Goal: Information Seeking & Learning: Learn about a topic

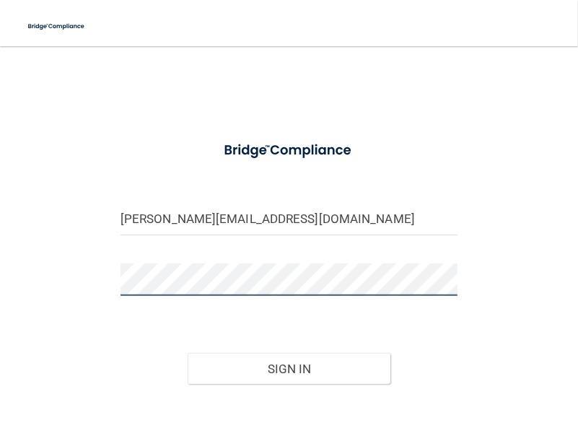
click at [72, 268] on div "jessica@burgesscenter.com Invalid email/password. You don't have permission to …" at bounding box center [289, 248] width 527 height 375
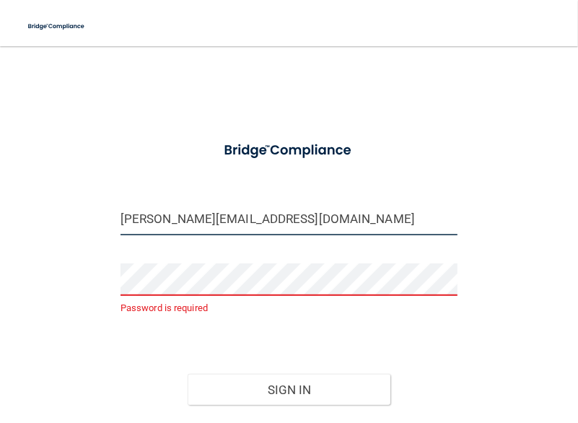
drag, startPoint x: 116, startPoint y: 218, endPoint x: 317, endPoint y: 232, distance: 201.8
click at [317, 232] on input "jessica@burgesscenter.com" at bounding box center [288, 219] width 337 height 32
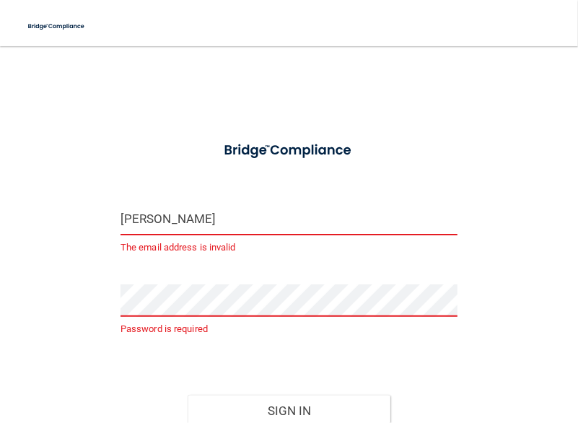
type input "[PERSON_NAME][EMAIL_ADDRESS][DOMAIN_NAME]"
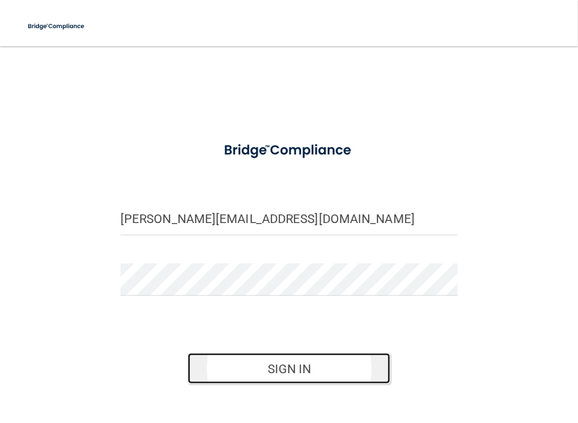
click at [232, 376] on button "Sign In" at bounding box center [289, 369] width 202 height 32
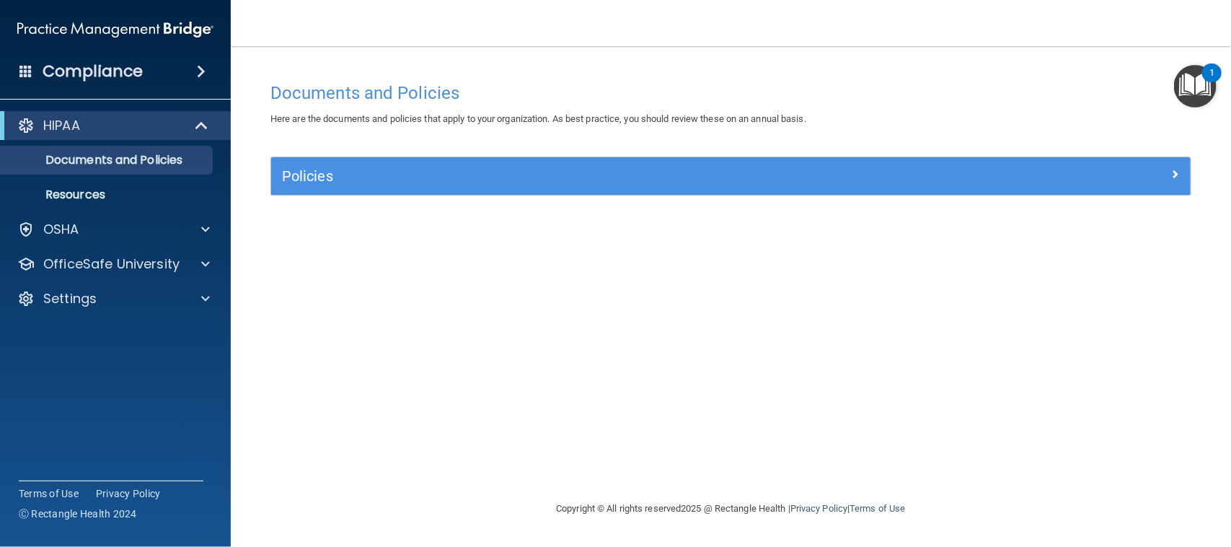
click at [577, 89] on img "Open Resource Center, 1 new notification" at bounding box center [1195, 86] width 43 height 43
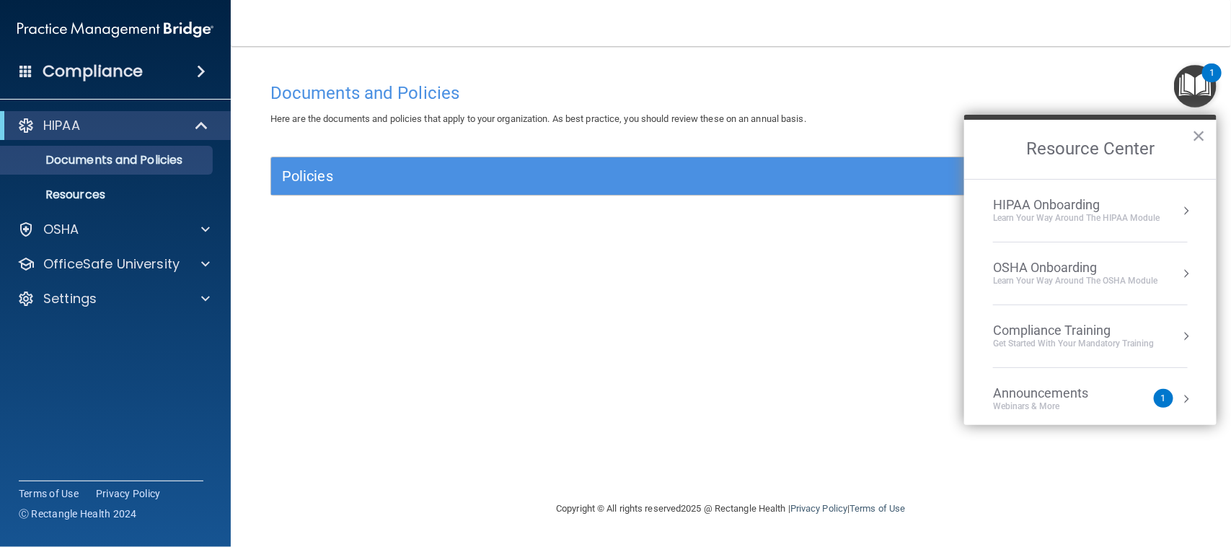
click at [577, 304] on div "Documents and Policies Here are the documents and policies that apply to your o…" at bounding box center [731, 287] width 943 height 425
click at [577, 128] on button "×" at bounding box center [1199, 135] width 14 height 23
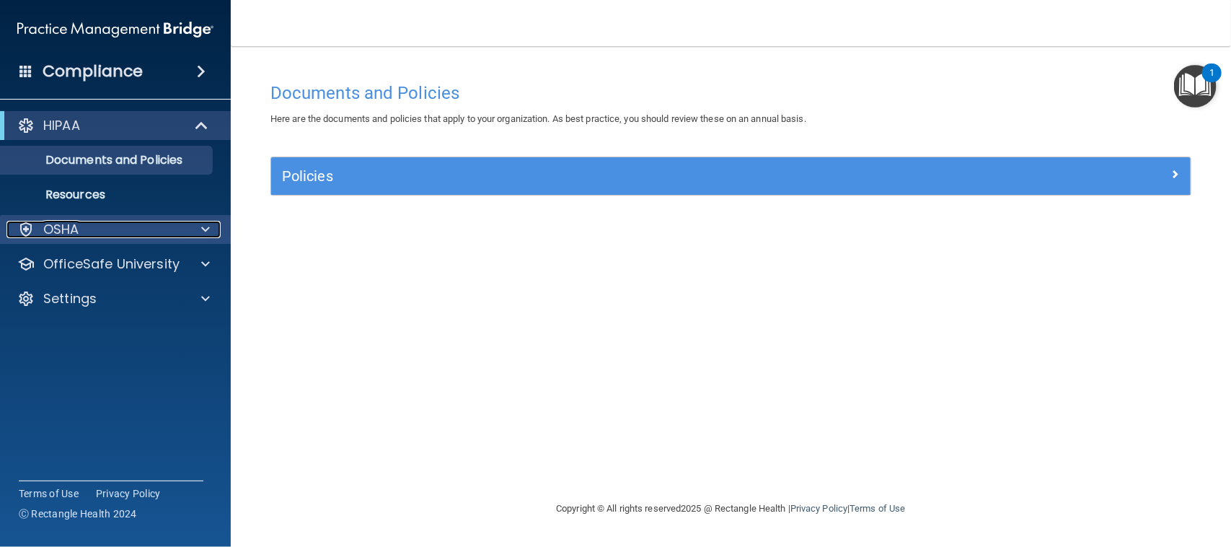
click at [102, 229] on div "OSHA" at bounding box center [95, 229] width 179 height 17
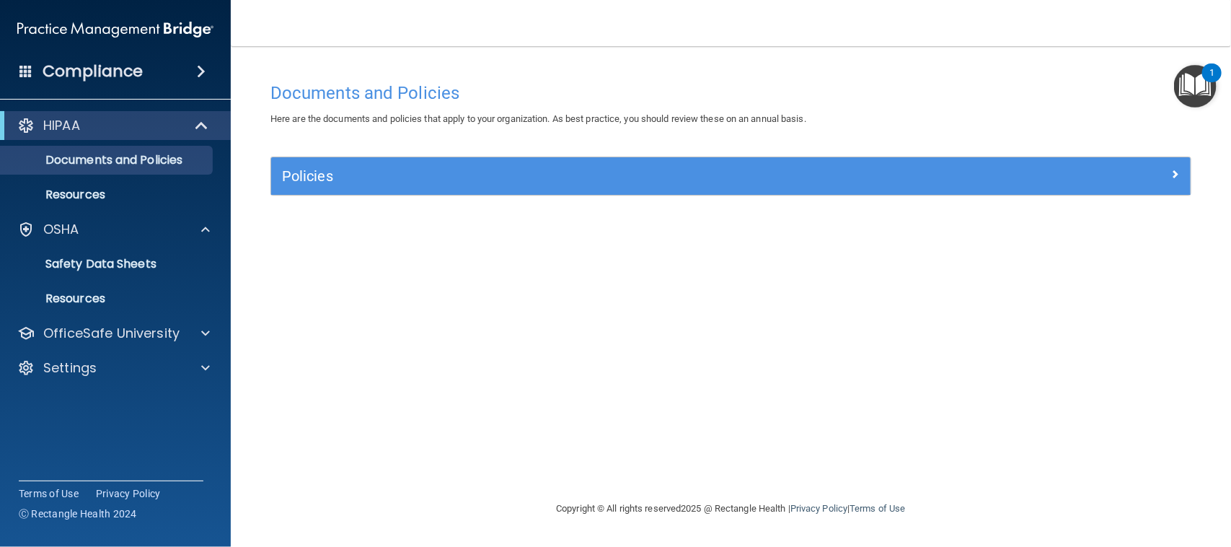
click at [185, 70] on div "Compliance" at bounding box center [115, 72] width 231 height 32
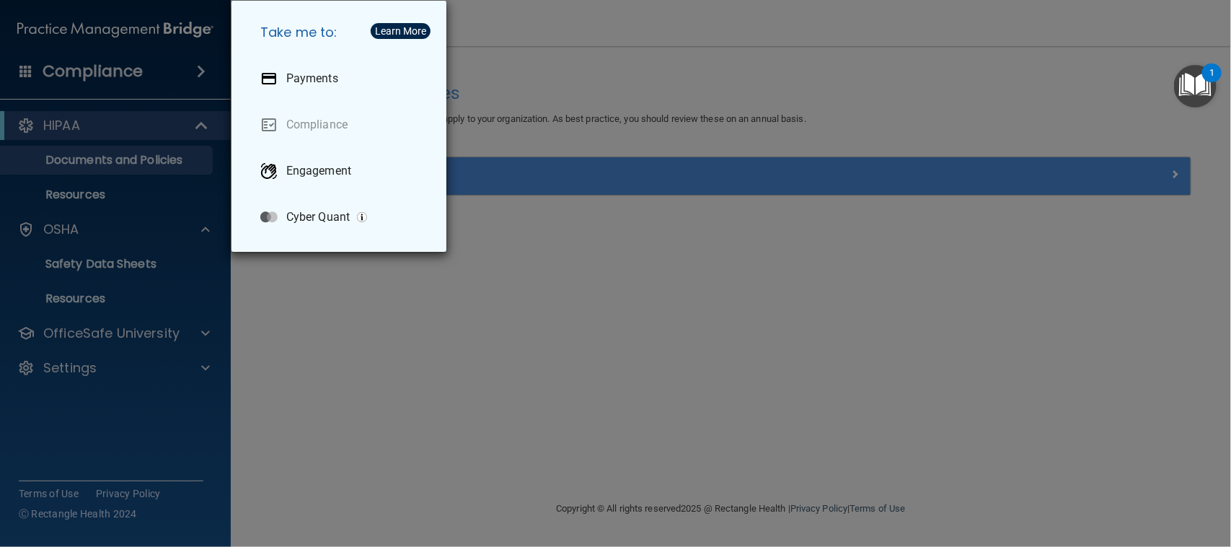
click at [105, 201] on div "Take me to: Payments Compliance Engagement Cyber Quant" at bounding box center [615, 273] width 1231 height 547
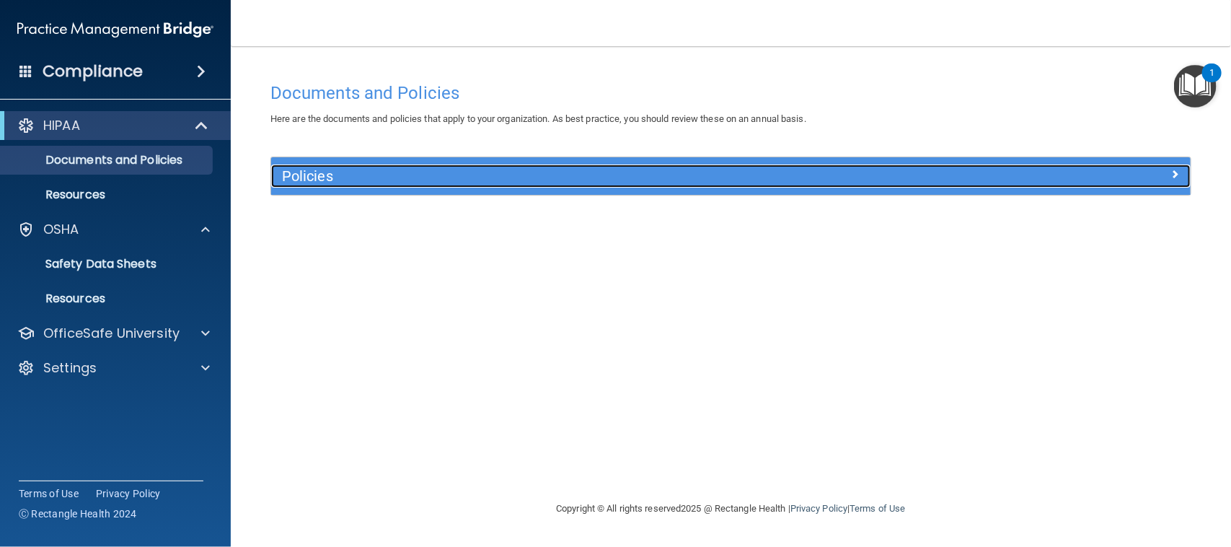
click at [320, 185] on div "Policies" at bounding box center [616, 175] width 690 height 23
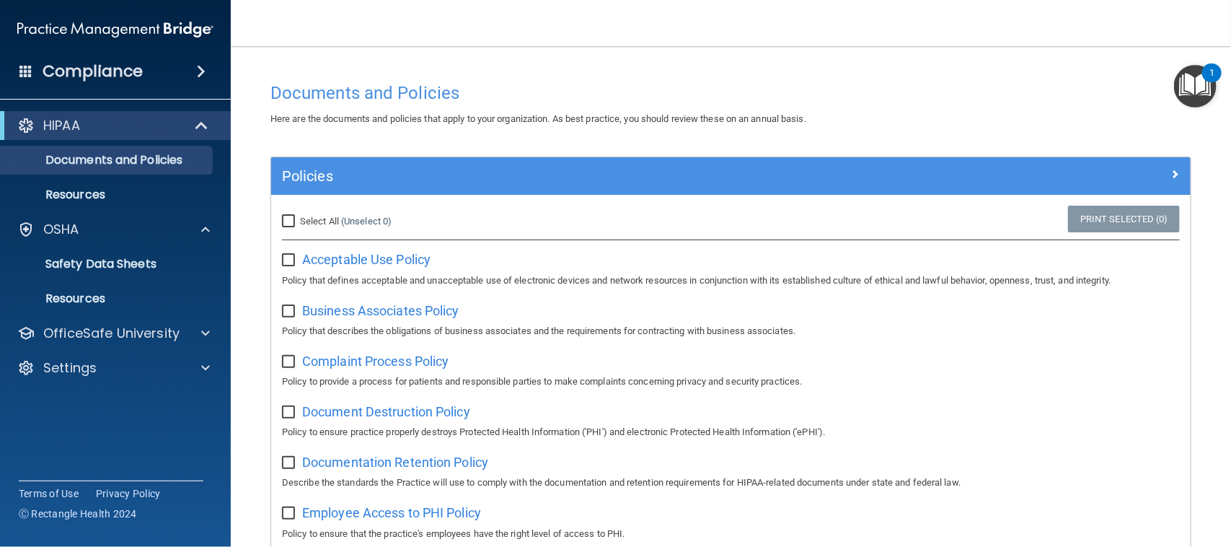
click at [289, 211] on div "Select All (Unselect 0) Unselect All" at bounding box center [424, 222] width 307 height 32
click at [290, 216] on input "Select All (Unselect 0) Unselect All" at bounding box center [290, 222] width 17 height 12
checkbox input "true"
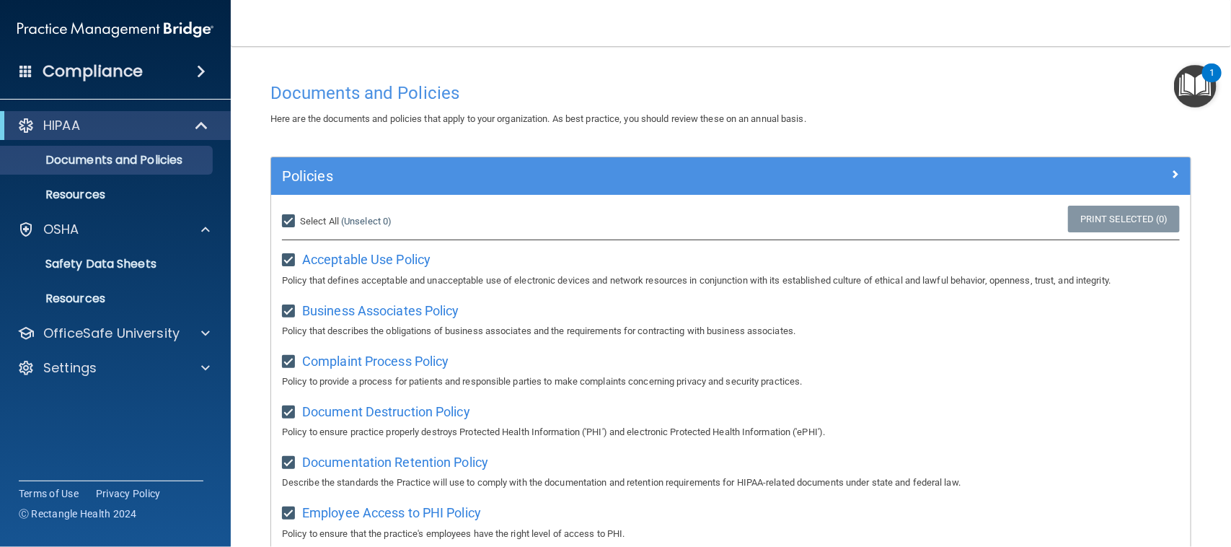
checkbox input "true"
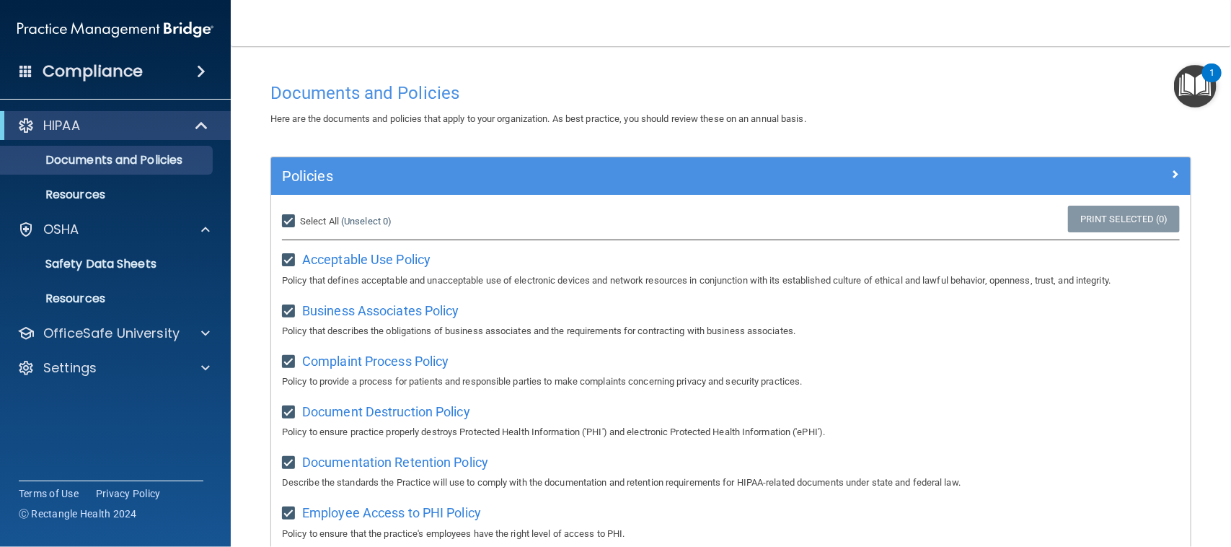
checkbox input "true"
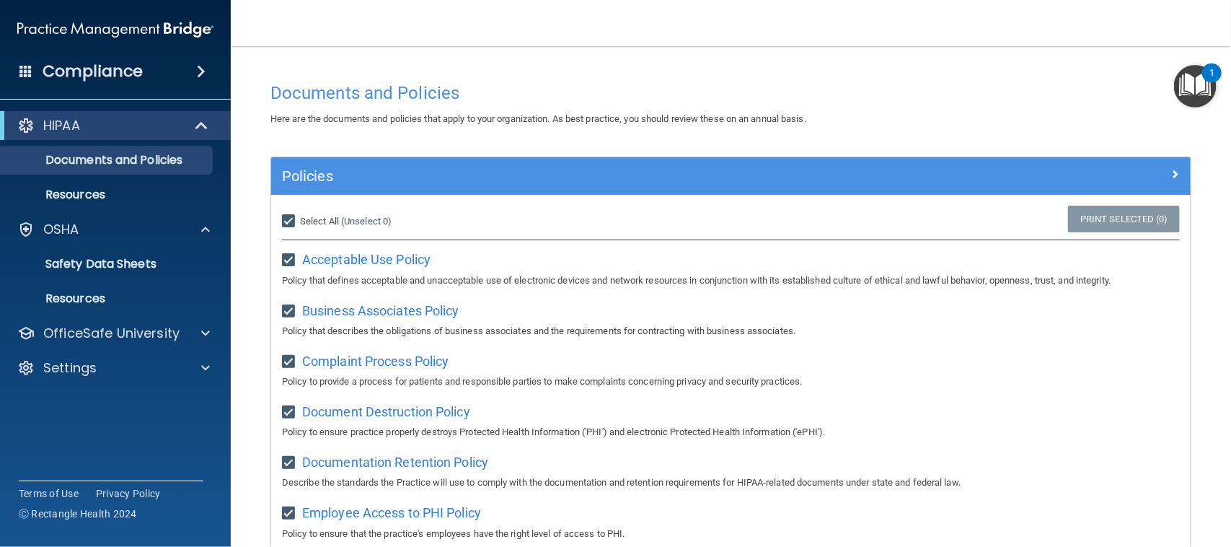
checkbox input "true"
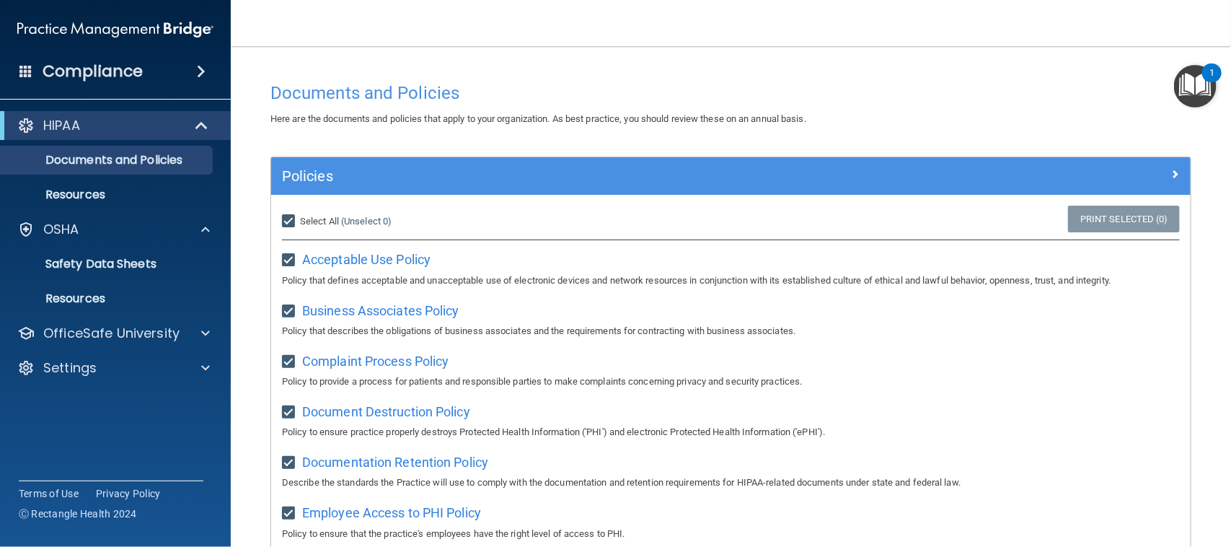
checkbox input "true"
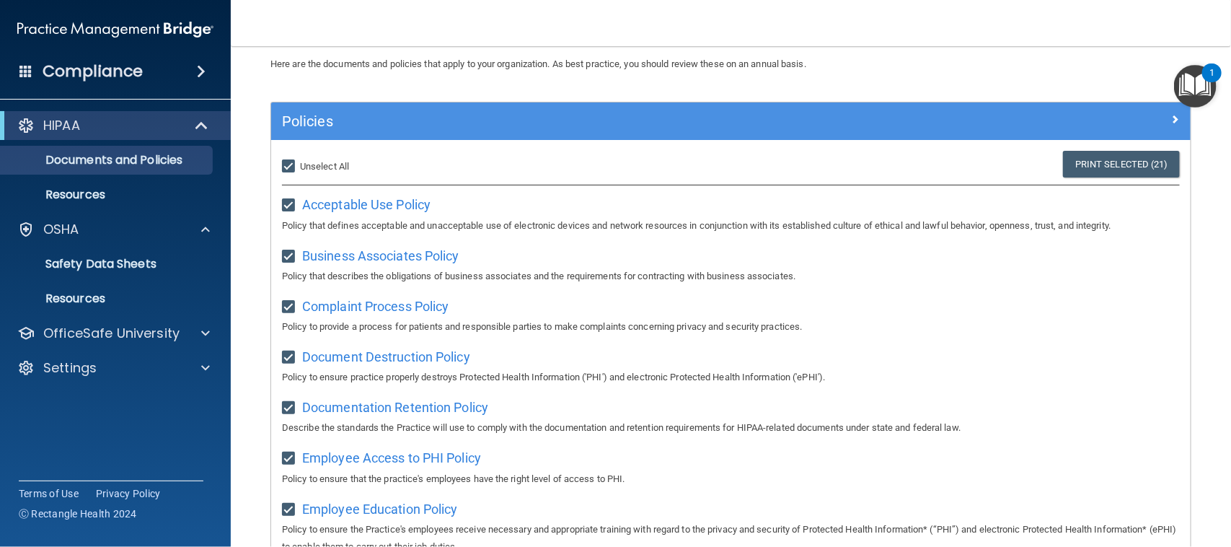
scroll to position [8, 0]
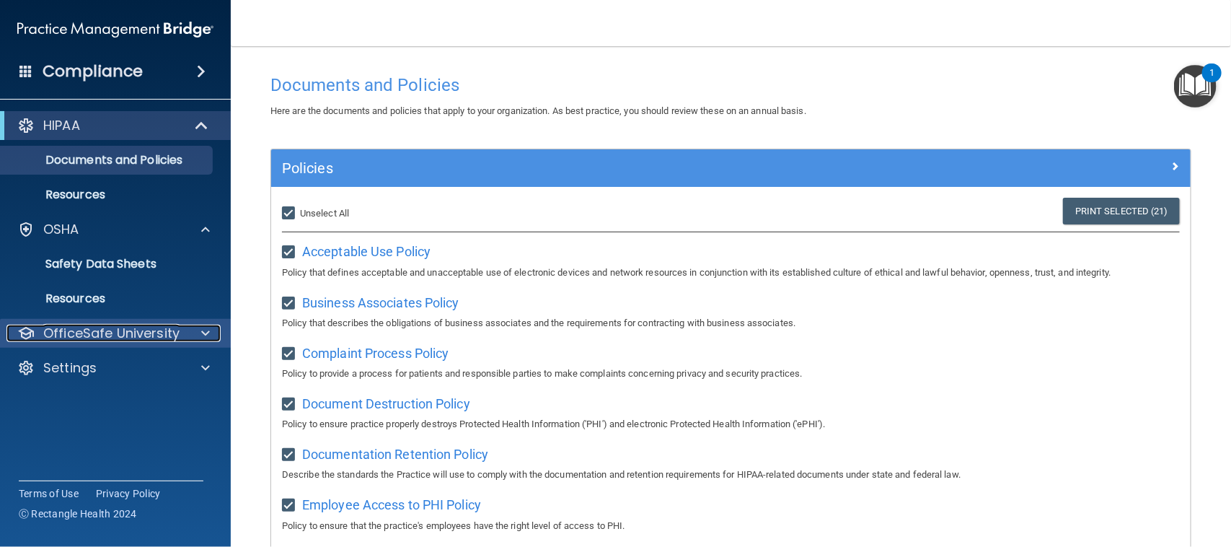
click at [180, 330] on div "OfficeSafe University" at bounding box center [95, 333] width 179 height 17
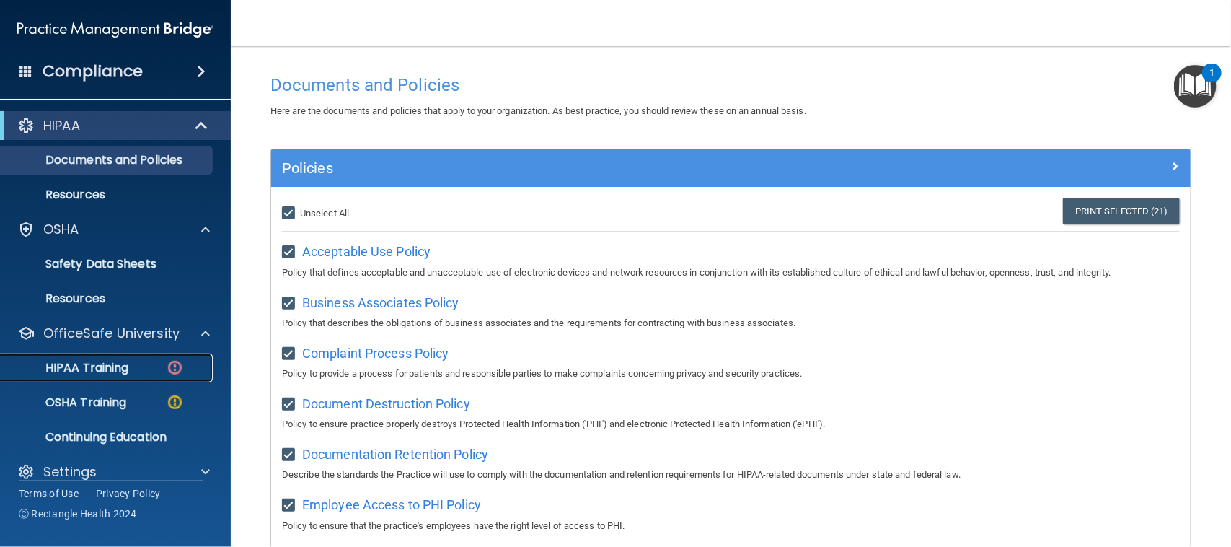
click at [174, 366] on img at bounding box center [175, 368] width 18 height 18
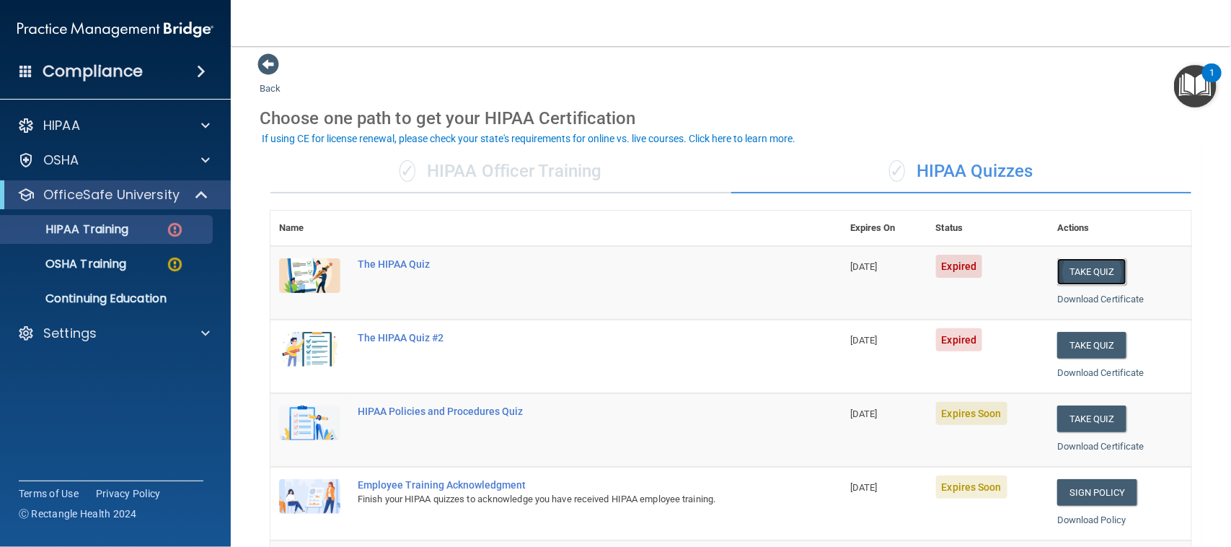
click at [577, 274] on button "Take Quiz" at bounding box center [1092, 271] width 69 height 27
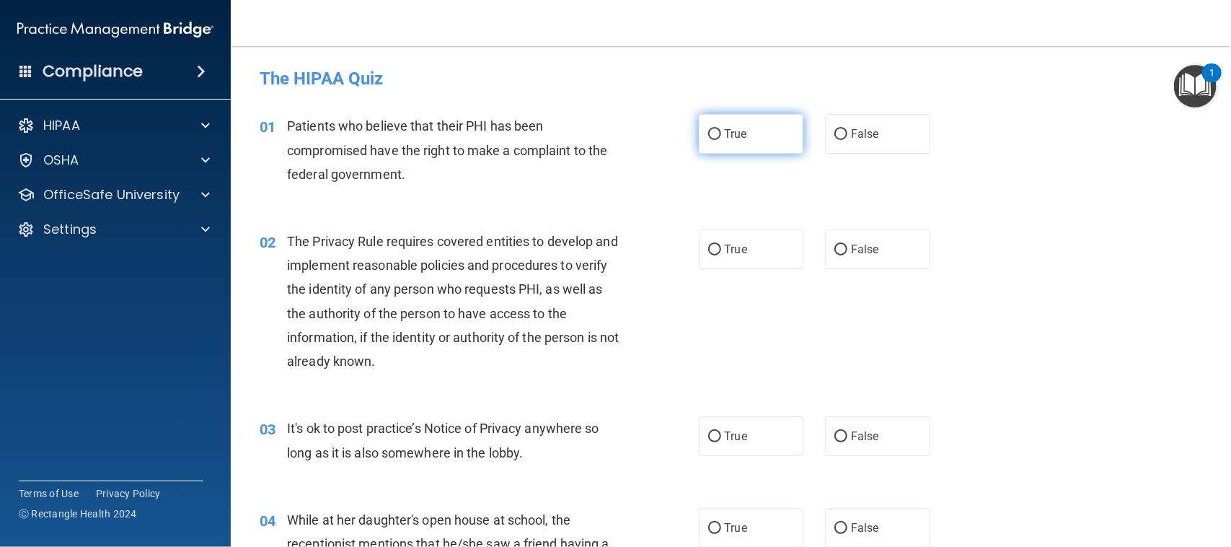
click at [577, 138] on input "True" at bounding box center [714, 134] width 13 height 11
radio input "true"
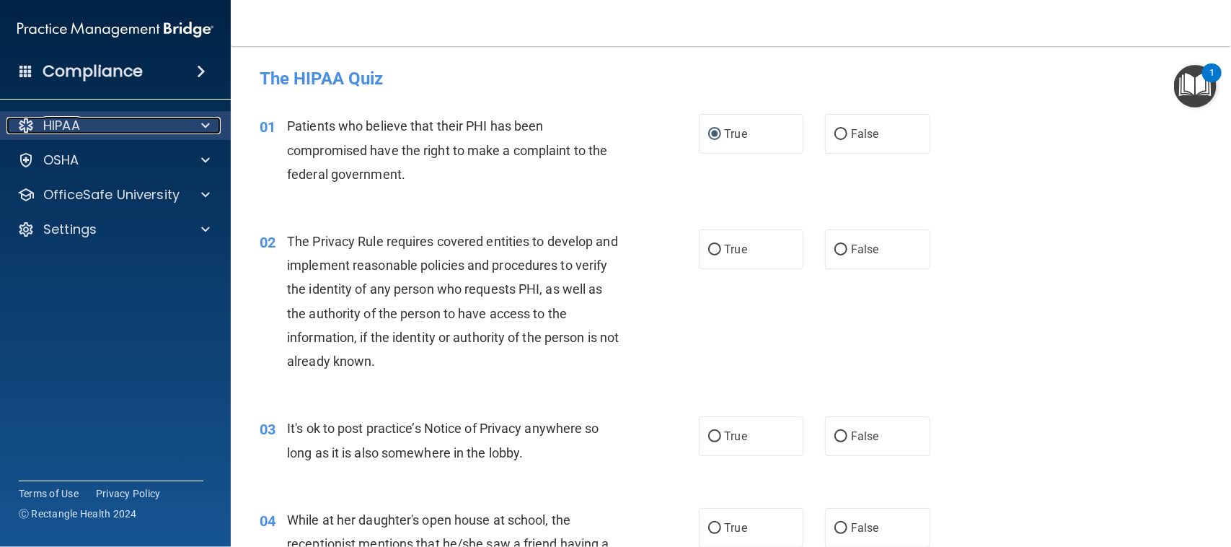
click at [81, 131] on div "HIPAA" at bounding box center [95, 125] width 179 height 17
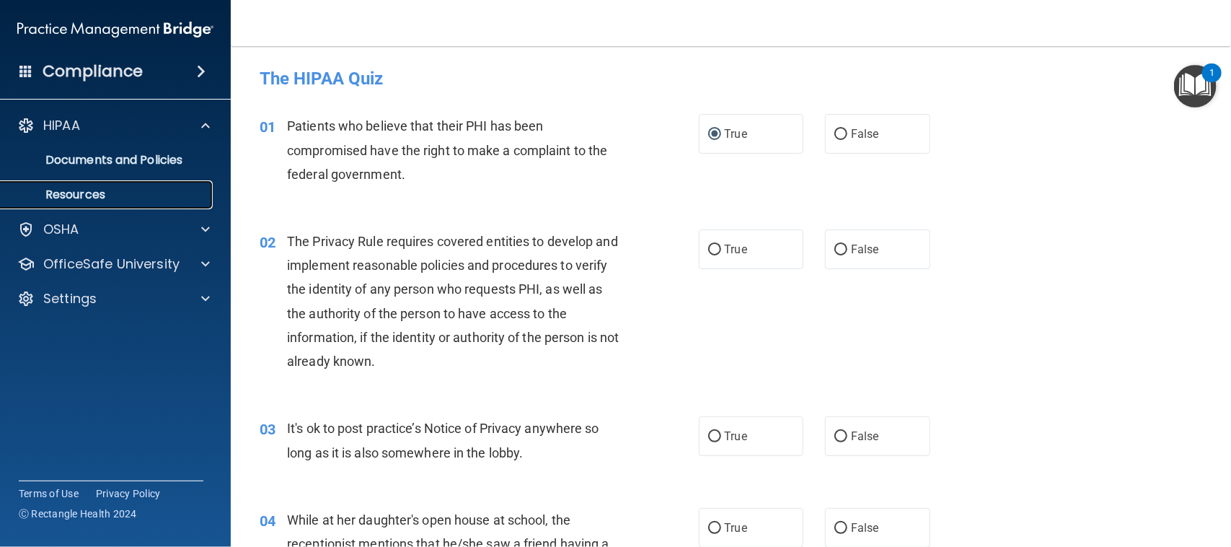
click at [87, 189] on p "Resources" at bounding box center [107, 195] width 197 height 14
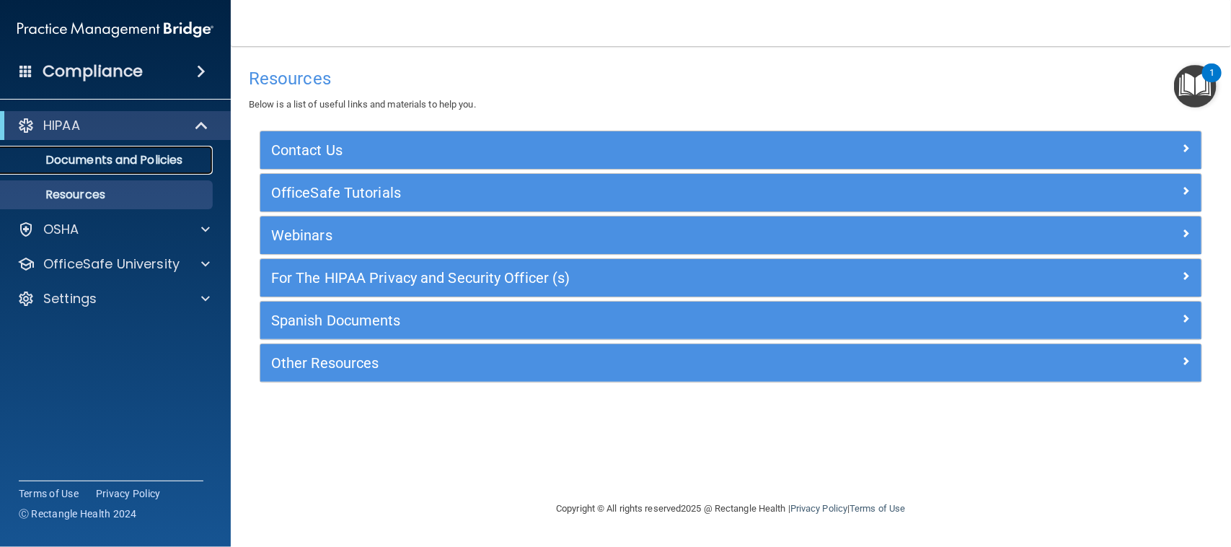
click at [107, 162] on p "Documents and Policies" at bounding box center [107, 160] width 197 height 14
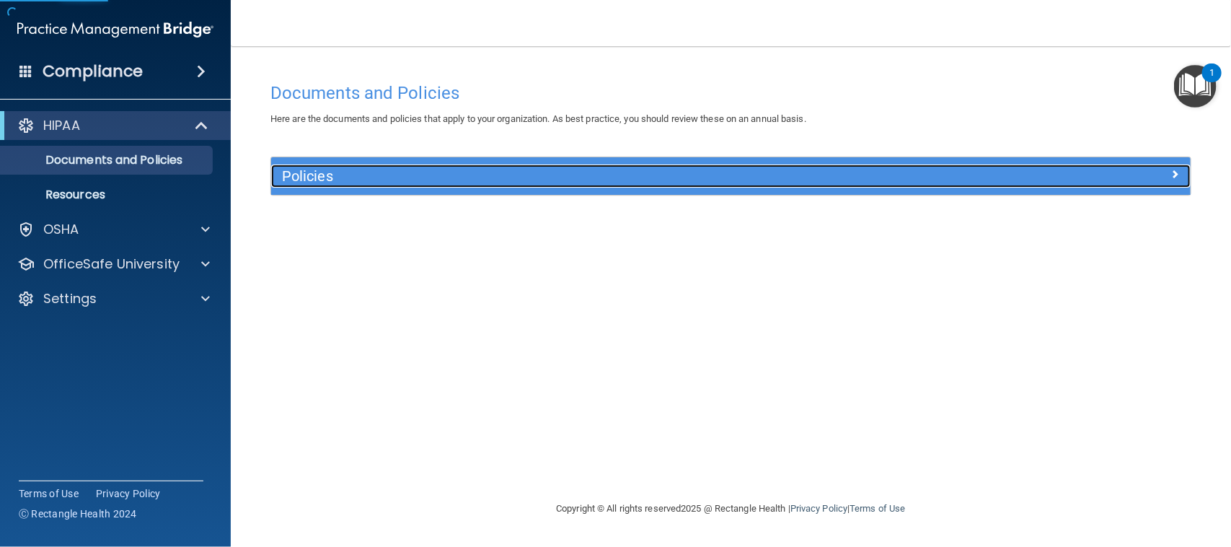
click at [416, 177] on h5 "Policies" at bounding box center [616, 176] width 668 height 16
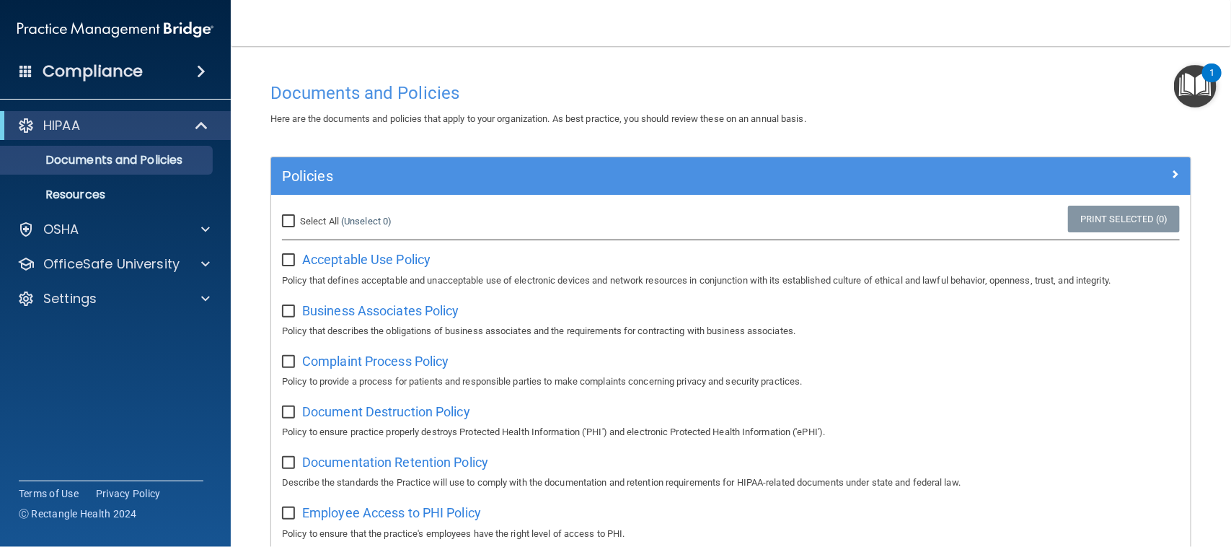
click at [287, 224] on input "Select All (Unselect 0) Unselect All" at bounding box center [290, 222] width 17 height 12
checkbox input "true"
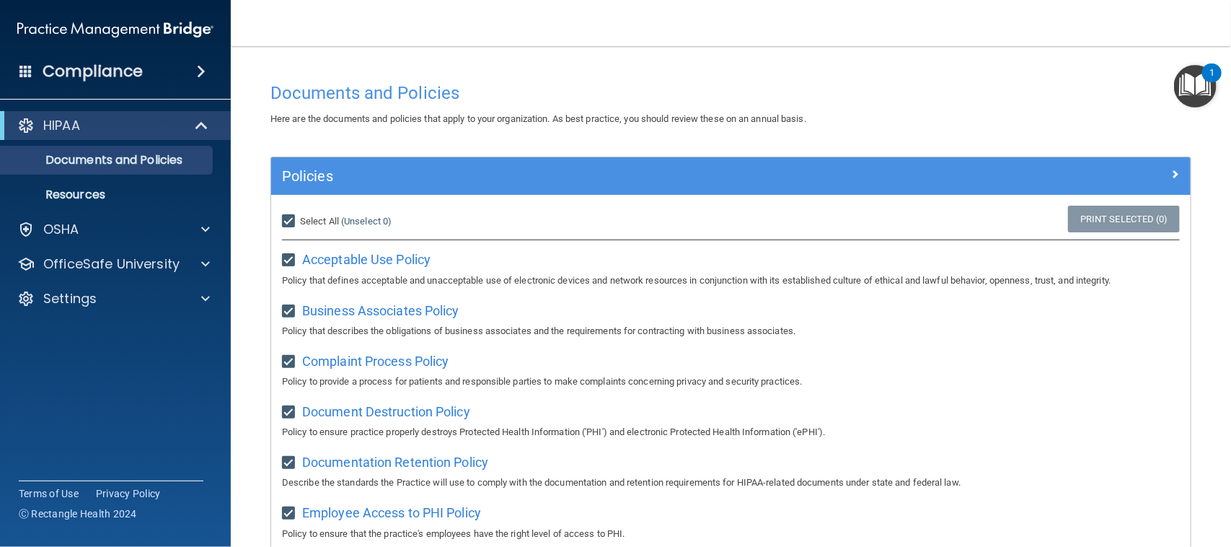
checkbox input "true"
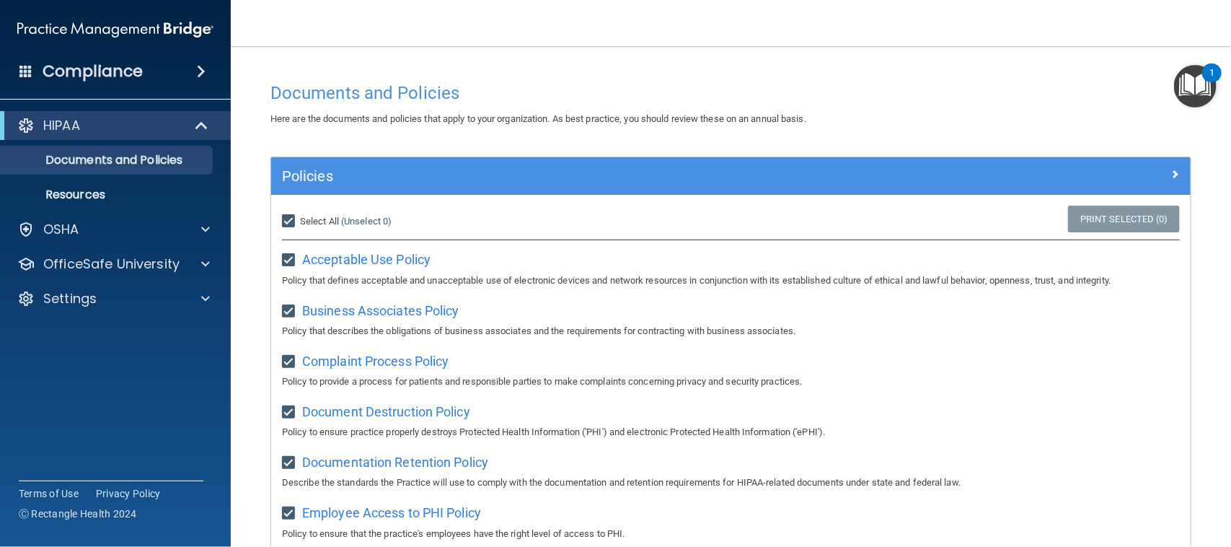
checkbox input "true"
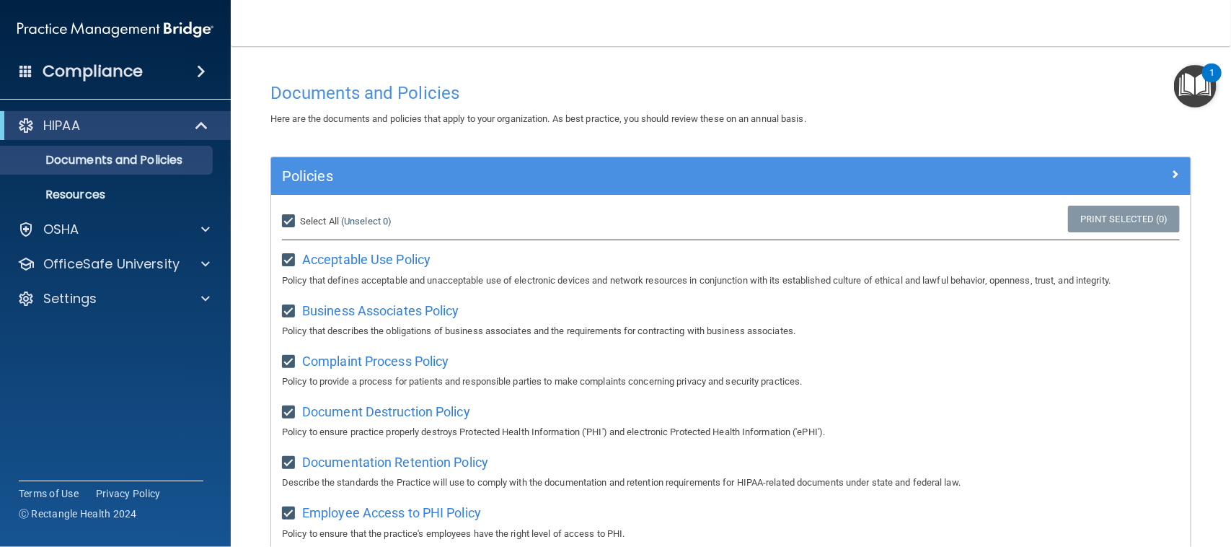
checkbox input "true"
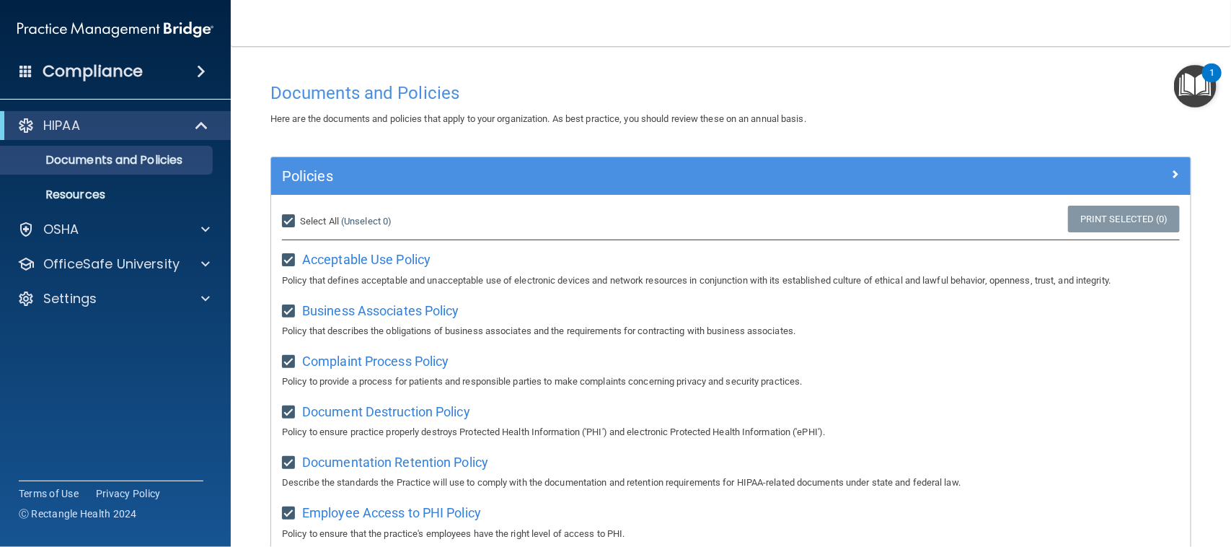
checkbox input "true"
click at [188, 77] on div "Compliance" at bounding box center [115, 72] width 231 height 32
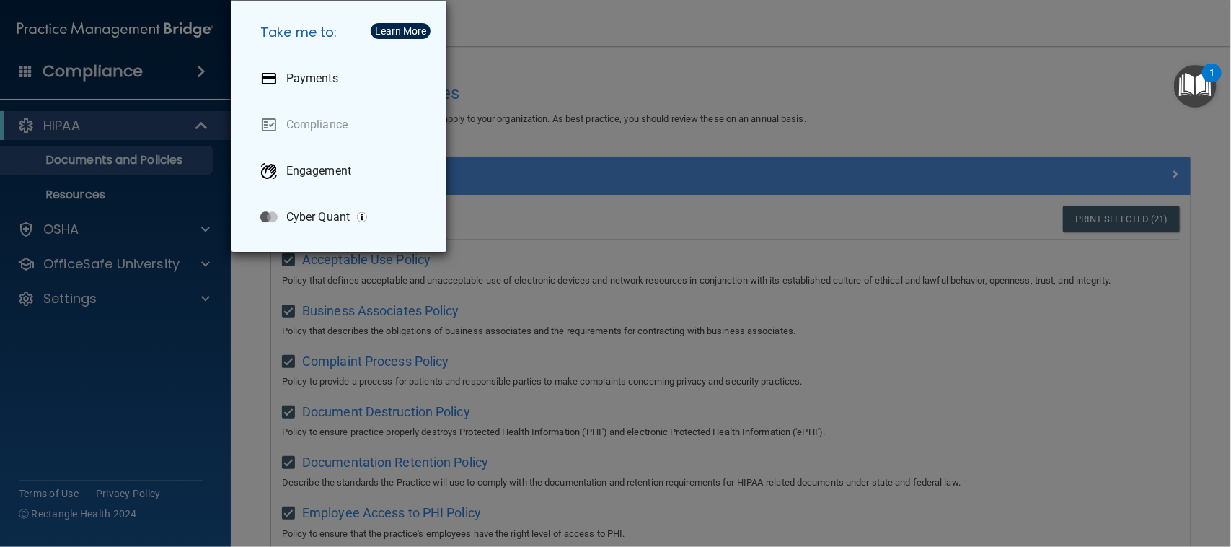
click at [188, 77] on div "Take me to: Payments Compliance Engagement Cyber Quant" at bounding box center [615, 273] width 1231 height 547
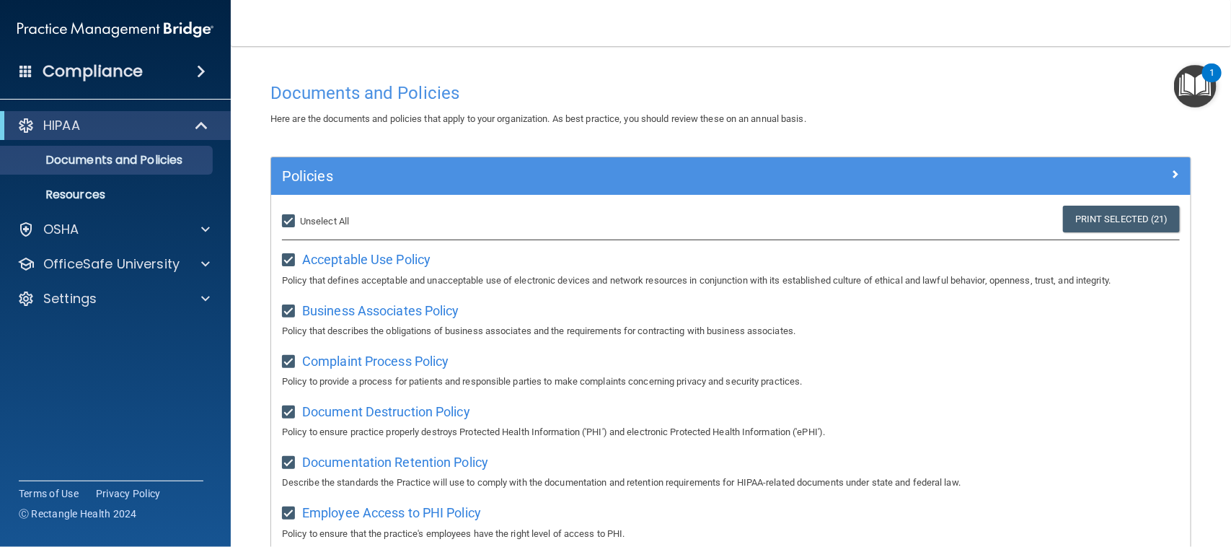
click at [577, 80] on div "1" at bounding box center [1212, 72] width 19 height 19
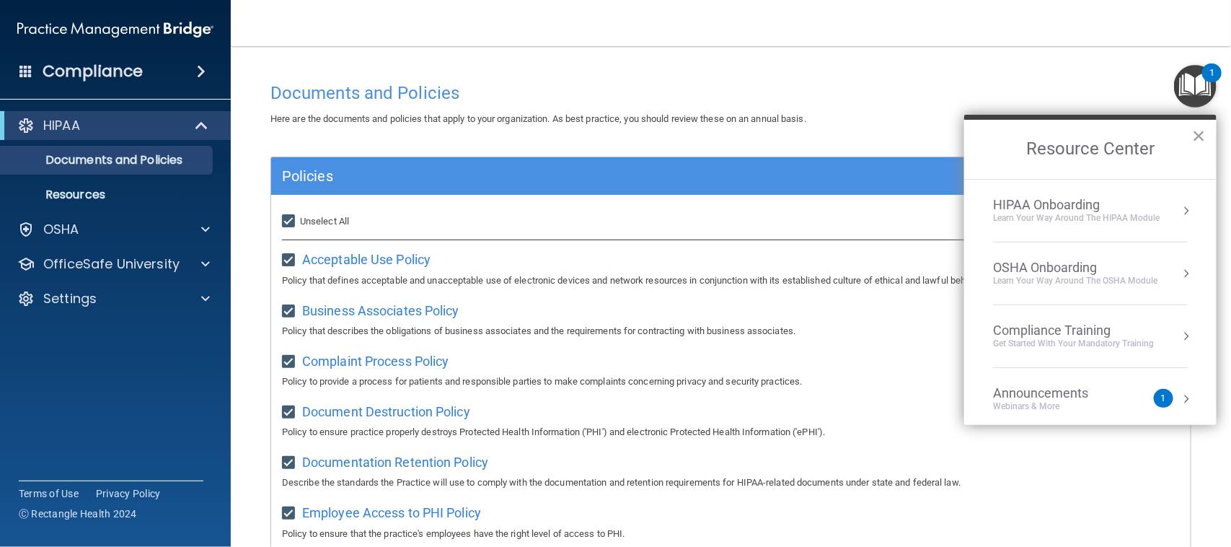
click at [577, 229] on li "HIPAA Onboarding Learn Your Way around the HIPAA module" at bounding box center [1090, 211] width 195 height 63
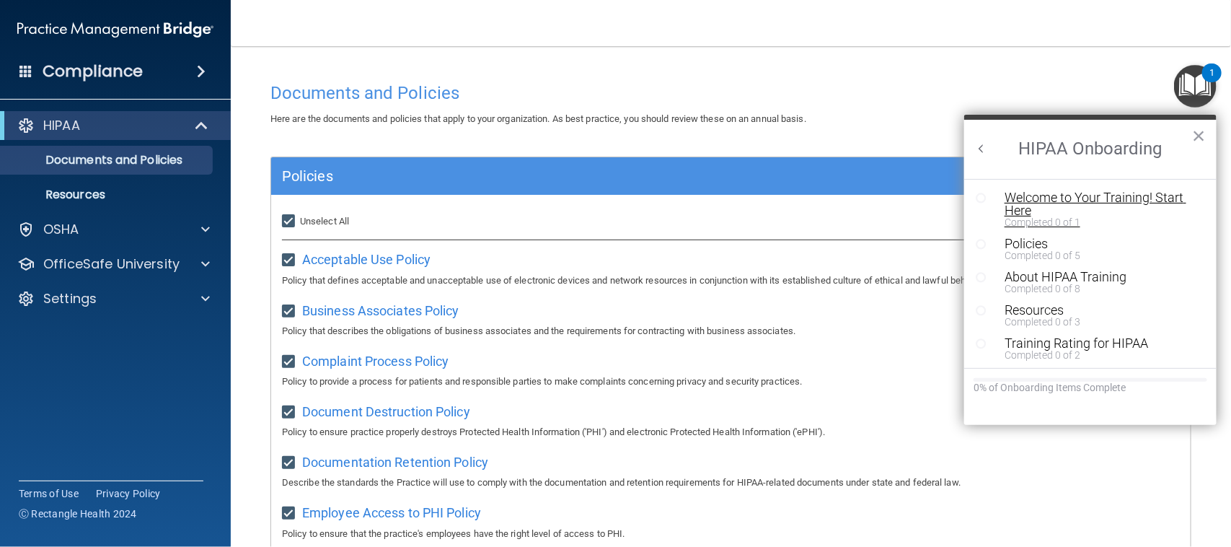
click at [577, 200] on div "Welcome to Your Training! Start Here" at bounding box center [1095, 204] width 180 height 26
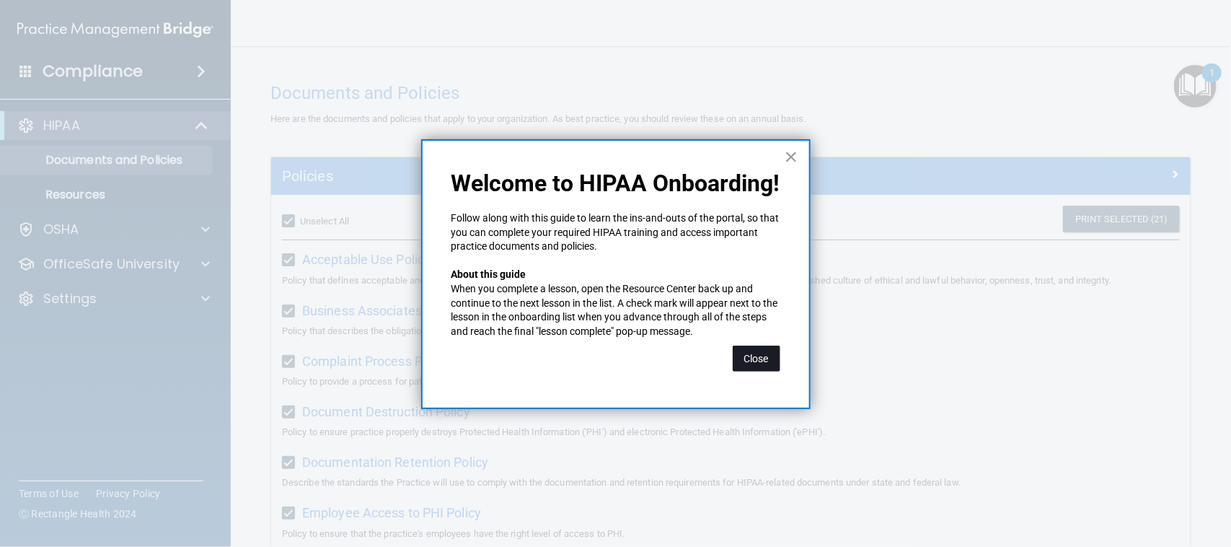
click at [577, 361] on button "Close" at bounding box center [757, 359] width 48 height 26
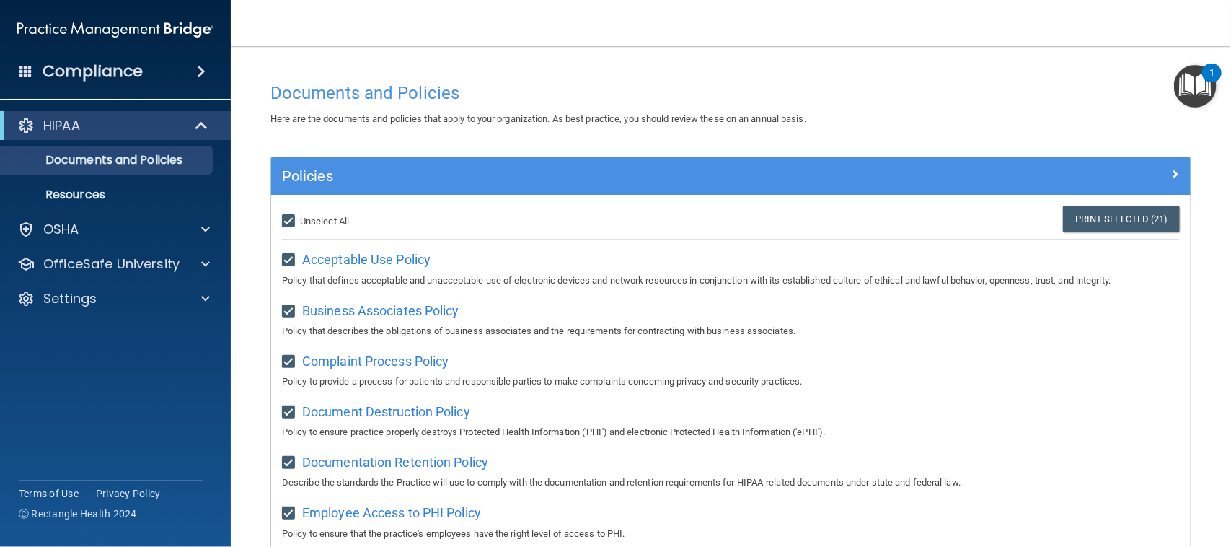
click at [577, 95] on img "Open Resource Center, 1 new notification" at bounding box center [1195, 86] width 43 height 43
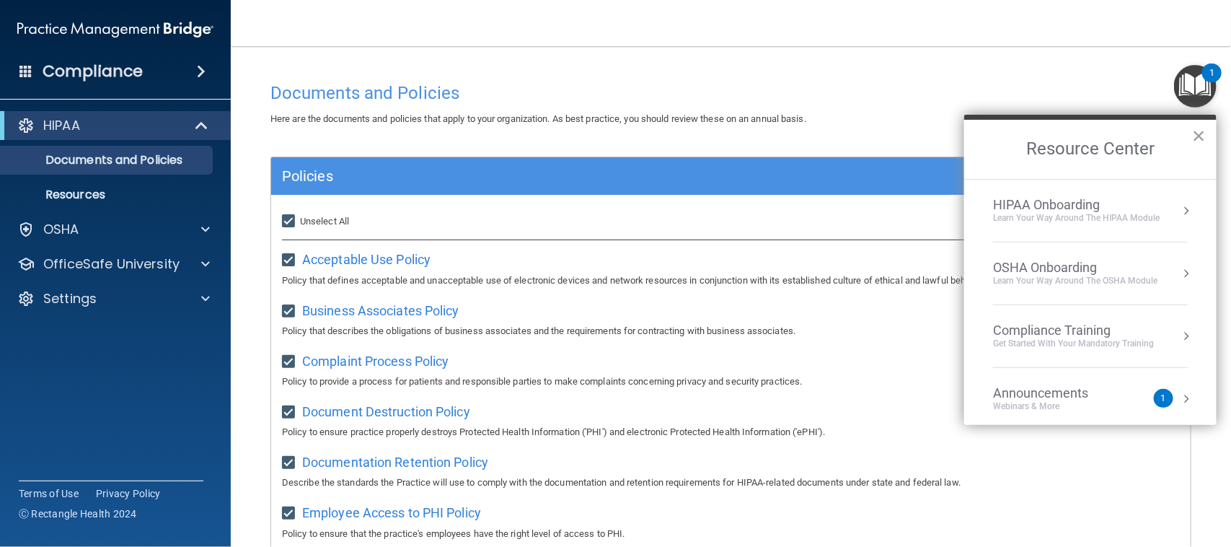
click at [577, 221] on div "Learn Your Way around the HIPAA module" at bounding box center [1076, 218] width 167 height 12
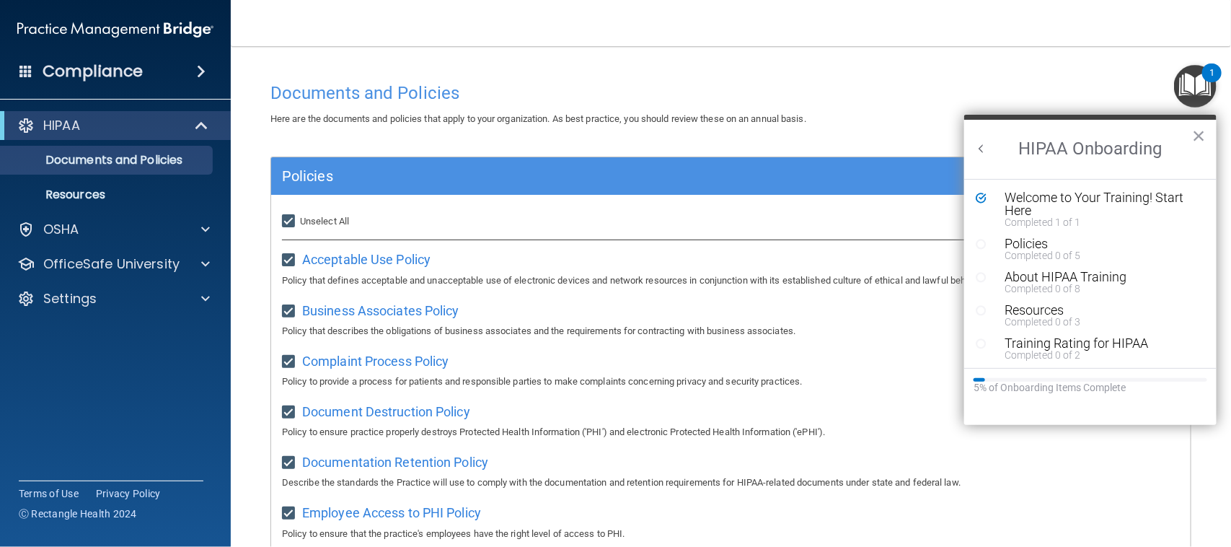
click at [577, 244] on div "Resource Center" at bounding box center [987, 243] width 22 height 12
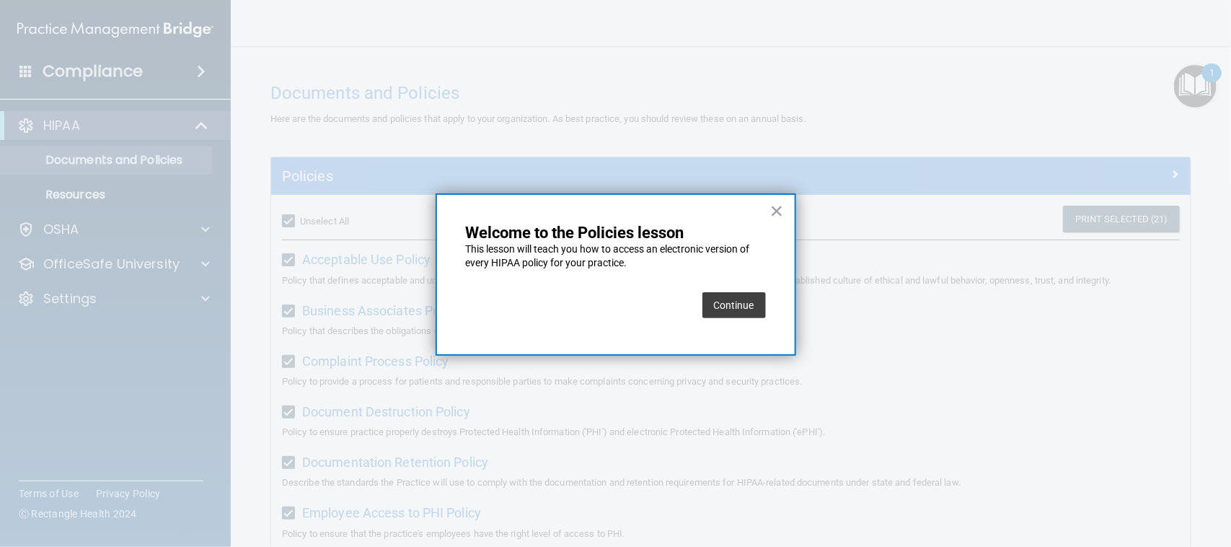
click at [577, 294] on button "Continue" at bounding box center [734, 305] width 63 height 26
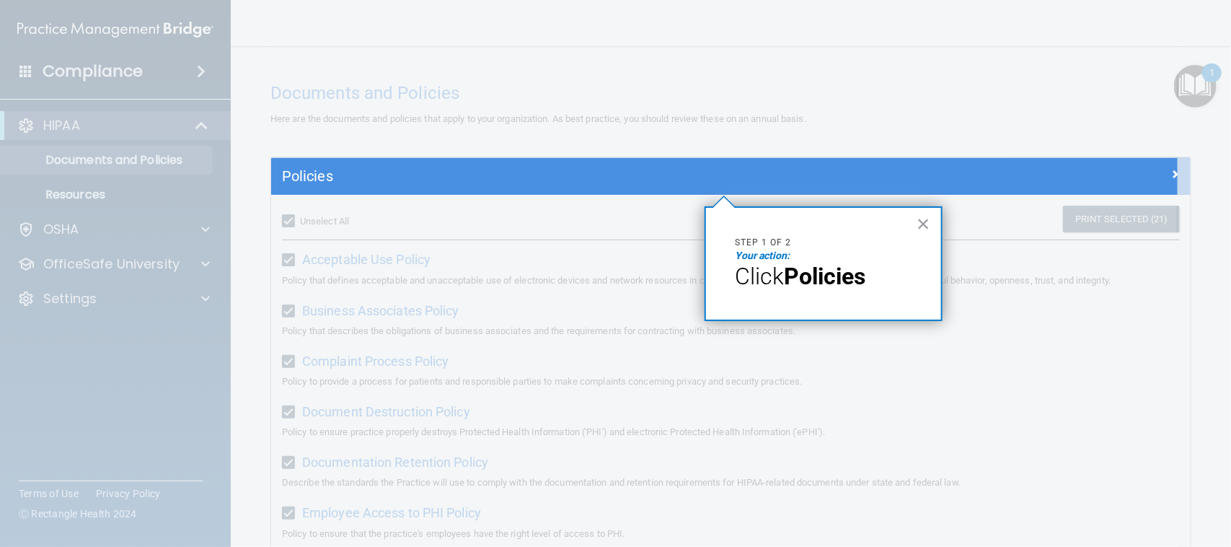
click at [577, 283] on strong "Policies" at bounding box center [825, 276] width 82 height 27
click at [577, 224] on button "×" at bounding box center [924, 223] width 14 height 23
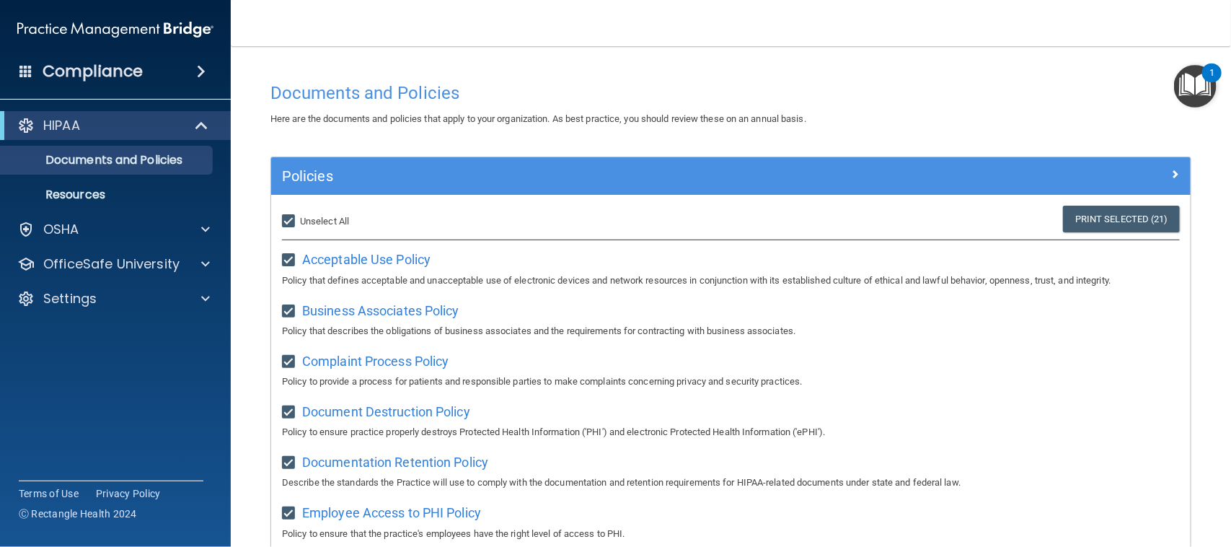
click at [577, 84] on img "Open Resource Center, 1 new notification" at bounding box center [1195, 86] width 43 height 43
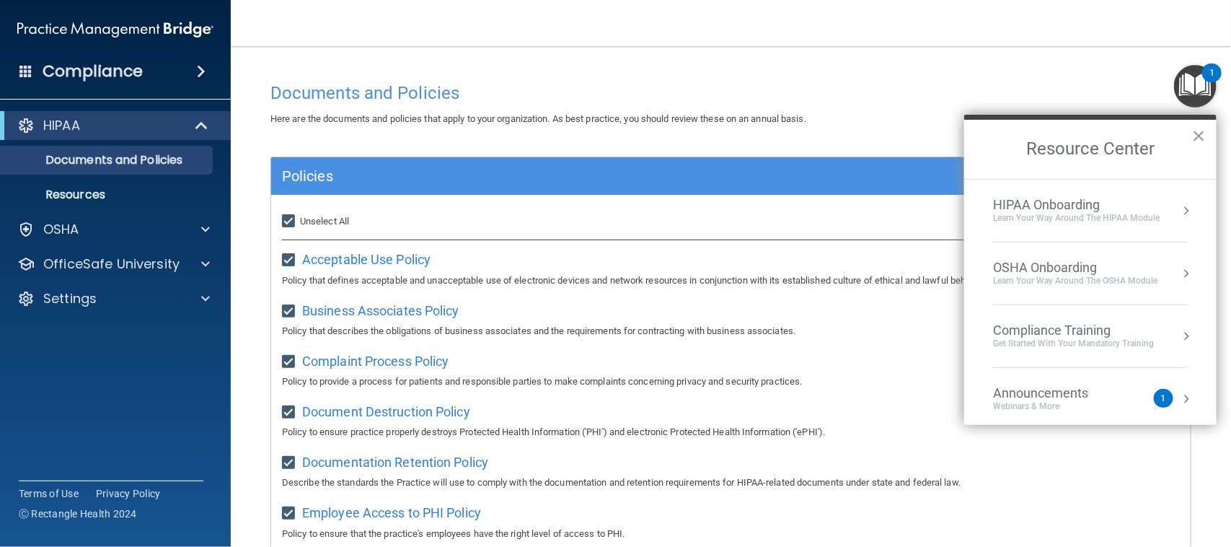
click at [577, 228] on li "HIPAA Onboarding Learn Your Way around the HIPAA module" at bounding box center [1090, 211] width 195 height 63
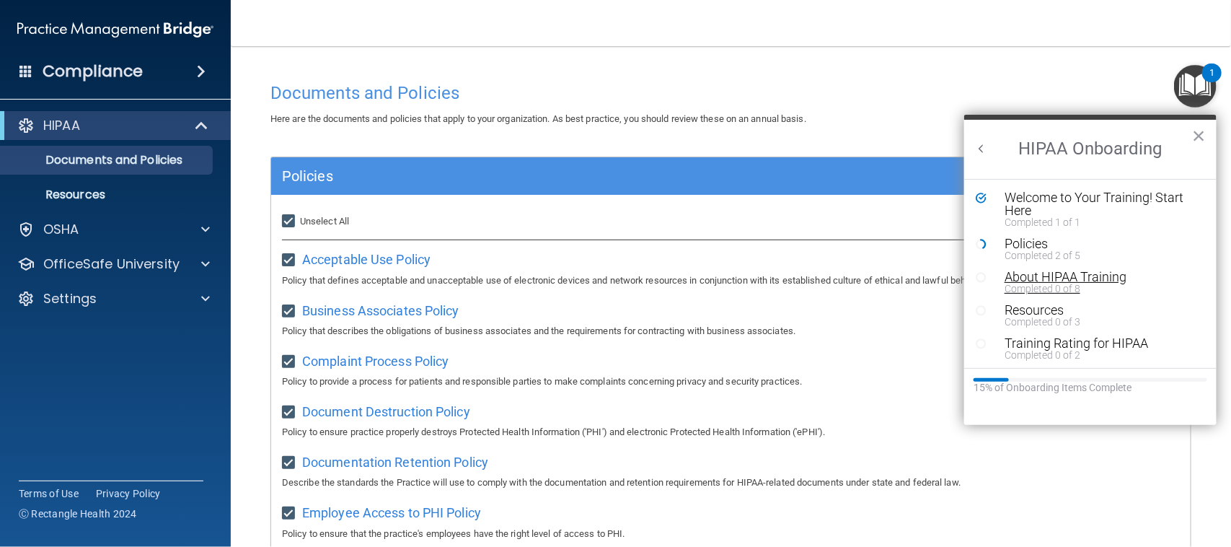
click at [577, 284] on div "Completed 0 of 8" at bounding box center [1095, 289] width 180 height 10
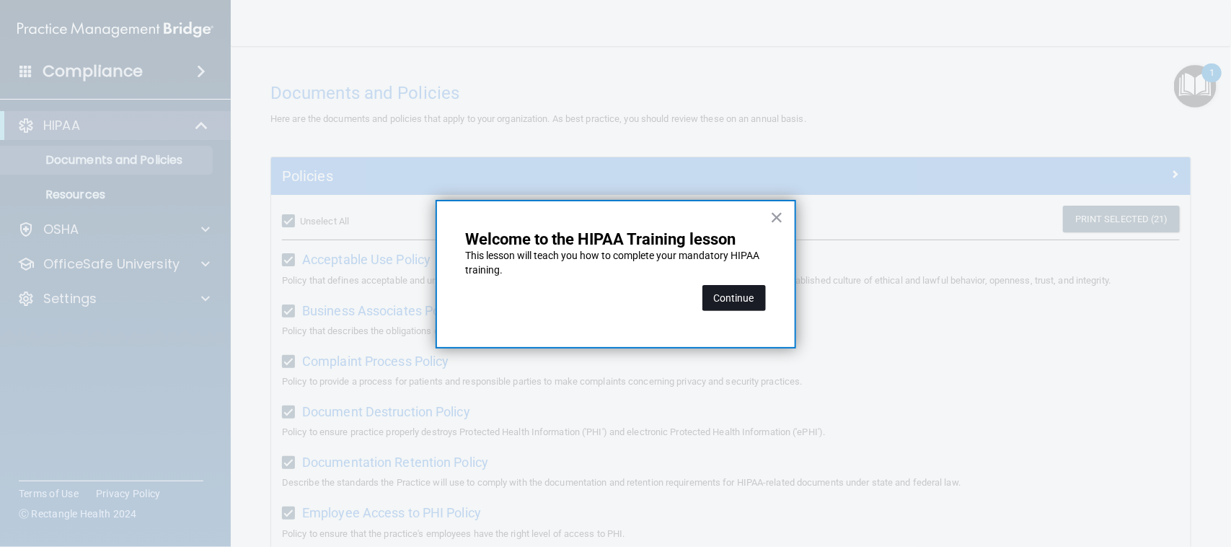
click at [577, 303] on button "Continue" at bounding box center [734, 298] width 63 height 26
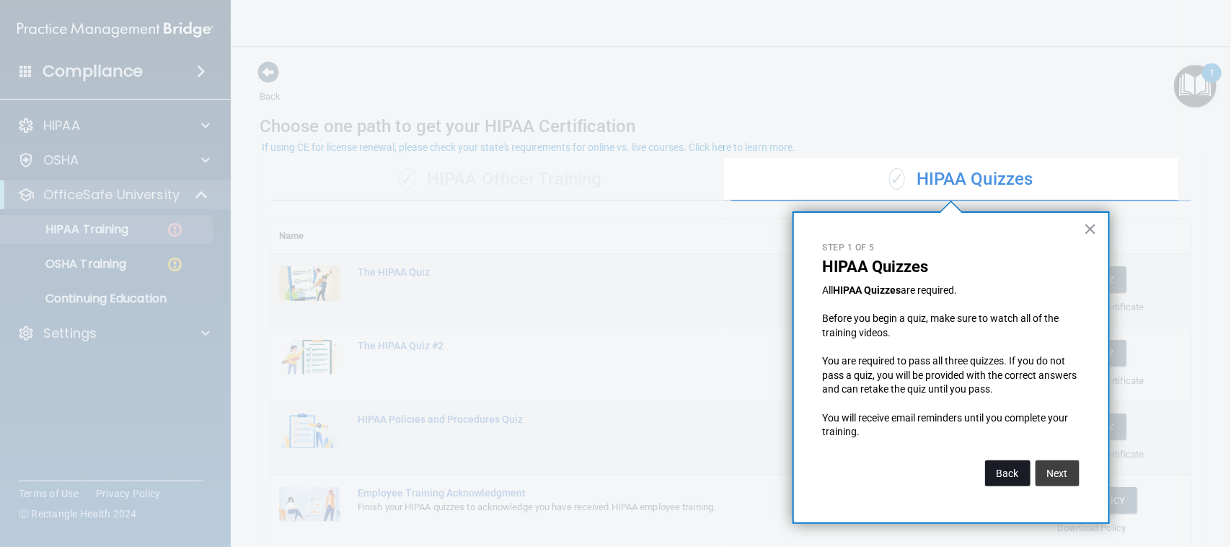
click at [577, 422] on button "Back" at bounding box center [1007, 473] width 45 height 26
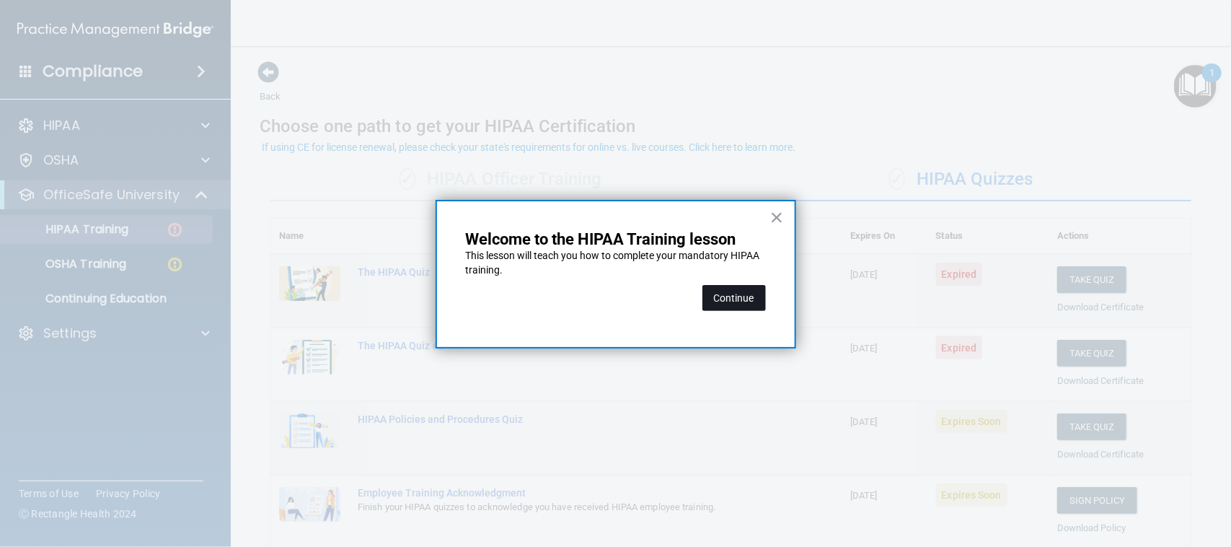
click at [577, 301] on button "Continue" at bounding box center [734, 298] width 63 height 26
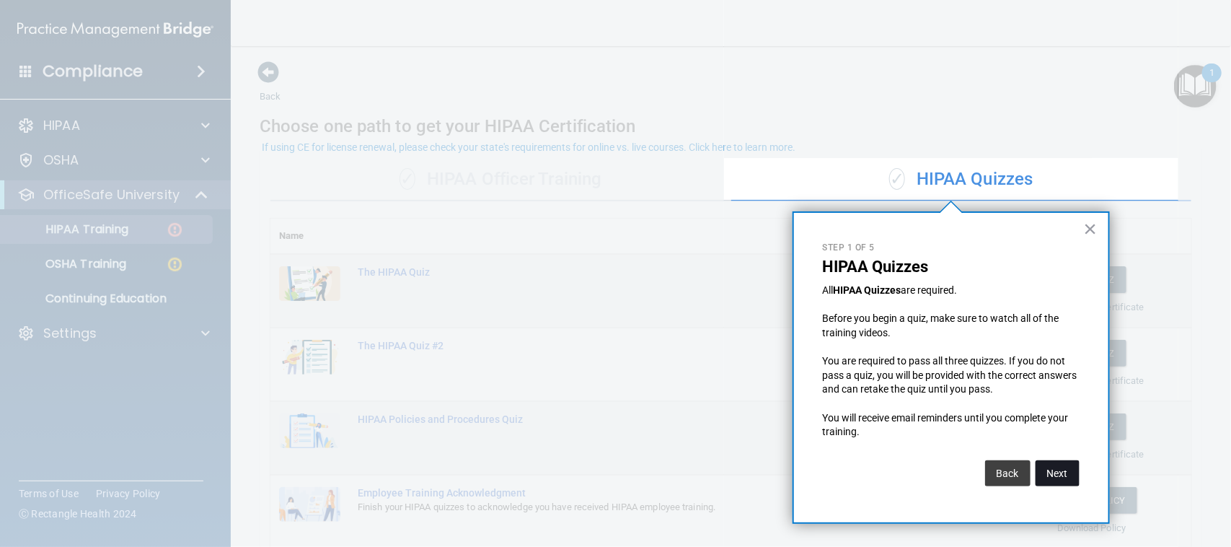
click at [577, 422] on button "Next" at bounding box center [1058, 473] width 44 height 26
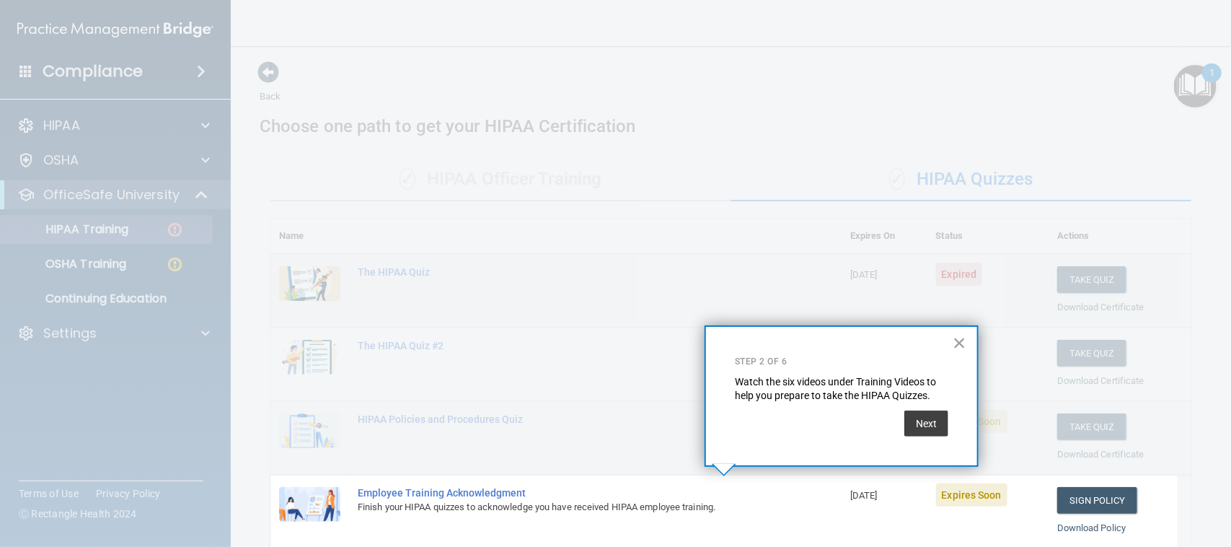
scroll to position [164, 0]
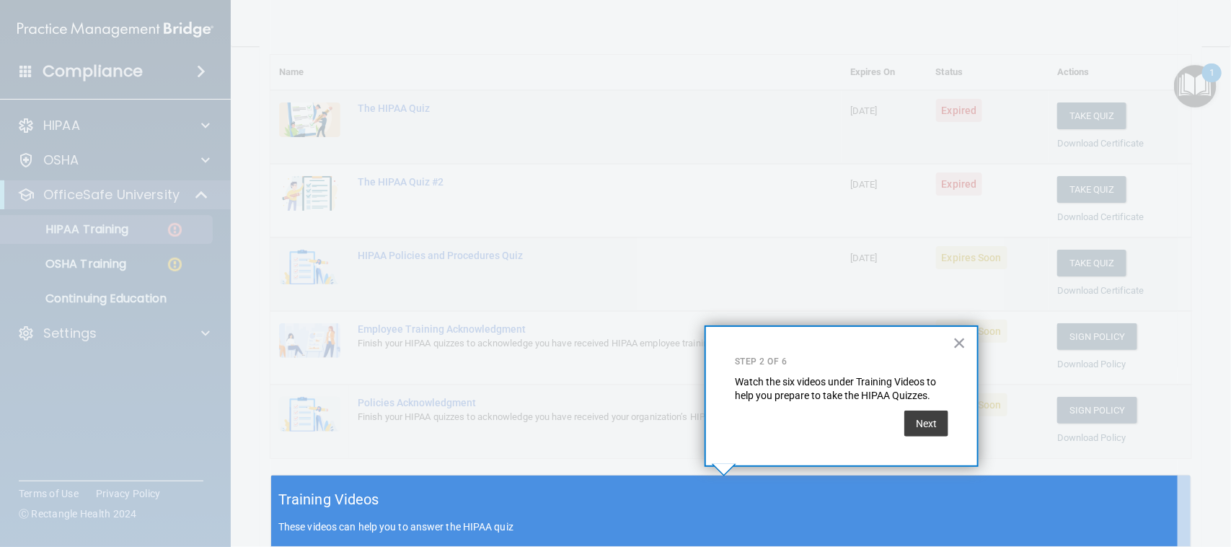
click at [438, 422] on div "Training Videos These videos can help you to answer the HIPAA quiz" at bounding box center [731, 510] width 920 height 71
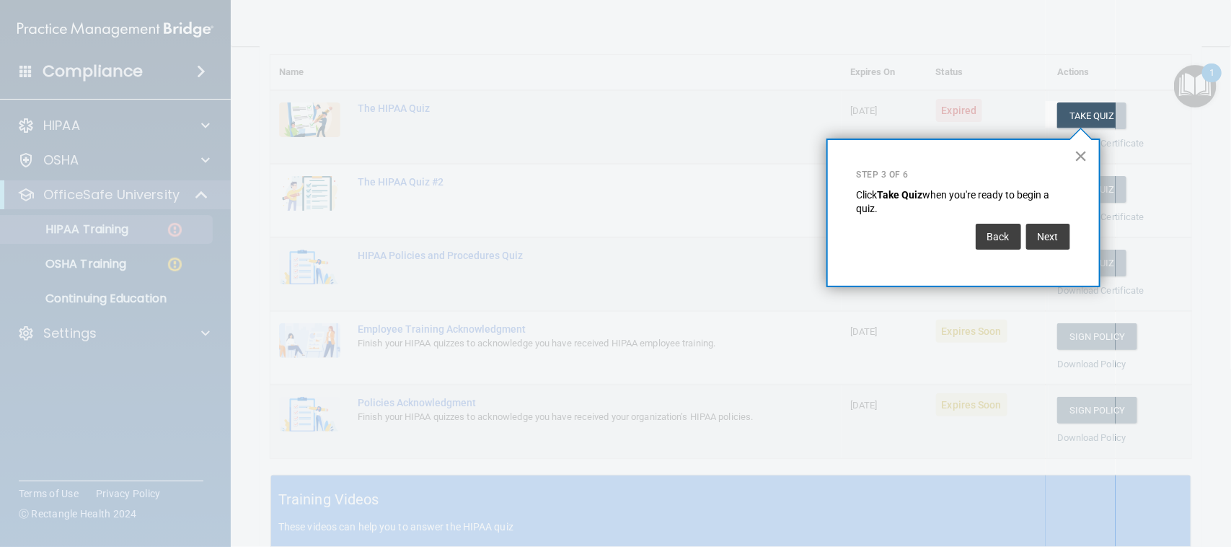
click at [577, 156] on button "×" at bounding box center [1082, 155] width 14 height 23
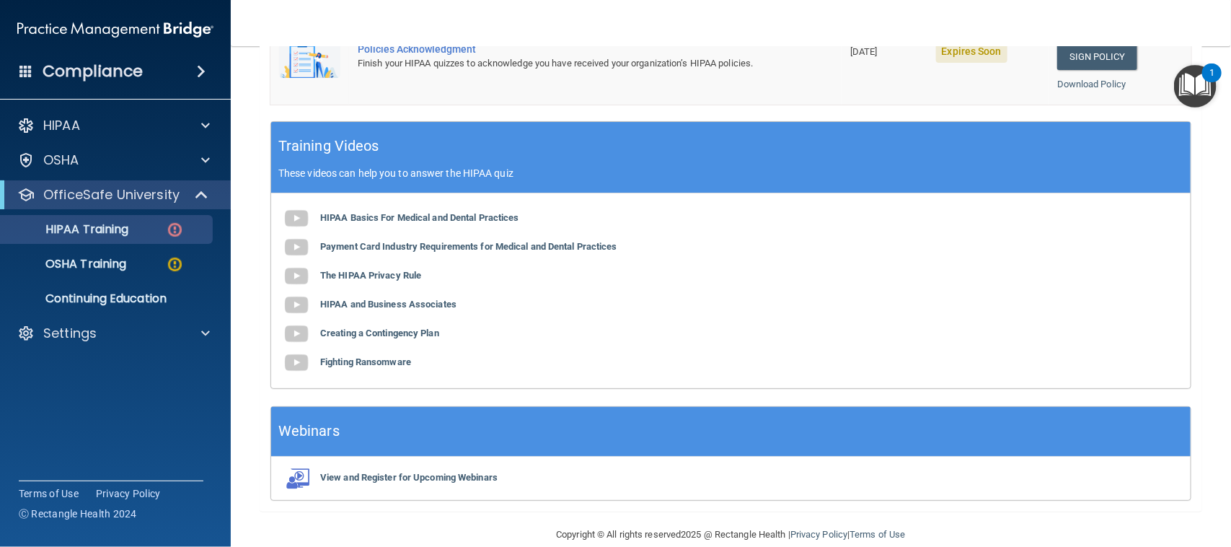
scroll to position [524, 0]
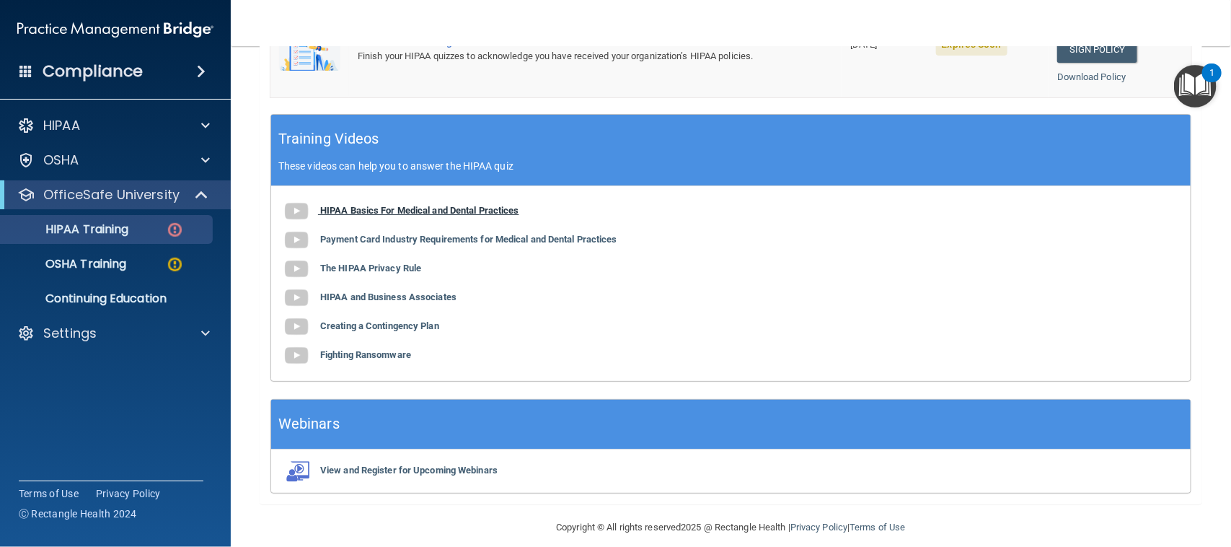
click at [426, 209] on b "HIPAA Basics For Medical and Dental Practices" at bounding box center [419, 210] width 199 height 11
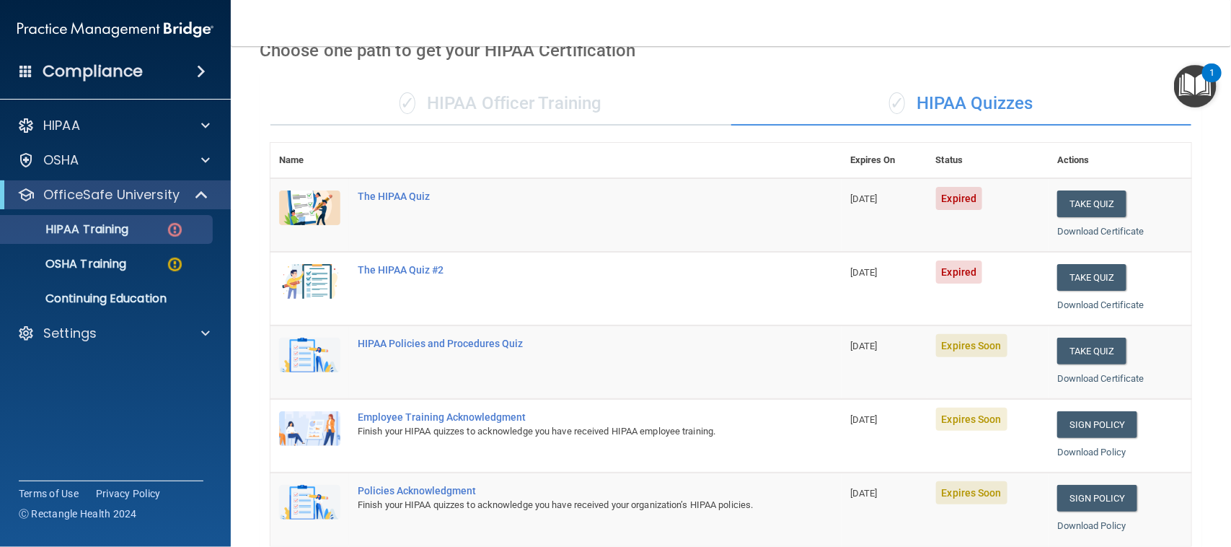
scroll to position [74, 0]
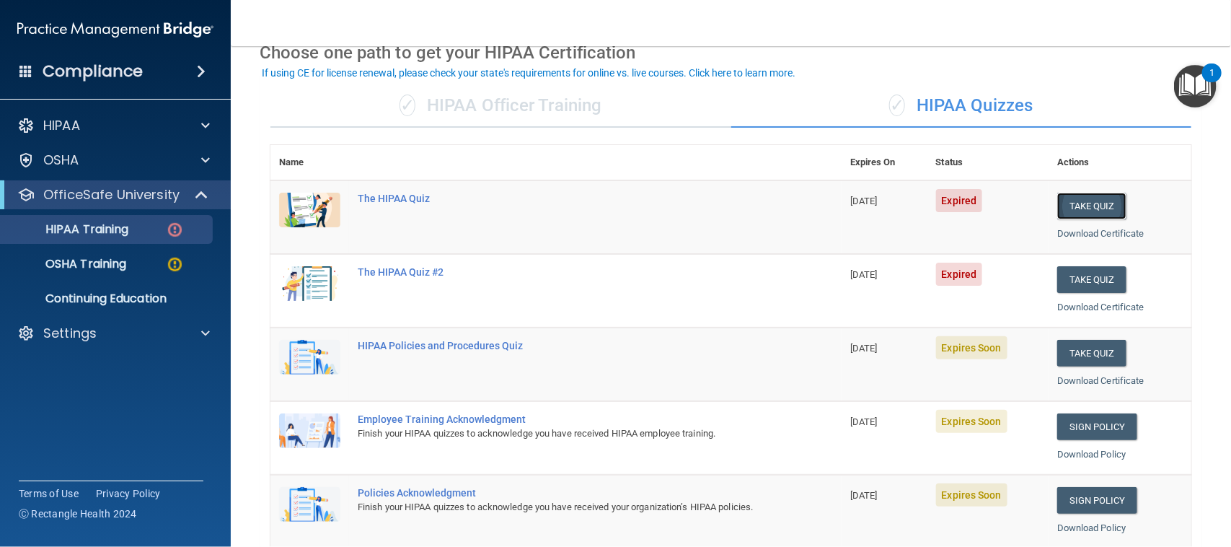
click at [577, 203] on button "Take Quiz" at bounding box center [1092, 206] width 69 height 27
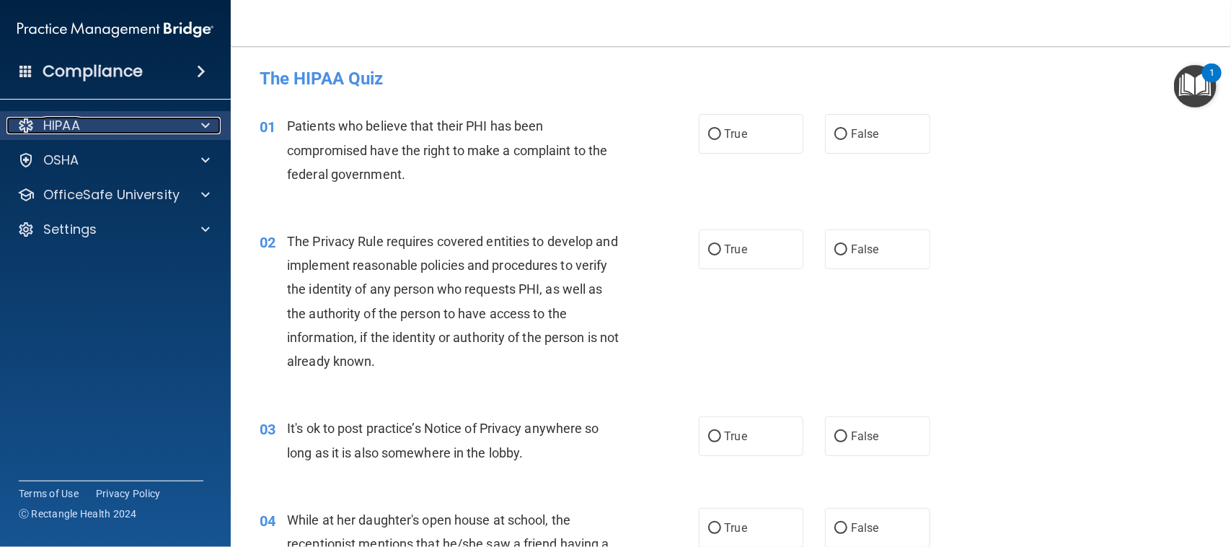
click at [191, 130] on div at bounding box center [203, 125] width 36 height 17
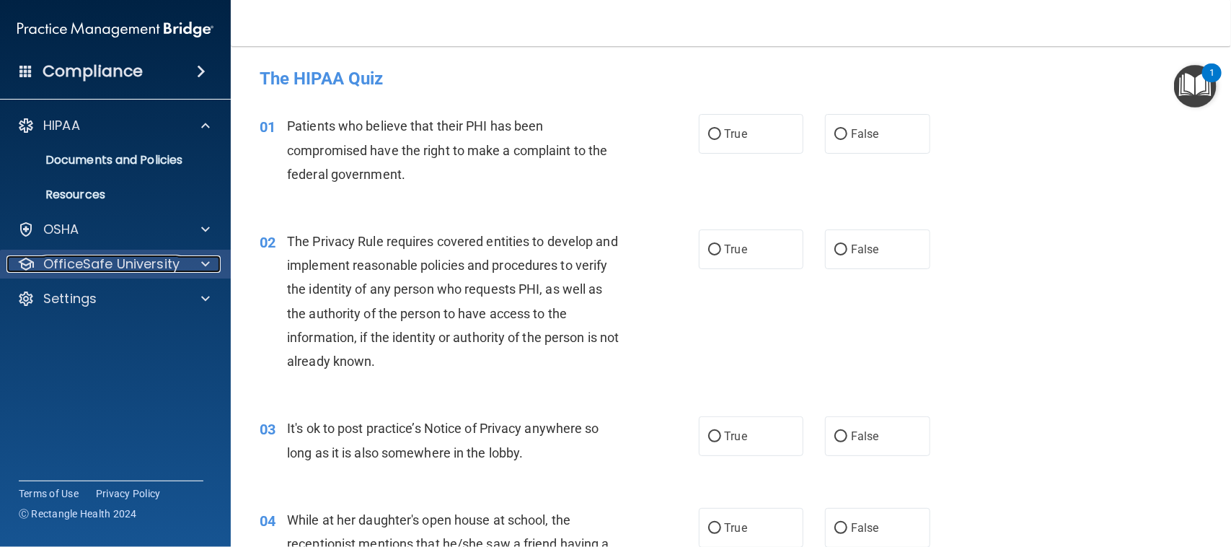
click at [139, 261] on p "OfficeSafe University" at bounding box center [111, 263] width 136 height 17
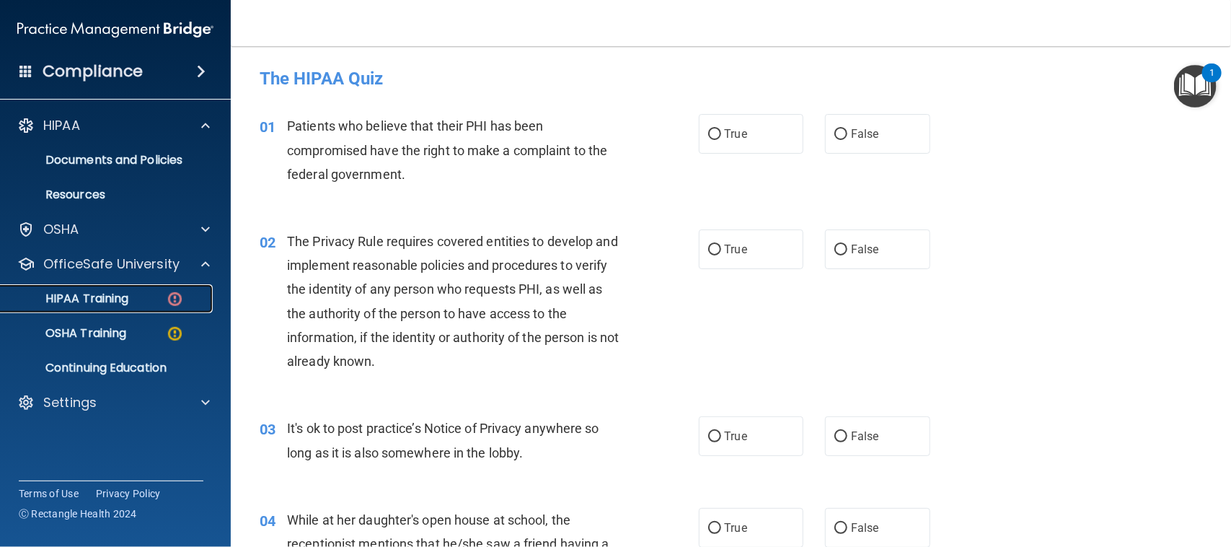
click at [137, 301] on div "HIPAA Training" at bounding box center [107, 298] width 197 height 14
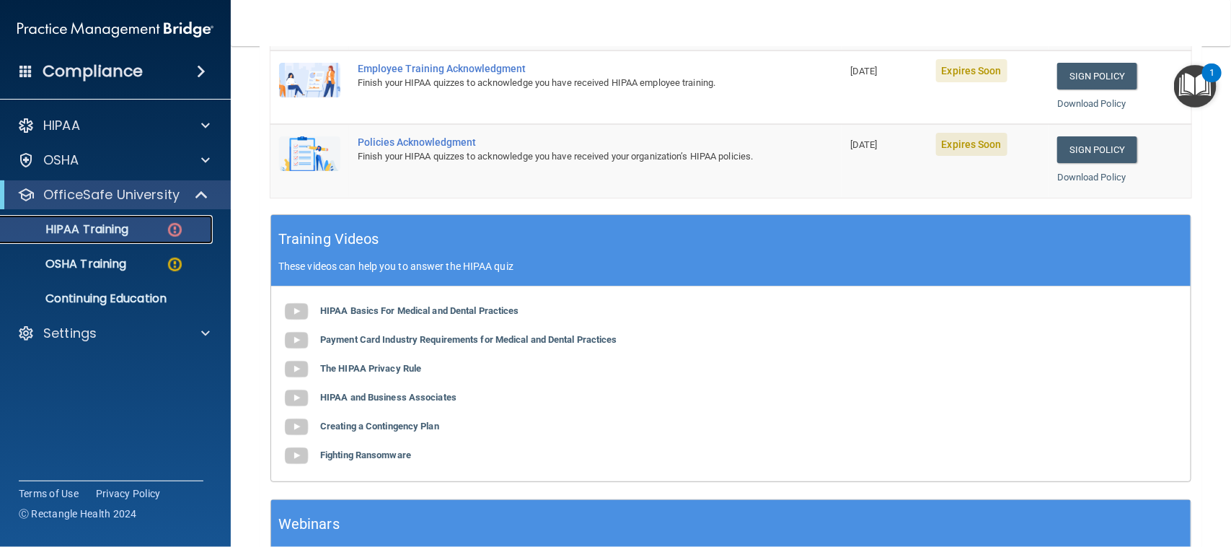
scroll to position [449, 0]
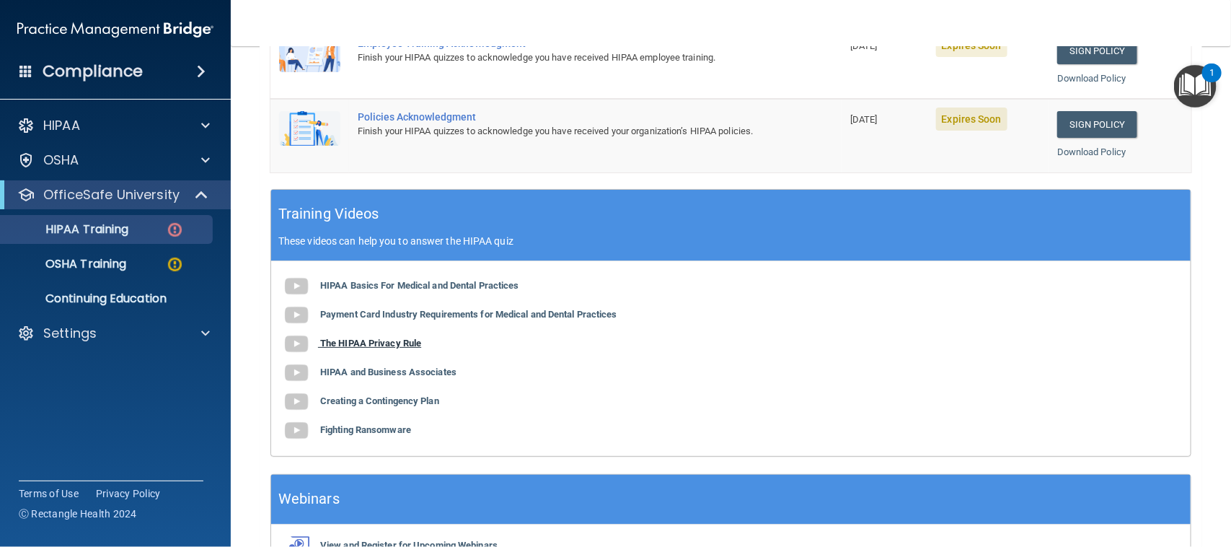
click at [401, 344] on b "The HIPAA Privacy Rule" at bounding box center [370, 343] width 101 height 11
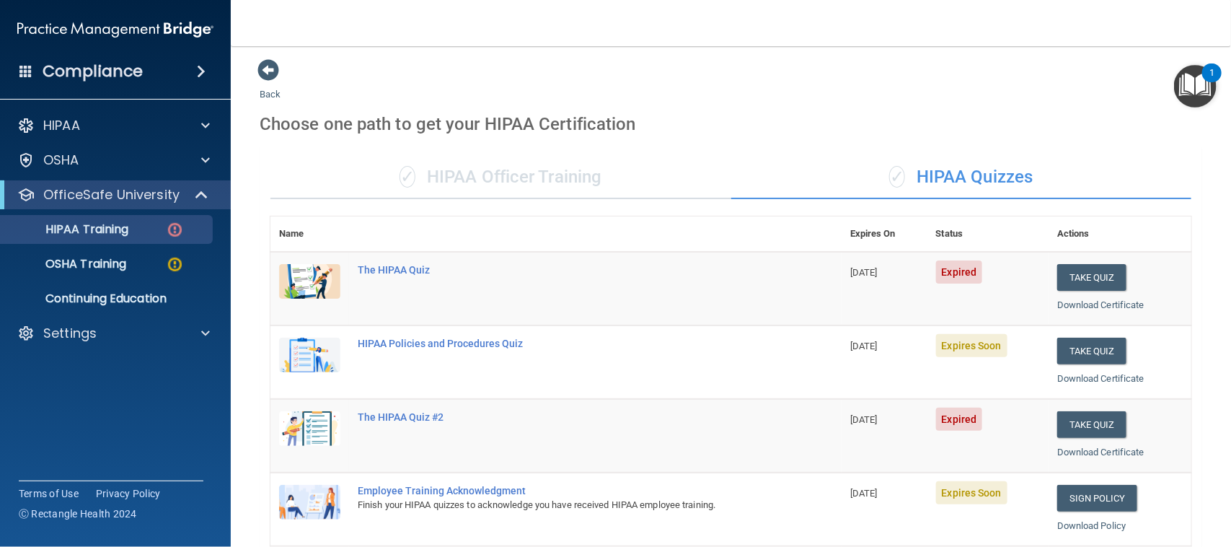
scroll to position [0, 0]
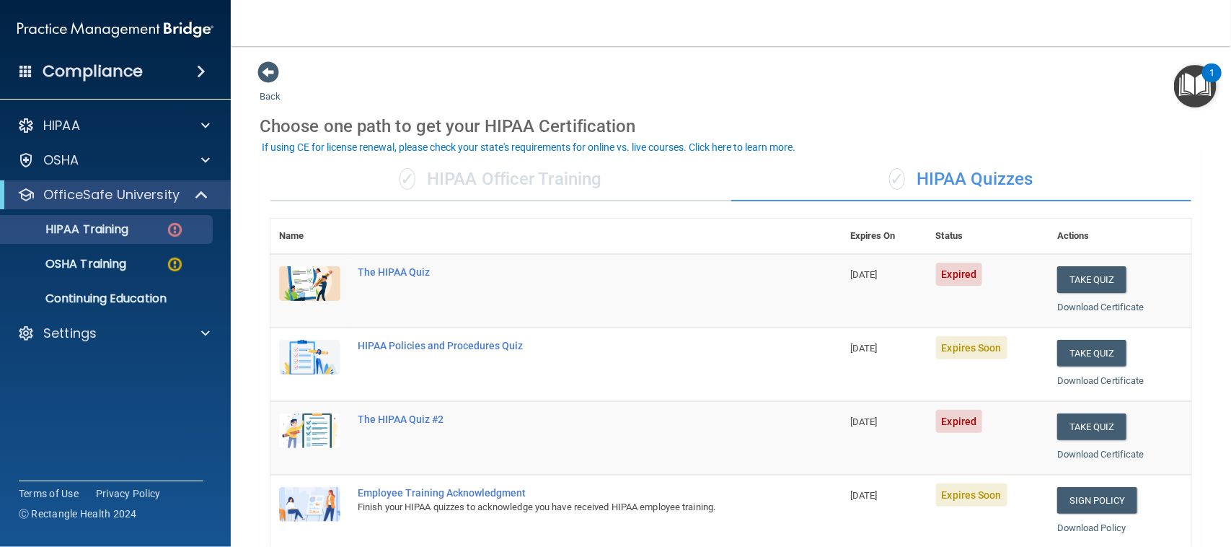
click at [469, 170] on div "✓ HIPAA Officer Training" at bounding box center [501, 179] width 461 height 43
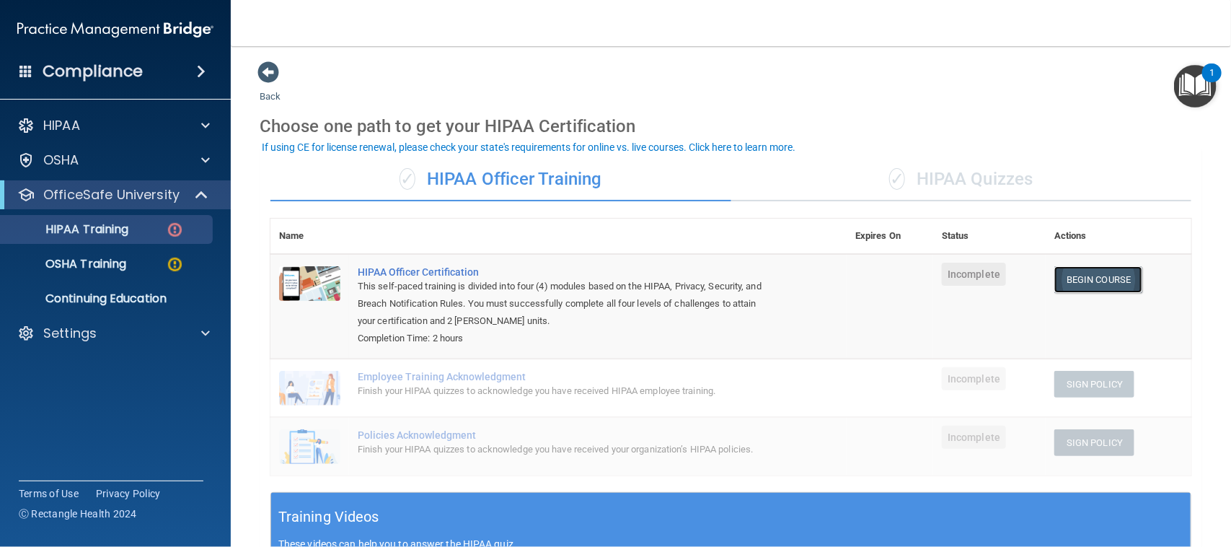
click at [577, 276] on link "Begin Course" at bounding box center [1099, 279] width 88 height 27
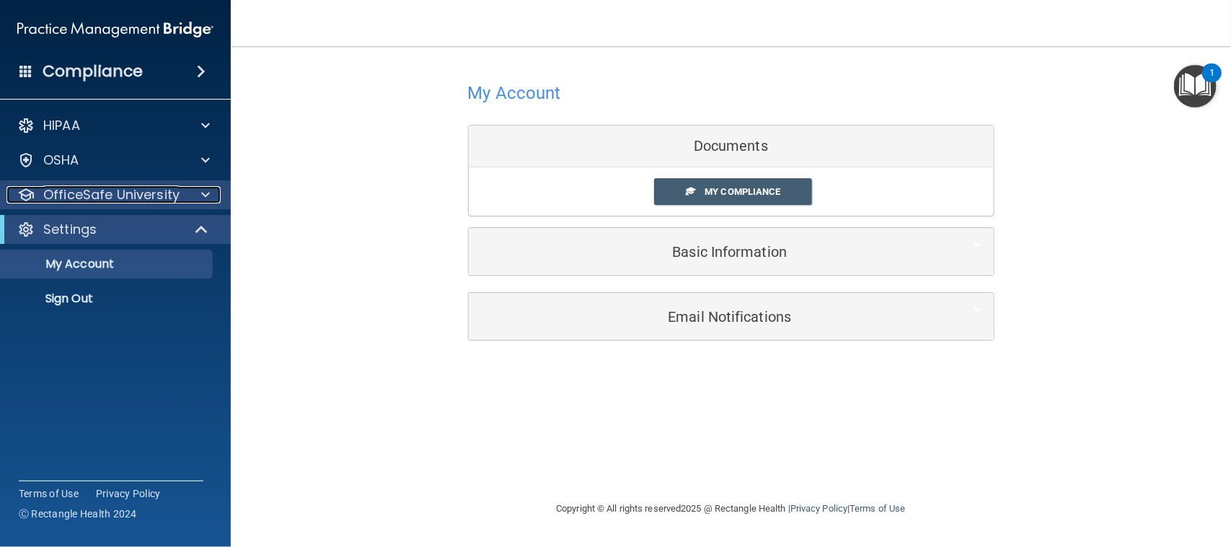
click at [193, 196] on div at bounding box center [203, 194] width 36 height 17
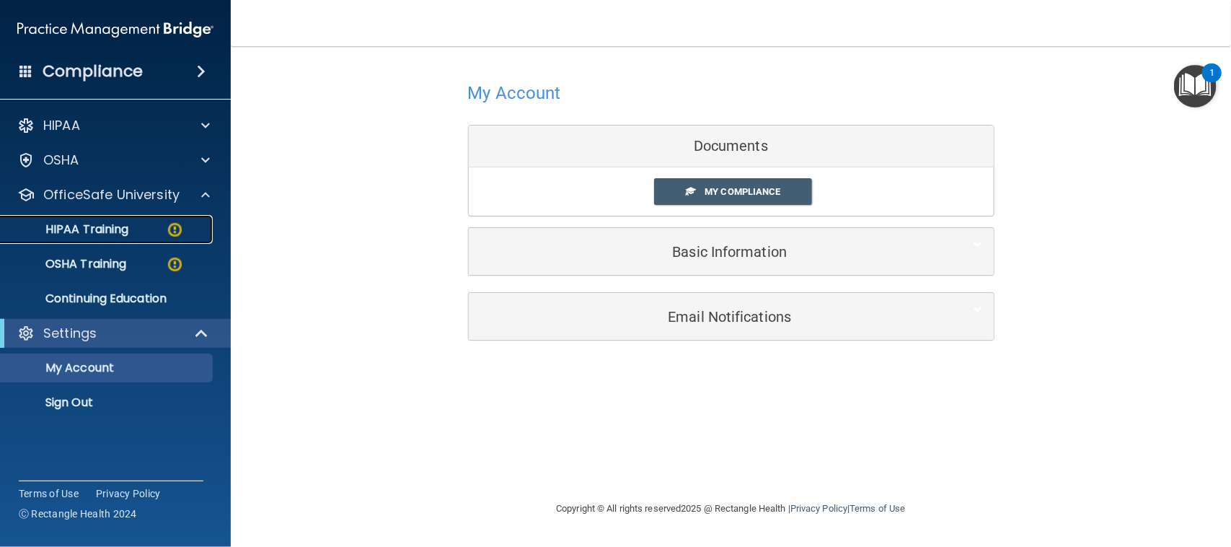
click at [153, 225] on div "HIPAA Training" at bounding box center [107, 229] width 197 height 14
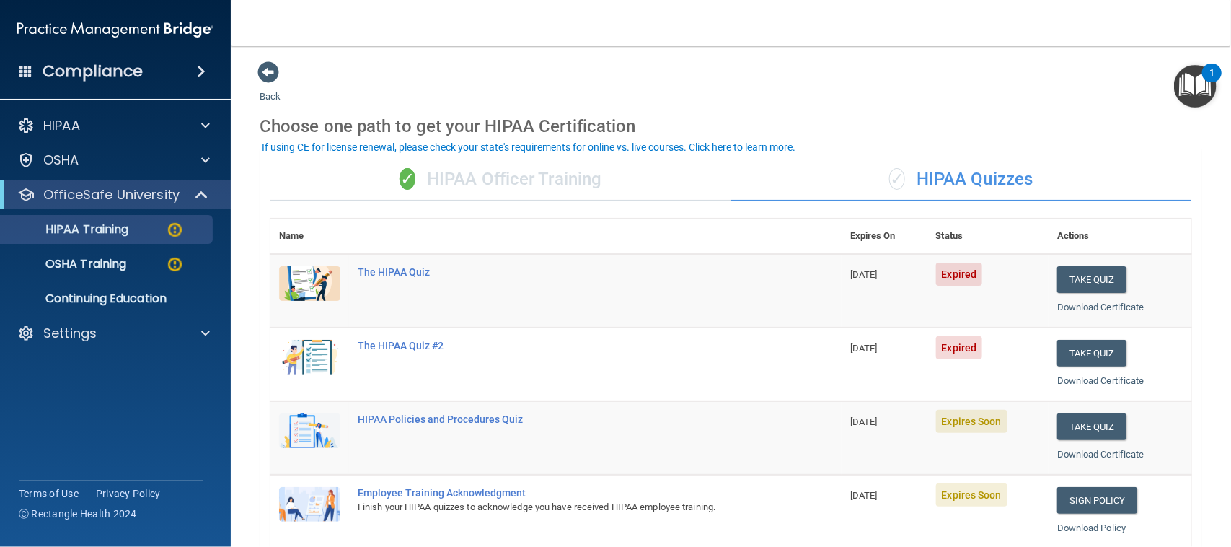
click at [520, 178] on div "✓ HIPAA Officer Training" at bounding box center [501, 179] width 461 height 43
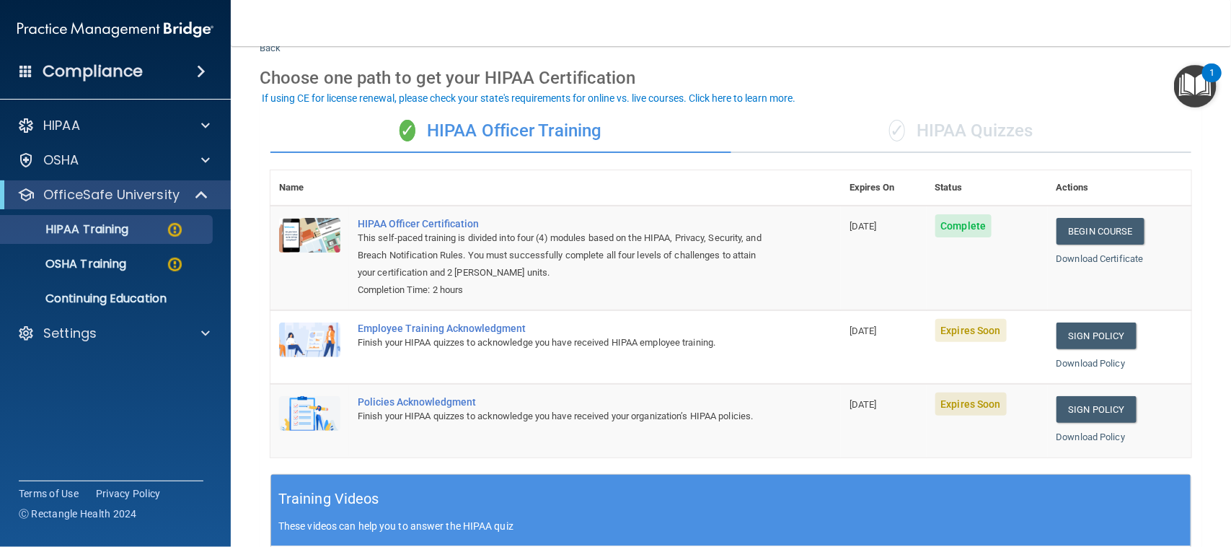
scroll to position [90, 0]
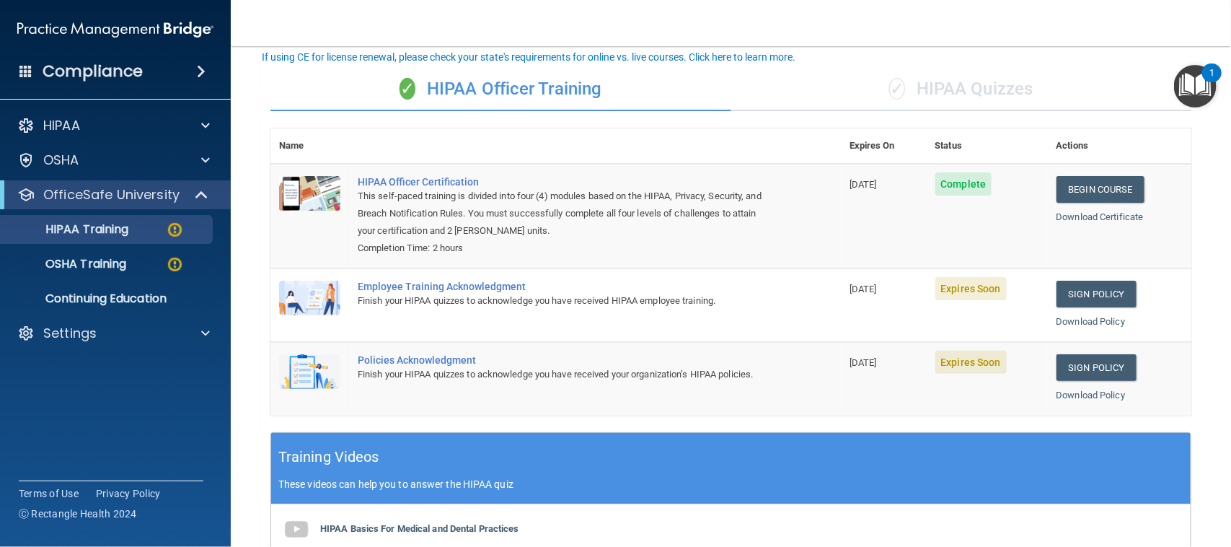
click at [411, 215] on div "This self-paced training is divided into four (4) modules based on the HIPAA, P…" at bounding box center [563, 214] width 411 height 52
click at [1075, 191] on link "Begin Course" at bounding box center [1101, 189] width 88 height 27
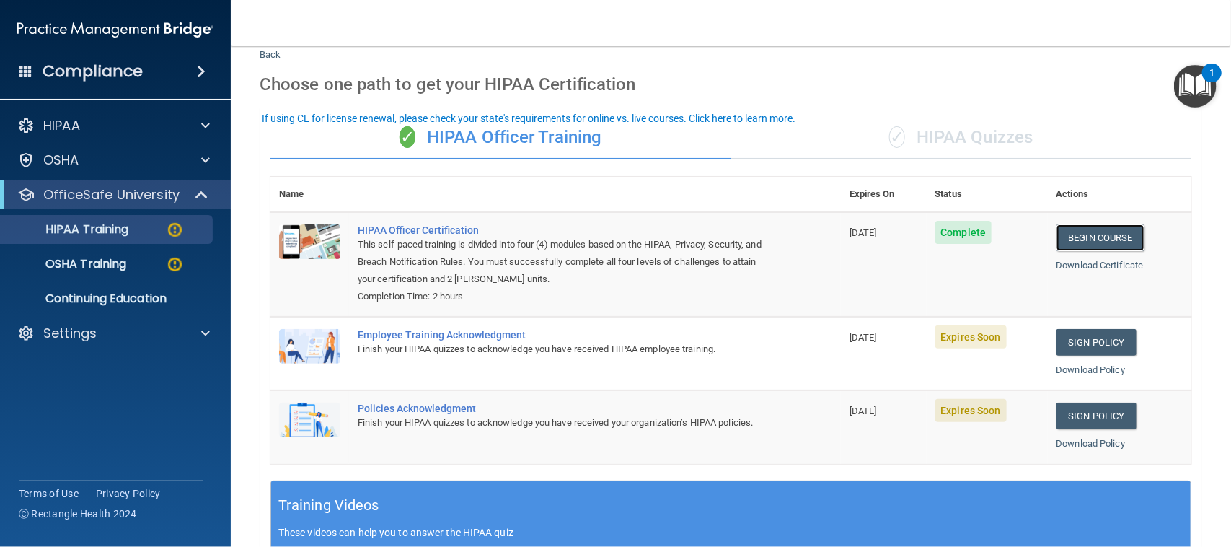
scroll to position [0, 0]
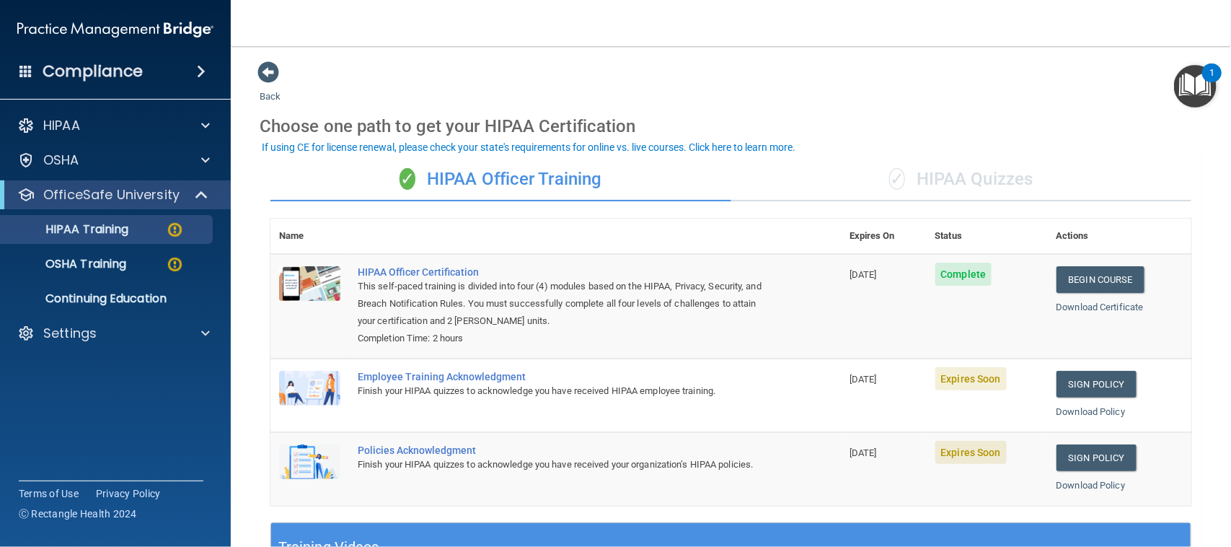
click at [913, 178] on div "✓ HIPAA Quizzes" at bounding box center [962, 179] width 461 height 43
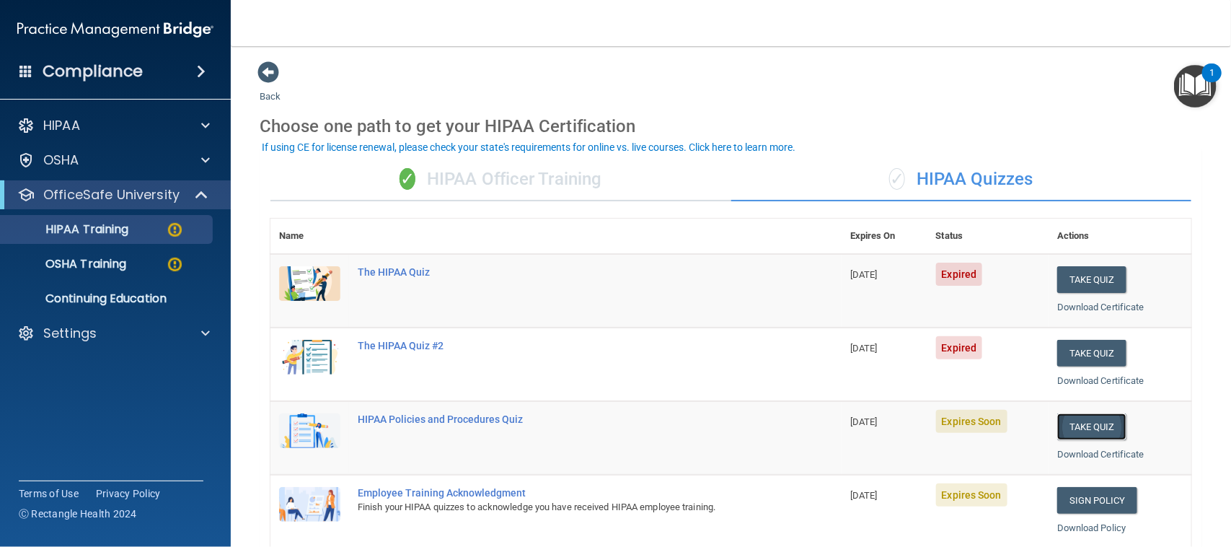
click at [1069, 423] on button "Take Quiz" at bounding box center [1092, 426] width 69 height 27
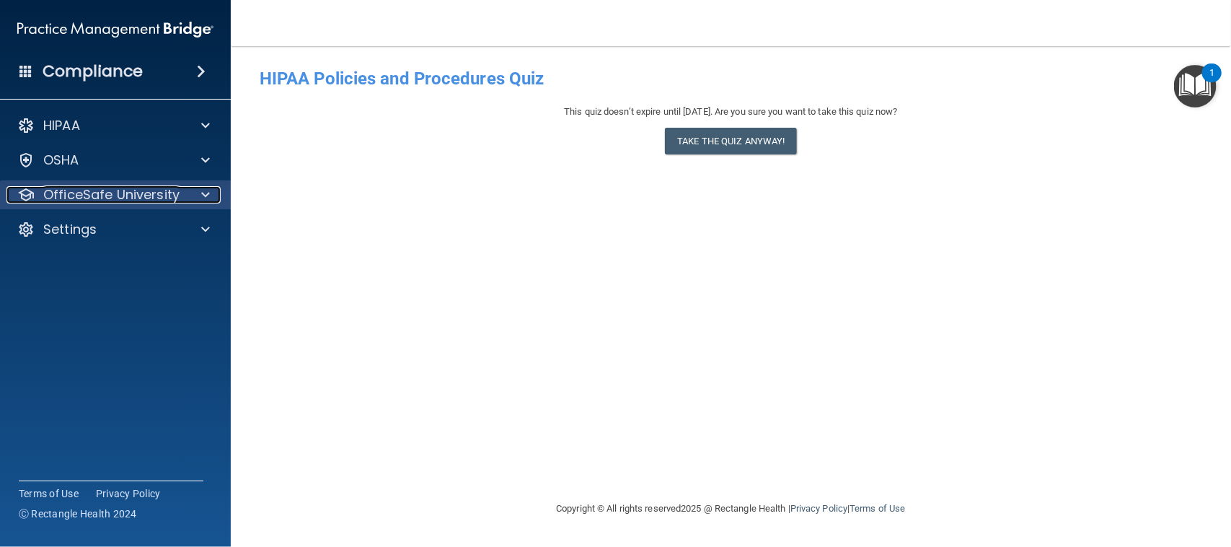
click at [139, 193] on p "OfficeSafe University" at bounding box center [111, 194] width 136 height 17
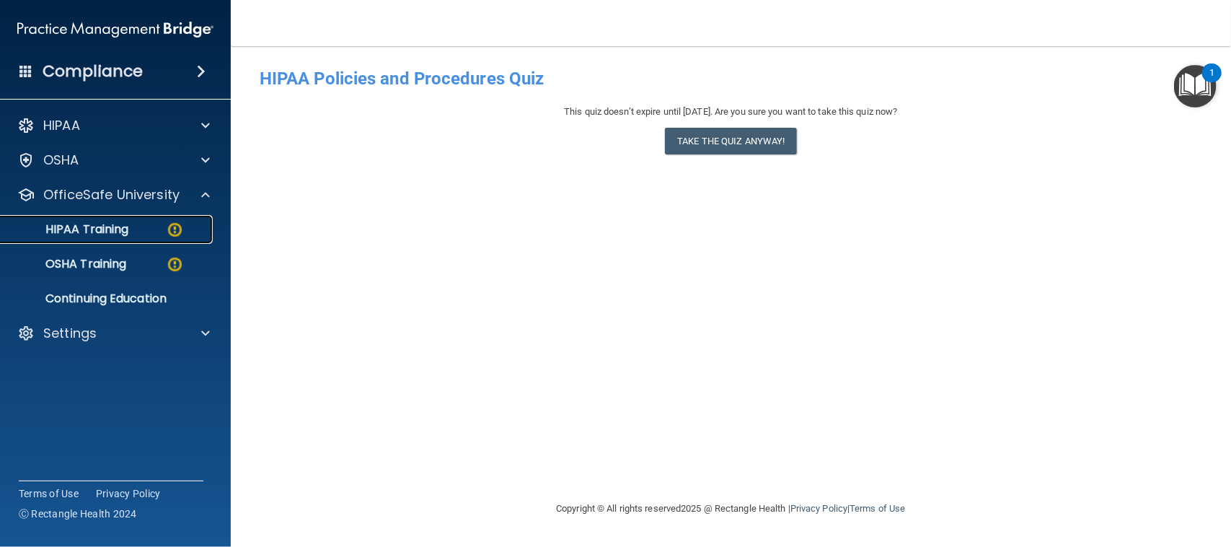
click at [139, 224] on div "HIPAA Training" at bounding box center [107, 229] width 197 height 14
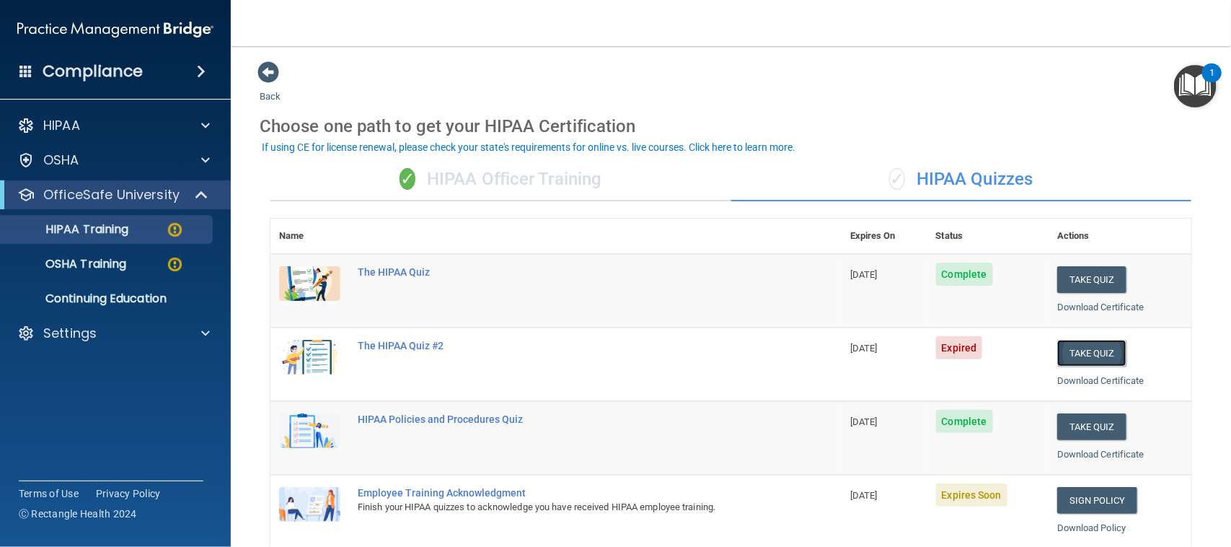
click at [1097, 355] on button "Take Quiz" at bounding box center [1092, 353] width 69 height 27
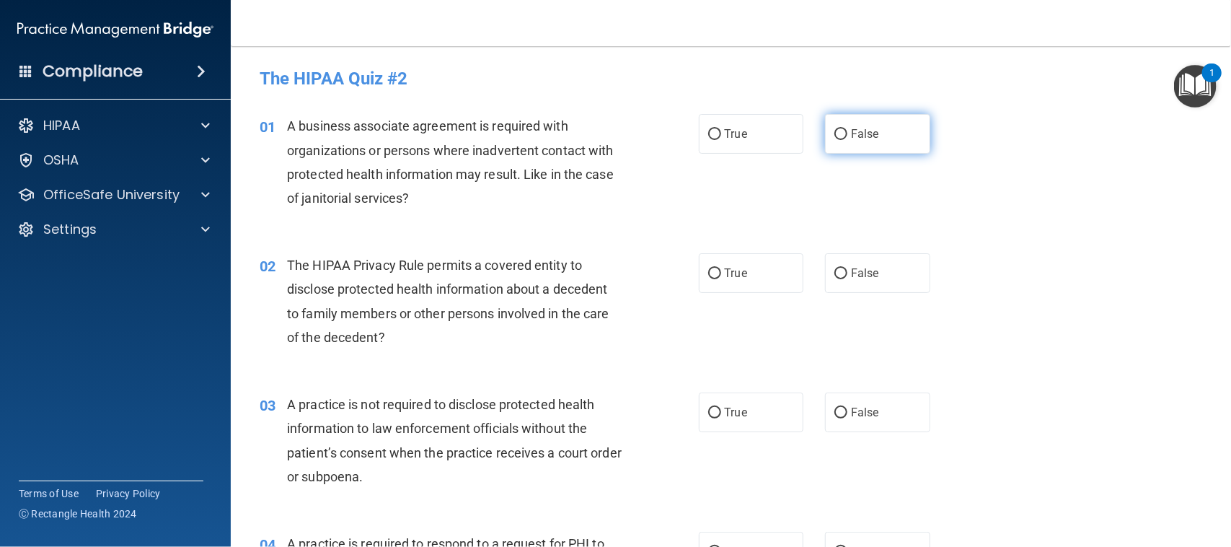
click at [842, 142] on label "False" at bounding box center [877, 134] width 105 height 40
click at [842, 140] on input "False" at bounding box center [841, 134] width 13 height 11
radio input "true"
click at [756, 279] on label "True" at bounding box center [751, 273] width 105 height 40
click at [721, 279] on input "True" at bounding box center [714, 273] width 13 height 11
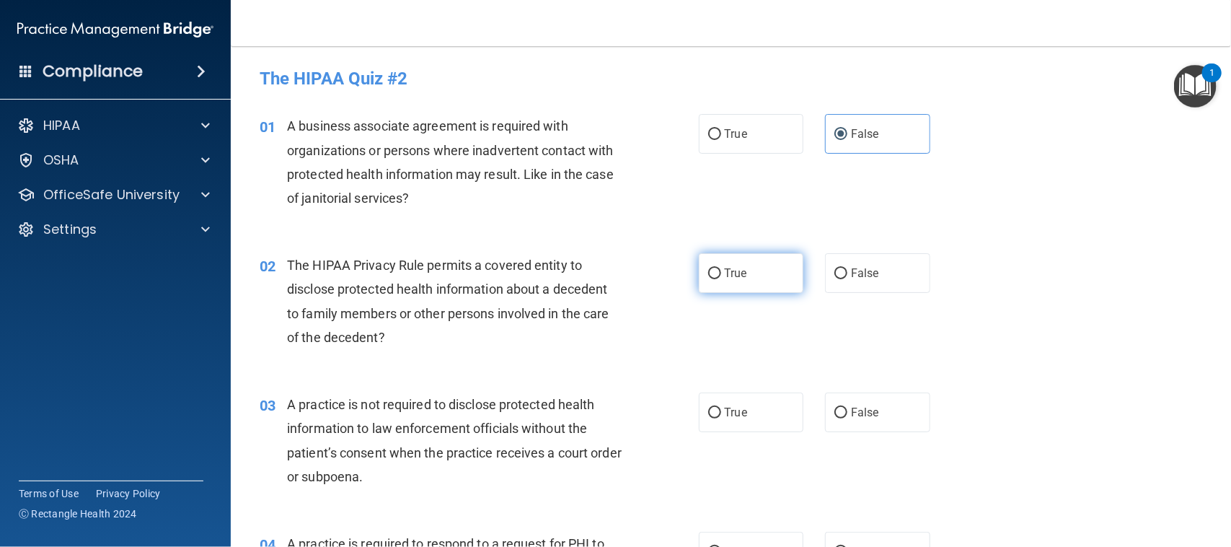
radio input "true"
click at [853, 415] on span "False" at bounding box center [865, 412] width 28 height 14
click at [848, 415] on input "False" at bounding box center [841, 413] width 13 height 11
radio input "true"
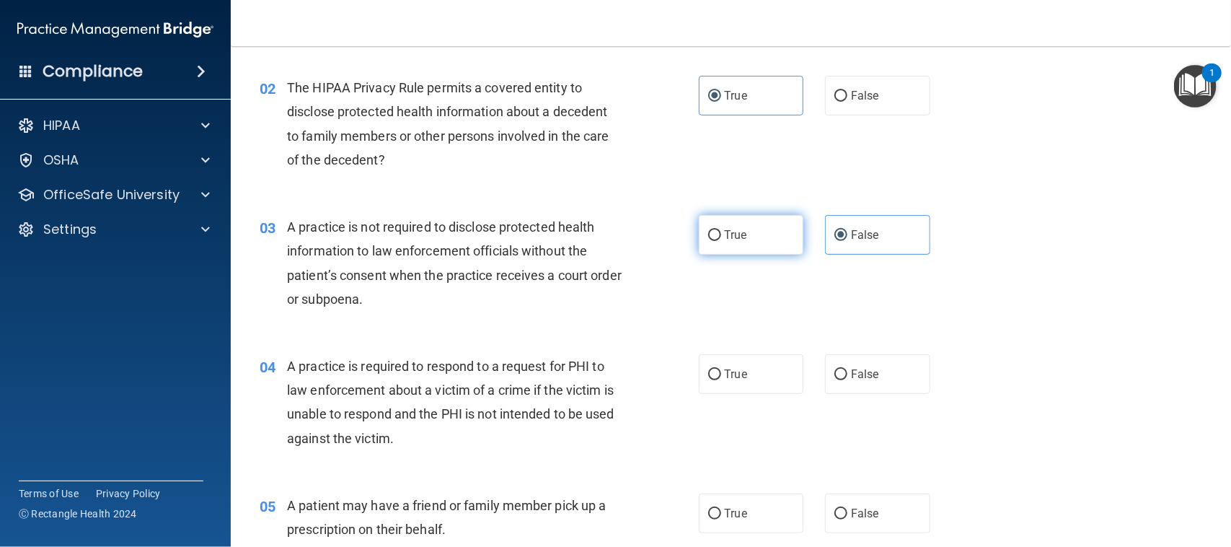
scroll to position [180, 0]
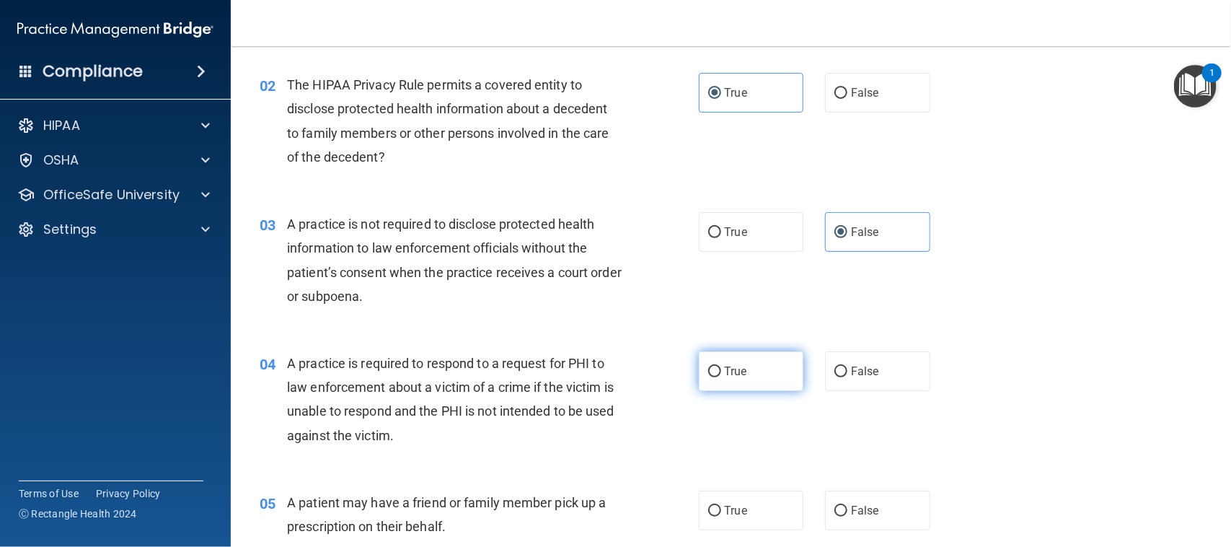
click at [745, 377] on label "True" at bounding box center [751, 371] width 105 height 40
click at [721, 377] on input "True" at bounding box center [714, 371] width 13 height 11
radio input "true"
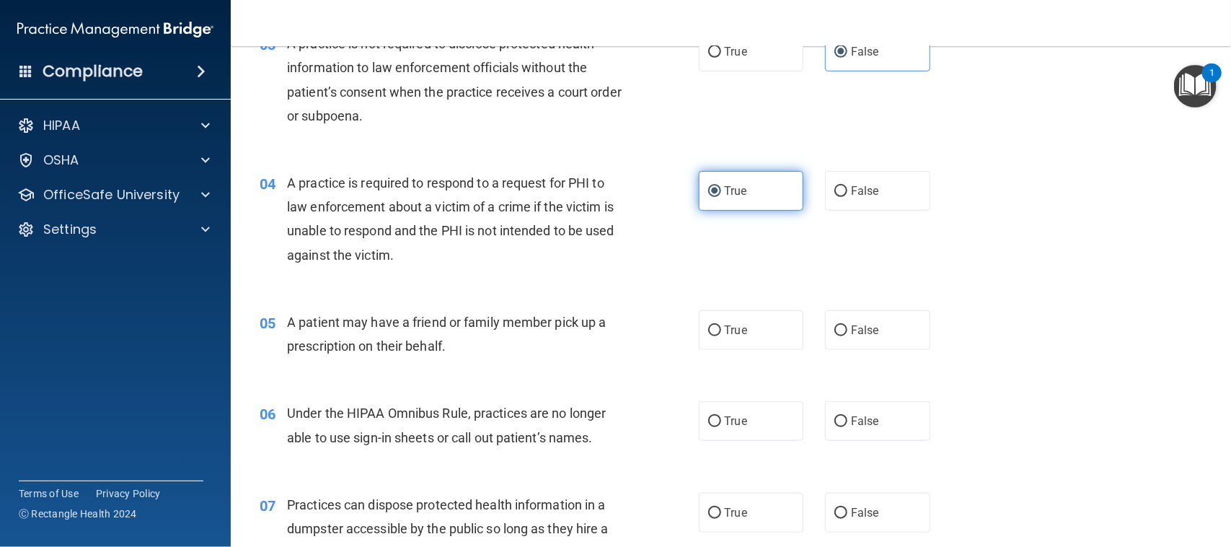
scroll to position [451, 0]
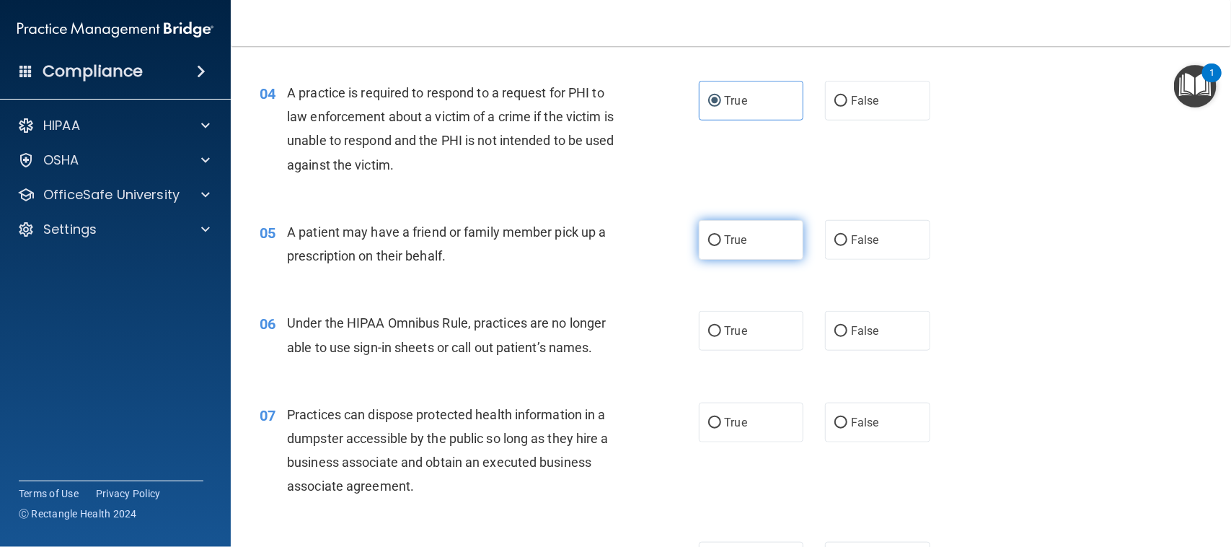
click at [755, 233] on label "True" at bounding box center [751, 240] width 105 height 40
click at [721, 235] on input "True" at bounding box center [714, 240] width 13 height 11
radio input "true"
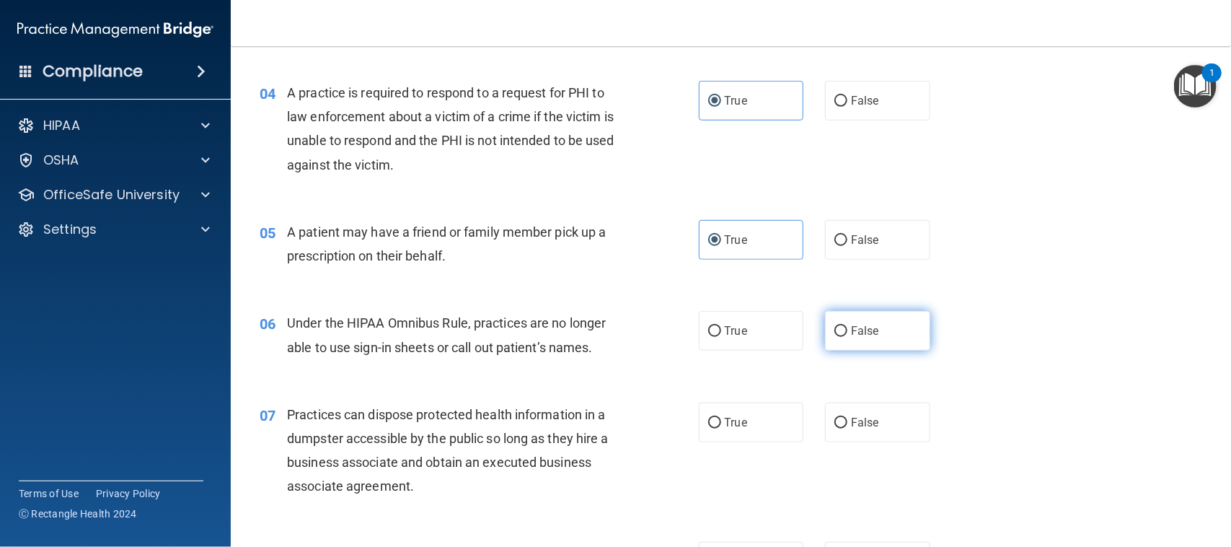
click at [848, 345] on label "False" at bounding box center [877, 331] width 105 height 40
click at [848, 337] on input "False" at bounding box center [841, 331] width 13 height 11
radio input "true"
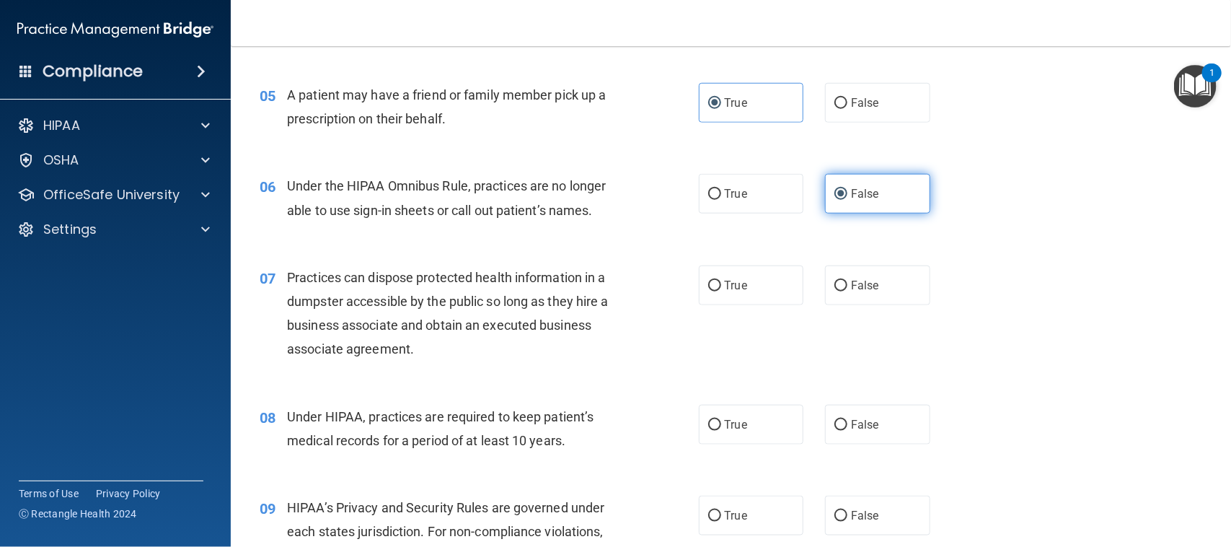
scroll to position [631, 0]
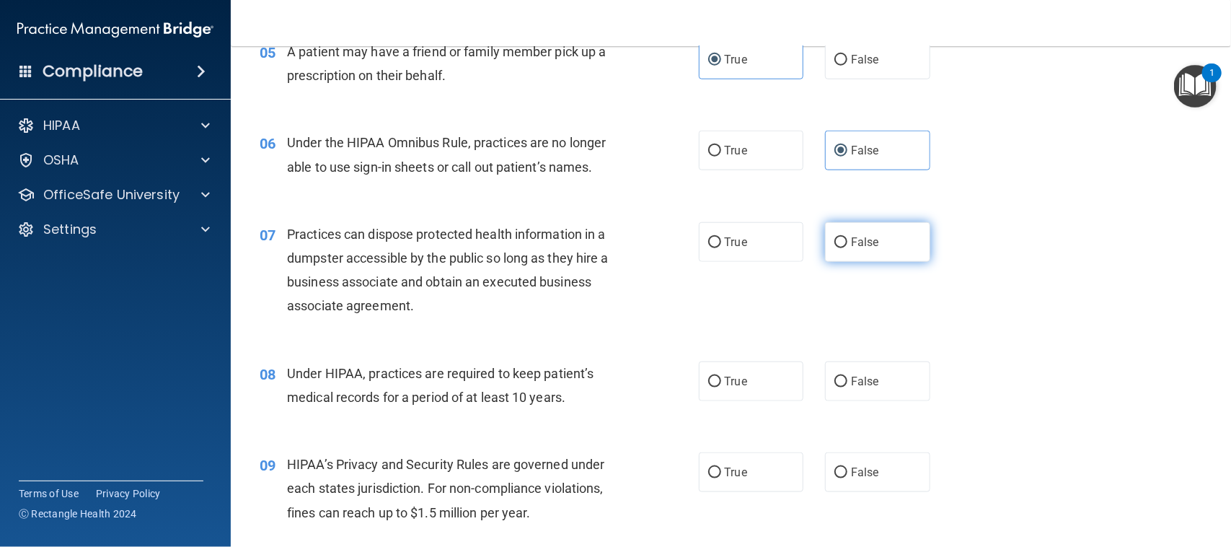
click at [862, 260] on label "False" at bounding box center [877, 242] width 105 height 40
click at [848, 248] on input "False" at bounding box center [841, 242] width 13 height 11
radio input "true"
click at [864, 377] on span "False" at bounding box center [865, 381] width 28 height 14
click at [848, 377] on input "False" at bounding box center [841, 382] width 13 height 11
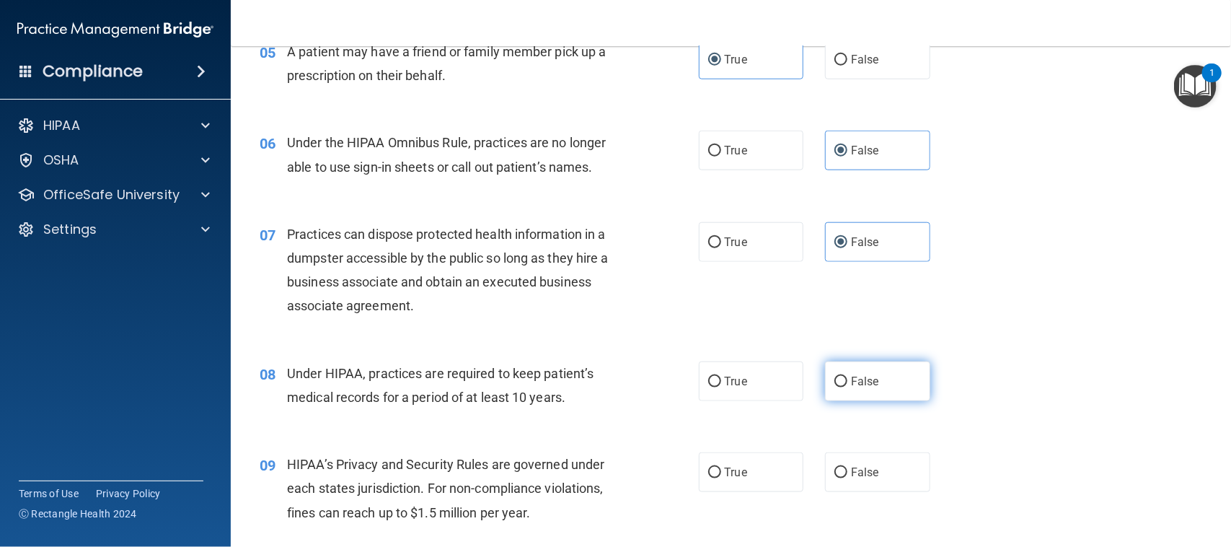
radio input "true"
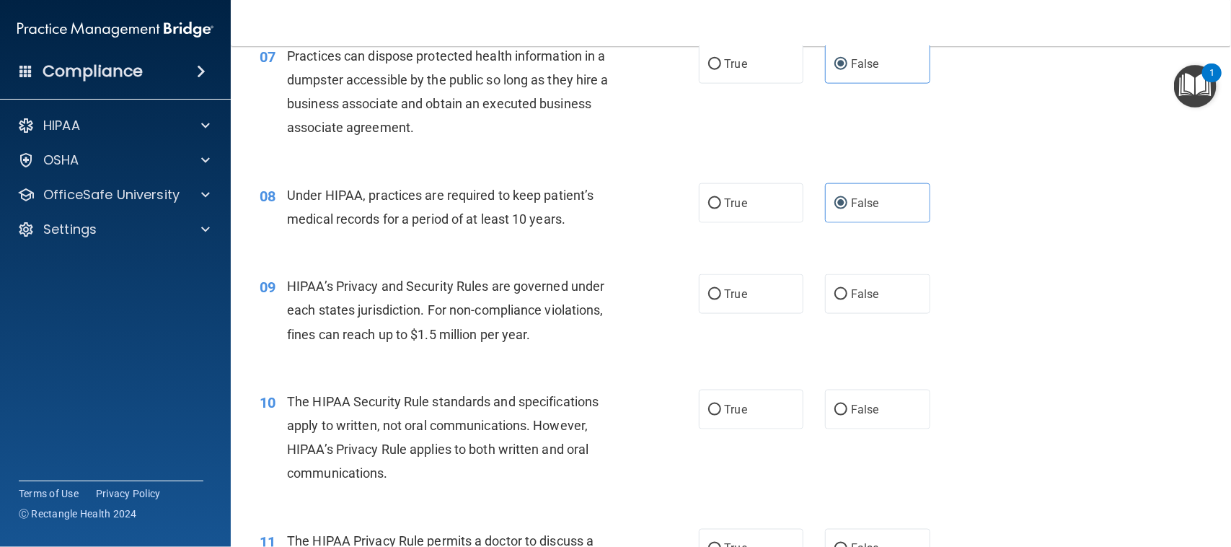
scroll to position [812, 0]
click at [851, 296] on span "False" at bounding box center [865, 292] width 28 height 14
click at [848, 296] on input "False" at bounding box center [841, 292] width 13 height 11
radio input "true"
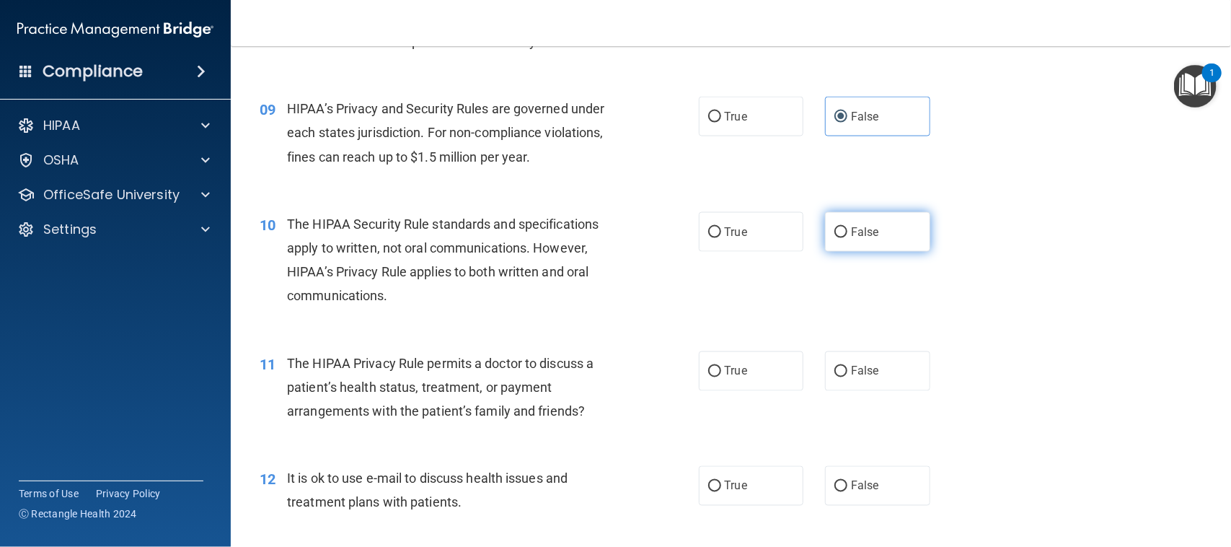
scroll to position [992, 0]
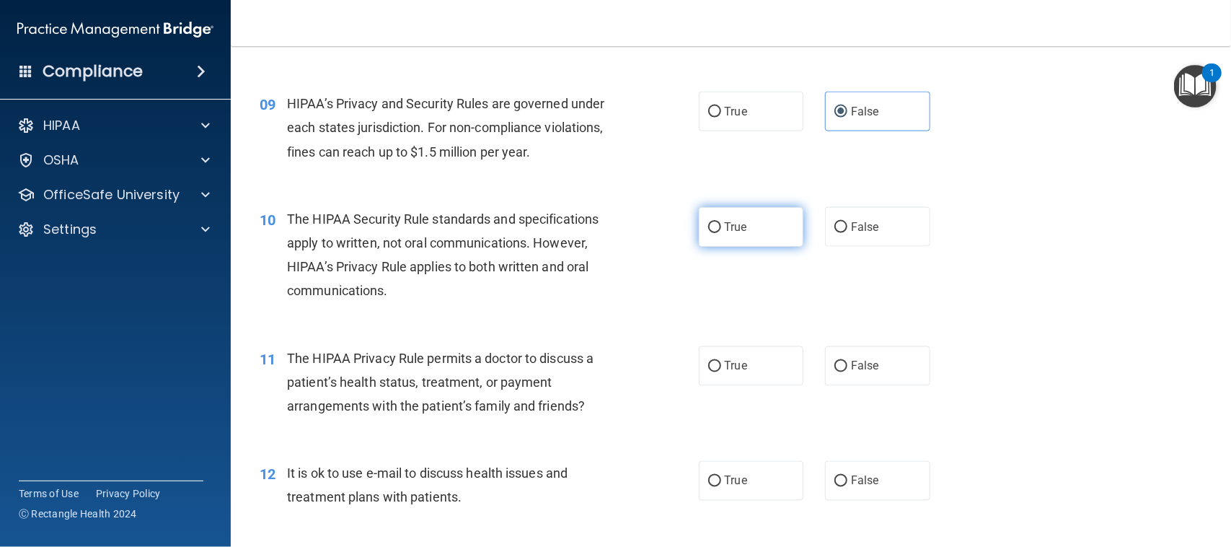
click at [749, 237] on label "True" at bounding box center [751, 227] width 105 height 40
click at [721, 233] on input "True" at bounding box center [714, 227] width 13 height 11
radio input "true"
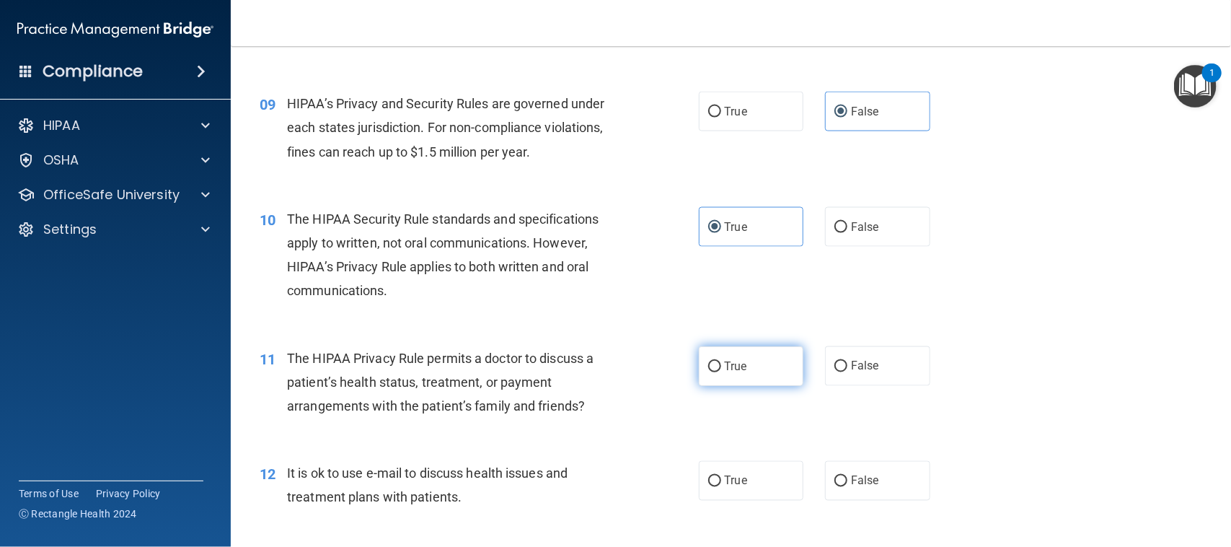
click at [755, 370] on label "True" at bounding box center [751, 366] width 105 height 40
click at [721, 370] on input "True" at bounding box center [714, 366] width 13 height 11
radio input "true"
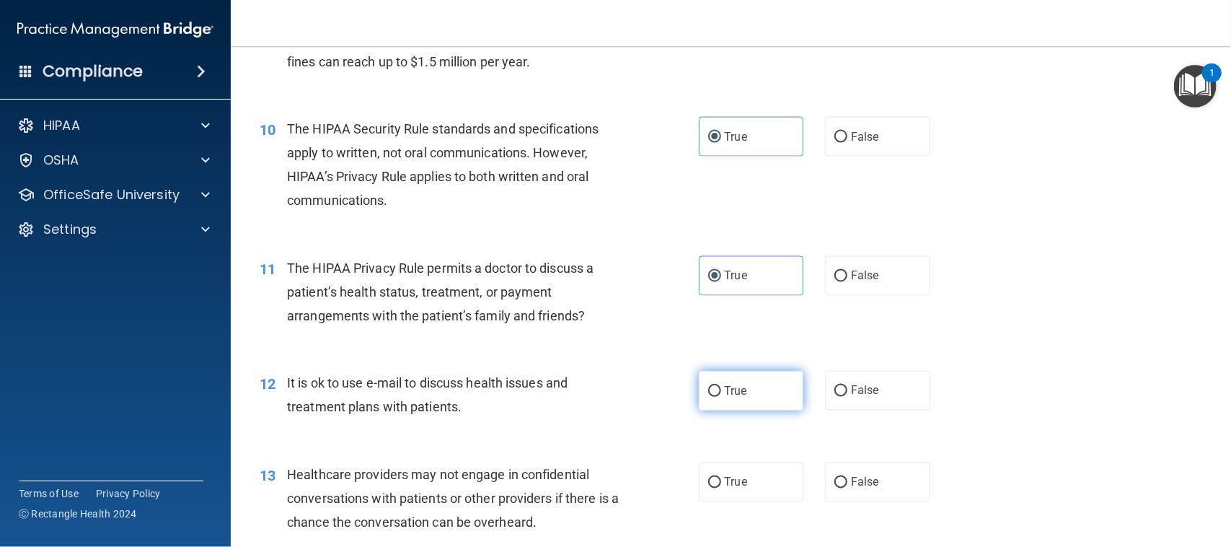
click at [752, 387] on label "True" at bounding box center [751, 391] width 105 height 40
click at [721, 387] on input "True" at bounding box center [714, 391] width 13 height 11
radio input "true"
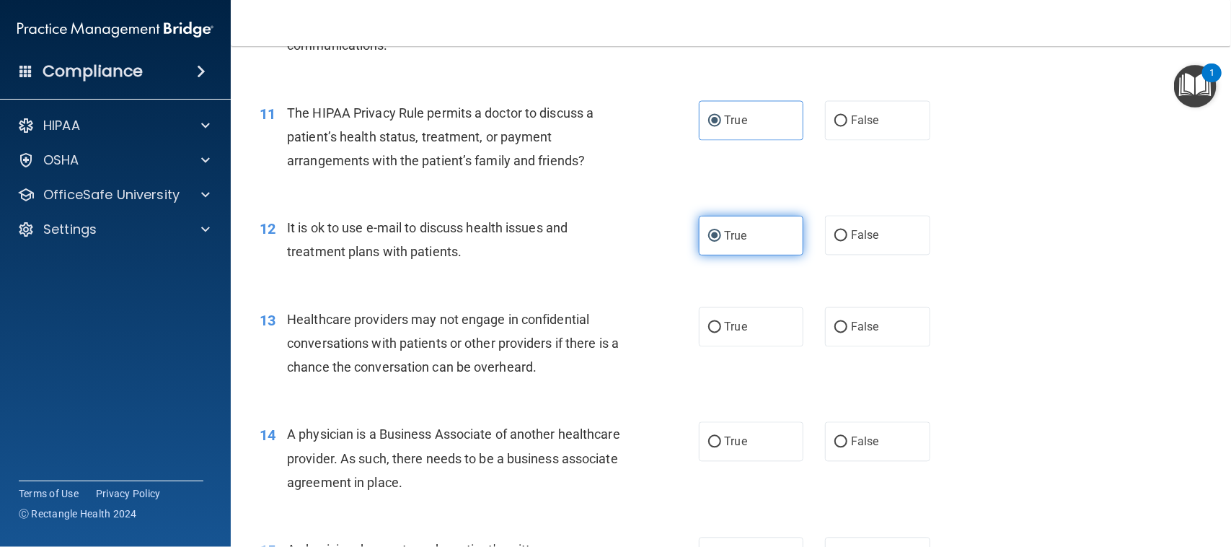
scroll to position [1262, 0]
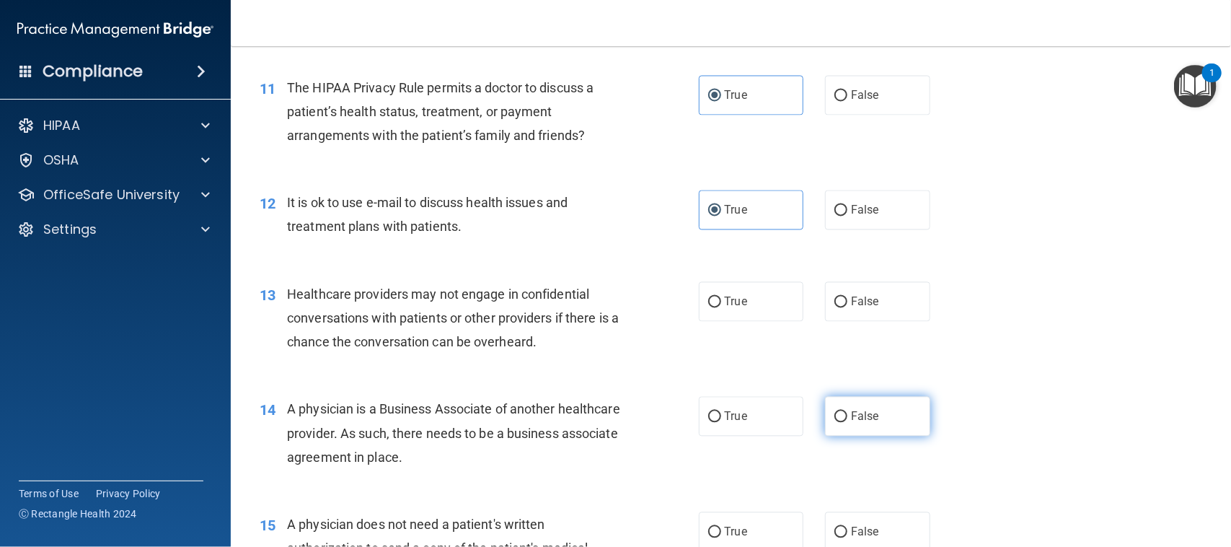
click at [851, 419] on span "False" at bounding box center [865, 417] width 28 height 14
click at [848, 419] on input "False" at bounding box center [841, 417] width 13 height 11
radio input "true"
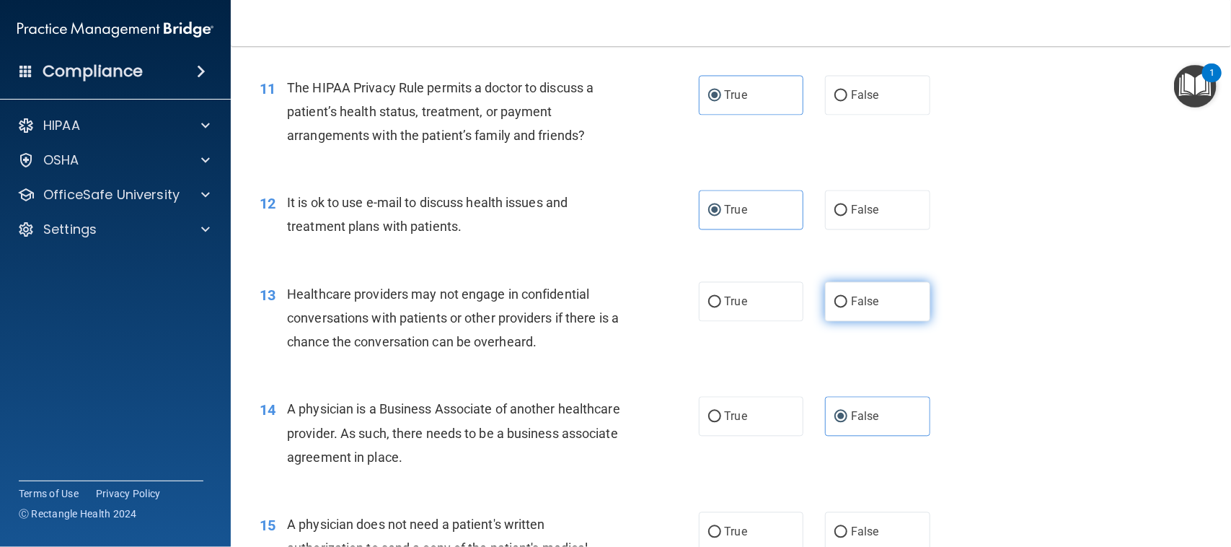
click at [840, 307] on label "False" at bounding box center [877, 302] width 105 height 40
click at [840, 307] on input "False" at bounding box center [841, 302] width 13 height 11
radio input "true"
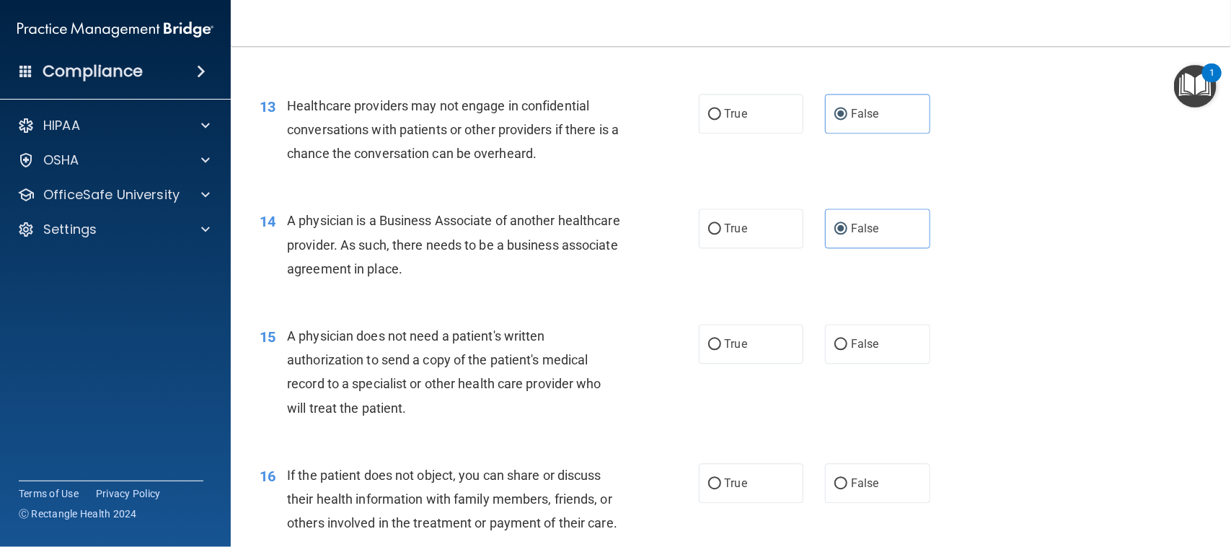
scroll to position [1533, 0]
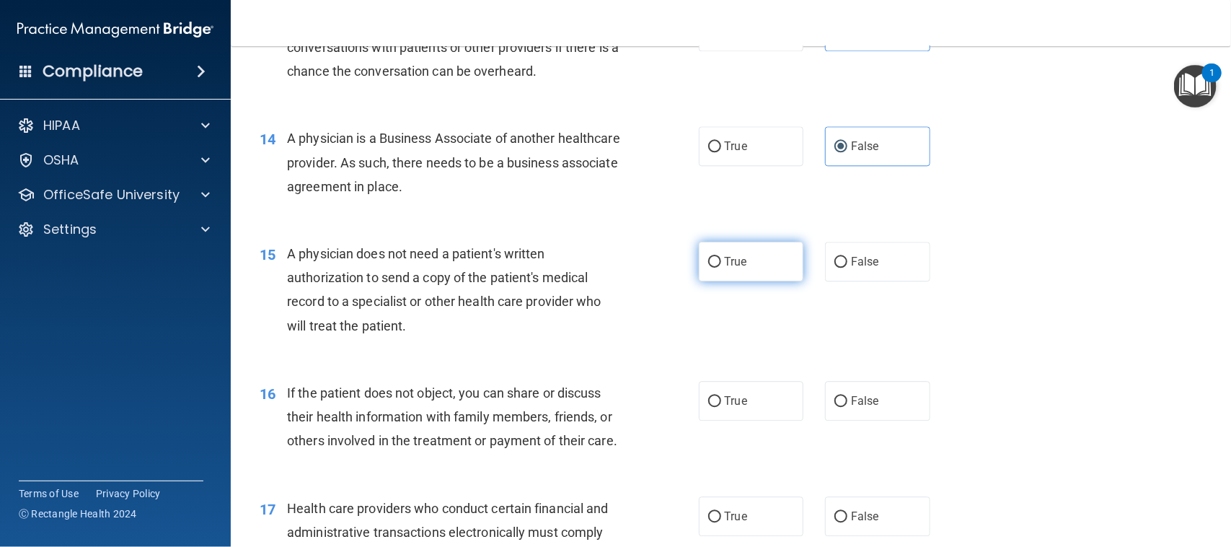
click at [758, 260] on label "True" at bounding box center [751, 262] width 105 height 40
click at [721, 260] on input "True" at bounding box center [714, 262] width 13 height 11
radio input "true"
click at [757, 403] on label "True" at bounding box center [751, 401] width 105 height 40
click at [721, 403] on input "True" at bounding box center [714, 401] width 13 height 11
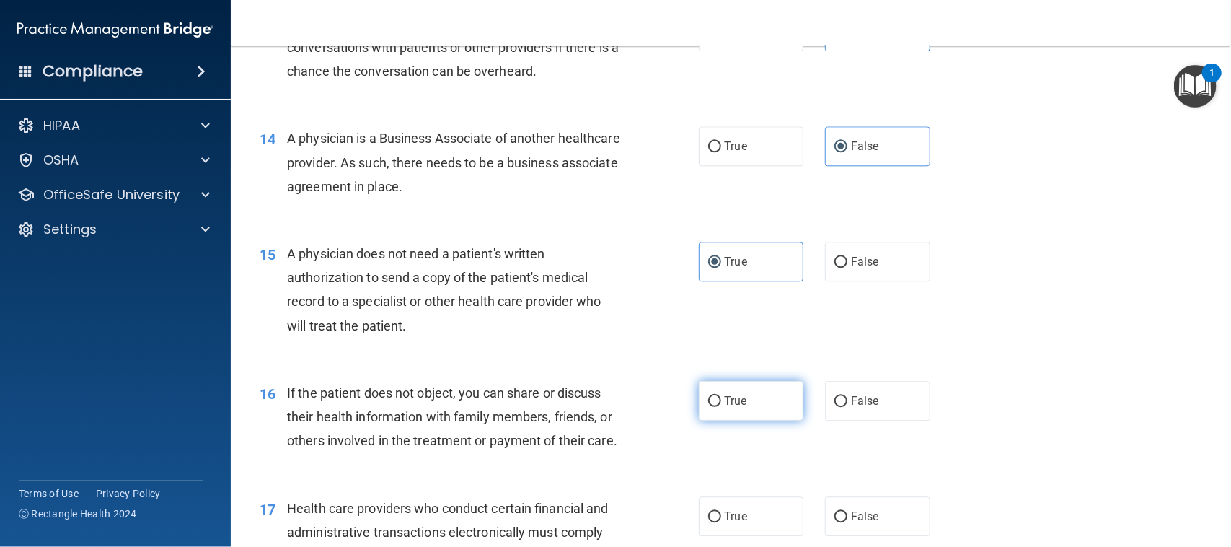
radio input "true"
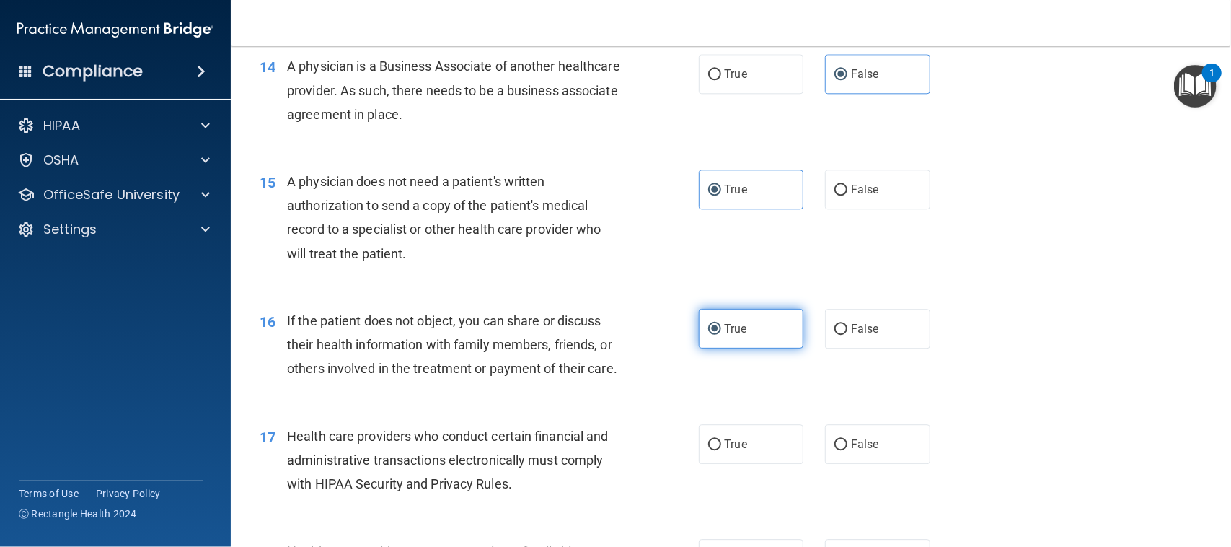
scroll to position [1713, 0]
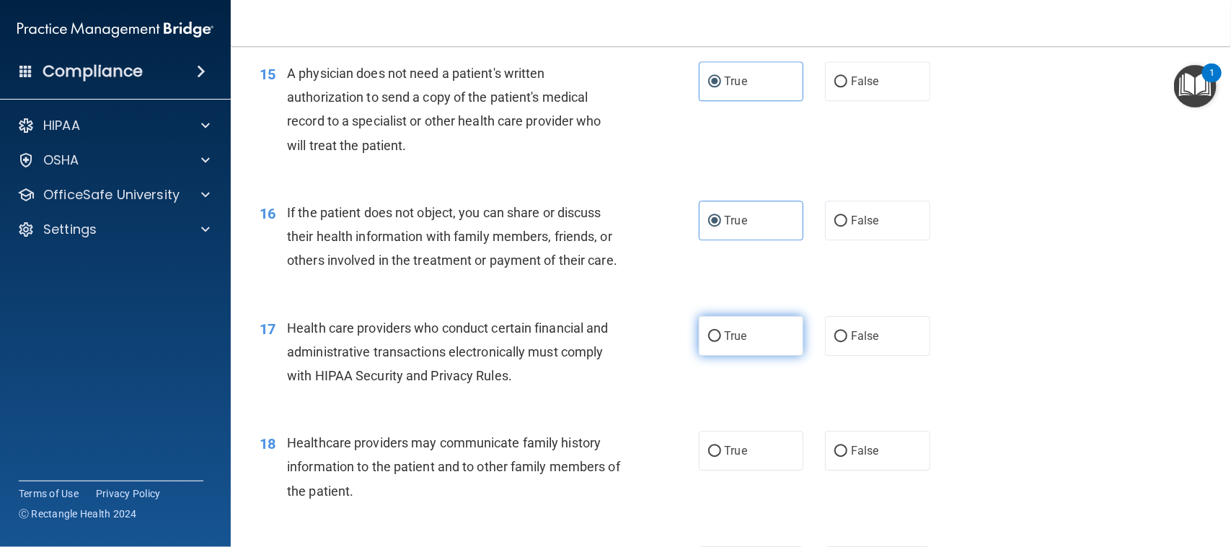
click at [731, 343] on span "True" at bounding box center [736, 336] width 22 height 14
click at [721, 342] on input "True" at bounding box center [714, 336] width 13 height 11
radio input "true"
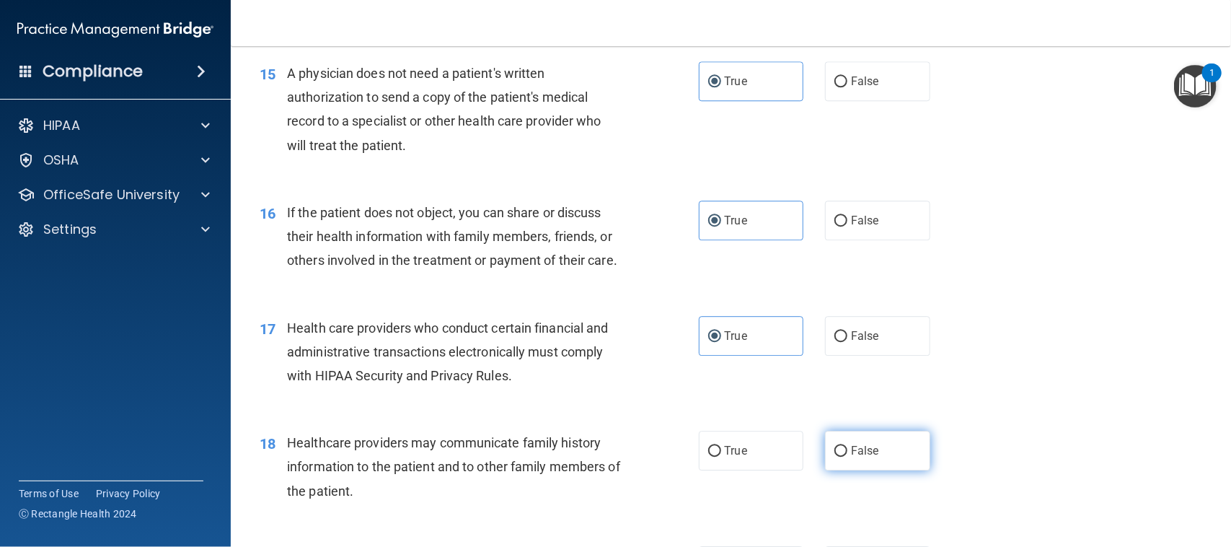
click at [851, 457] on span "False" at bounding box center [865, 451] width 28 height 14
click at [848, 457] on input "False" at bounding box center [841, 451] width 13 height 11
radio input "true"
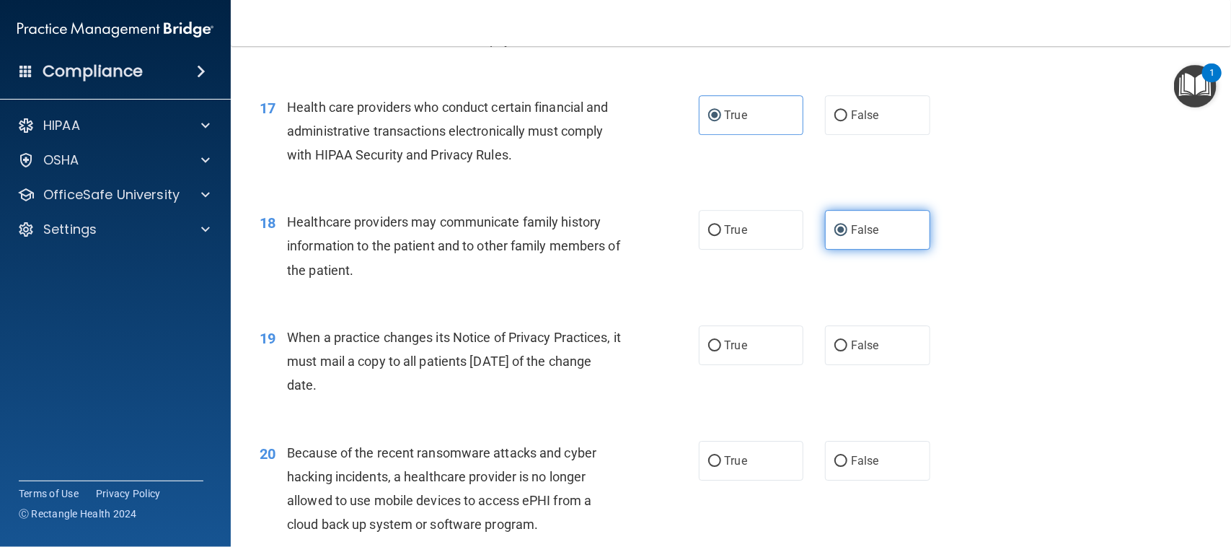
scroll to position [1984, 0]
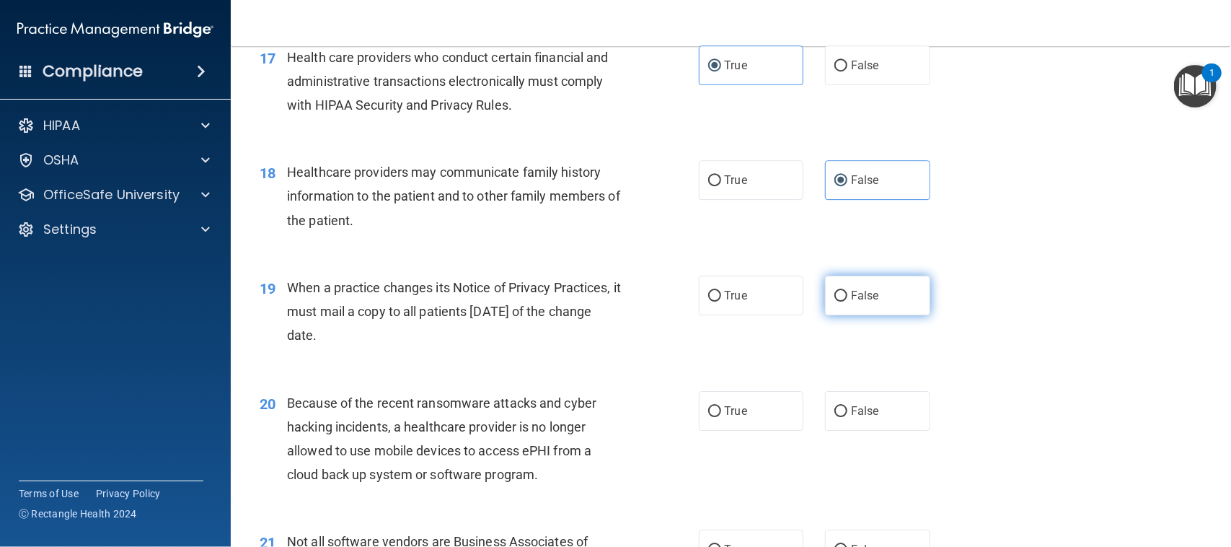
click at [851, 302] on span "False" at bounding box center [865, 296] width 28 height 14
click at [848, 302] on input "False" at bounding box center [841, 296] width 13 height 11
radio input "true"
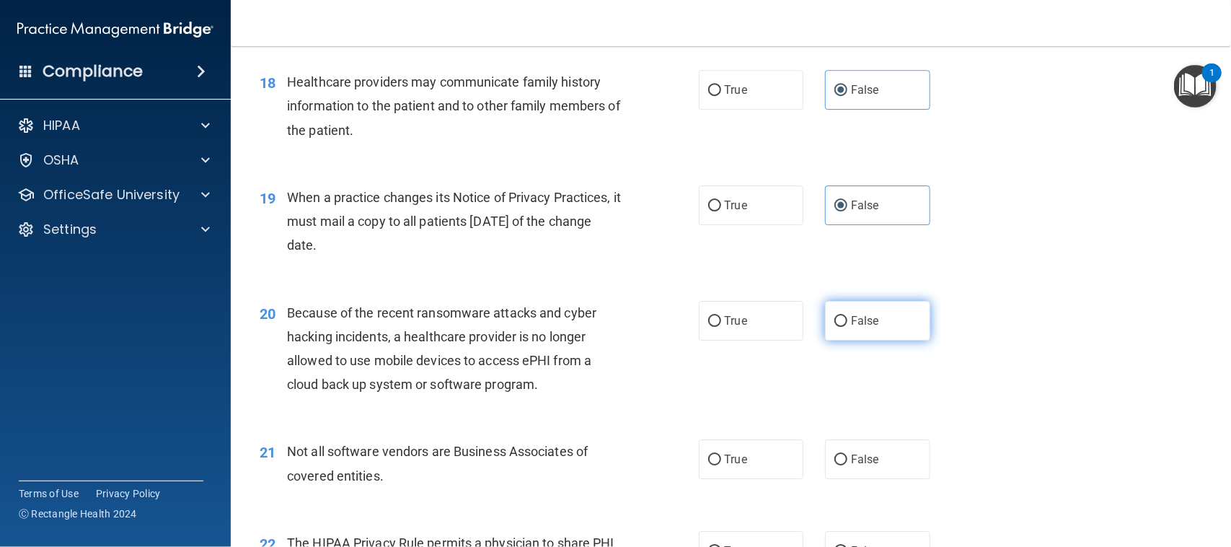
click at [851, 328] on span "False" at bounding box center [865, 321] width 28 height 14
click at [848, 327] on input "False" at bounding box center [841, 321] width 13 height 11
radio input "true"
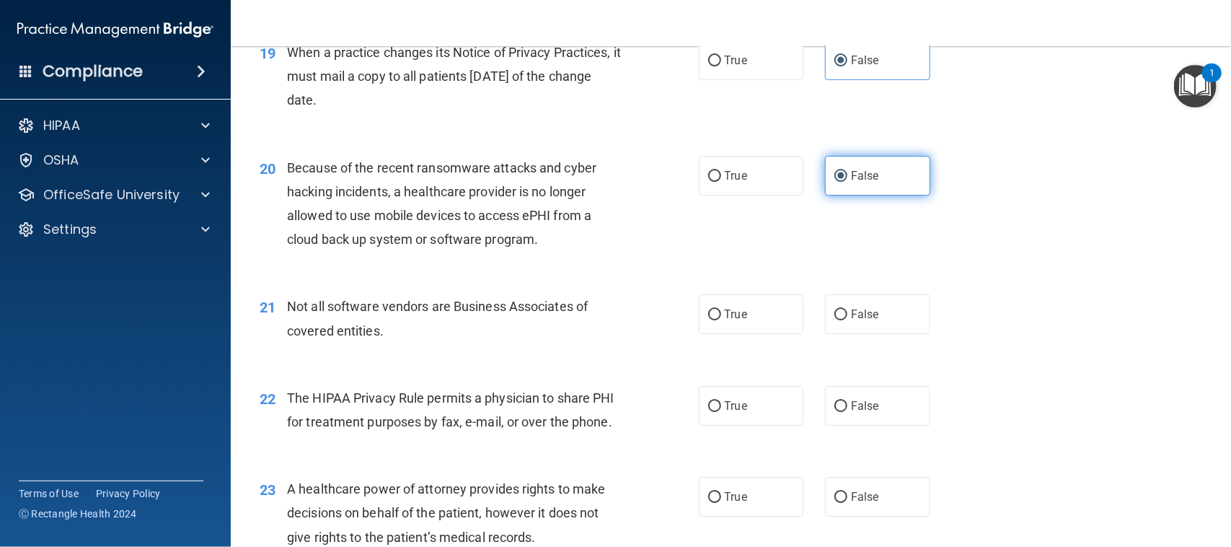
scroll to position [2254, 0]
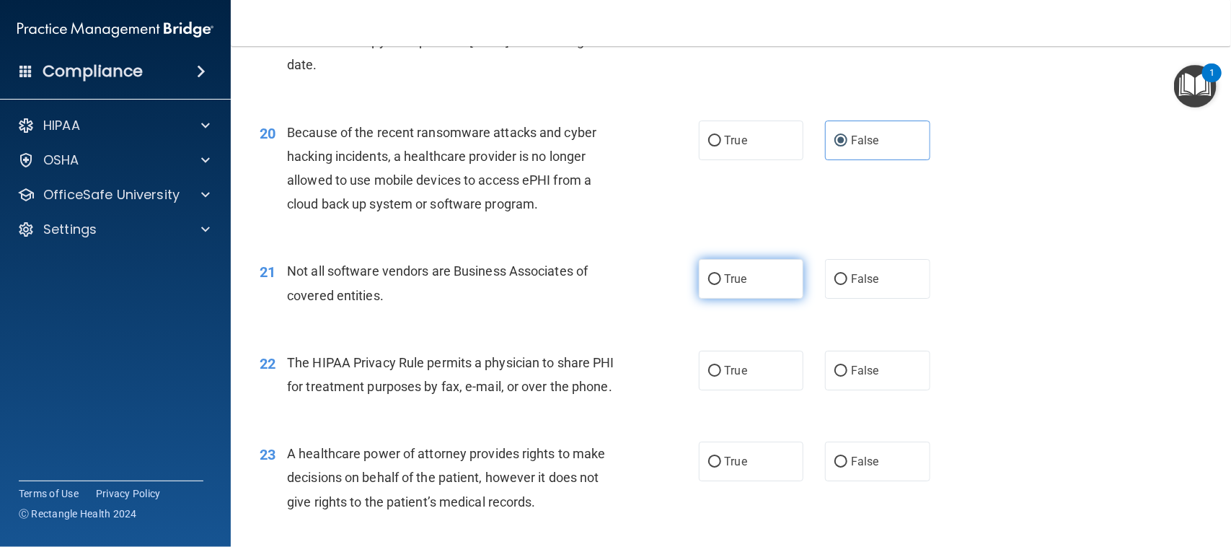
click at [762, 299] on label "True" at bounding box center [751, 279] width 105 height 40
click at [721, 285] on input "True" at bounding box center [714, 279] width 13 height 11
radio input "true"
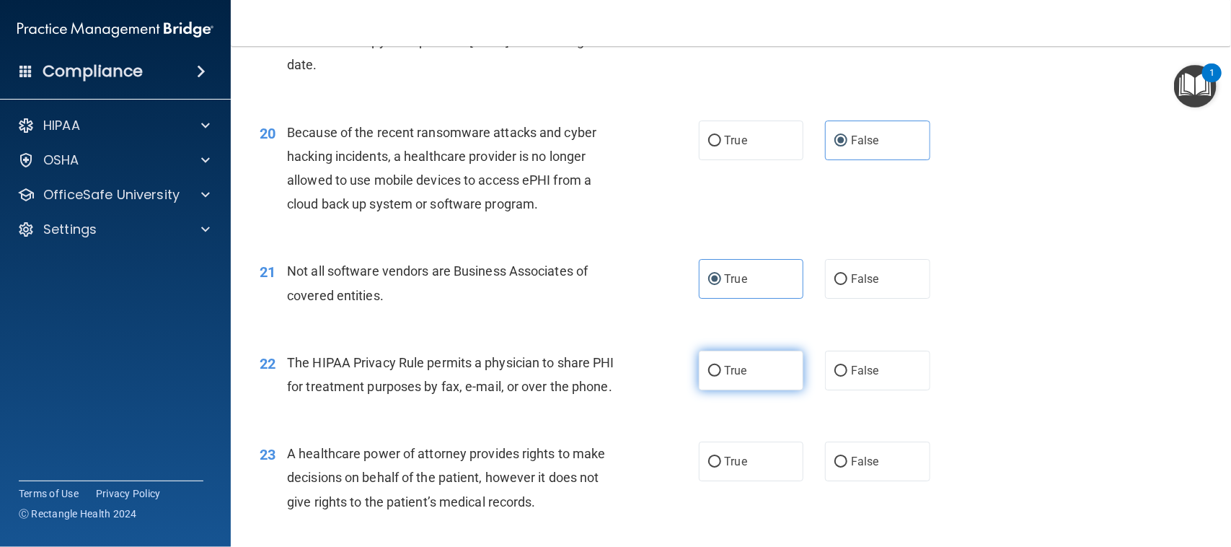
click at [758, 390] on label "True" at bounding box center [751, 371] width 105 height 40
click at [721, 377] on input "True" at bounding box center [714, 371] width 13 height 11
radio input "true"
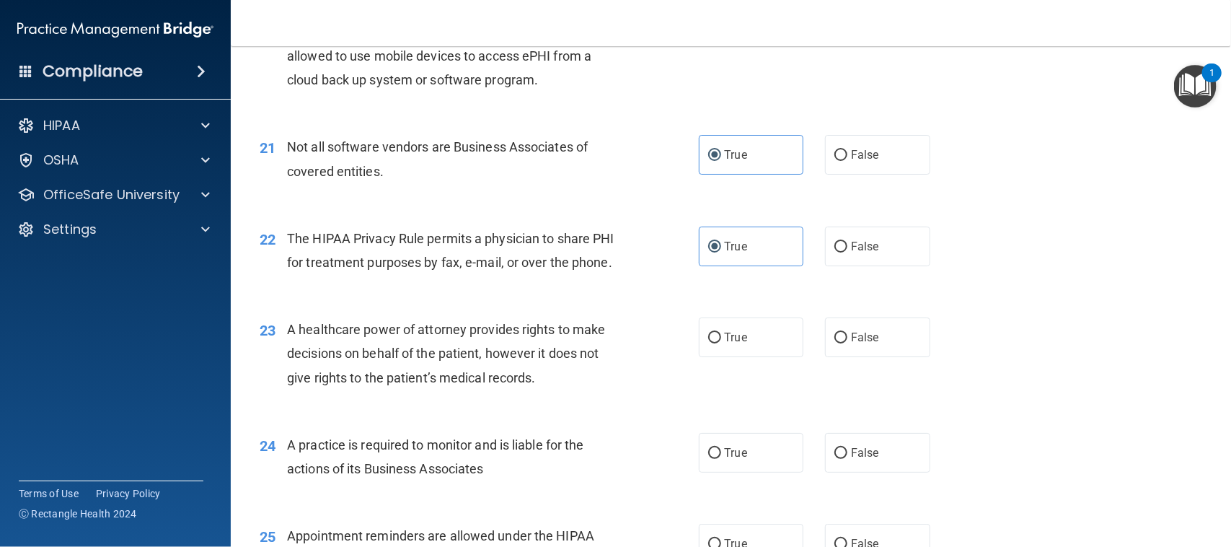
scroll to position [2435, 0]
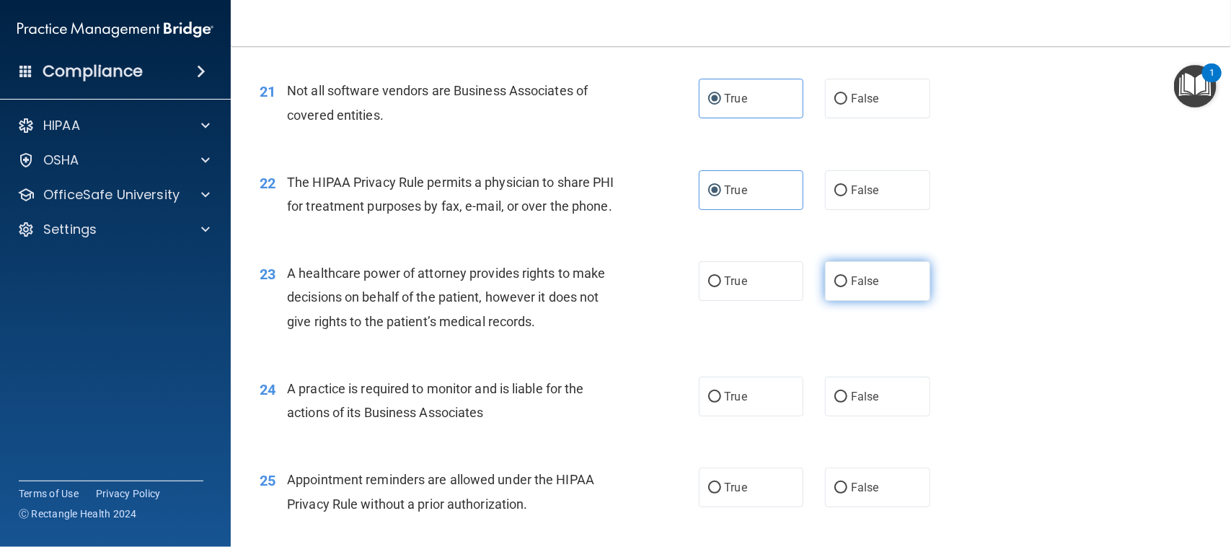
click at [863, 288] on span "False" at bounding box center [865, 281] width 28 height 14
click at [848, 287] on input "False" at bounding box center [841, 281] width 13 height 11
radio input "true"
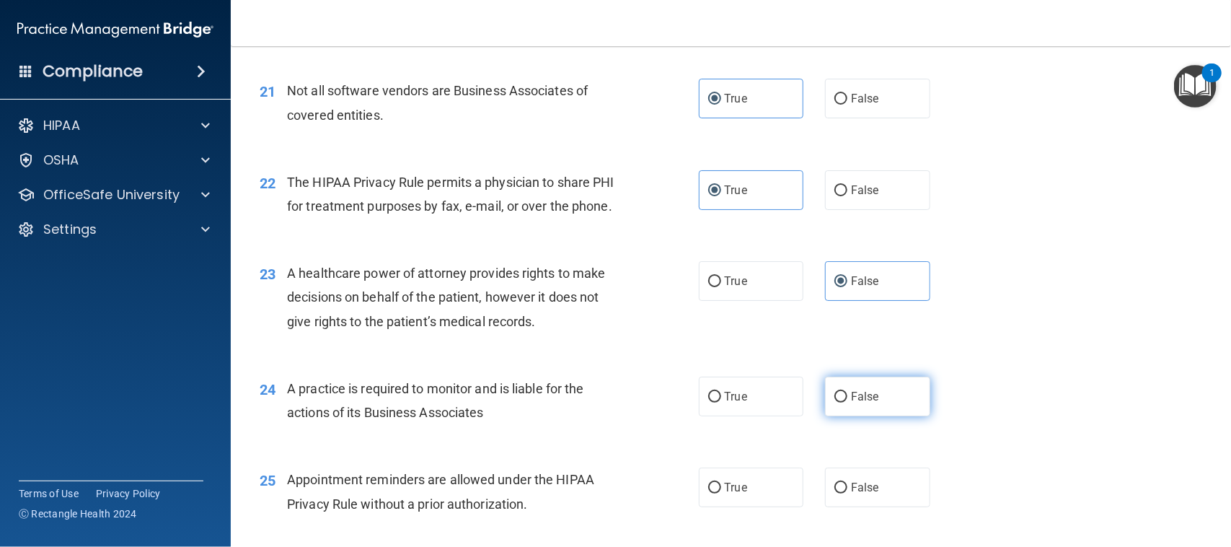
click at [857, 403] on span "False" at bounding box center [865, 397] width 28 height 14
click at [848, 403] on input "False" at bounding box center [841, 397] width 13 height 11
radio input "true"
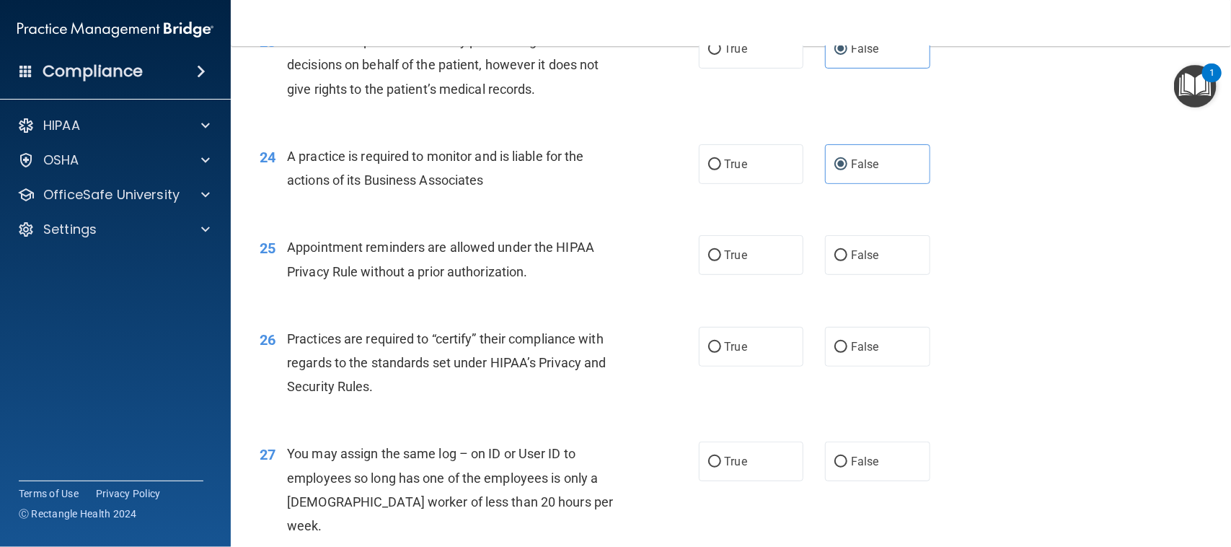
scroll to position [2705, 0]
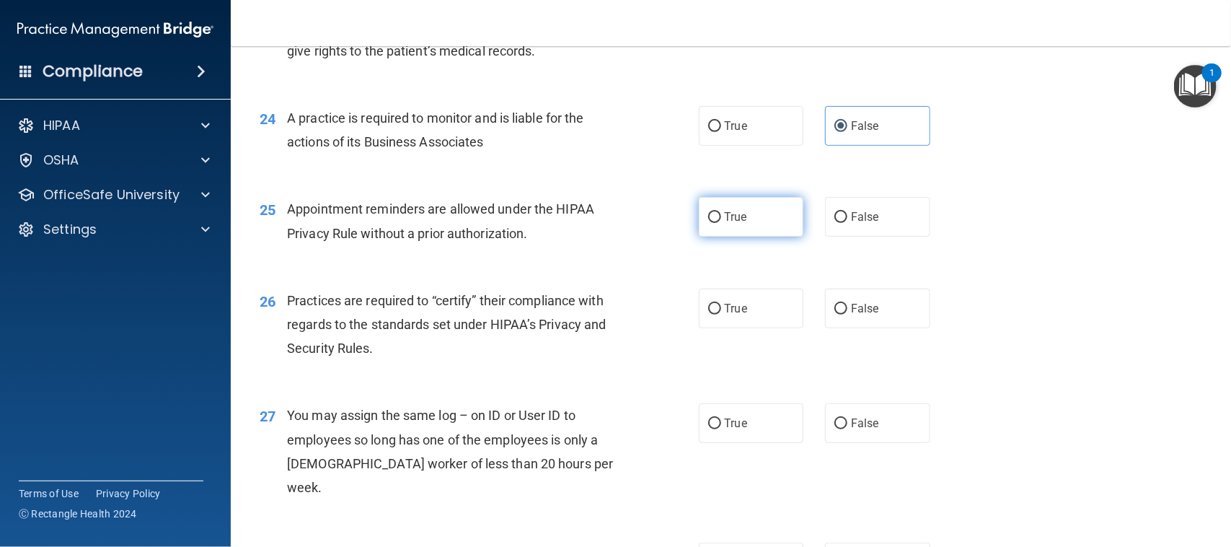
click at [755, 237] on label "True" at bounding box center [751, 217] width 105 height 40
click at [721, 223] on input "True" at bounding box center [714, 217] width 13 height 11
radio input "true"
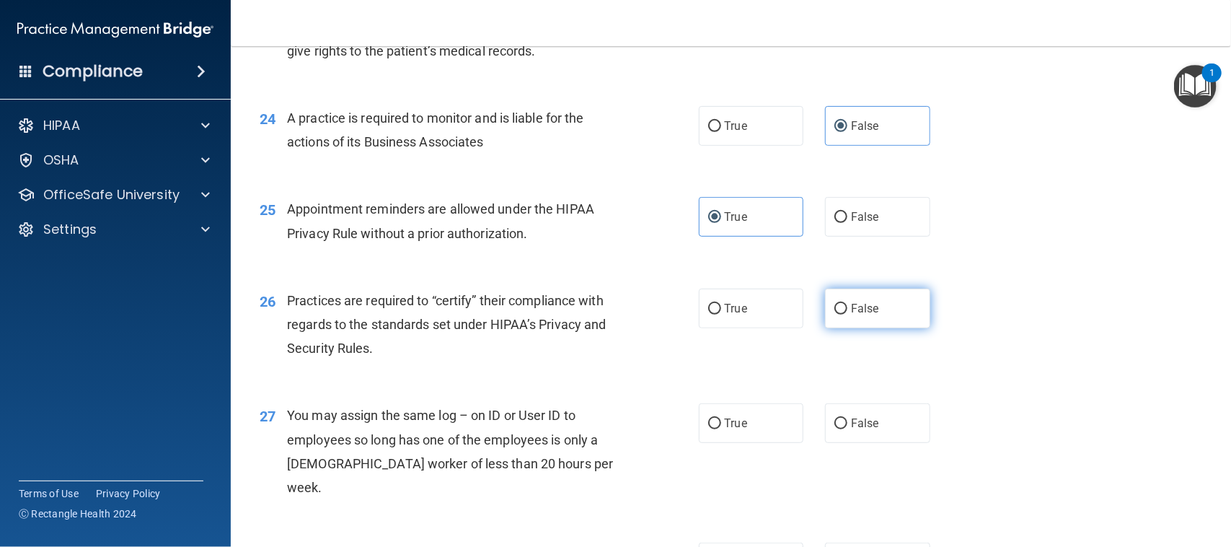
click at [859, 315] on span "False" at bounding box center [865, 309] width 28 height 14
click at [848, 315] on input "False" at bounding box center [841, 309] width 13 height 11
radio input "true"
click at [866, 430] on span "False" at bounding box center [865, 423] width 28 height 14
click at [848, 429] on input "False" at bounding box center [841, 423] width 13 height 11
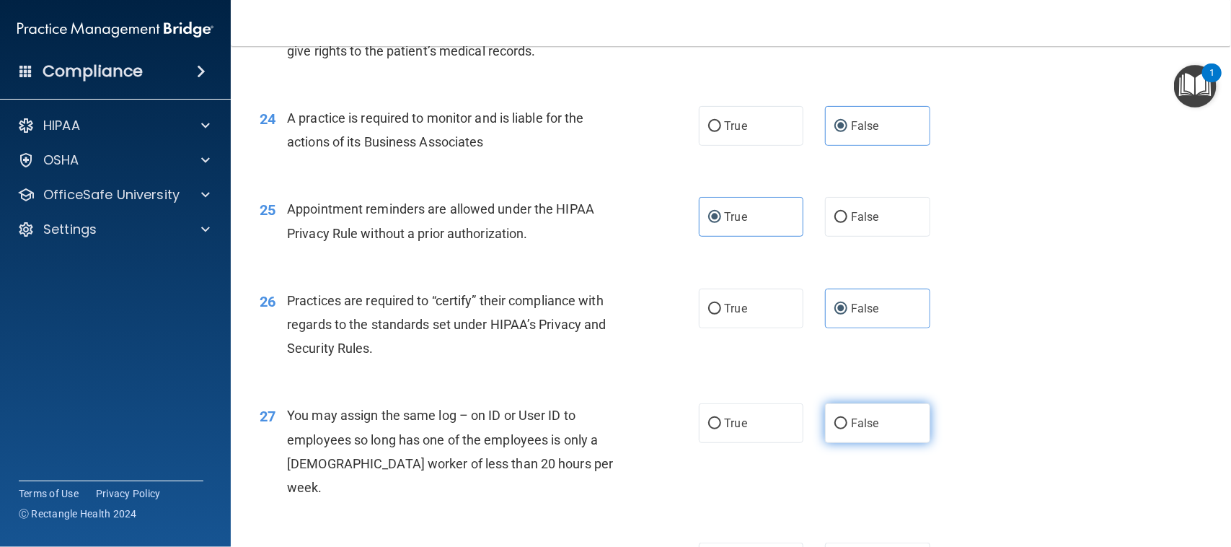
radio input "true"
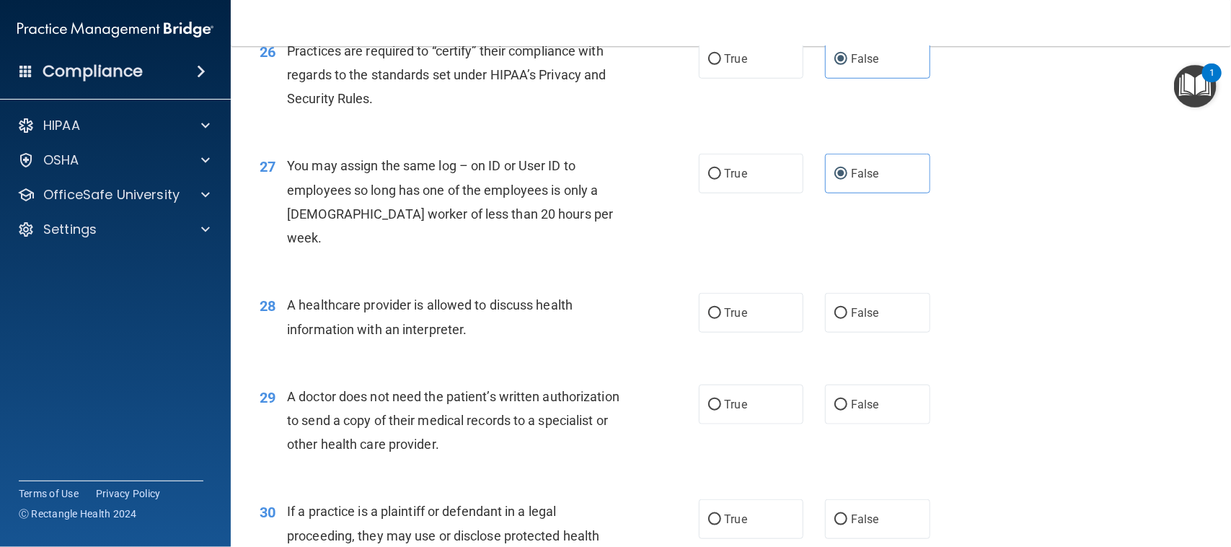
scroll to position [2976, 0]
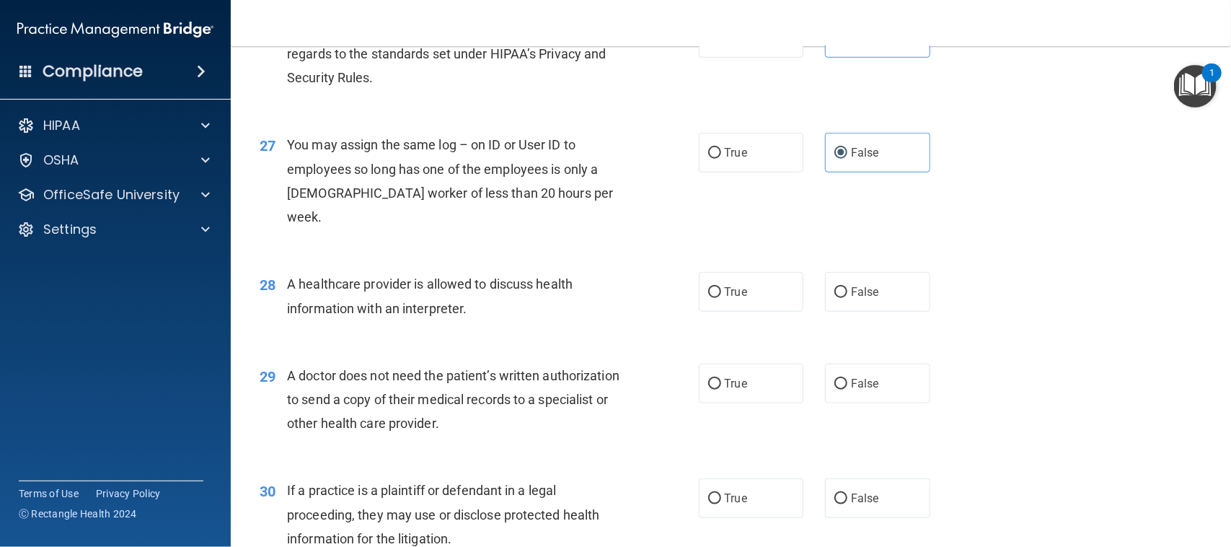
drag, startPoint x: 756, startPoint y: 294, endPoint x: 759, endPoint y: 322, distance: 27.6
click at [755, 294] on label "True" at bounding box center [751, 292] width 105 height 40
click at [721, 294] on input "True" at bounding box center [714, 292] width 13 height 11
radio input "true"
click at [754, 400] on label "True" at bounding box center [751, 384] width 105 height 40
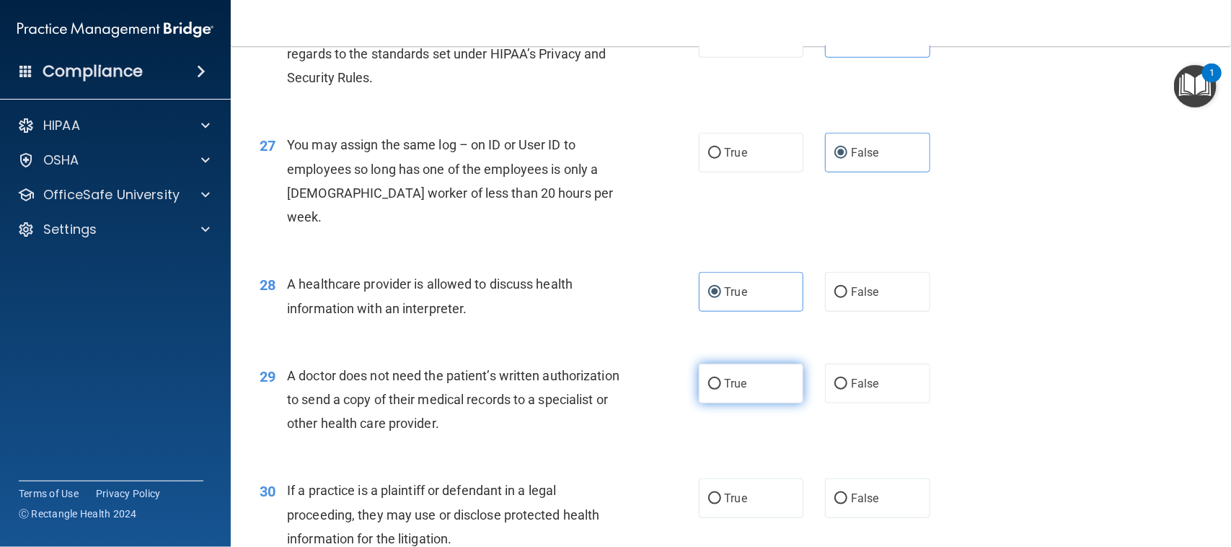
click at [721, 390] on input "True" at bounding box center [714, 384] width 13 height 11
radio input "true"
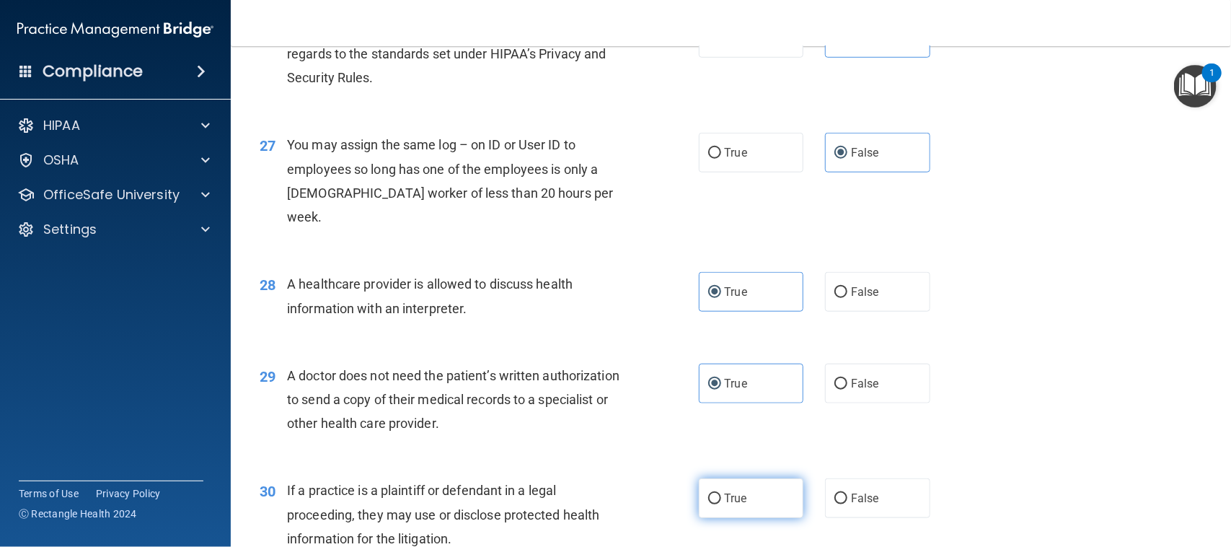
click at [759, 494] on label "True" at bounding box center [751, 498] width 105 height 40
click at [721, 494] on input "True" at bounding box center [714, 498] width 13 height 11
radio input "true"
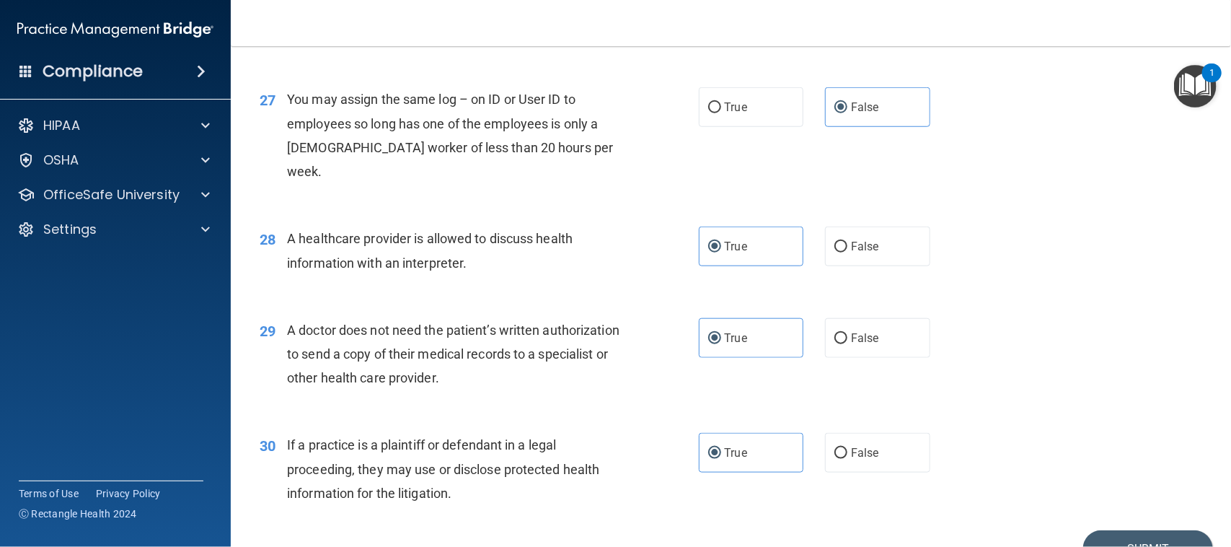
scroll to position [3100, 0]
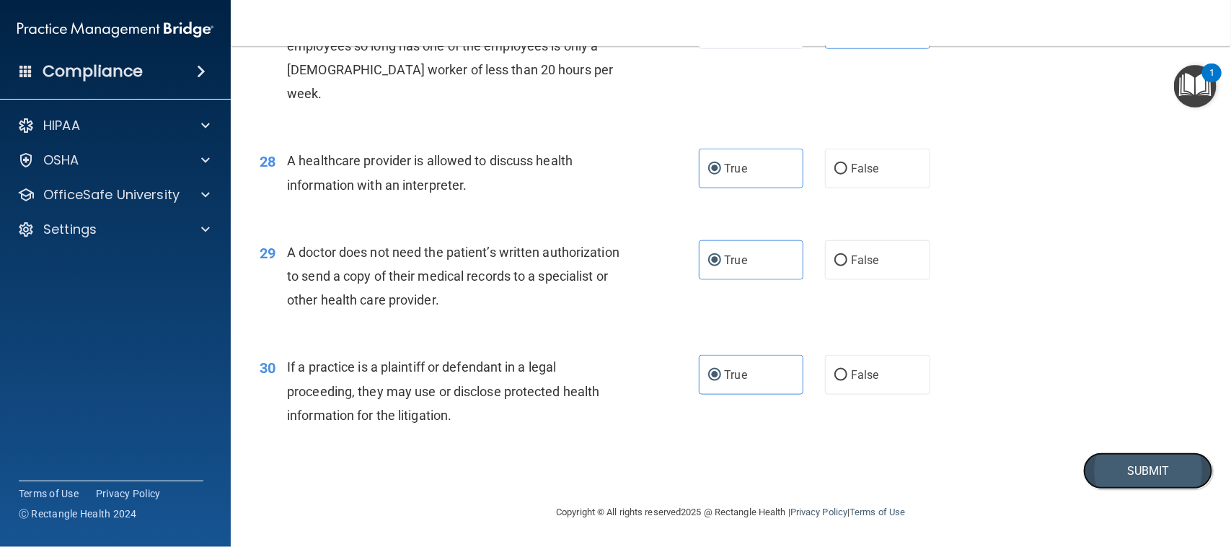
click at [1128, 481] on button "Submit" at bounding box center [1149, 470] width 130 height 37
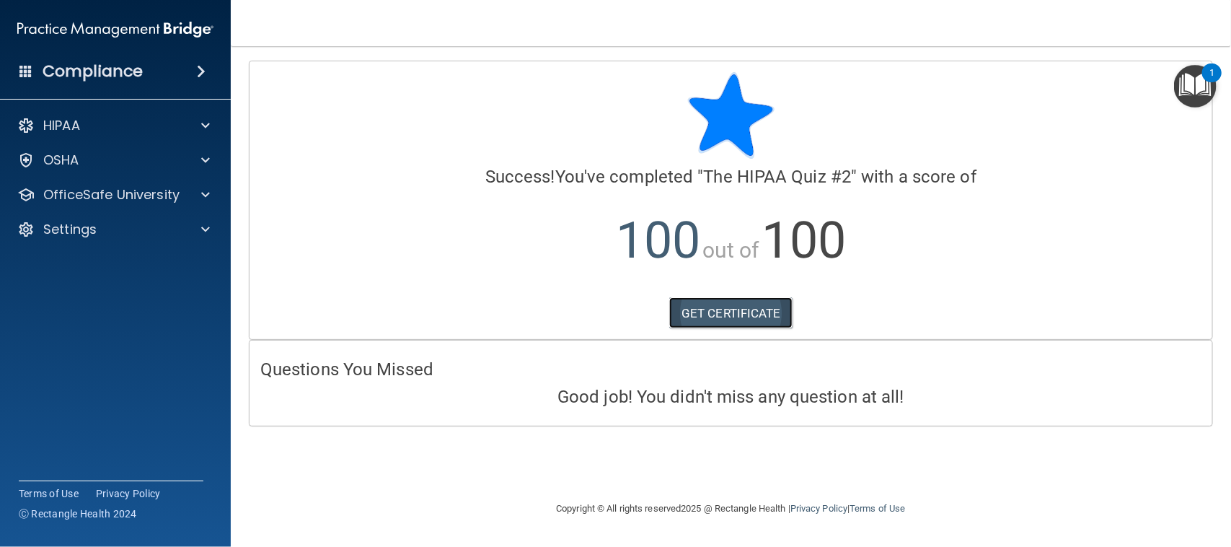
click at [726, 316] on link "GET CERTIFICATE" at bounding box center [730, 313] width 123 height 32
click at [206, 197] on span at bounding box center [205, 194] width 9 height 17
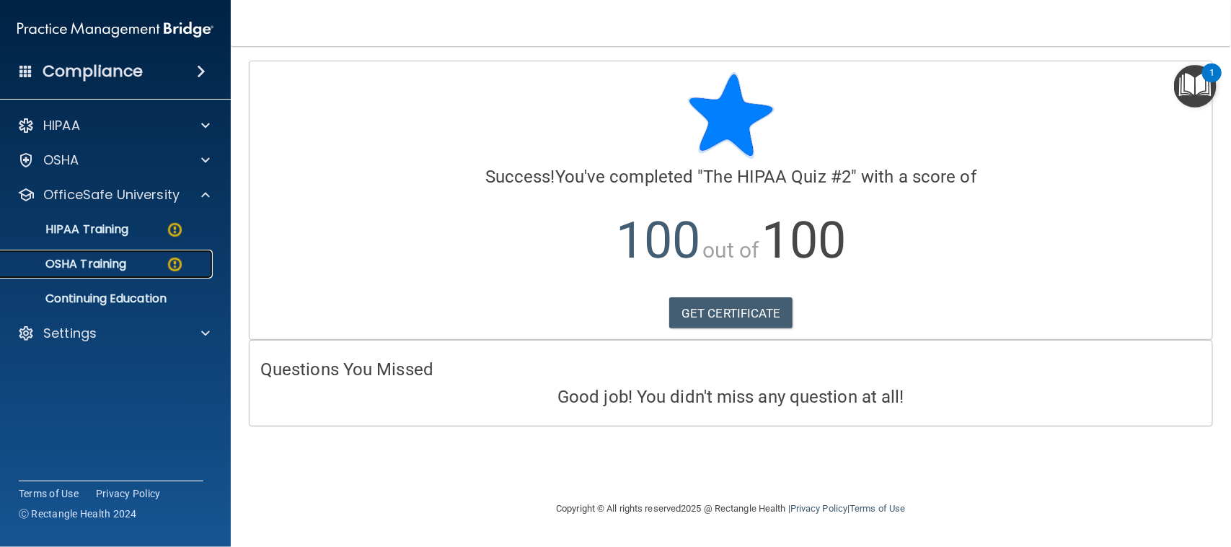
click at [139, 264] on div "OSHA Training" at bounding box center [107, 264] width 197 height 14
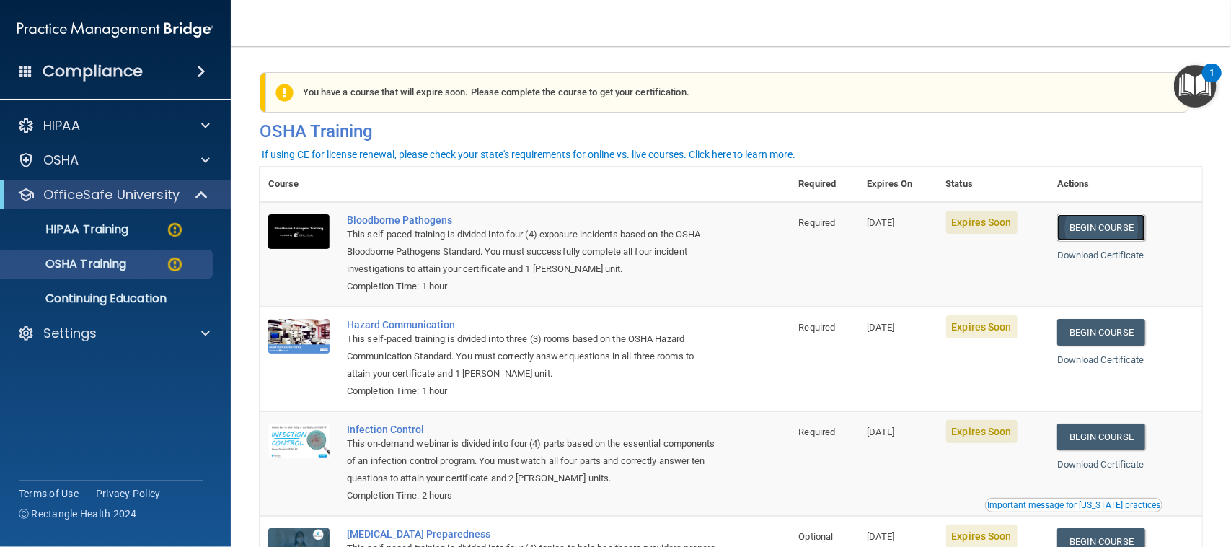
click at [1076, 229] on link "Begin Course" at bounding box center [1102, 227] width 88 height 27
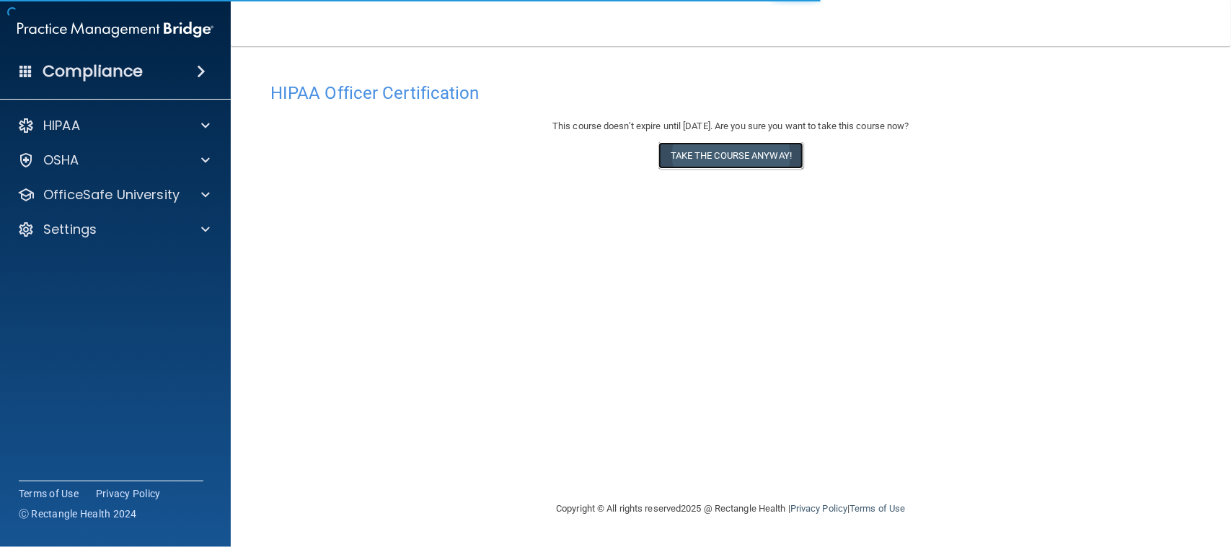
click at [756, 157] on button "Take the course anyway!" at bounding box center [731, 155] width 145 height 27
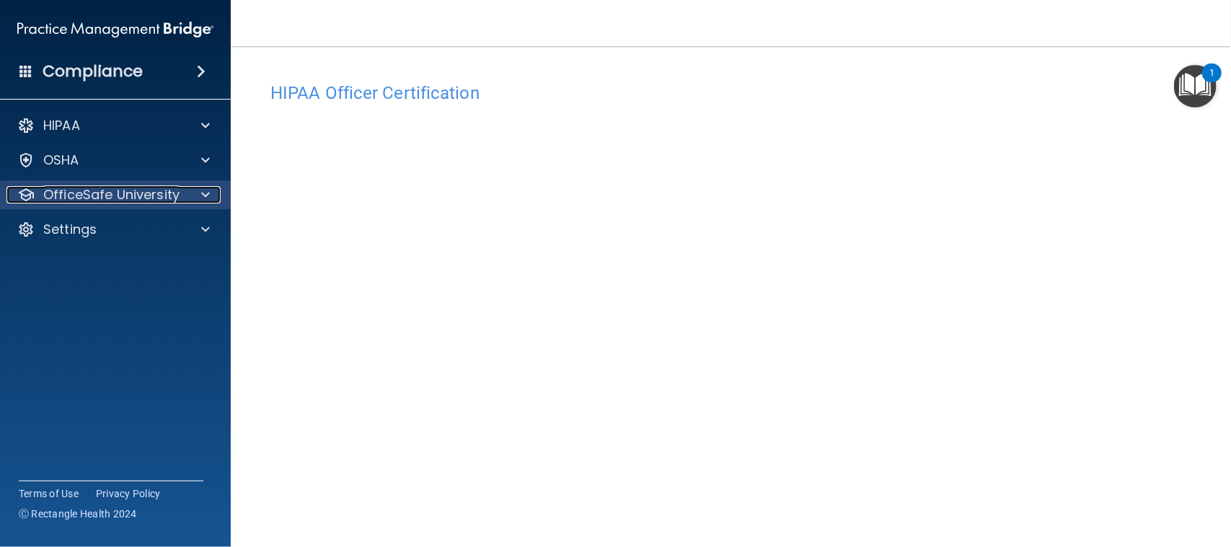
click at [78, 192] on p "OfficeSafe University" at bounding box center [111, 194] width 136 height 17
click at [155, 201] on p "OfficeSafe University" at bounding box center [111, 194] width 136 height 17
click at [154, 188] on p "OfficeSafe University" at bounding box center [111, 194] width 136 height 17
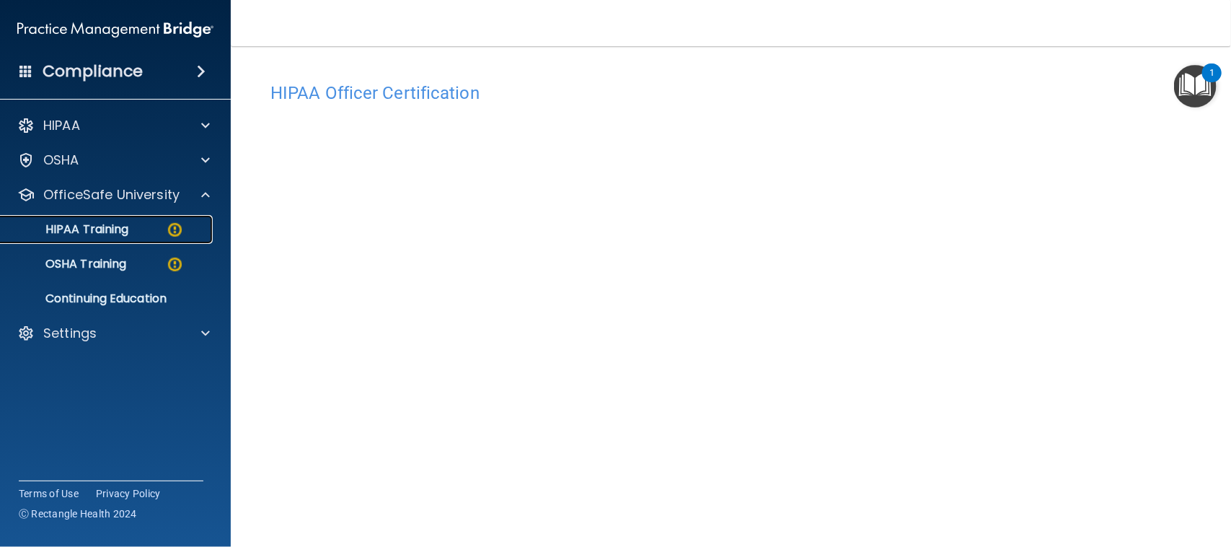
click at [137, 224] on div "HIPAA Training" at bounding box center [107, 229] width 197 height 14
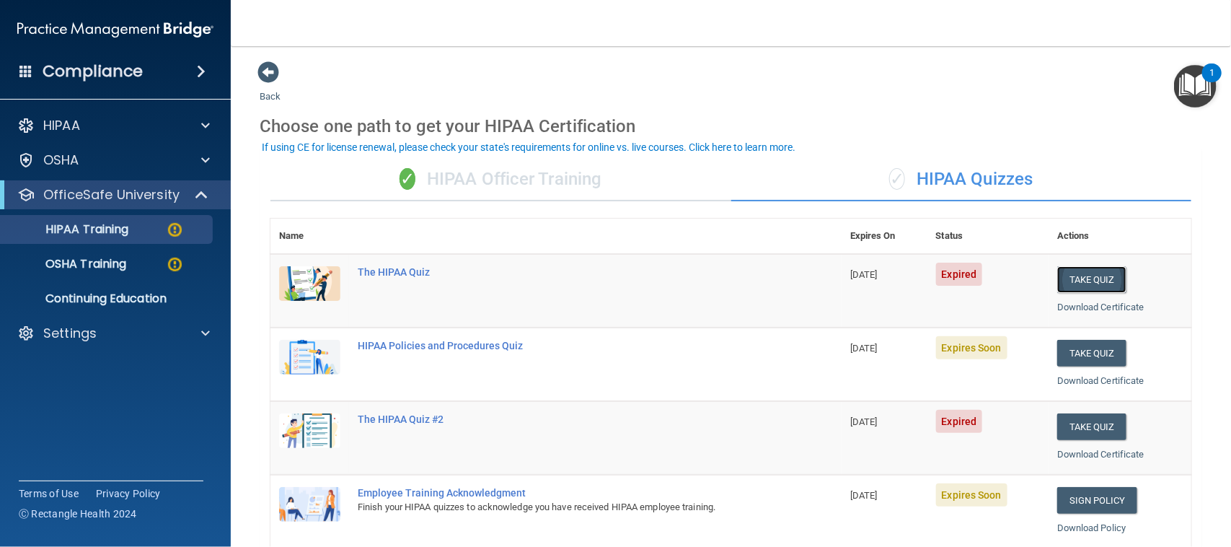
click at [1071, 268] on button "Take Quiz" at bounding box center [1092, 279] width 69 height 27
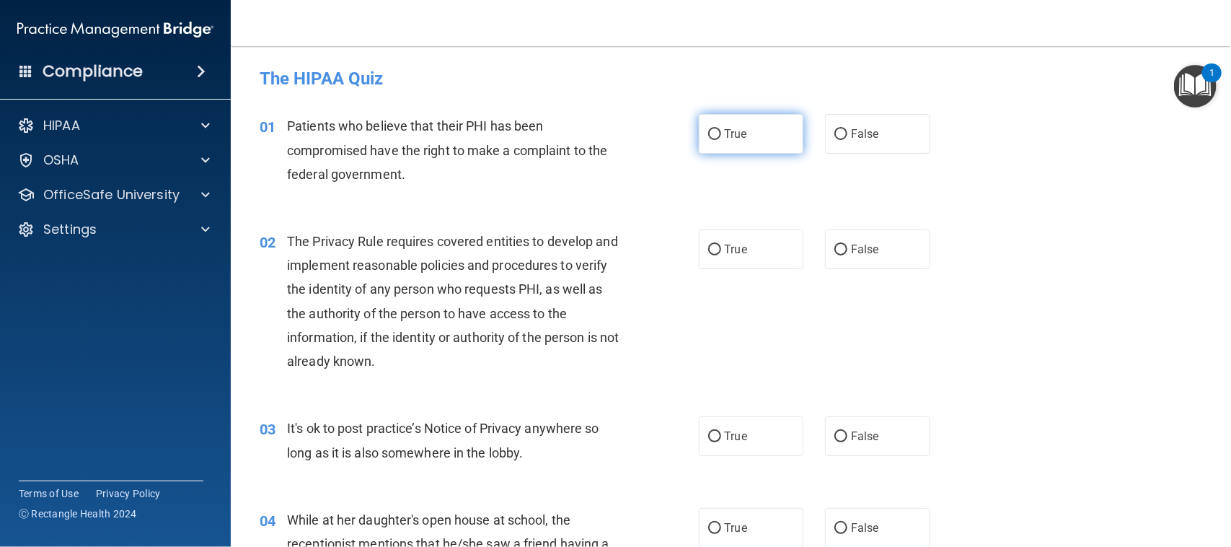
click at [711, 135] on input "True" at bounding box center [714, 134] width 13 height 11
radio input "true"
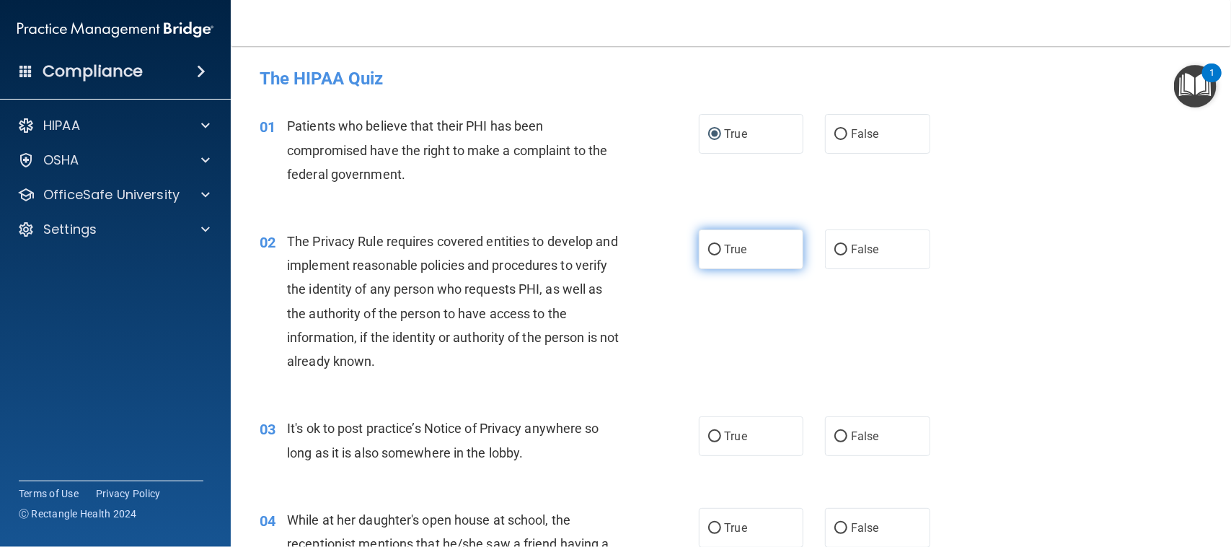
click at [736, 253] on span "True" at bounding box center [736, 249] width 22 height 14
click at [721, 253] on input "True" at bounding box center [714, 250] width 13 height 11
radio input "true"
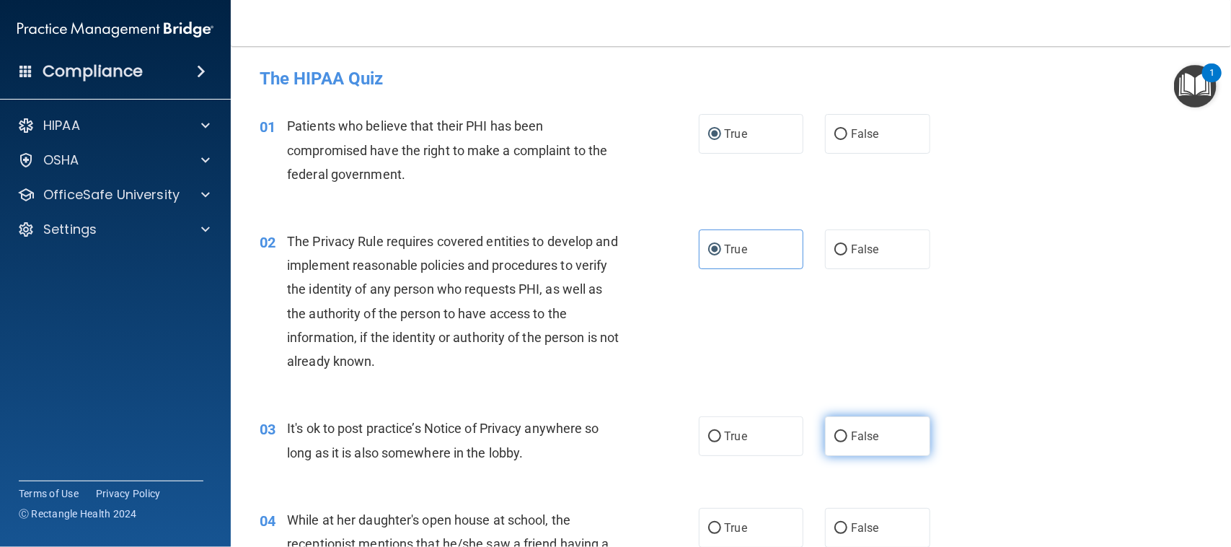
click at [851, 436] on span "False" at bounding box center [865, 436] width 28 height 14
click at [843, 436] on input "False" at bounding box center [841, 436] width 13 height 11
radio input "true"
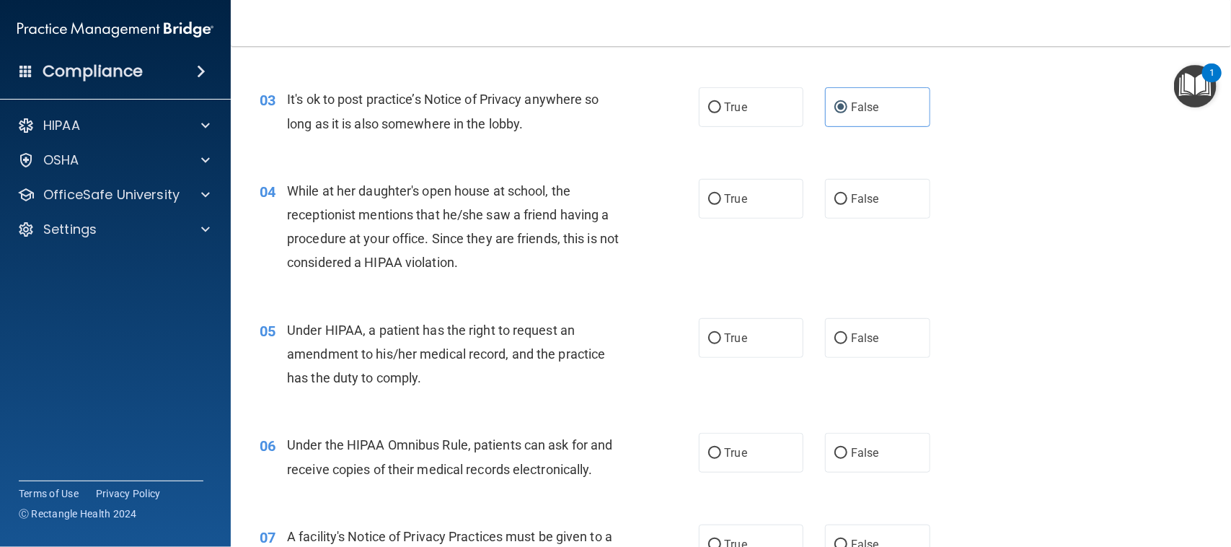
scroll to position [361, 0]
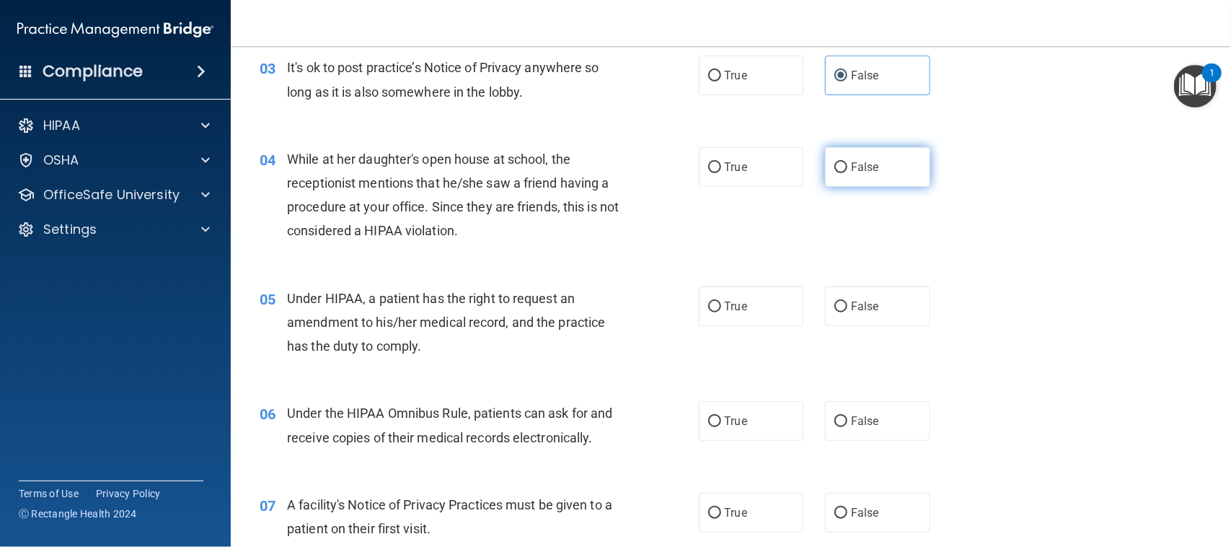
click at [835, 173] on label "False" at bounding box center [877, 167] width 105 height 40
click at [840, 164] on label "False" at bounding box center [877, 167] width 105 height 40
click at [840, 164] on input "False" at bounding box center [841, 167] width 13 height 11
radio input "true"
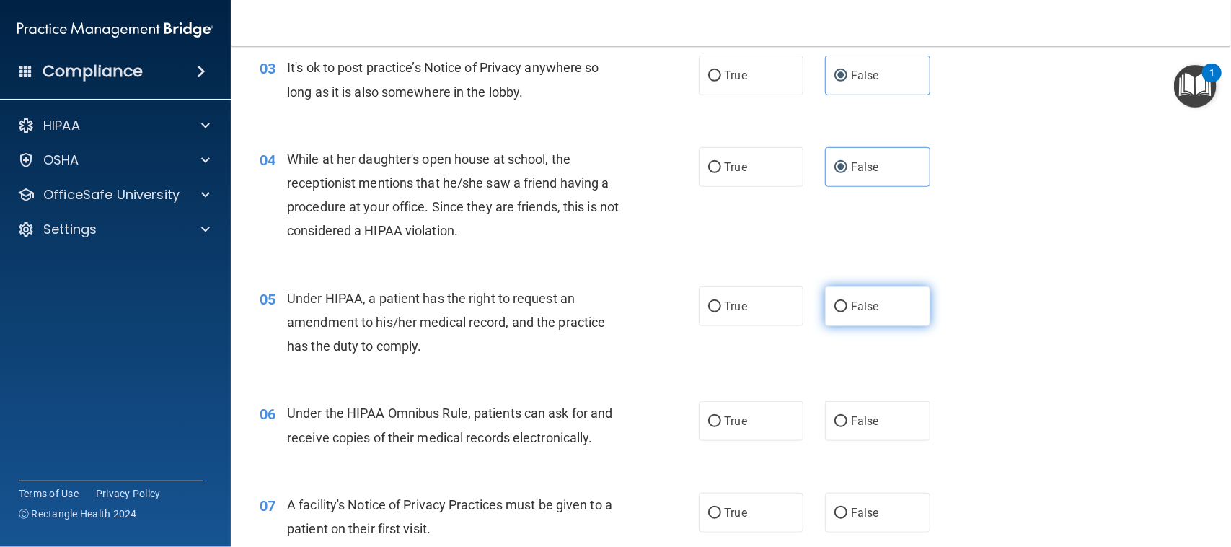
click at [835, 305] on input "False" at bounding box center [841, 307] width 13 height 11
radio input "true"
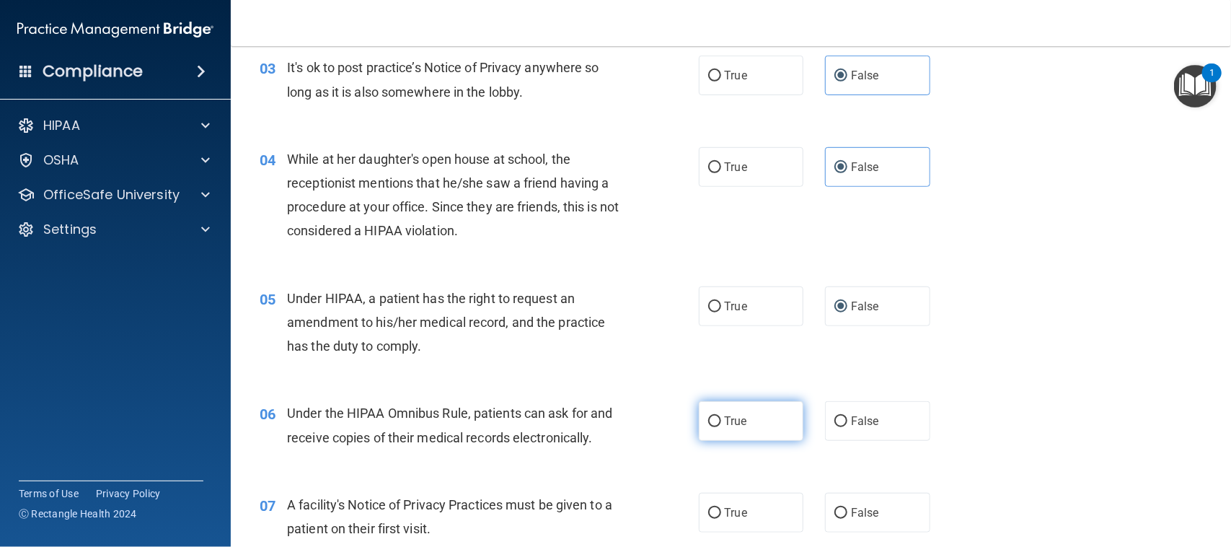
click at [708, 422] on input "True" at bounding box center [714, 421] width 13 height 11
radio input "true"
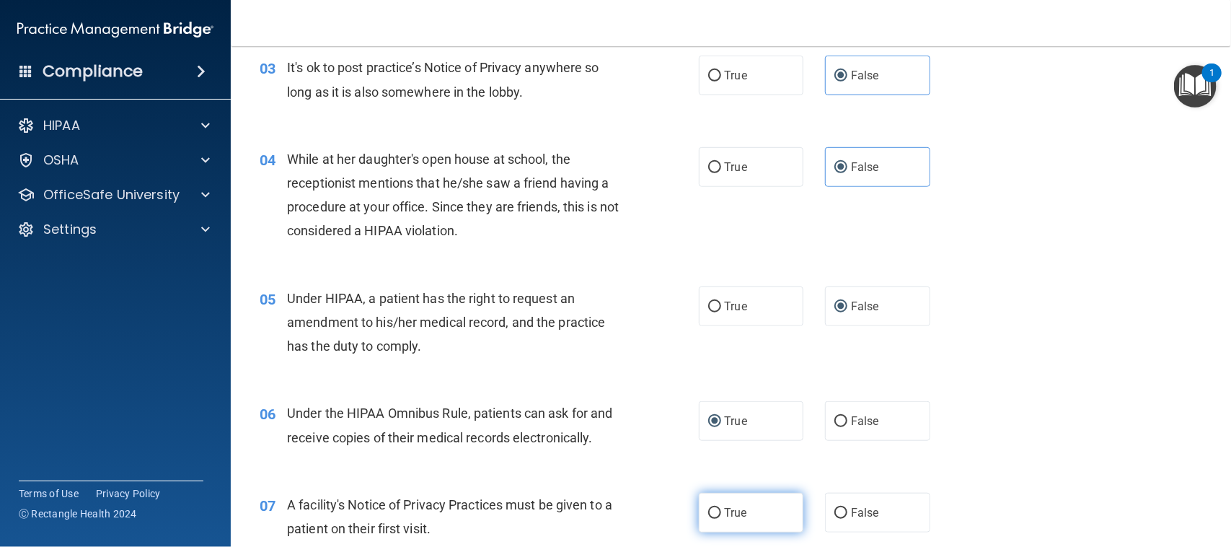
click at [713, 519] on label "True" at bounding box center [751, 513] width 105 height 40
click at [713, 519] on input "True" at bounding box center [714, 513] width 13 height 11
radio input "true"
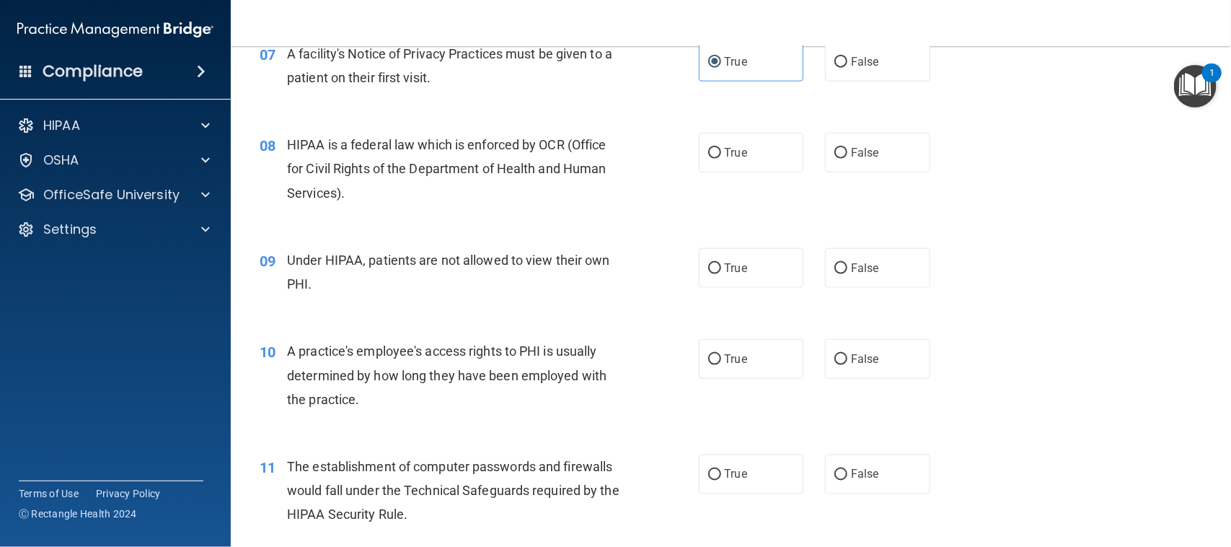
scroll to position [902, 0]
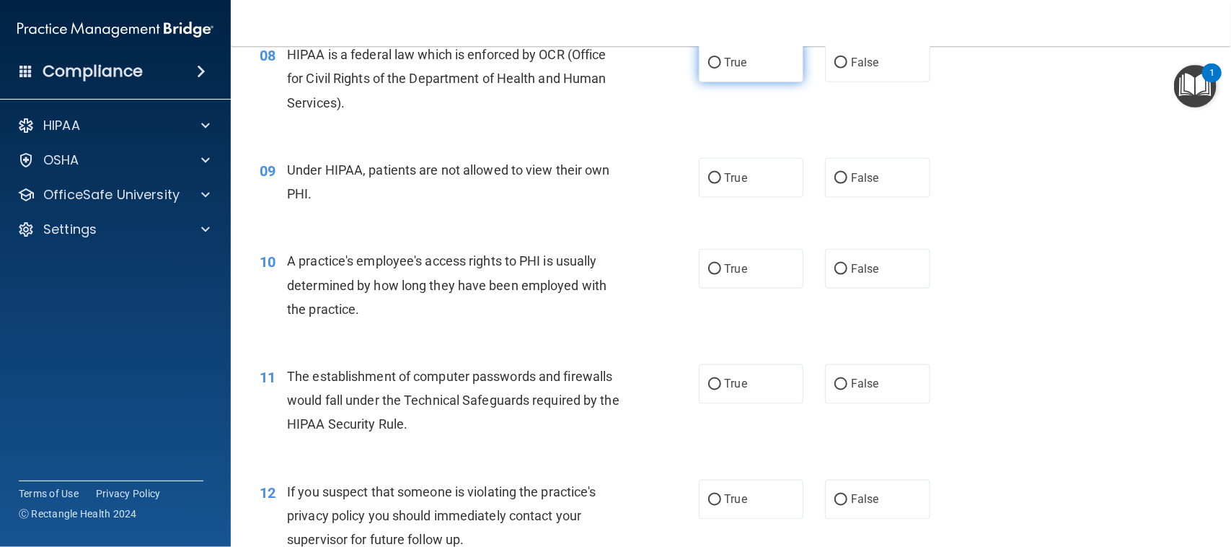
click at [708, 66] on input "True" at bounding box center [714, 63] width 13 height 11
radio input "true"
click at [835, 178] on input "False" at bounding box center [841, 178] width 13 height 11
radio input "true"
click at [835, 271] on input "False" at bounding box center [841, 269] width 13 height 11
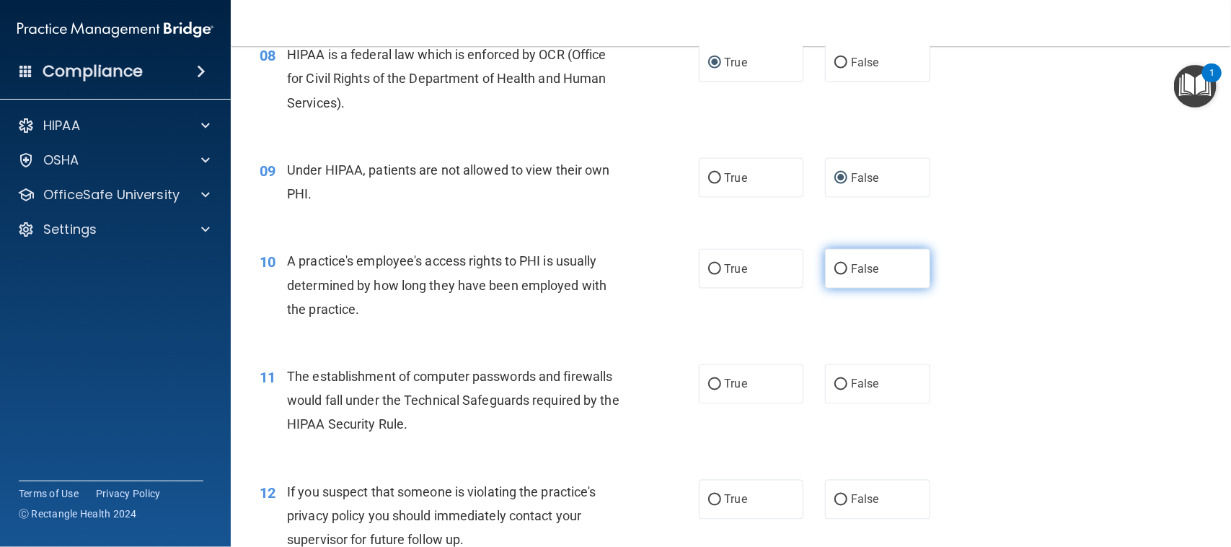
radio input "true"
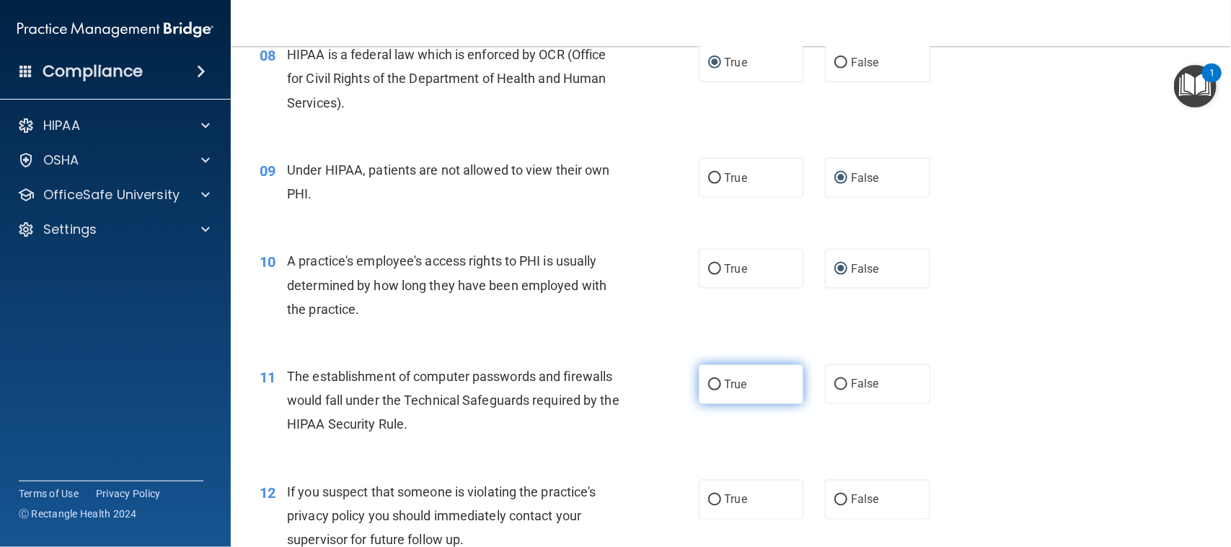
click at [708, 386] on input "True" at bounding box center [714, 384] width 13 height 11
radio input "true"
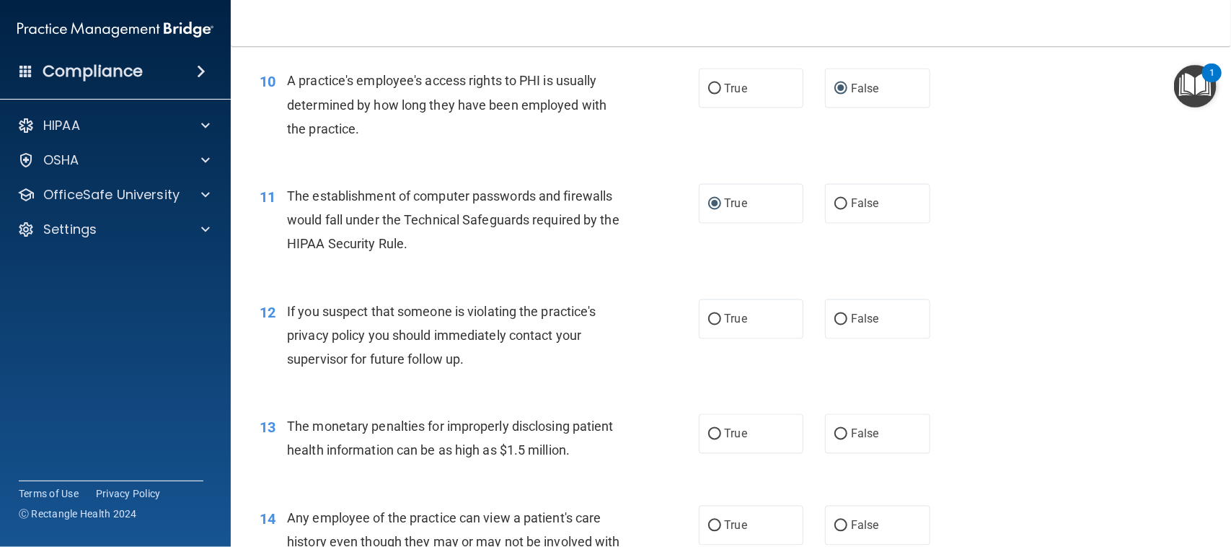
scroll to position [1172, 0]
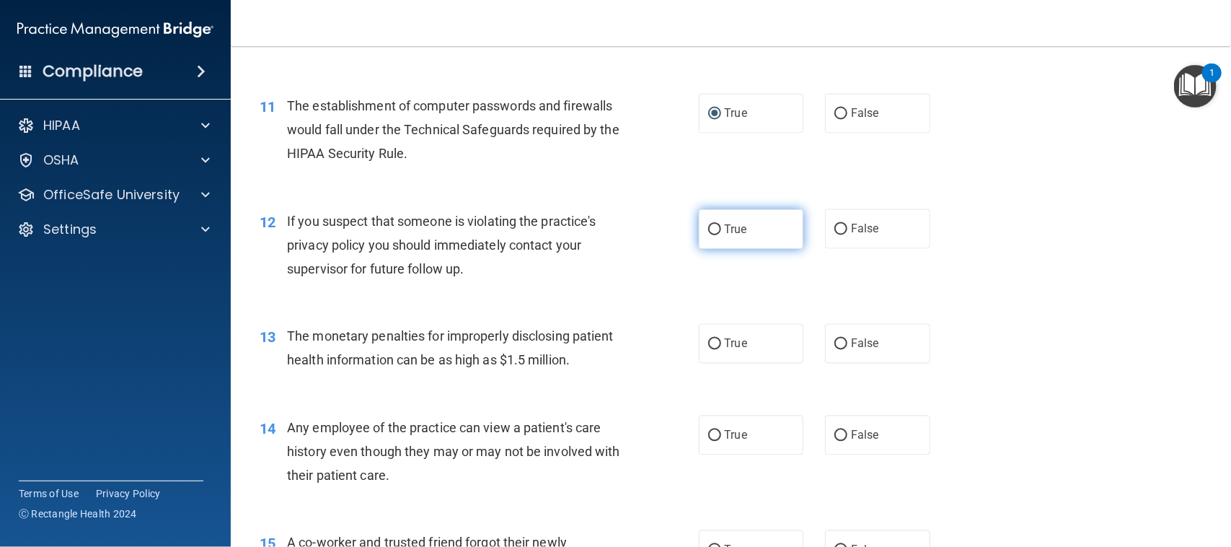
click at [708, 227] on input "True" at bounding box center [714, 229] width 13 height 11
radio input "true"
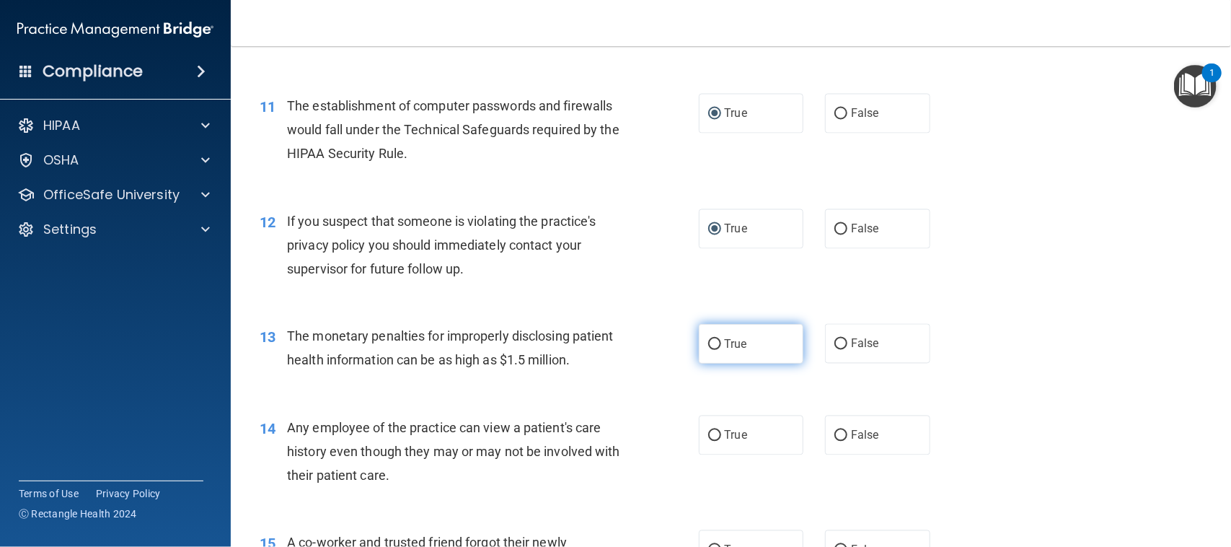
click at [708, 350] on input "True" at bounding box center [714, 344] width 13 height 11
radio input "true"
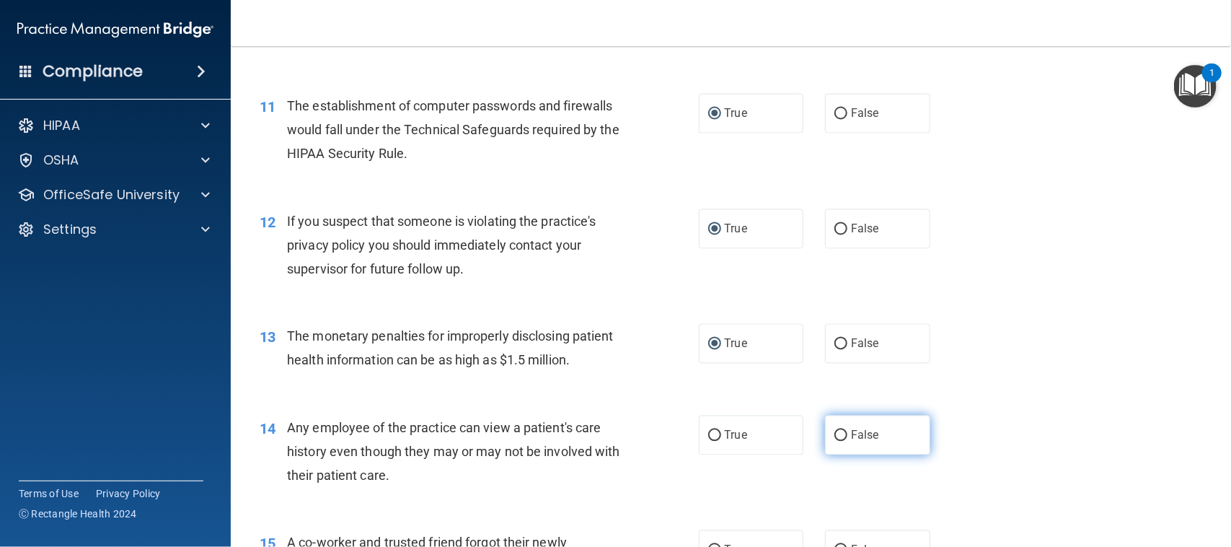
click at [851, 436] on span "False" at bounding box center [865, 436] width 28 height 14
click at [843, 436] on input "False" at bounding box center [841, 436] width 13 height 11
radio input "true"
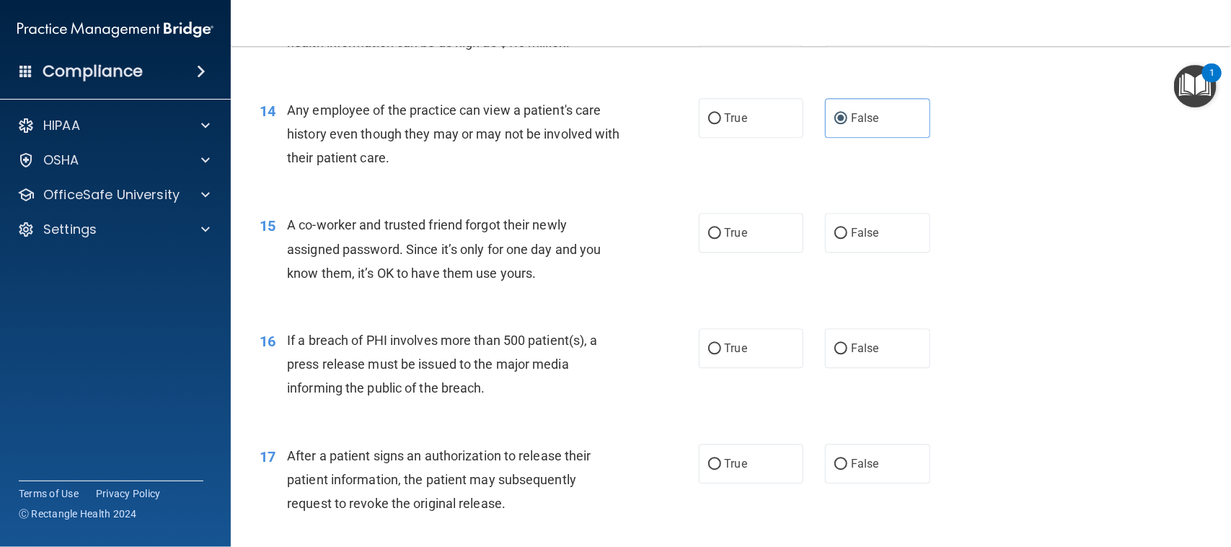
scroll to position [1533, 0]
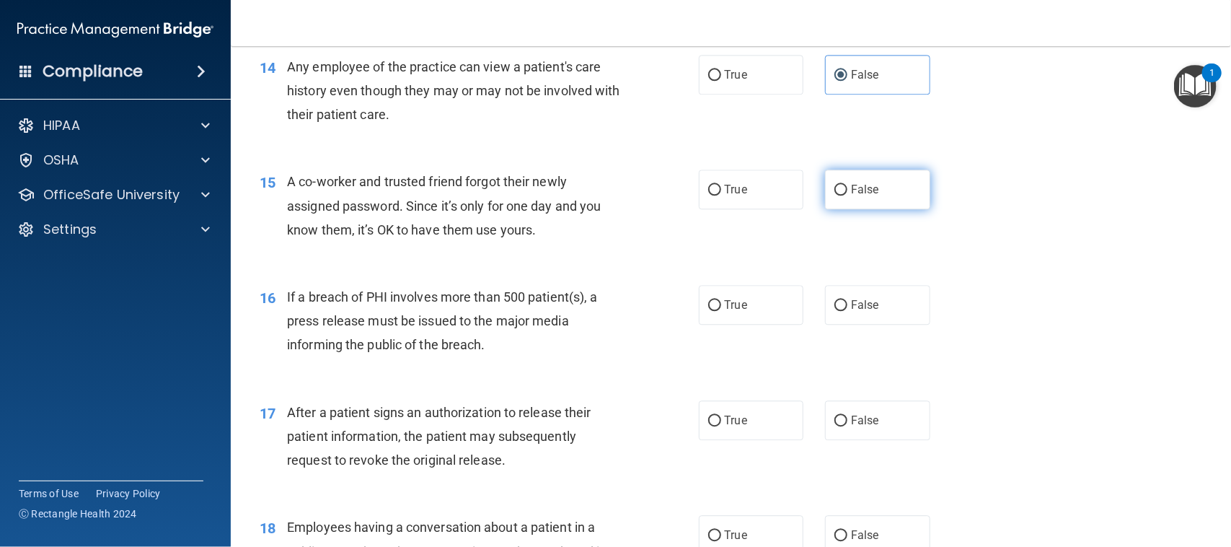
click at [830, 198] on label "False" at bounding box center [877, 190] width 105 height 40
click at [835, 196] on input "False" at bounding box center [841, 190] width 13 height 11
radio input "true"
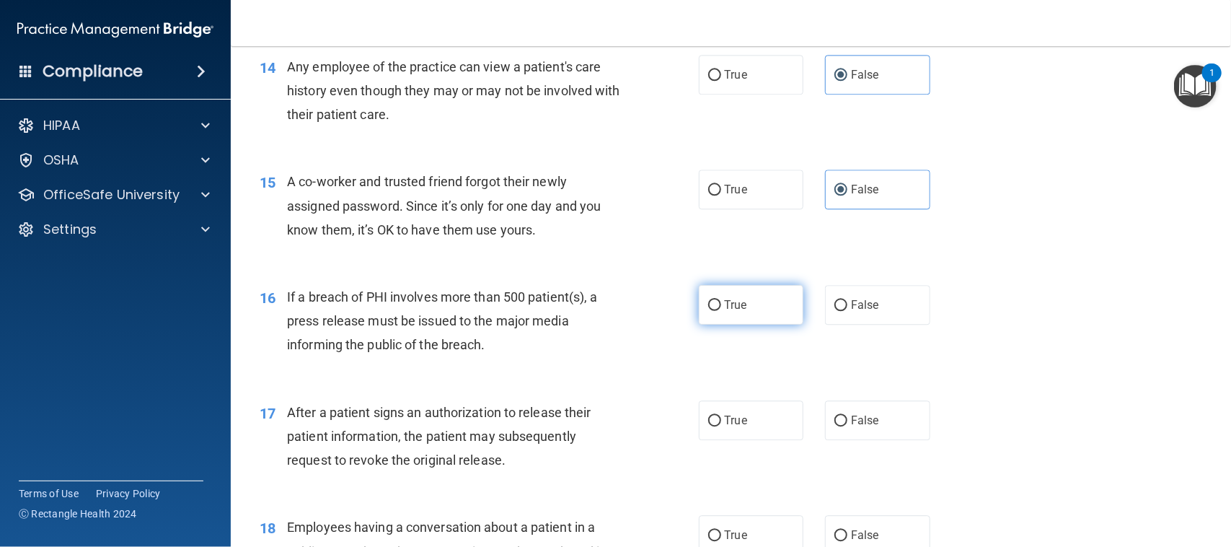
click at [711, 300] on input "True" at bounding box center [714, 305] width 13 height 11
radio input "true"
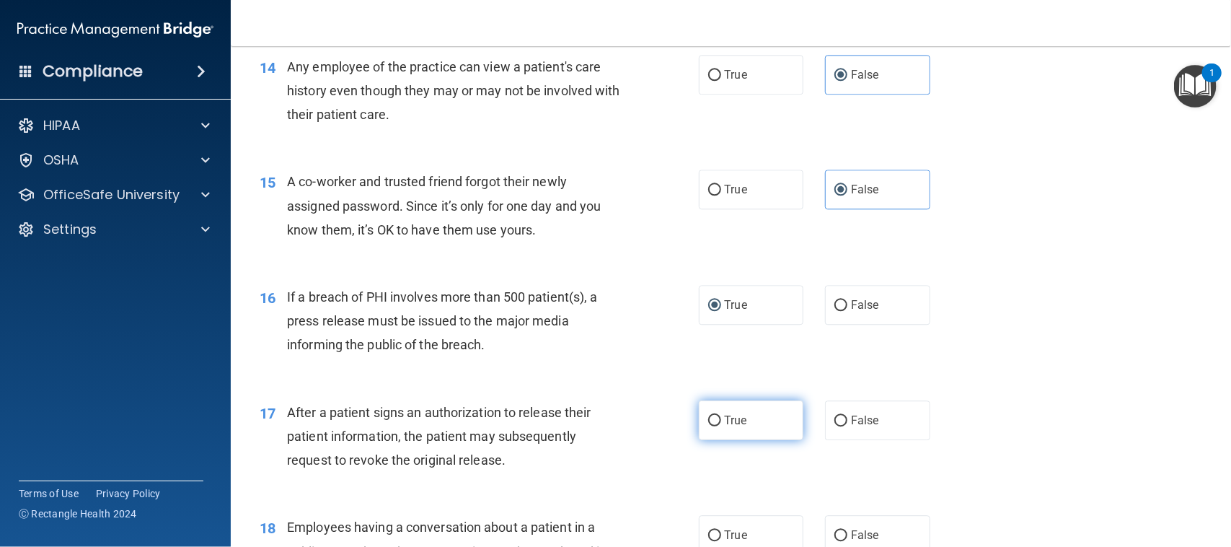
click at [709, 418] on input "True" at bounding box center [714, 421] width 13 height 11
radio input "true"
click at [835, 536] on input "False" at bounding box center [841, 535] width 13 height 11
radio input "true"
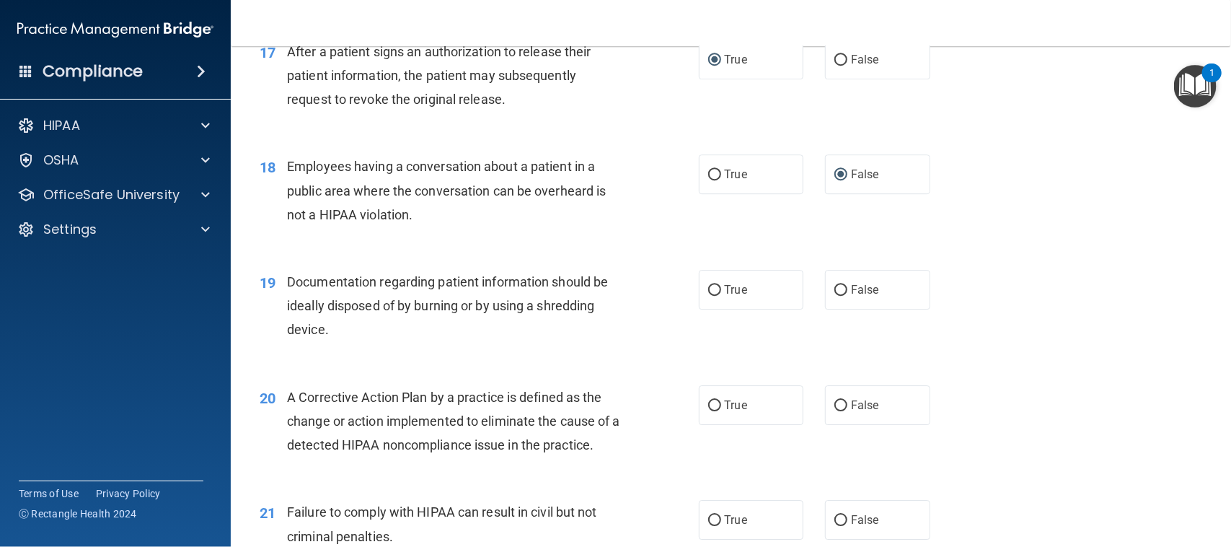
scroll to position [1984, 0]
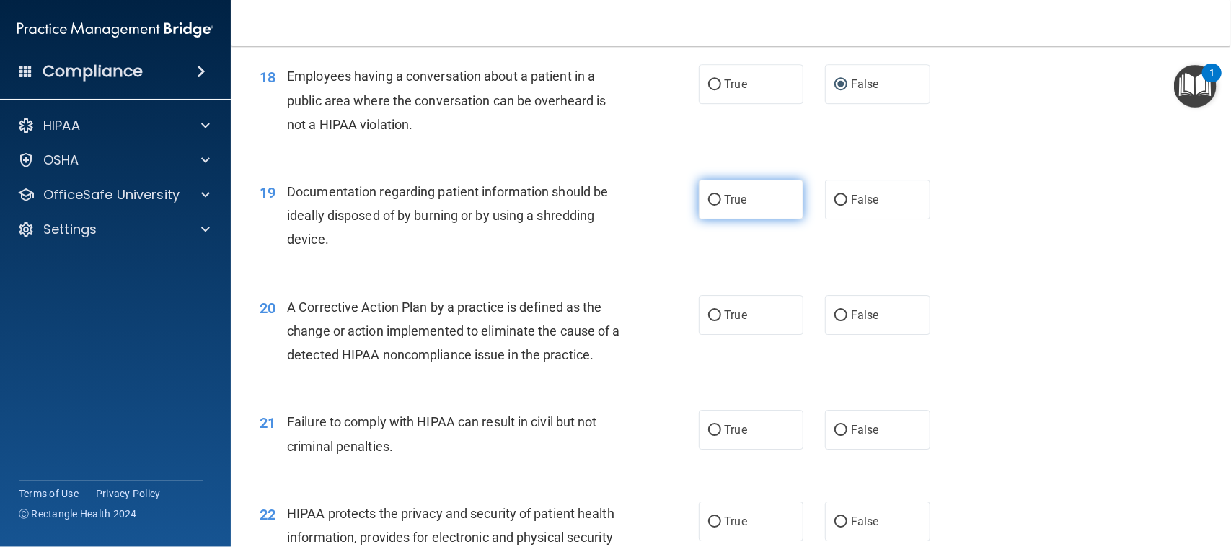
click at [711, 202] on input "True" at bounding box center [714, 200] width 13 height 11
radio input "true"
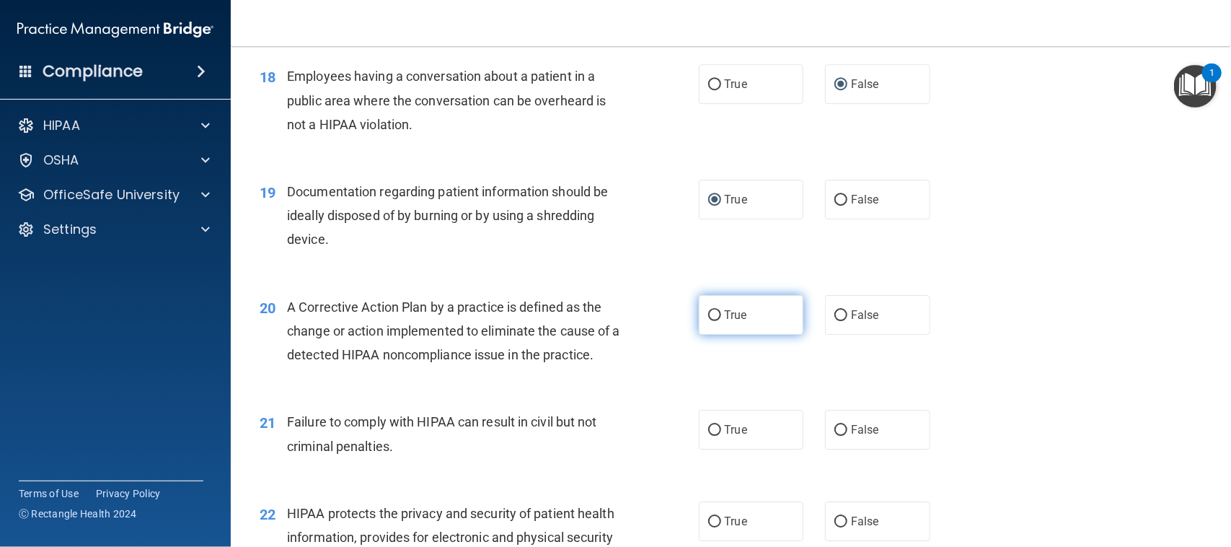
click at [708, 320] on input "True" at bounding box center [714, 315] width 13 height 11
radio input "true"
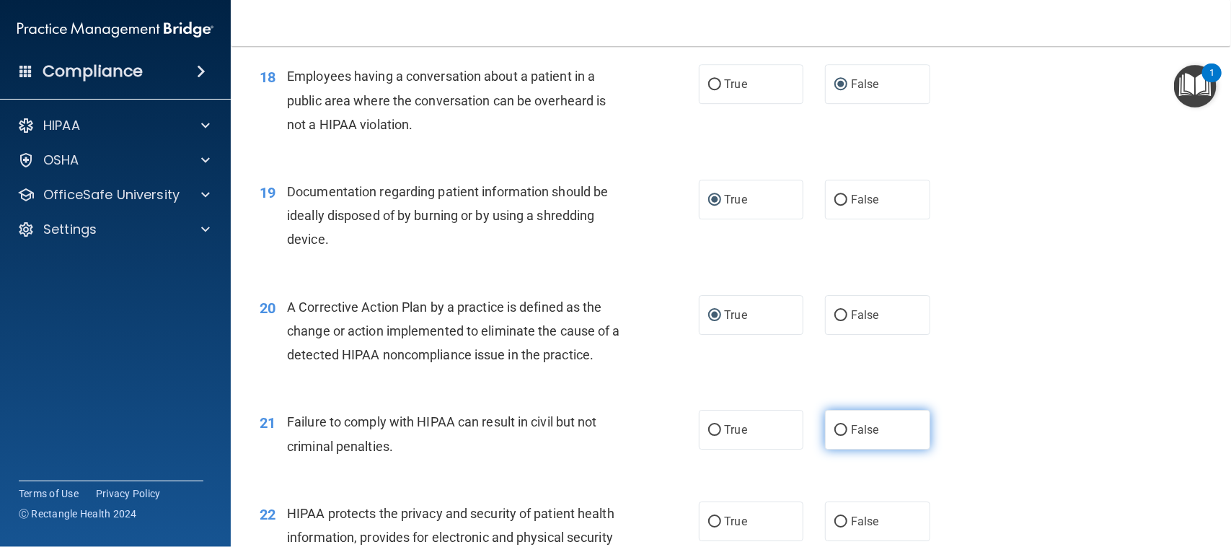
click at [835, 426] on input "False" at bounding box center [841, 430] width 13 height 11
radio input "true"
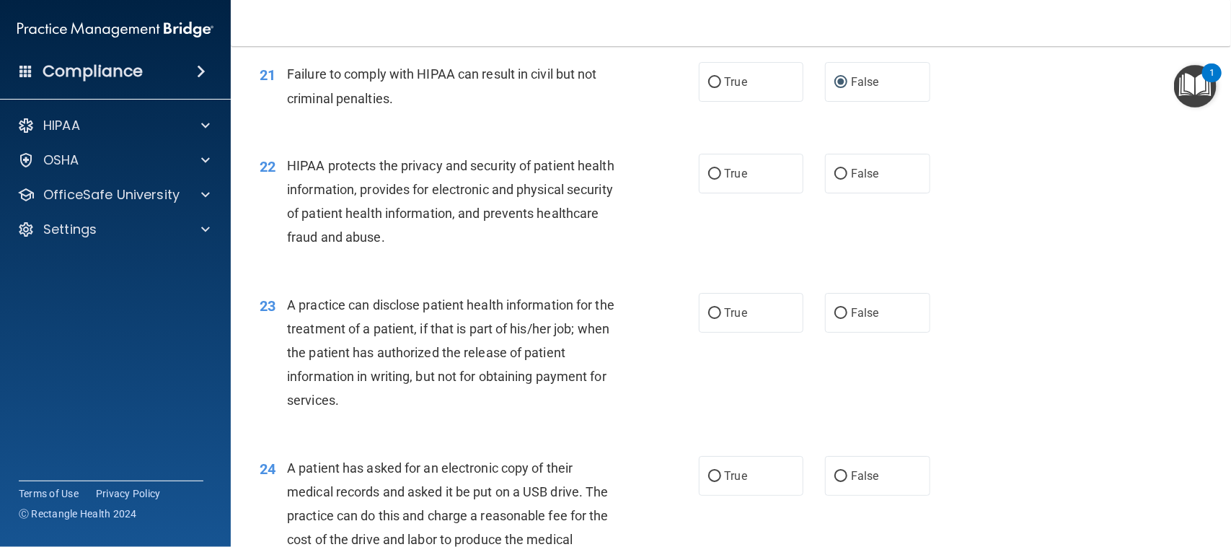
scroll to position [2345, 0]
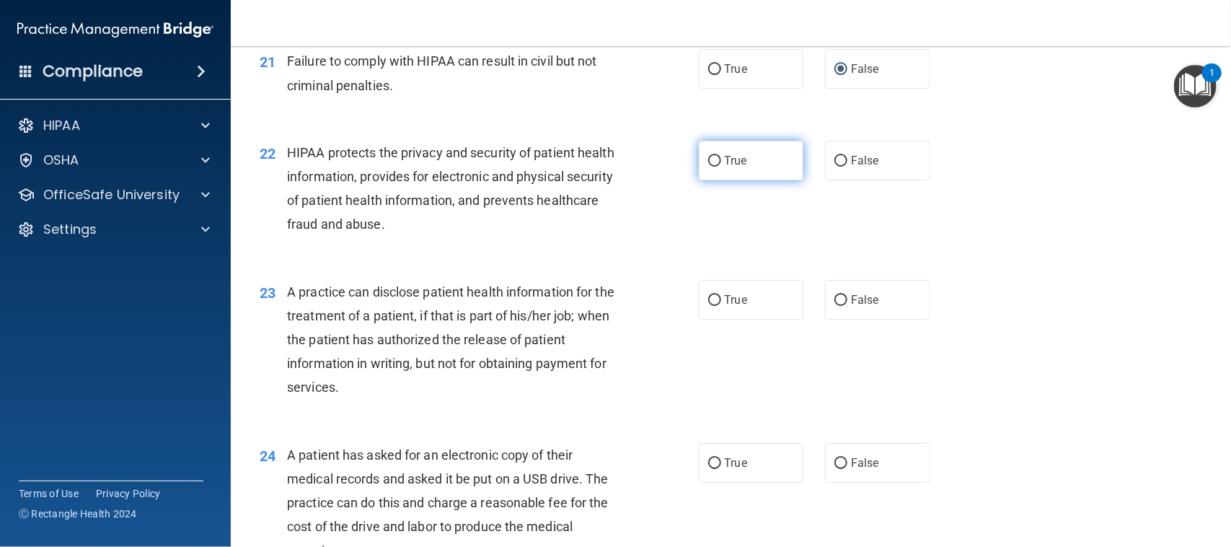
click at [708, 161] on input "True" at bounding box center [714, 161] width 13 height 11
radio input "true"
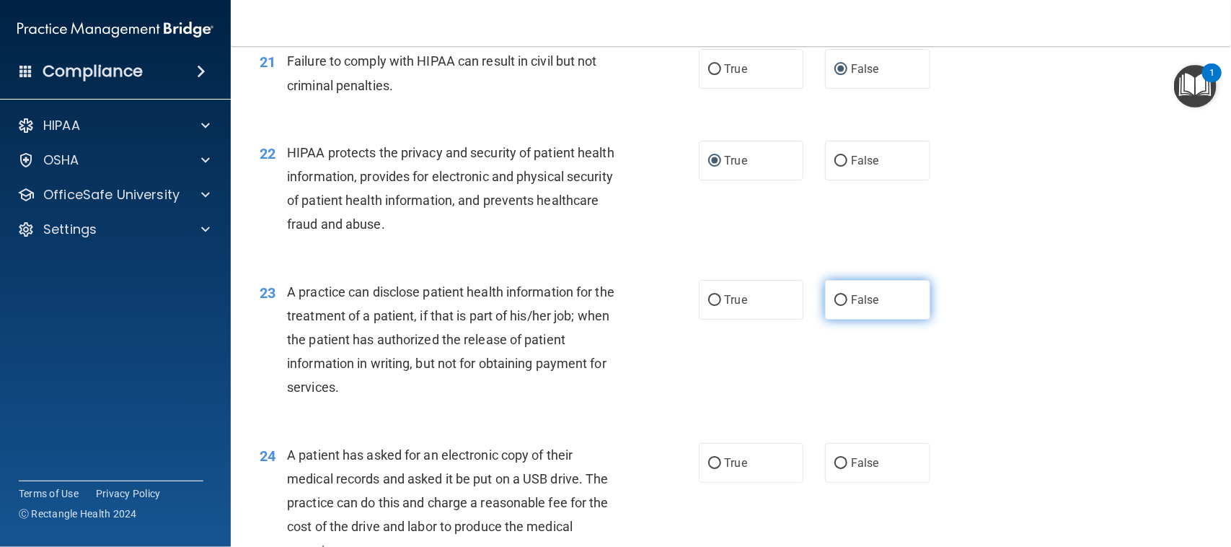
click at [837, 298] on input "False" at bounding box center [841, 300] width 13 height 11
radio input "true"
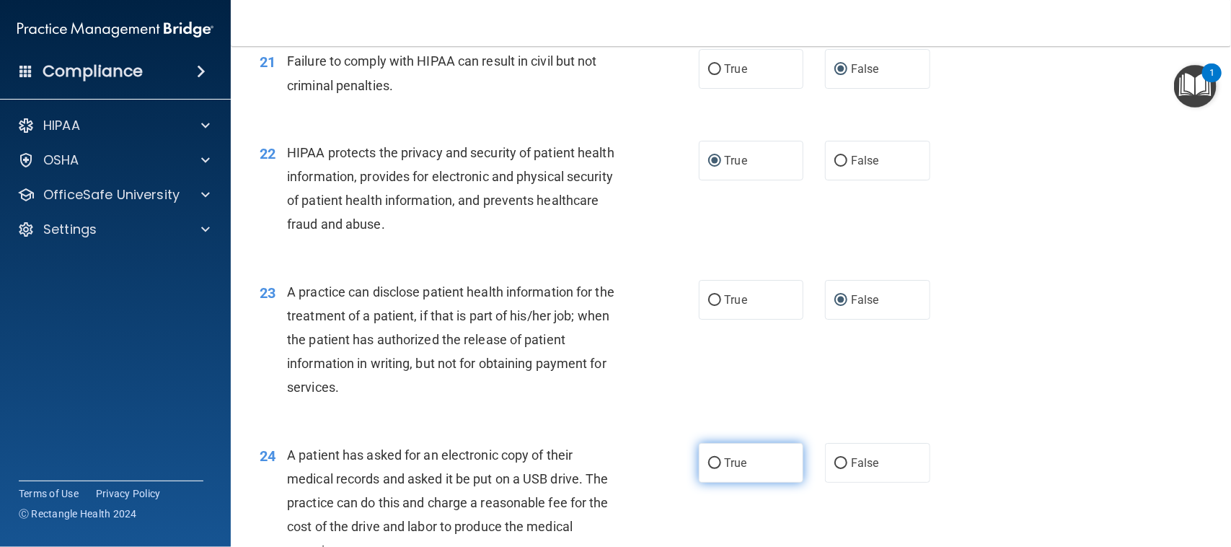
click at [708, 464] on input "True" at bounding box center [714, 463] width 13 height 11
radio input "true"
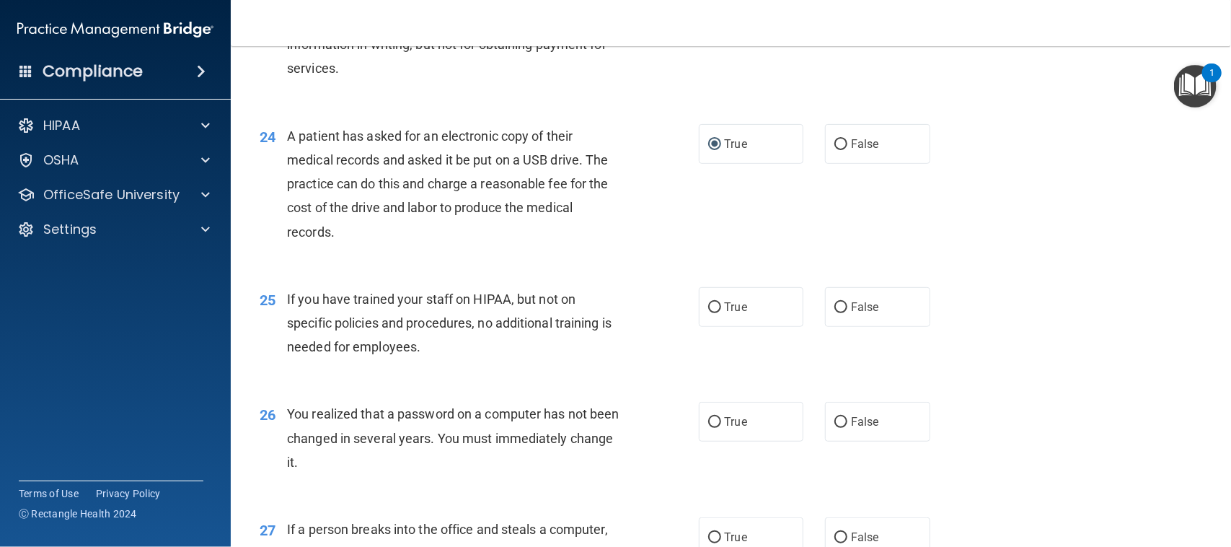
scroll to position [2705, 0]
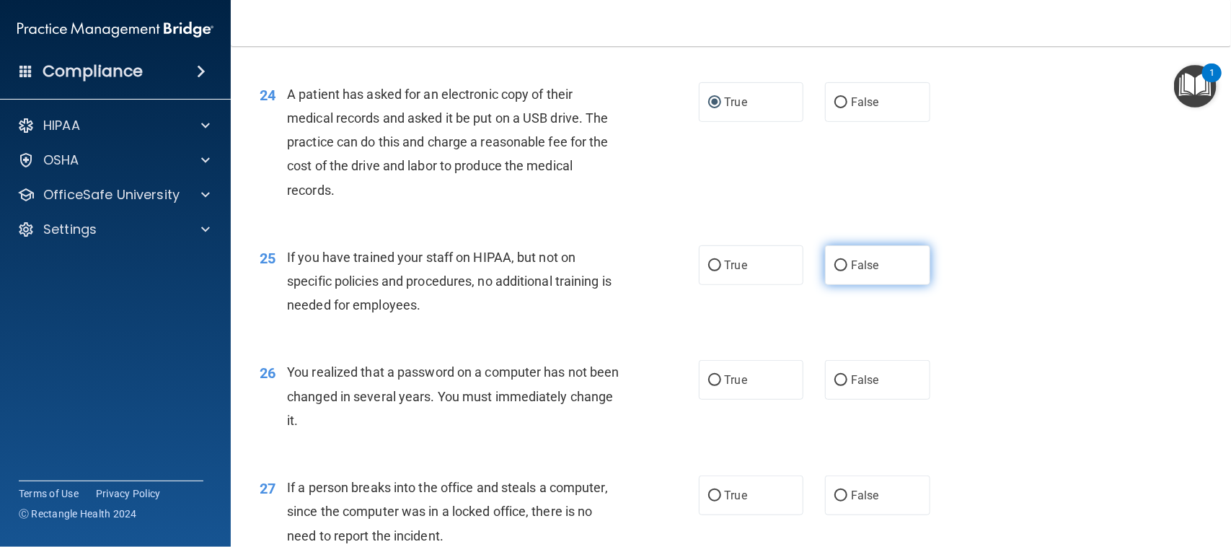
click at [835, 263] on input "False" at bounding box center [841, 265] width 13 height 11
radio input "true"
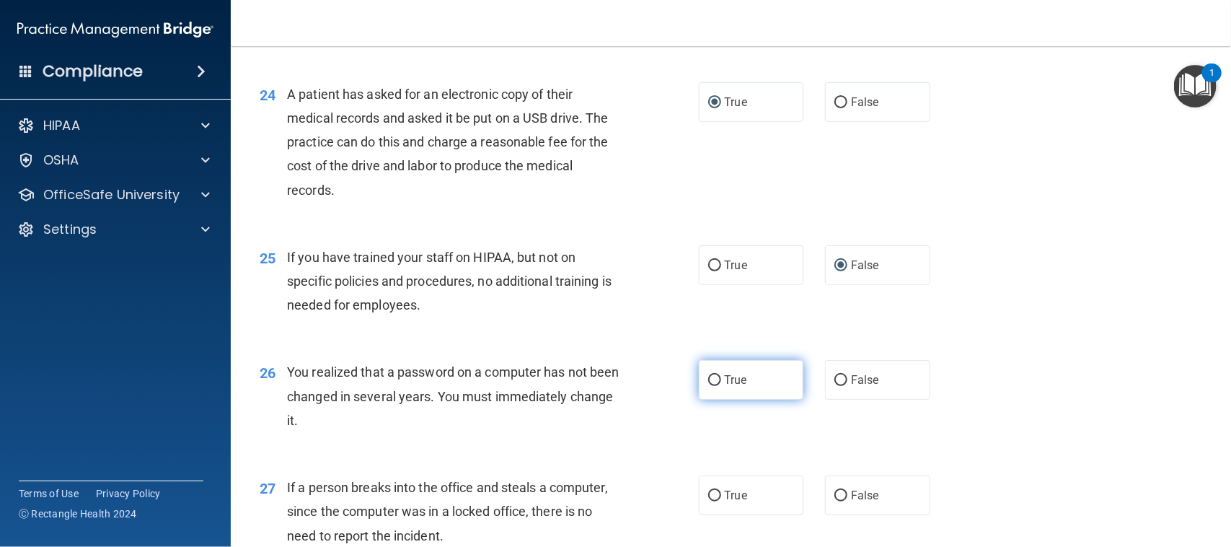
click at [708, 381] on input "True" at bounding box center [714, 380] width 13 height 11
radio input "true"
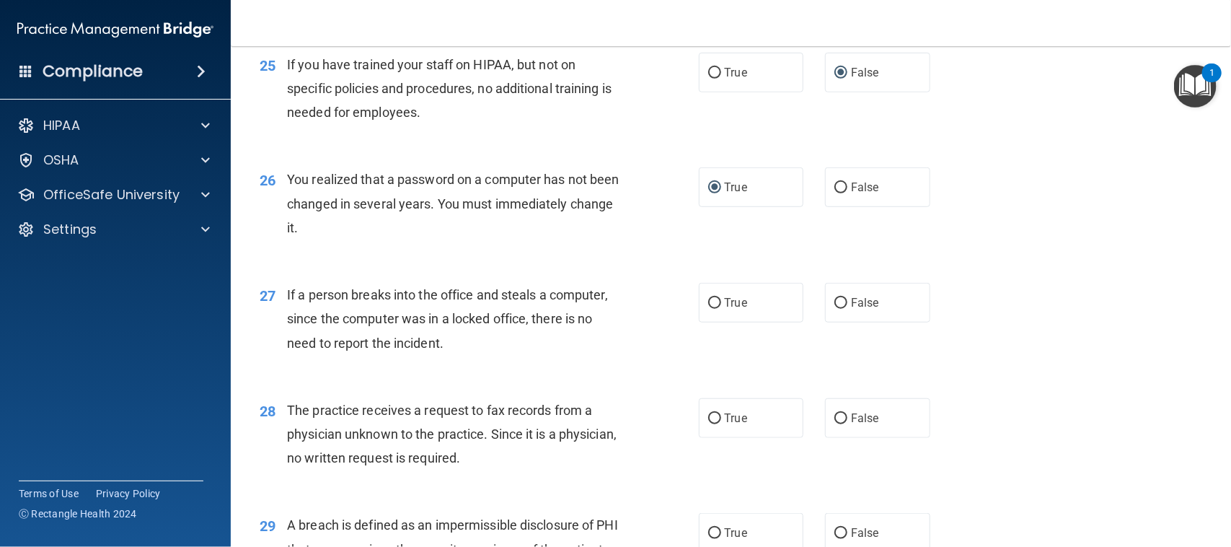
scroll to position [2976, 0]
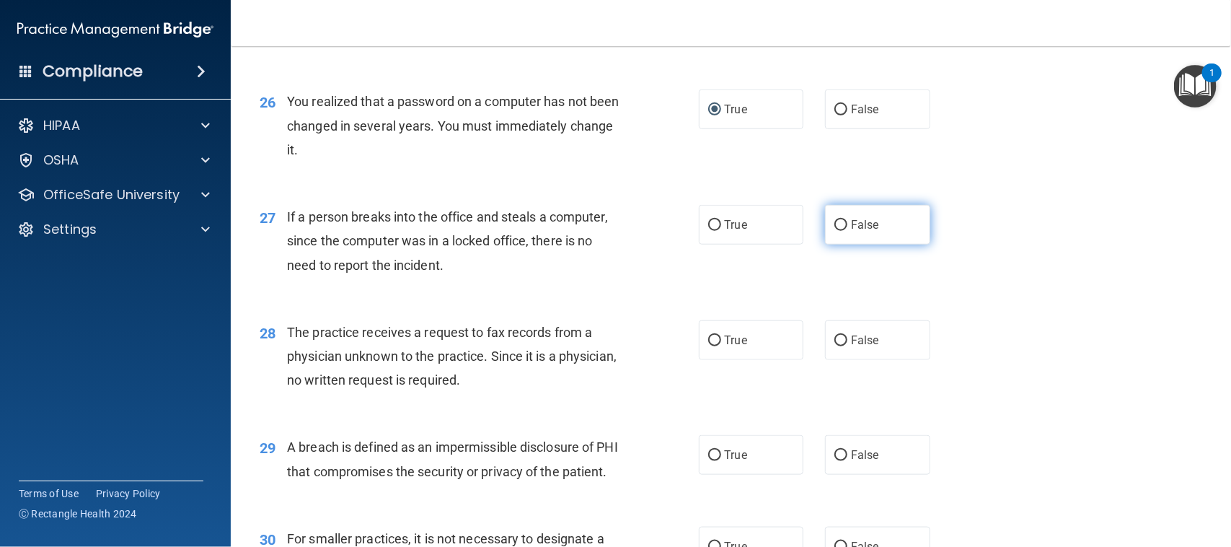
click at [835, 222] on input "False" at bounding box center [841, 225] width 13 height 11
radio input "true"
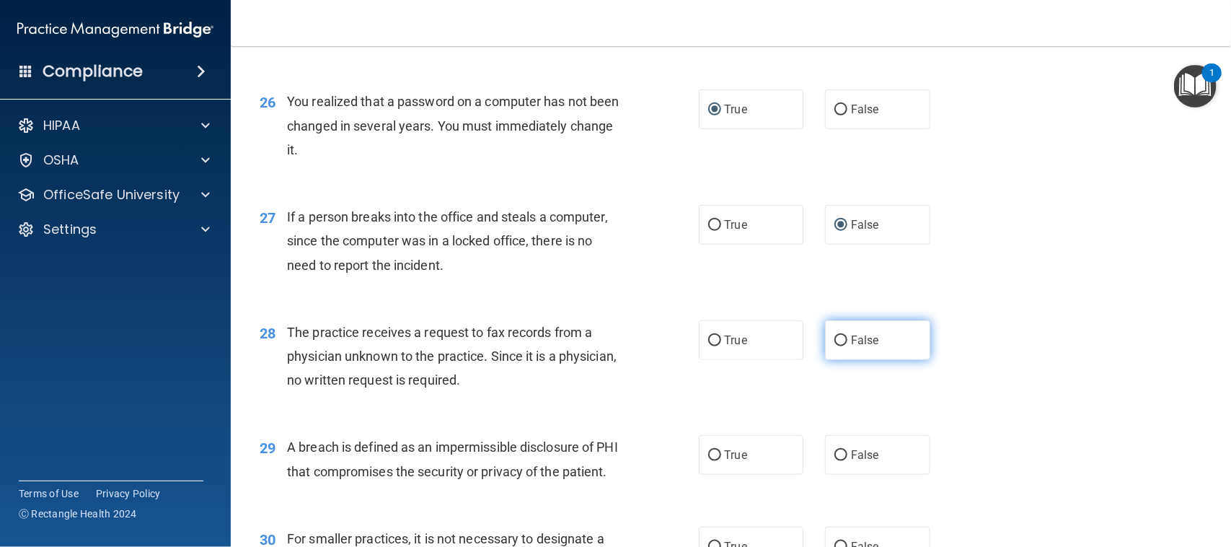
click at [830, 348] on label "False" at bounding box center [877, 340] width 105 height 40
click at [835, 346] on input "False" at bounding box center [841, 340] width 13 height 11
radio input "true"
click at [712, 458] on input "True" at bounding box center [714, 455] width 13 height 11
radio input "true"
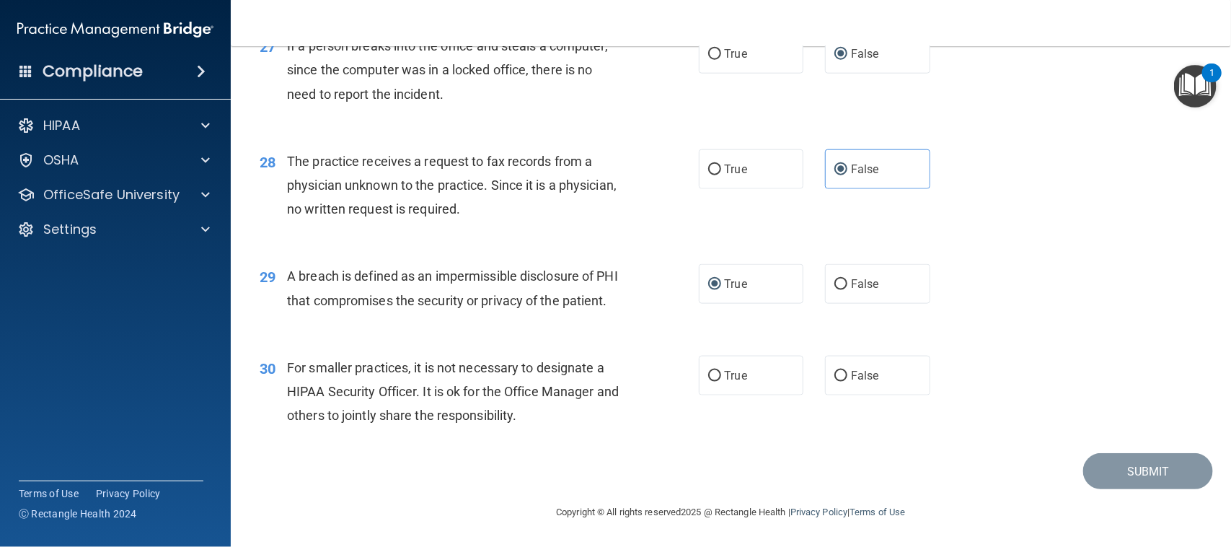
scroll to position [3171, 0]
click at [835, 373] on input "False" at bounding box center [841, 376] width 13 height 11
radio input "true"
click at [1094, 475] on button "Submit" at bounding box center [1149, 471] width 130 height 37
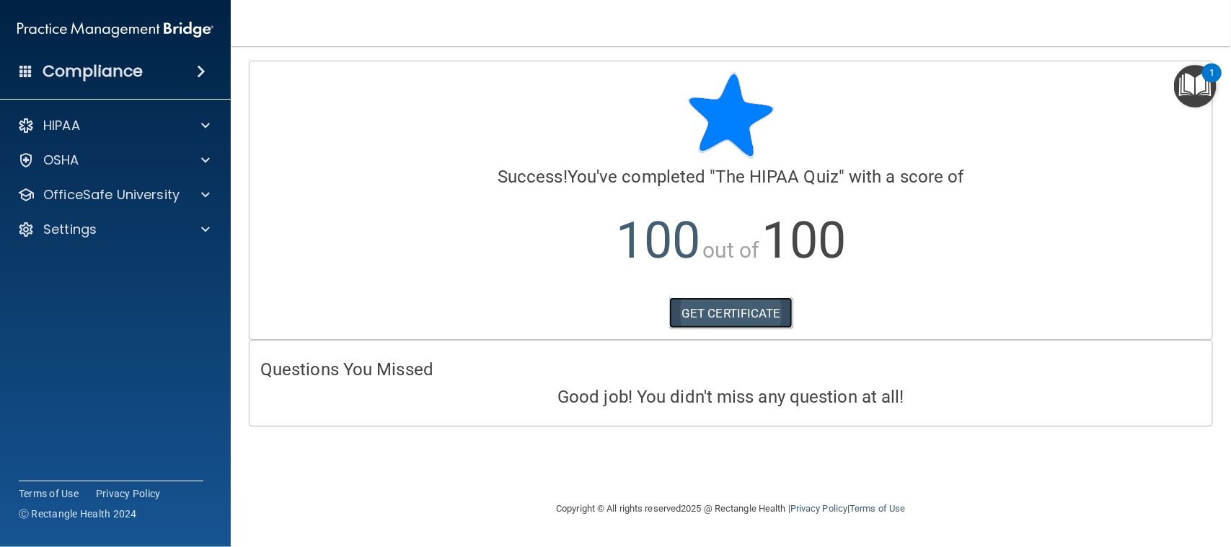
click at [756, 316] on link "GET CERTIFICATE" at bounding box center [730, 313] width 123 height 32
click at [170, 189] on p "OfficeSafe University" at bounding box center [111, 194] width 136 height 17
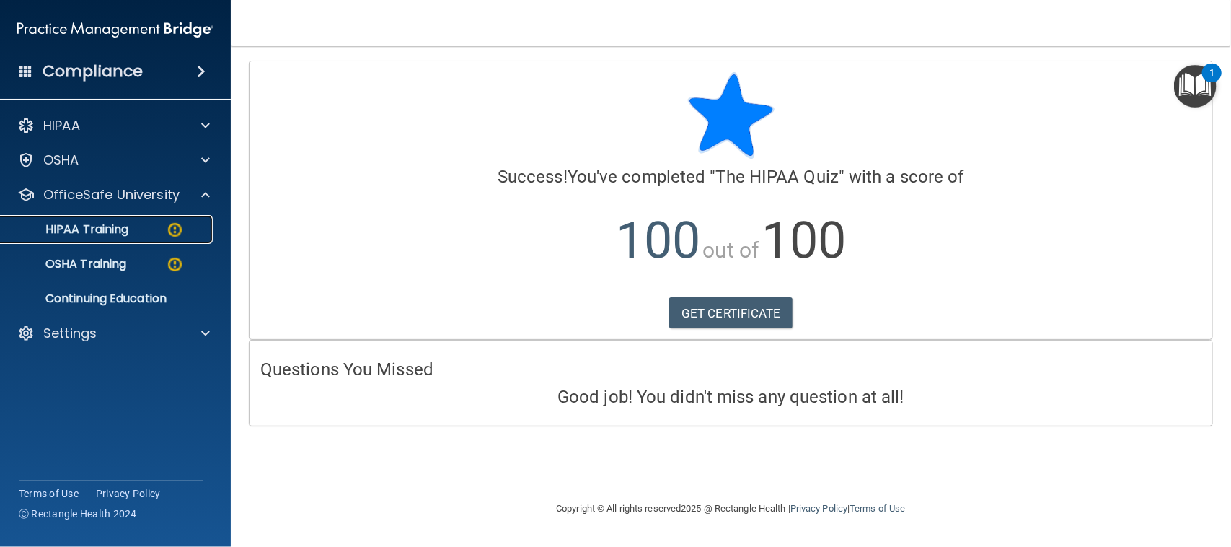
click at [128, 229] on p "HIPAA Training" at bounding box center [68, 229] width 119 height 14
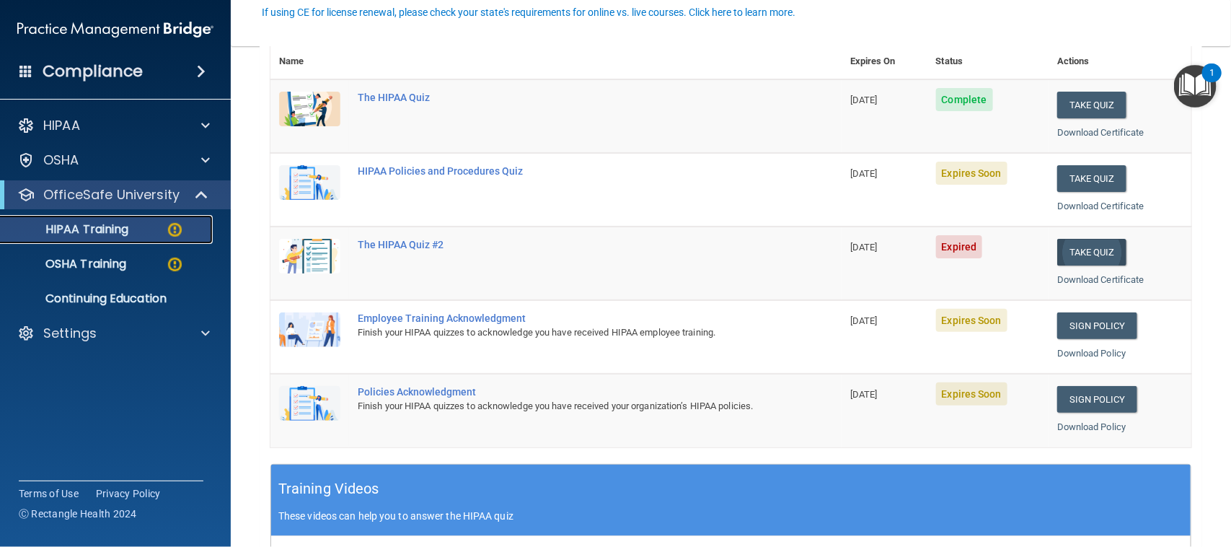
scroll to position [180, 0]
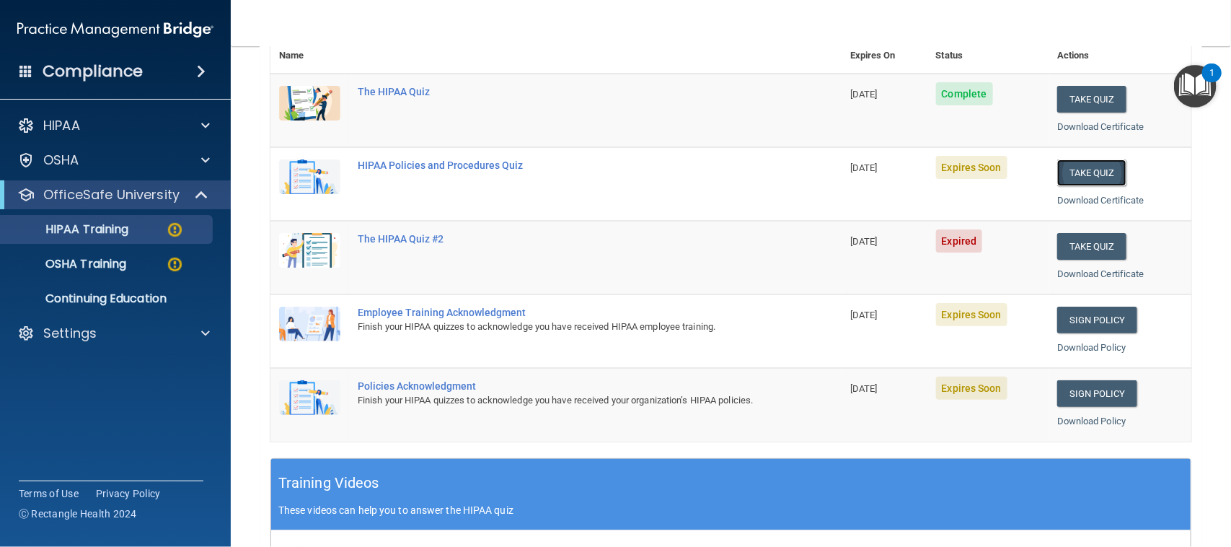
click at [1081, 173] on button "Take Quiz" at bounding box center [1092, 172] width 69 height 27
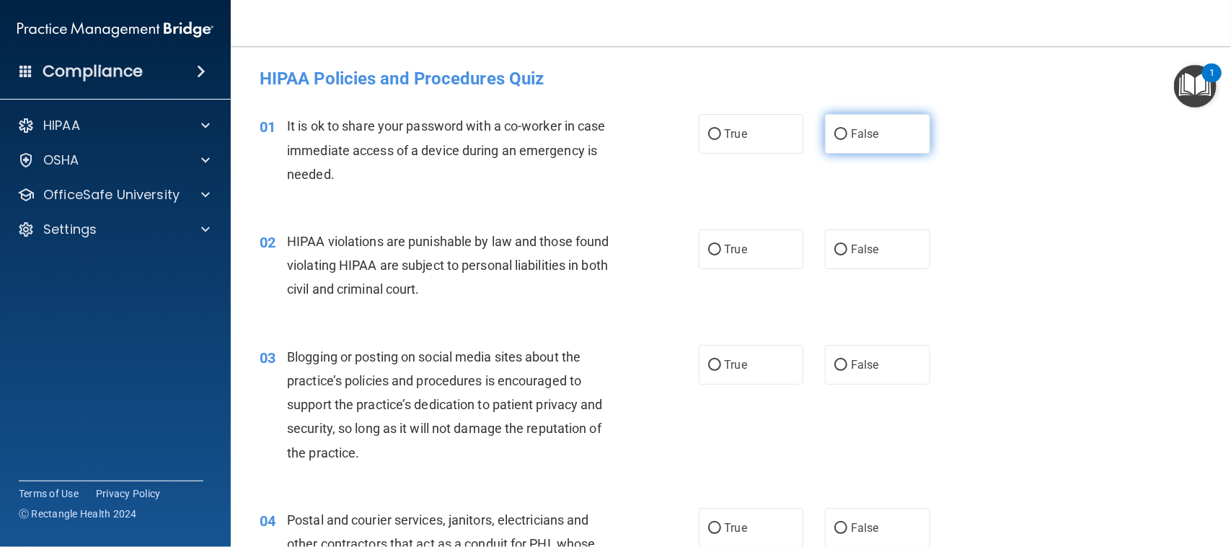
click at [841, 141] on label "False" at bounding box center [877, 134] width 105 height 40
click at [841, 140] on input "False" at bounding box center [841, 134] width 13 height 11
radio input "true"
click at [733, 239] on label "True" at bounding box center [751, 249] width 105 height 40
click at [721, 245] on input "True" at bounding box center [714, 250] width 13 height 11
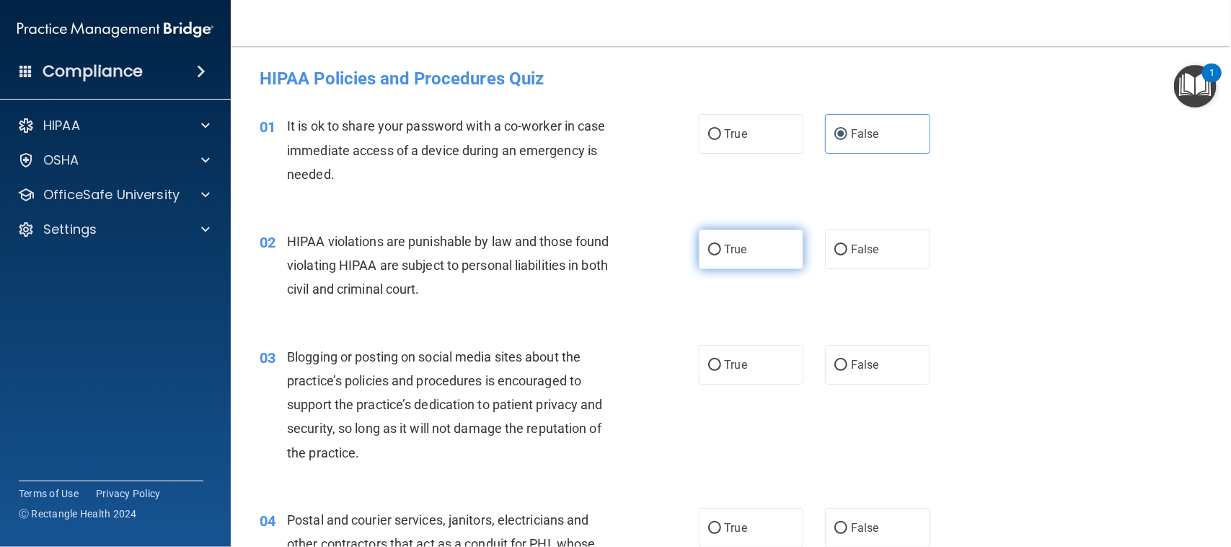
radio input "true"
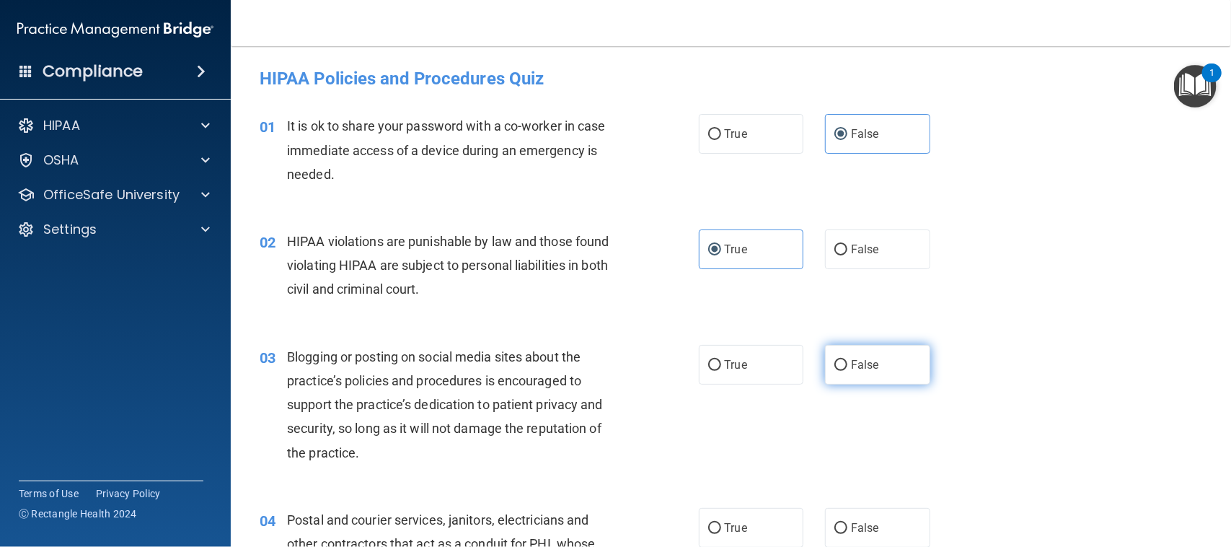
click at [835, 364] on input "False" at bounding box center [841, 365] width 13 height 11
radio input "true"
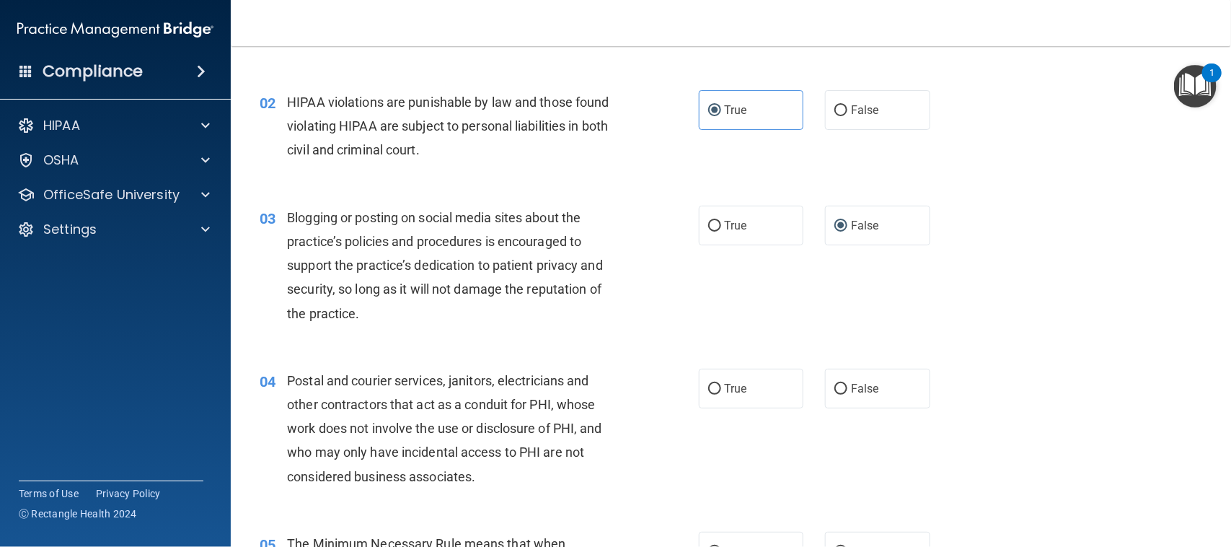
scroll to position [180, 0]
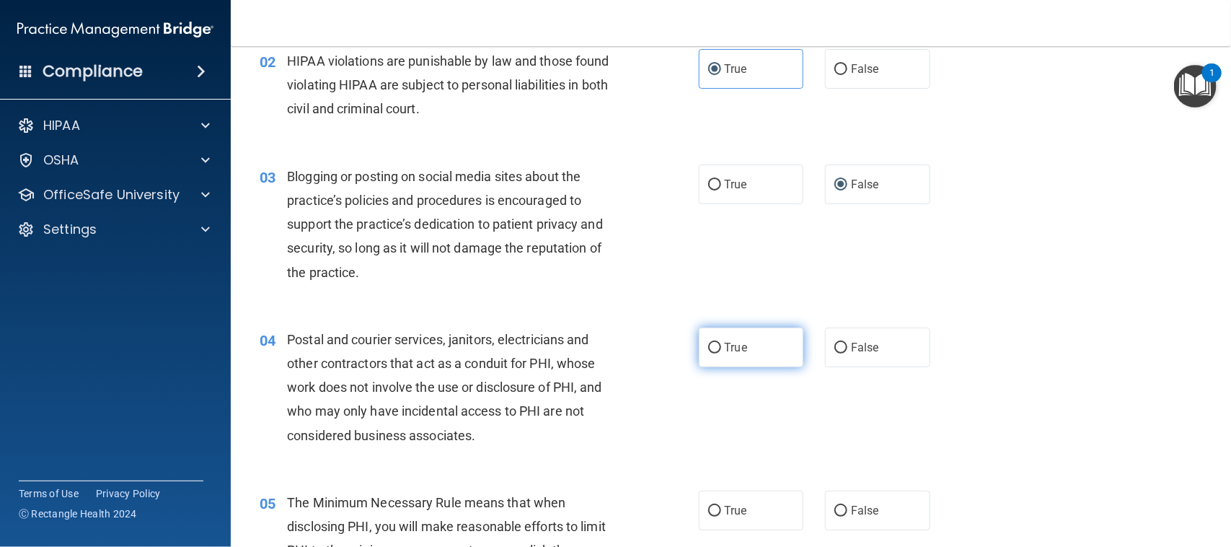
click at [725, 350] on span "True" at bounding box center [736, 348] width 22 height 14
click at [721, 350] on input "True" at bounding box center [714, 348] width 13 height 11
radio input "true"
click at [708, 514] on input "True" at bounding box center [714, 511] width 13 height 11
radio input "true"
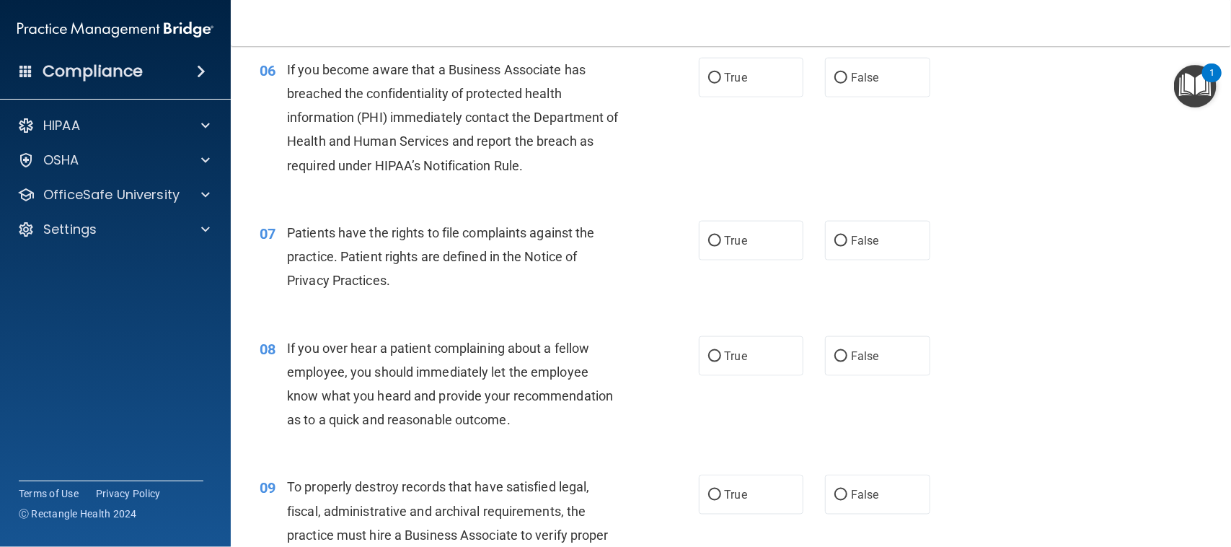
scroll to position [721, 0]
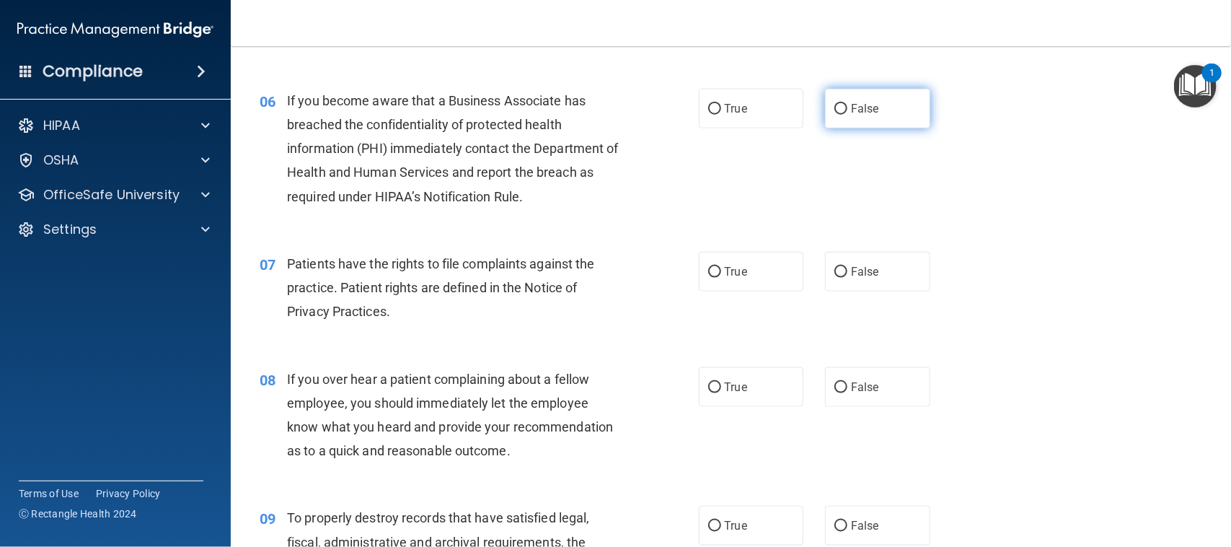
click at [837, 109] on input "False" at bounding box center [841, 109] width 13 height 11
radio input "true"
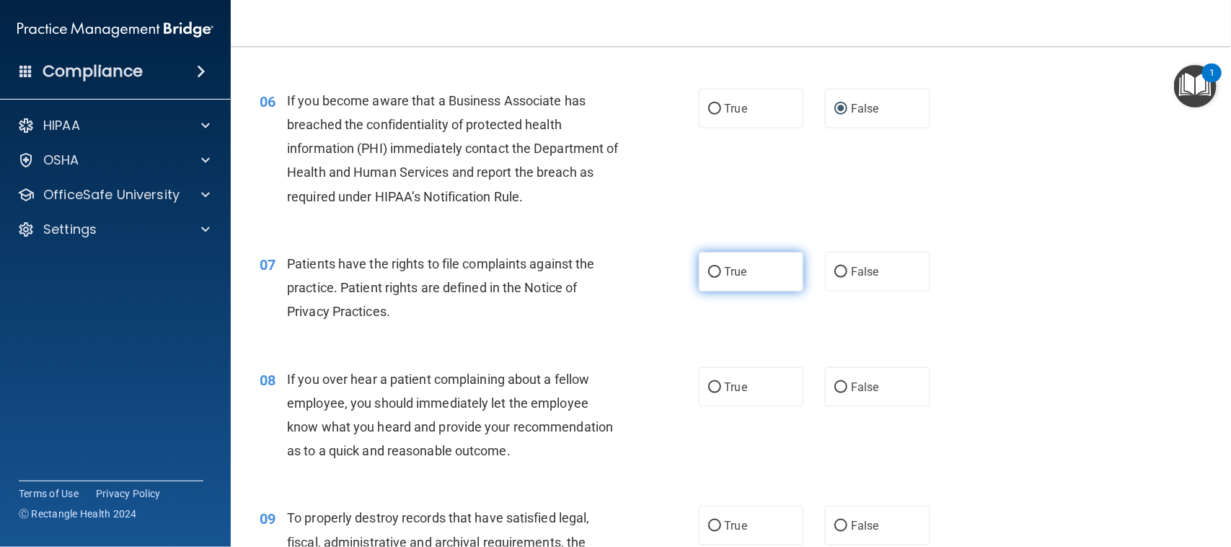
click at [741, 276] on label "True" at bounding box center [751, 272] width 105 height 40
click at [721, 276] on input "True" at bounding box center [714, 272] width 13 height 11
radio input "true"
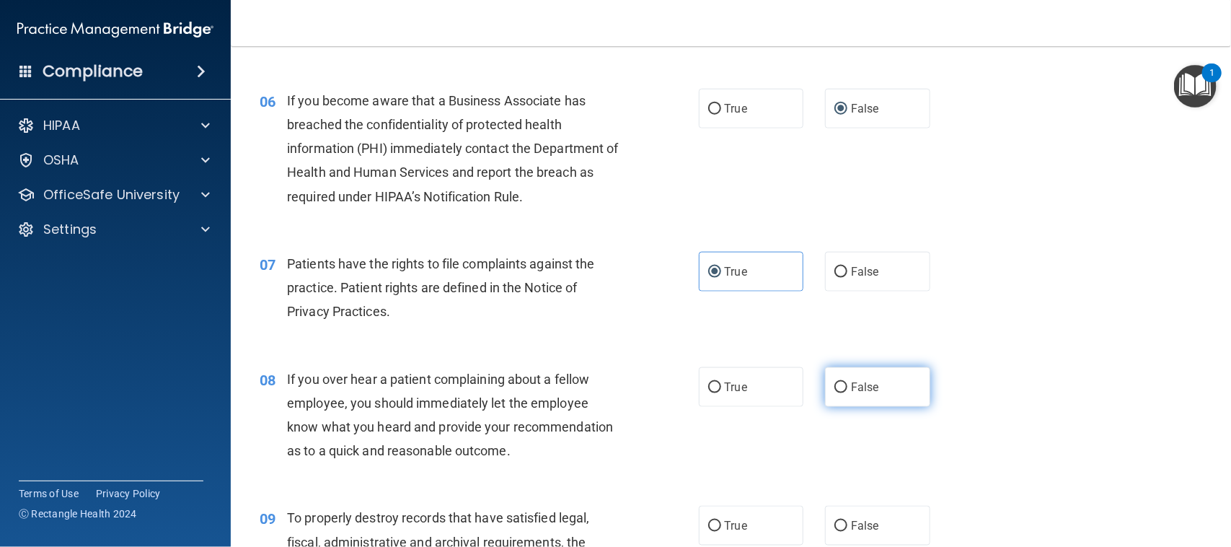
click at [853, 376] on label "False" at bounding box center [877, 387] width 105 height 40
click at [848, 382] on input "False" at bounding box center [841, 387] width 13 height 11
radio input "true"
click at [864, 532] on span "False" at bounding box center [865, 526] width 28 height 14
click at [848, 532] on input "False" at bounding box center [841, 526] width 13 height 11
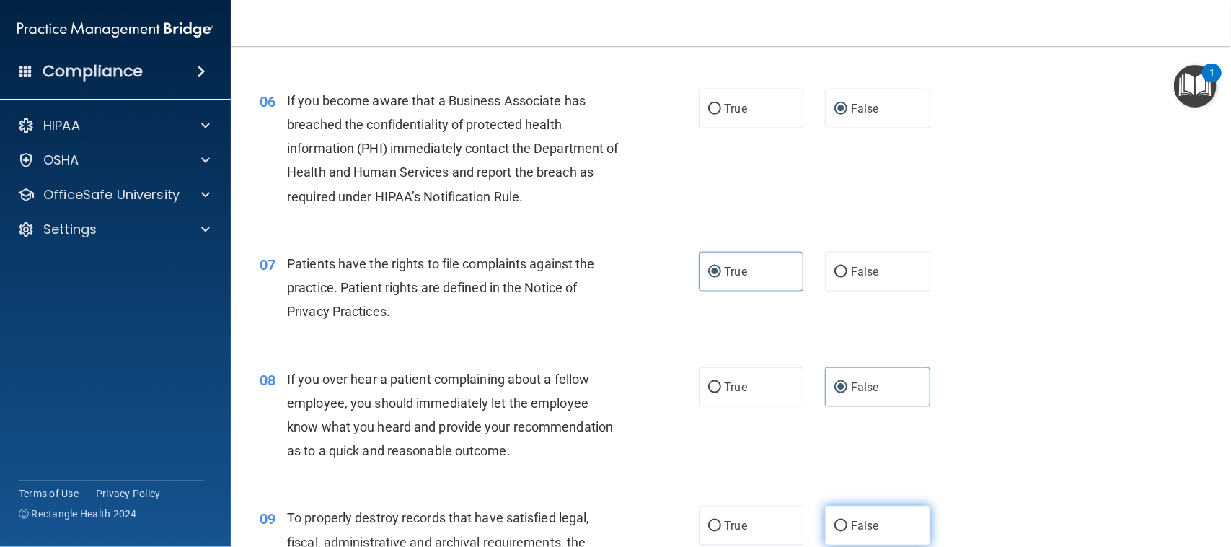
radio input "true"
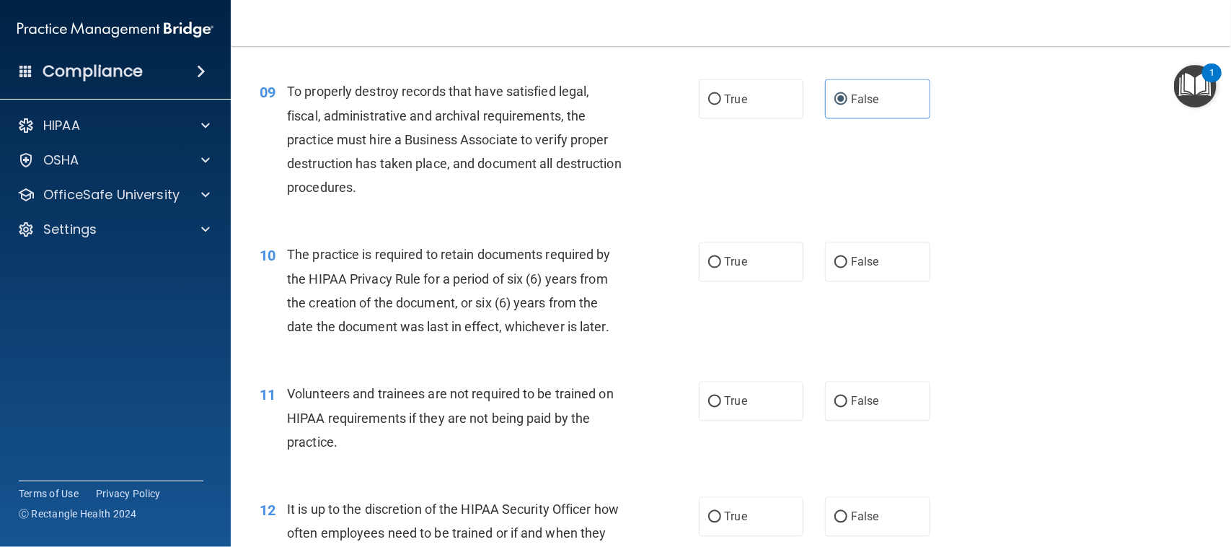
scroll to position [1172, 0]
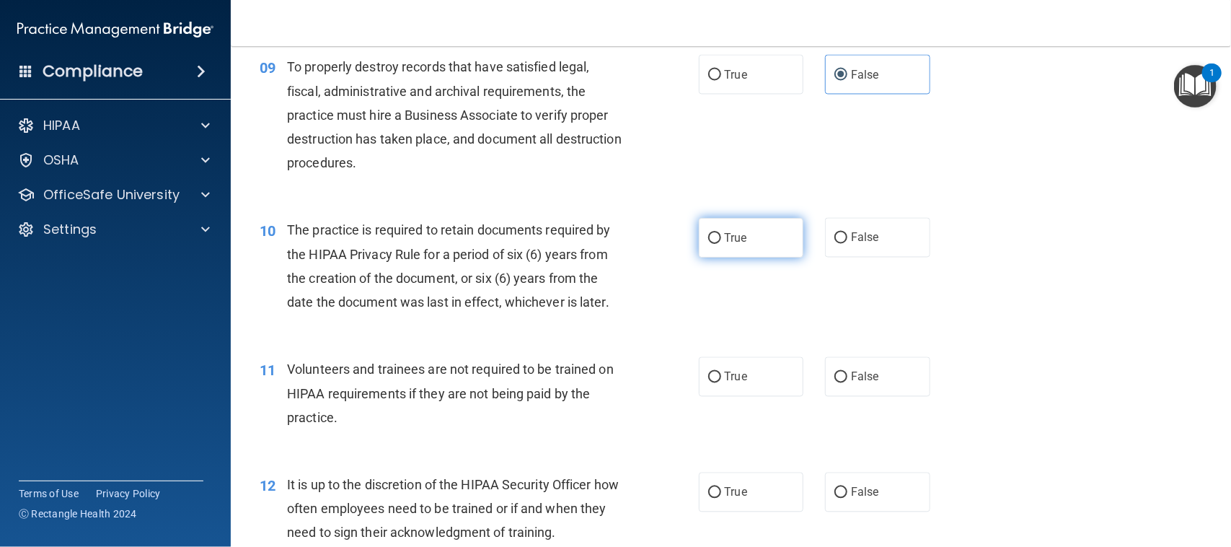
click at [725, 232] on span "True" at bounding box center [736, 238] width 22 height 14
click at [721, 233] on input "True" at bounding box center [714, 238] width 13 height 11
radio input "true"
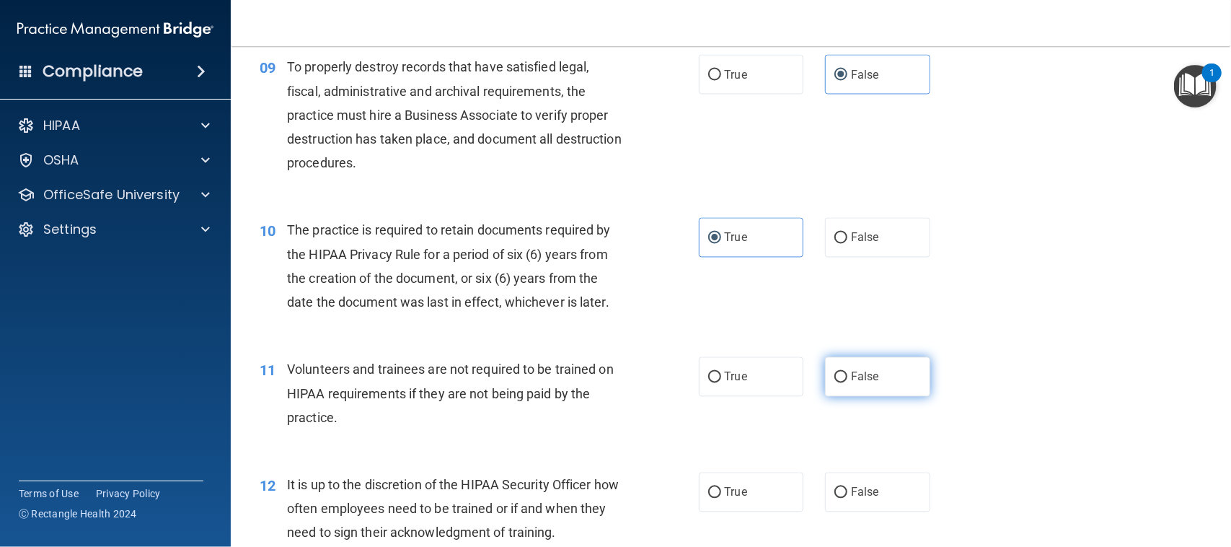
click at [835, 379] on input "False" at bounding box center [841, 377] width 13 height 11
radio input "true"
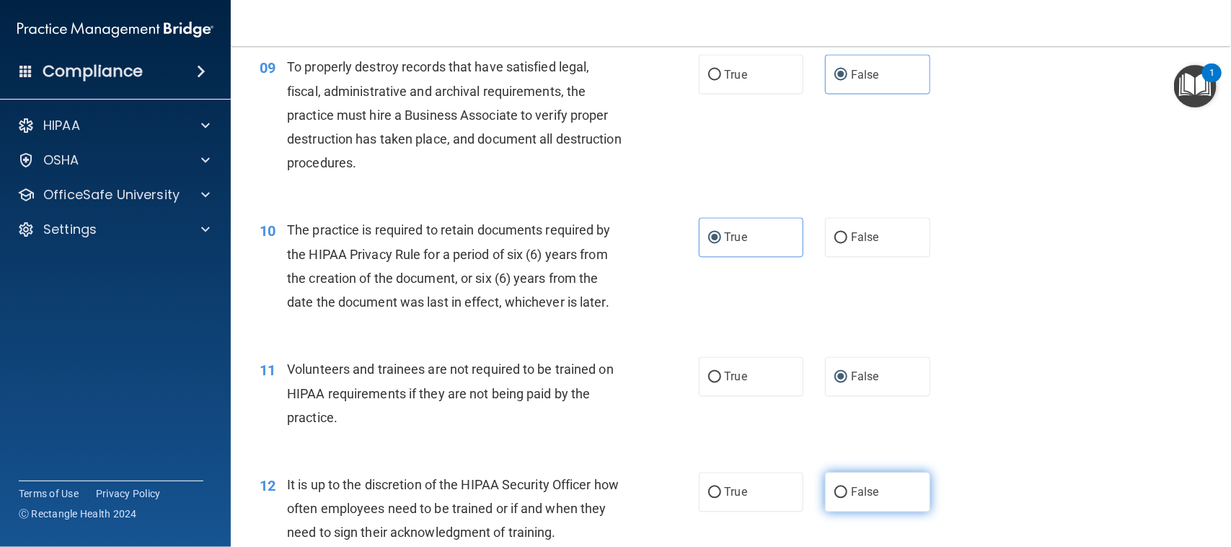
click at [842, 496] on label "False" at bounding box center [877, 493] width 105 height 40
click at [842, 496] on input "False" at bounding box center [841, 493] width 13 height 11
radio input "true"
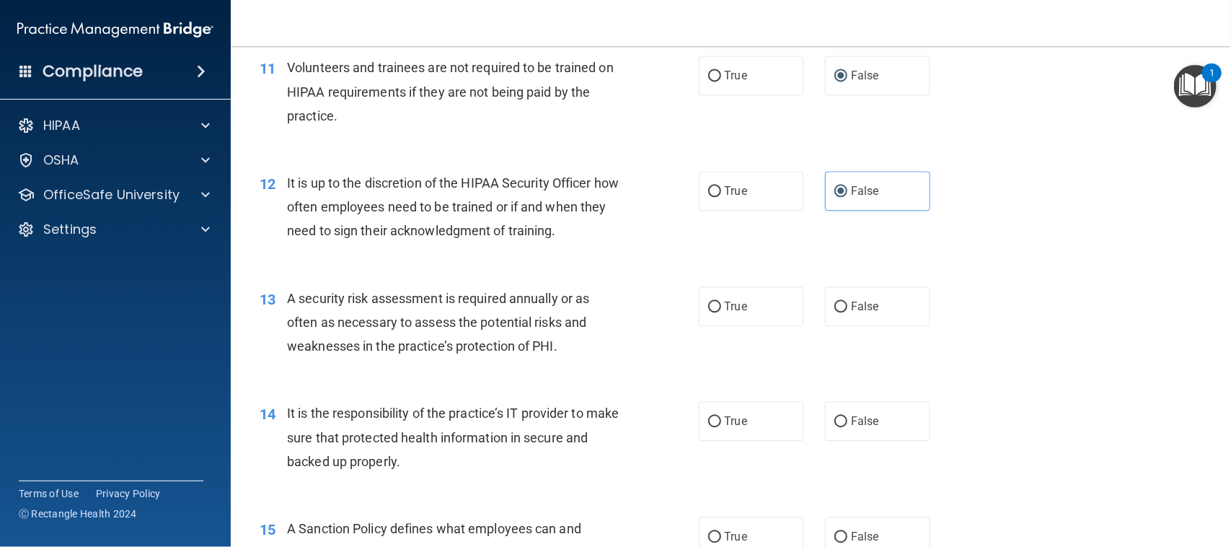
scroll to position [1443, 0]
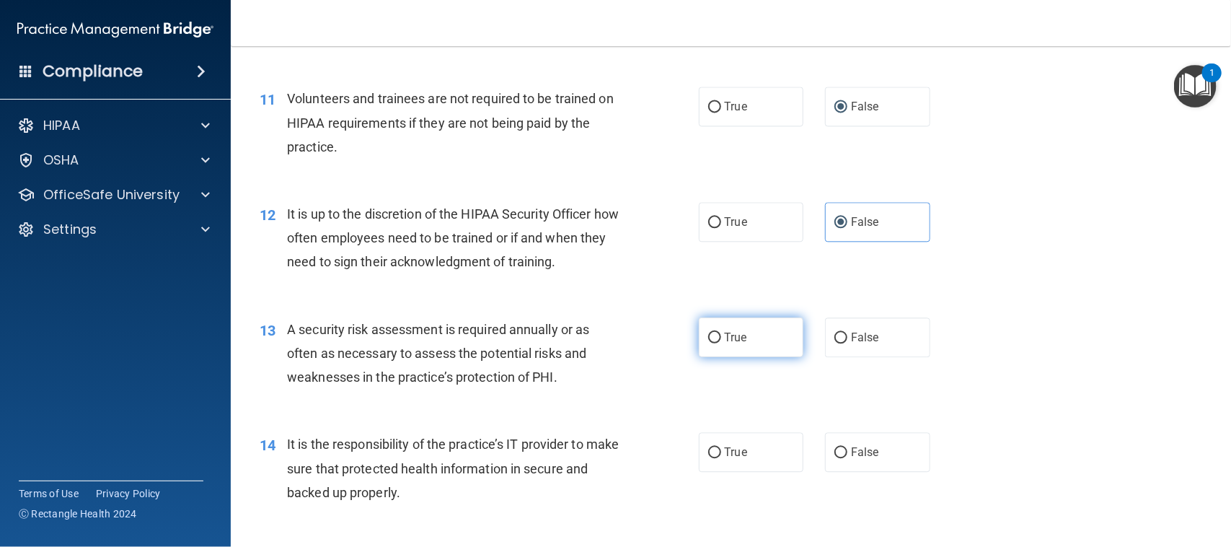
click at [731, 337] on span "True" at bounding box center [736, 337] width 22 height 14
click at [721, 337] on input "True" at bounding box center [714, 338] width 13 height 11
radio input "true"
click at [840, 449] on label "False" at bounding box center [877, 452] width 105 height 40
click at [840, 449] on input "False" at bounding box center [841, 452] width 13 height 11
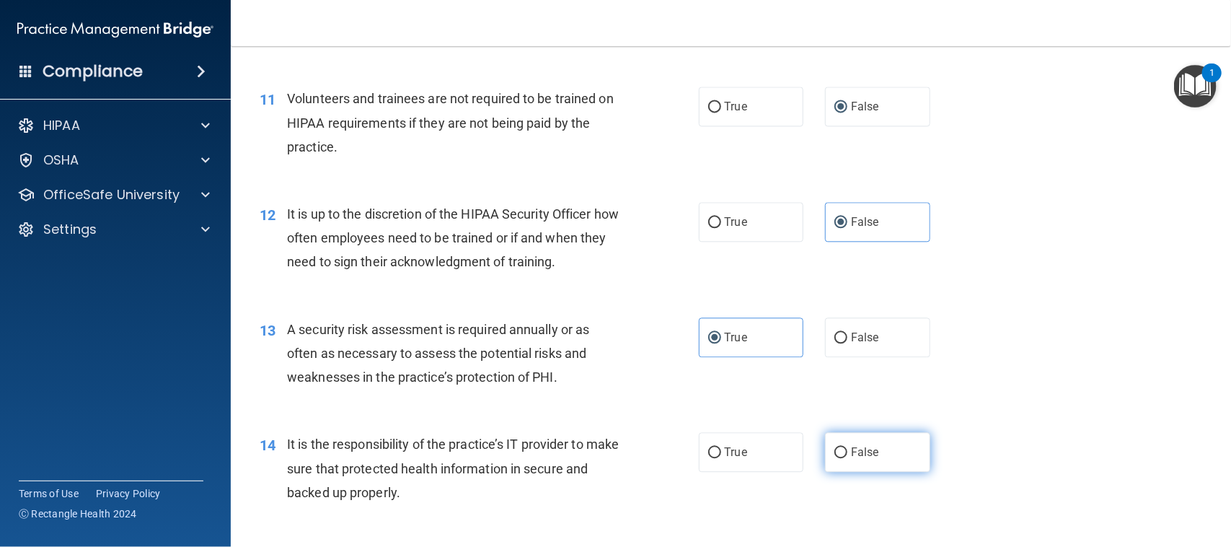
radio input "true"
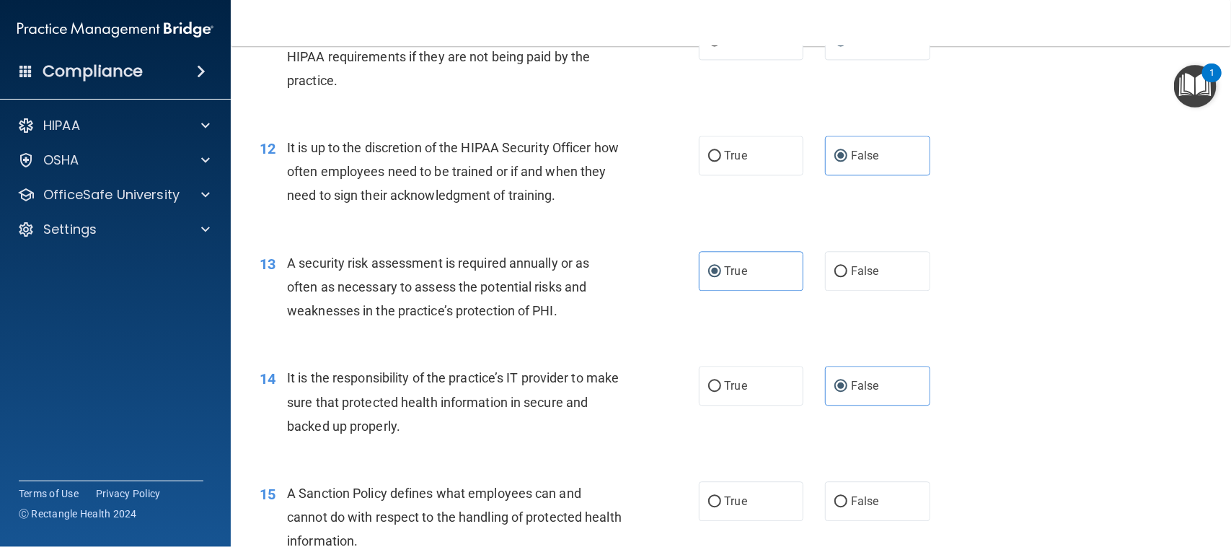
scroll to position [1623, 0]
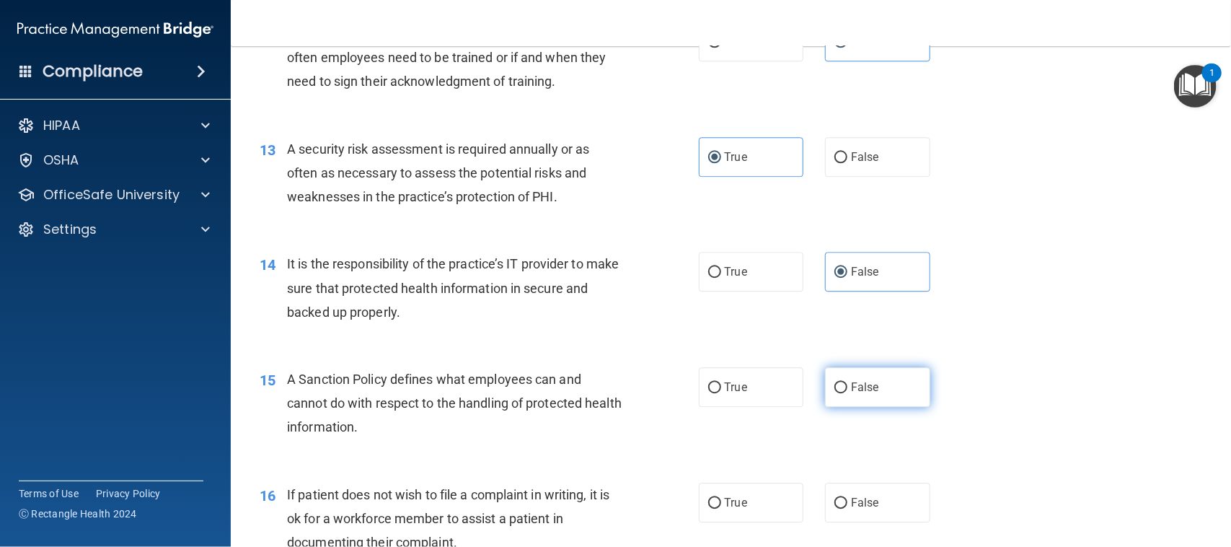
click at [852, 390] on span "False" at bounding box center [865, 387] width 28 height 14
click at [848, 390] on input "False" at bounding box center [841, 387] width 13 height 11
radio input "true"
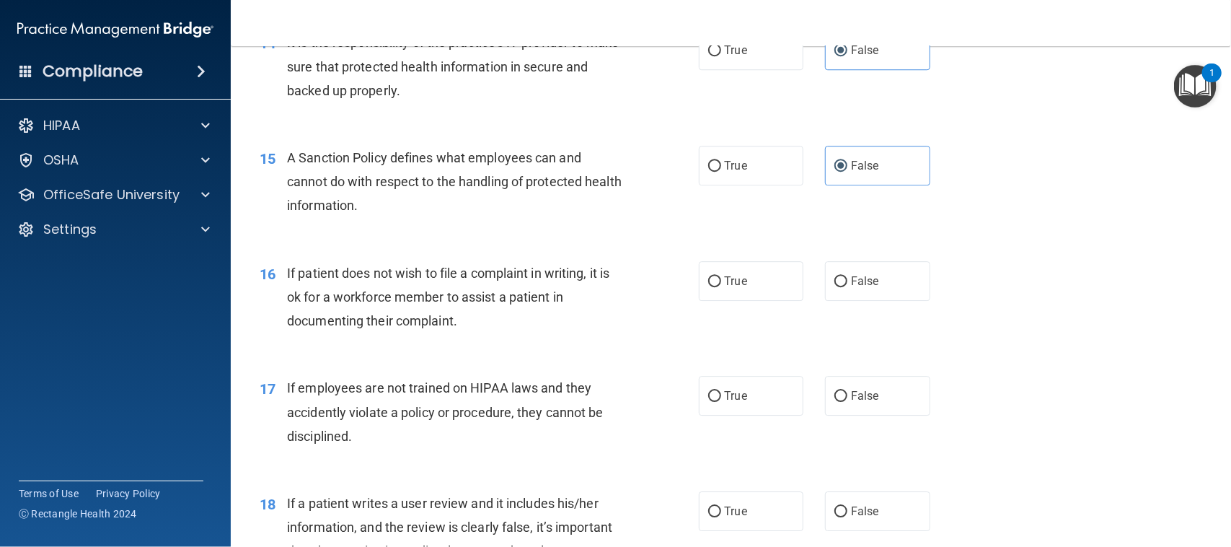
scroll to position [1894, 0]
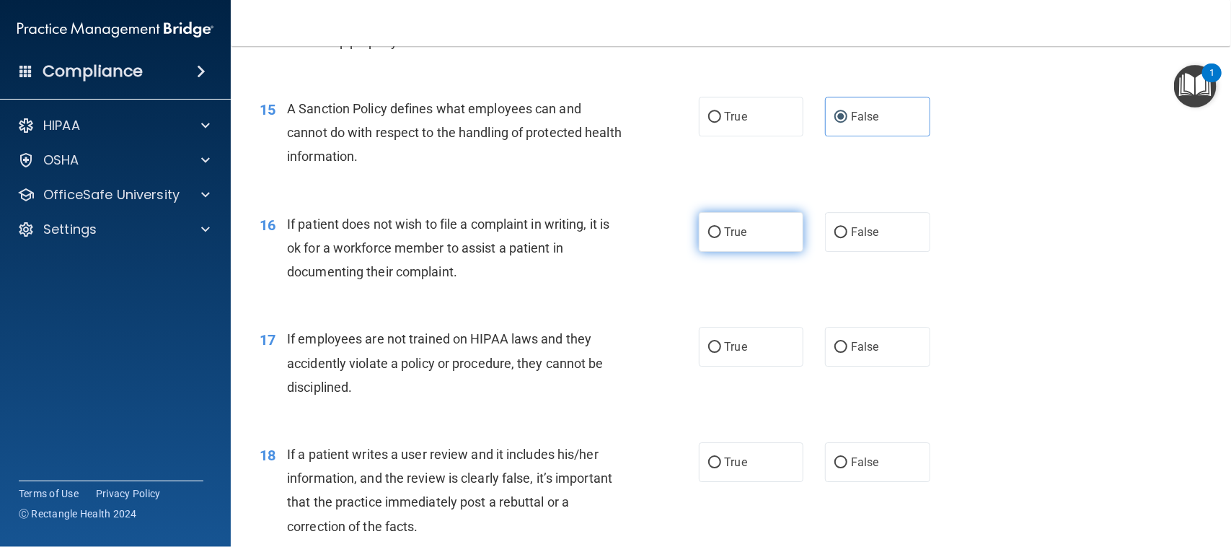
click at [754, 240] on label "True" at bounding box center [751, 232] width 105 height 40
click at [721, 238] on input "True" at bounding box center [714, 232] width 13 height 11
radio input "true"
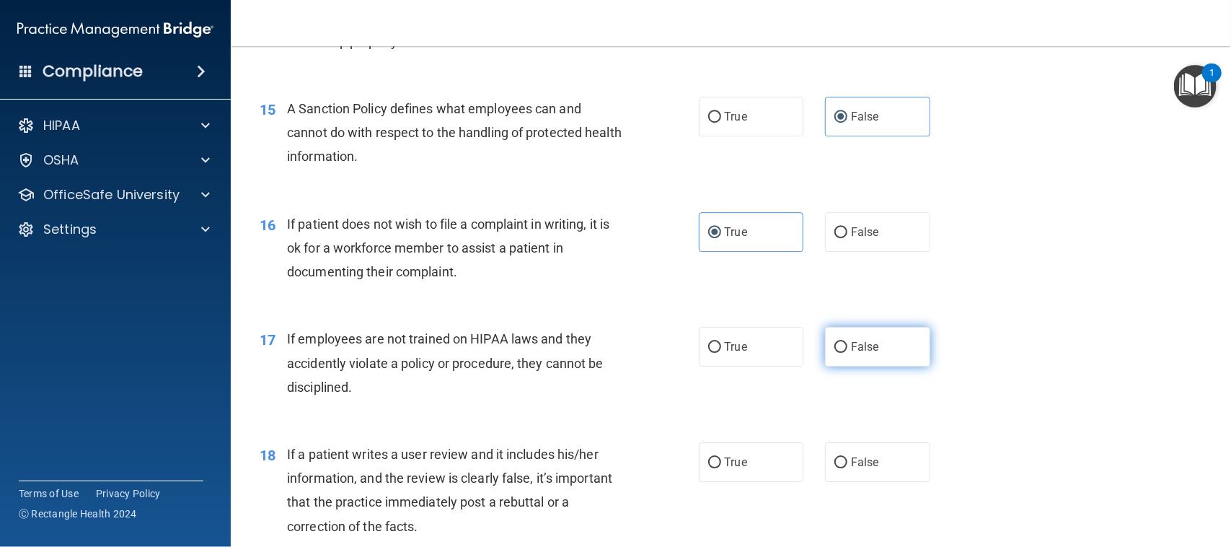
click at [835, 346] on input "False" at bounding box center [841, 347] width 13 height 11
radio input "true"
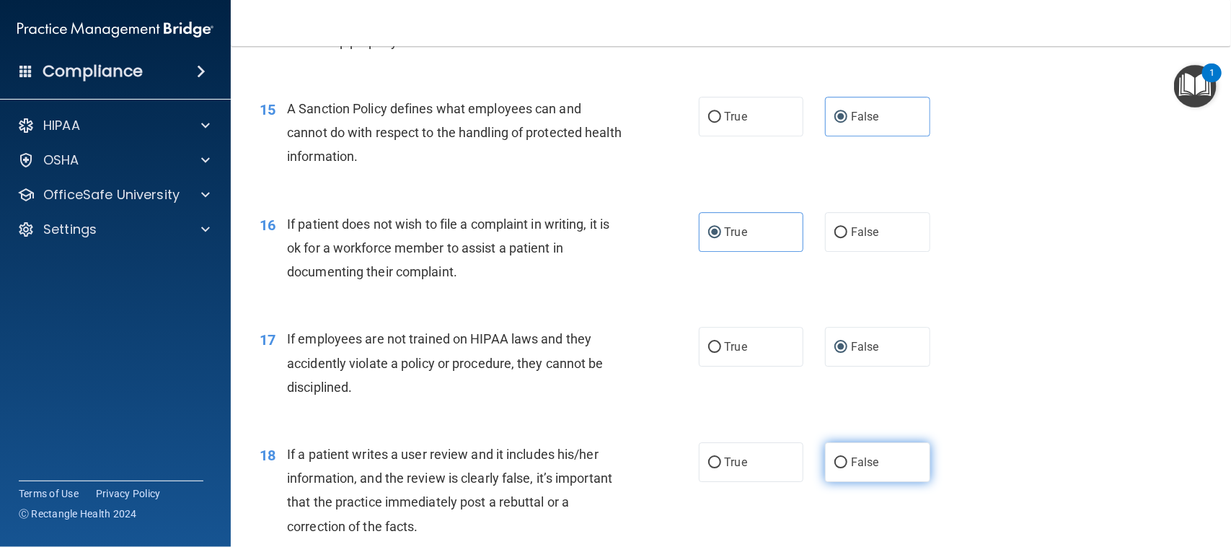
click at [841, 460] on label "False" at bounding box center [877, 462] width 105 height 40
click at [841, 460] on input "False" at bounding box center [841, 462] width 13 height 11
radio input "true"
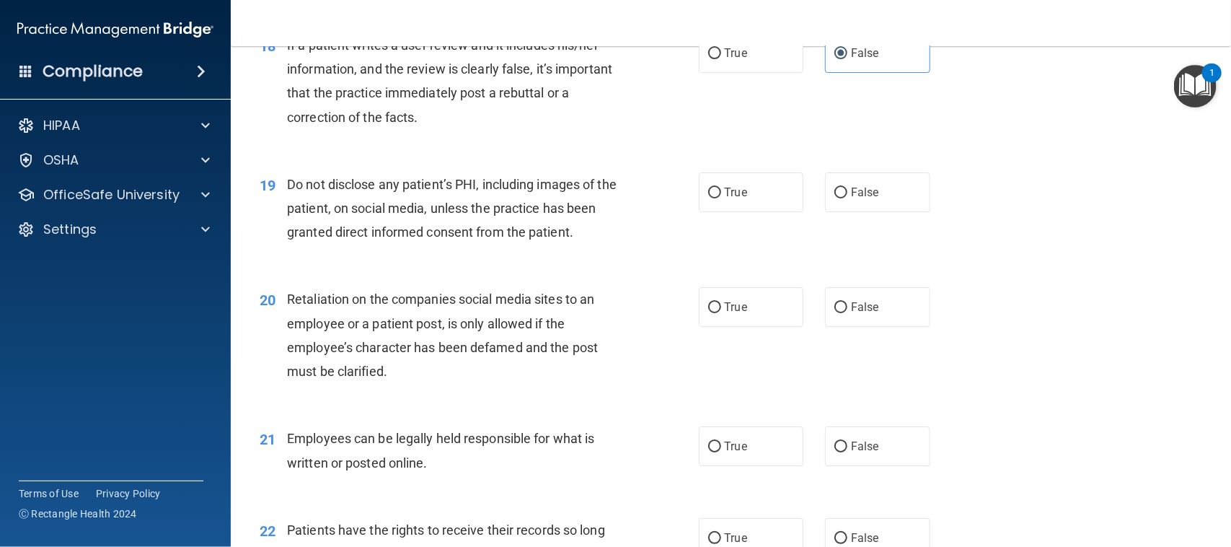
scroll to position [2345, 0]
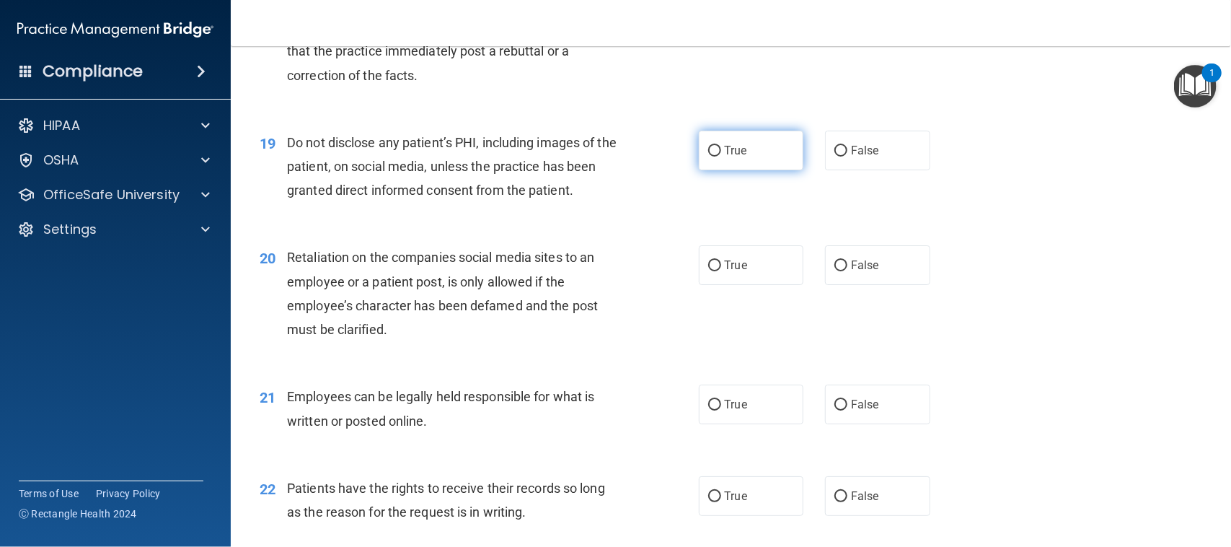
click at [744, 156] on label "True" at bounding box center [751, 151] width 105 height 40
click at [721, 156] on input "True" at bounding box center [714, 151] width 13 height 11
radio input "true"
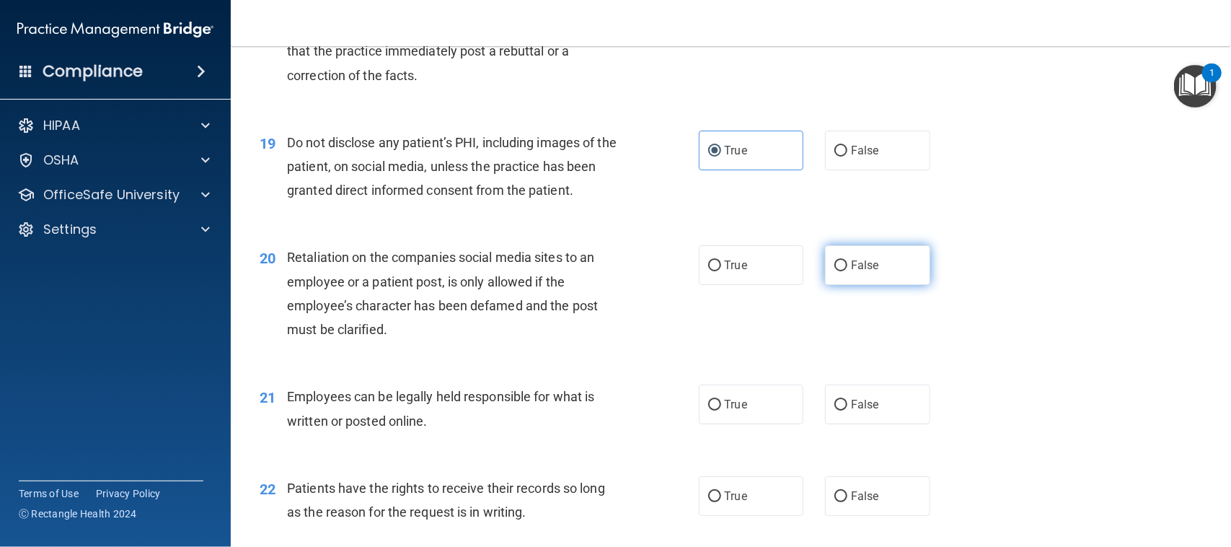
click at [841, 269] on label "False" at bounding box center [877, 265] width 105 height 40
click at [841, 269] on input "False" at bounding box center [841, 265] width 13 height 11
radio input "true"
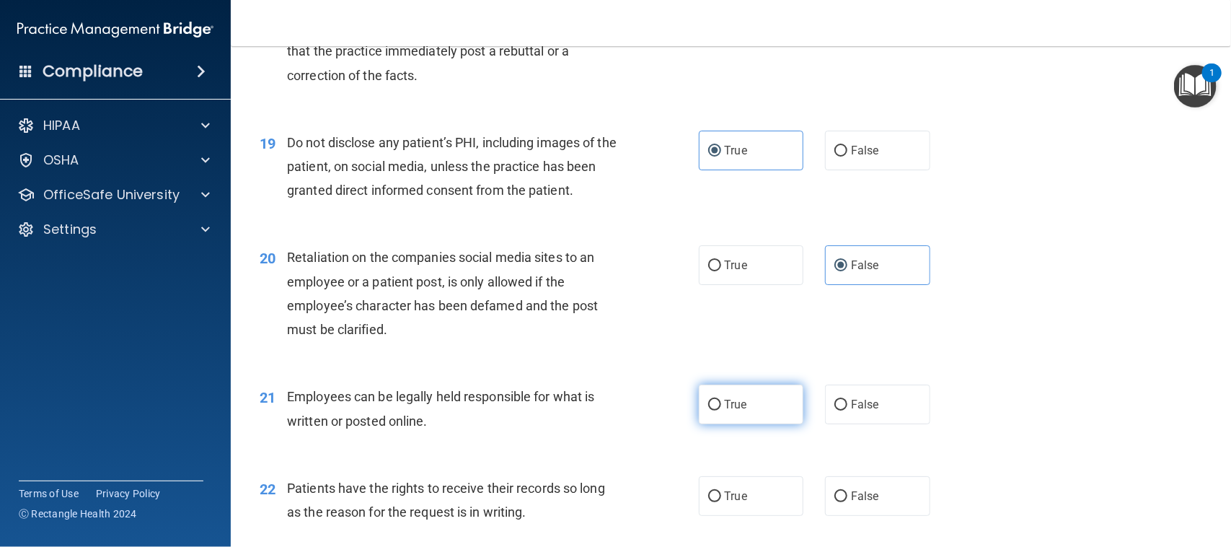
click at [734, 404] on span "True" at bounding box center [736, 404] width 22 height 14
click at [721, 404] on input "True" at bounding box center [714, 405] width 13 height 11
radio input "true"
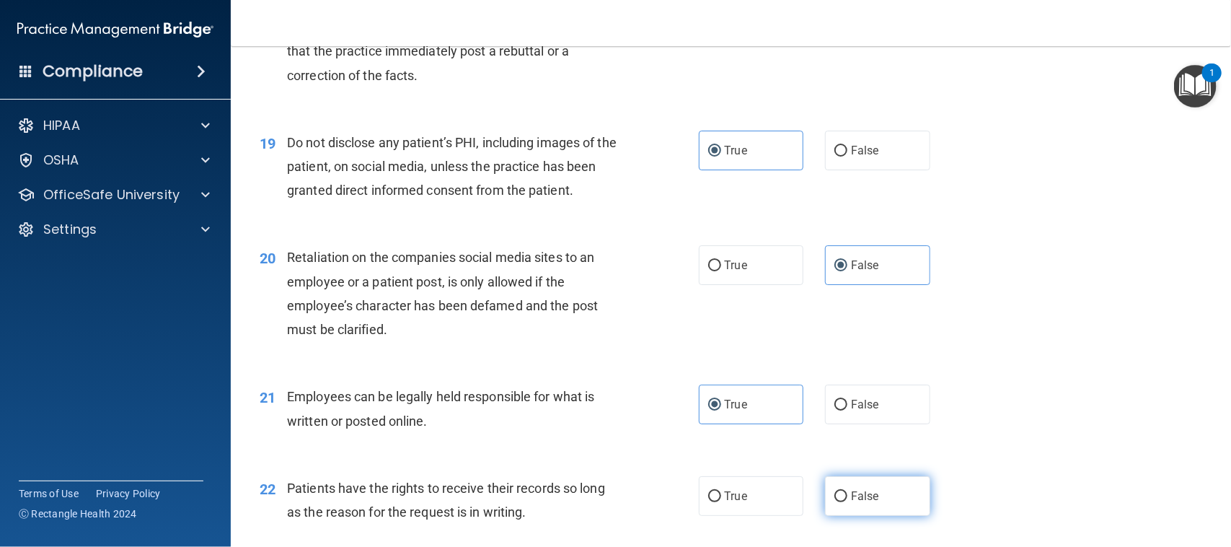
click at [835, 502] on input "False" at bounding box center [841, 496] width 13 height 11
radio input "true"
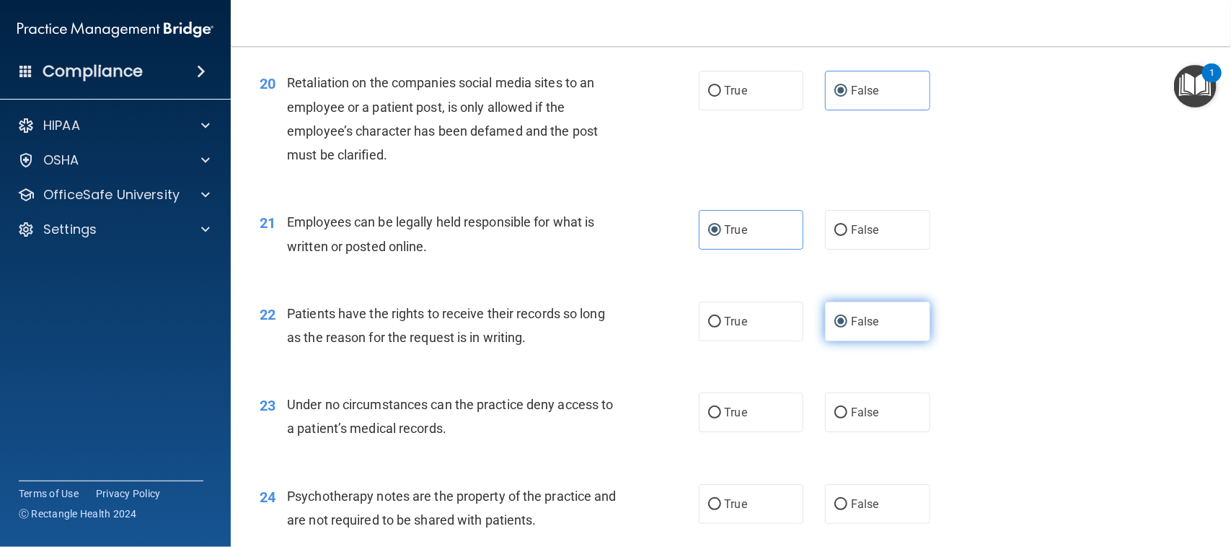
scroll to position [2525, 0]
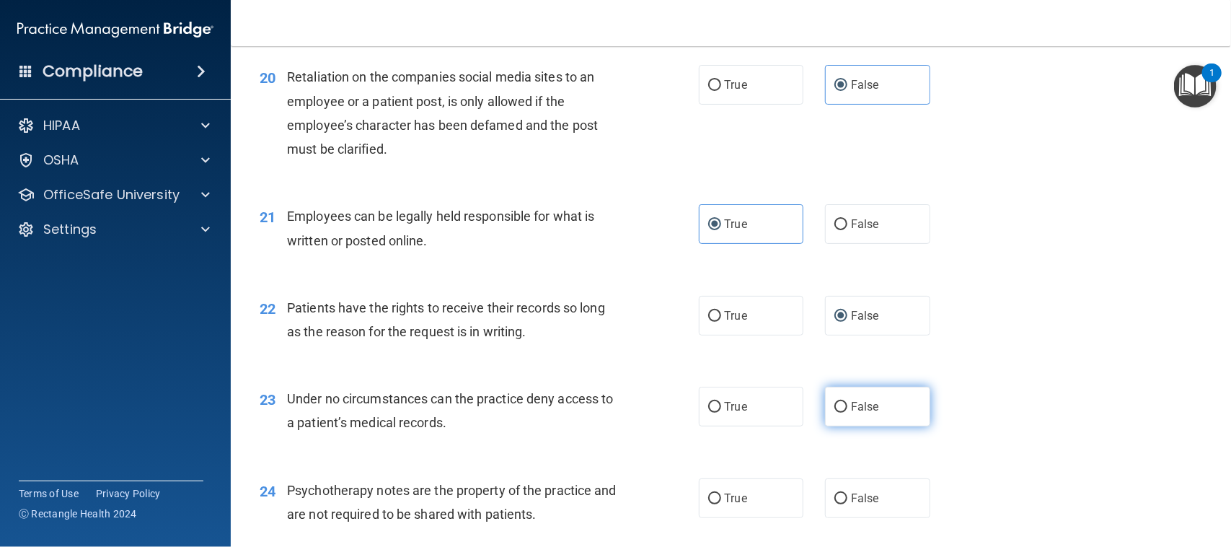
click at [861, 399] on label "False" at bounding box center [877, 407] width 105 height 40
click at [848, 402] on input "False" at bounding box center [841, 407] width 13 height 11
radio input "true"
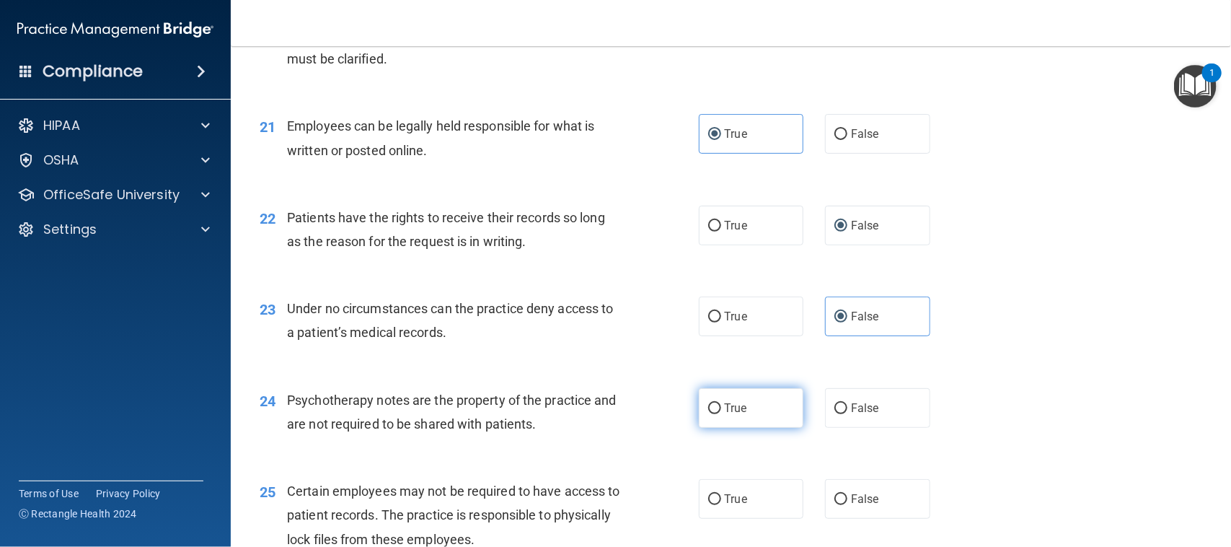
click at [743, 397] on label "True" at bounding box center [751, 408] width 105 height 40
click at [721, 403] on input "True" at bounding box center [714, 408] width 13 height 11
radio input "true"
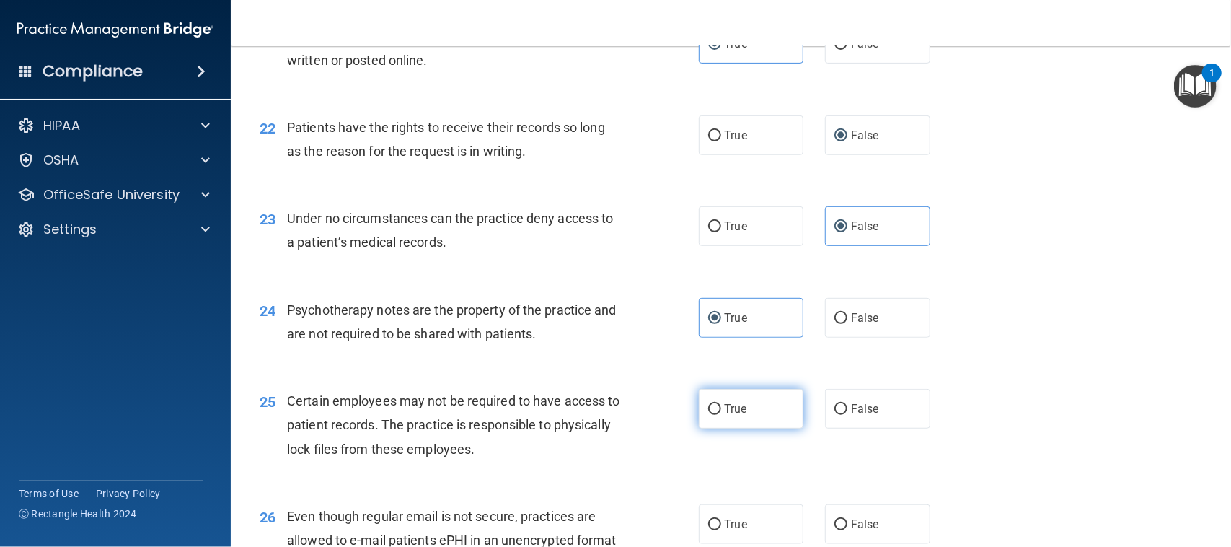
click at [737, 406] on span "True" at bounding box center [736, 409] width 22 height 14
click at [721, 406] on input "True" at bounding box center [714, 409] width 13 height 11
radio input "true"
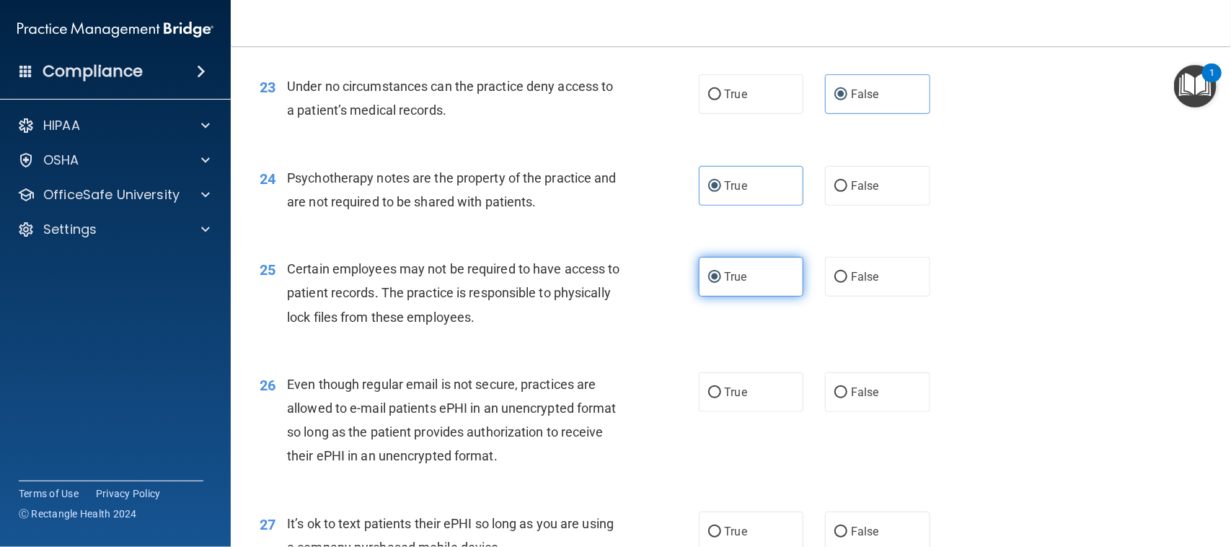
scroll to position [2976, 0]
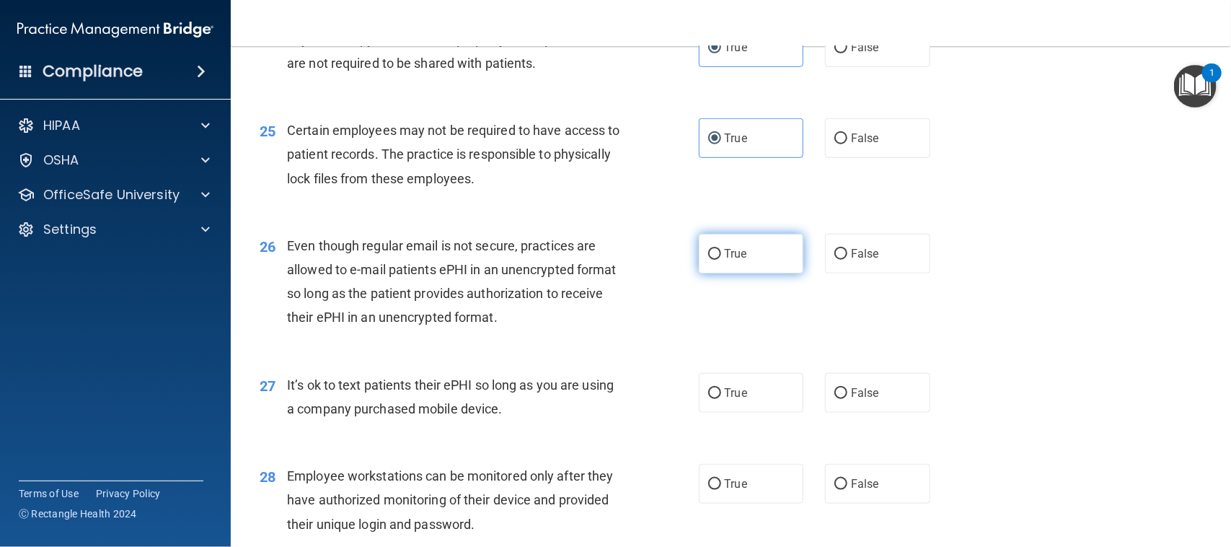
click at [725, 258] on span "True" at bounding box center [736, 254] width 22 height 14
click at [721, 258] on input "True" at bounding box center [714, 254] width 13 height 11
radio input "true"
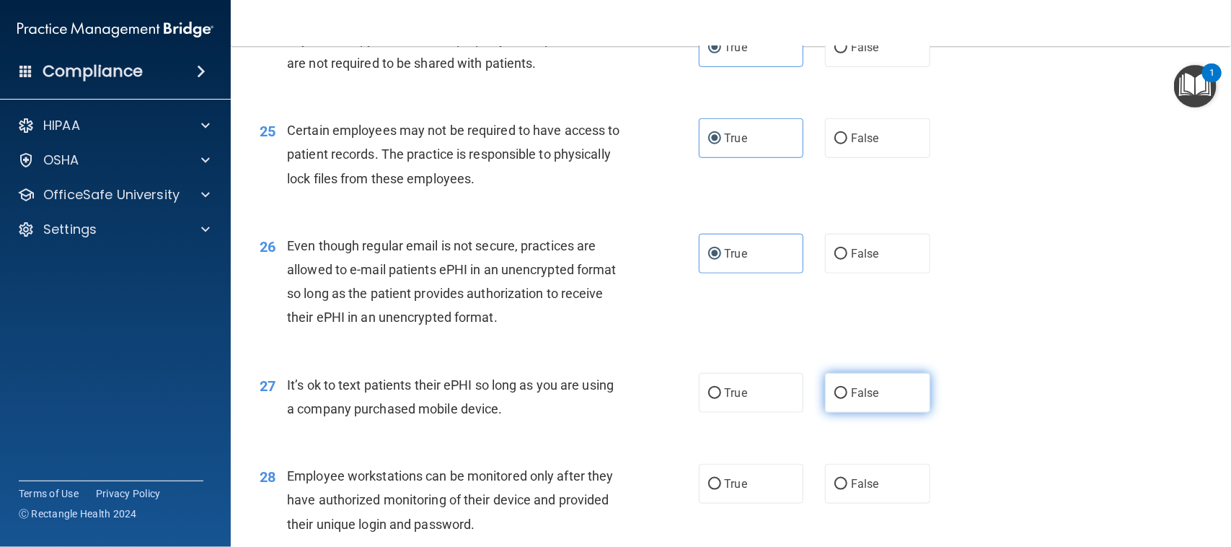
click at [835, 388] on input "False" at bounding box center [841, 393] width 13 height 11
radio input "true"
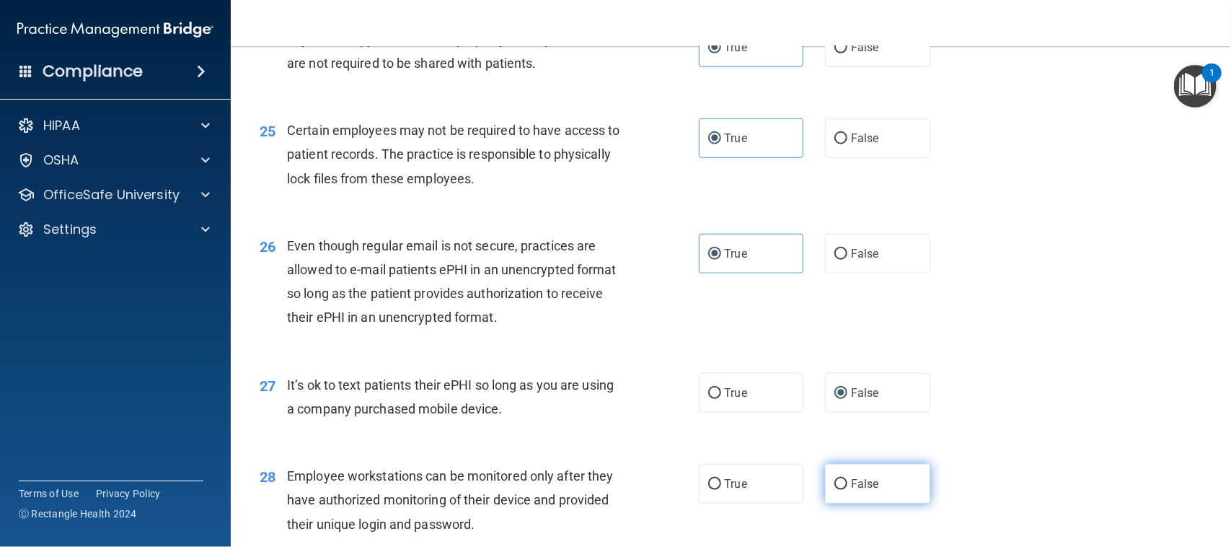
click at [851, 481] on span "False" at bounding box center [865, 484] width 28 height 14
click at [845, 481] on input "False" at bounding box center [841, 484] width 13 height 11
radio input "true"
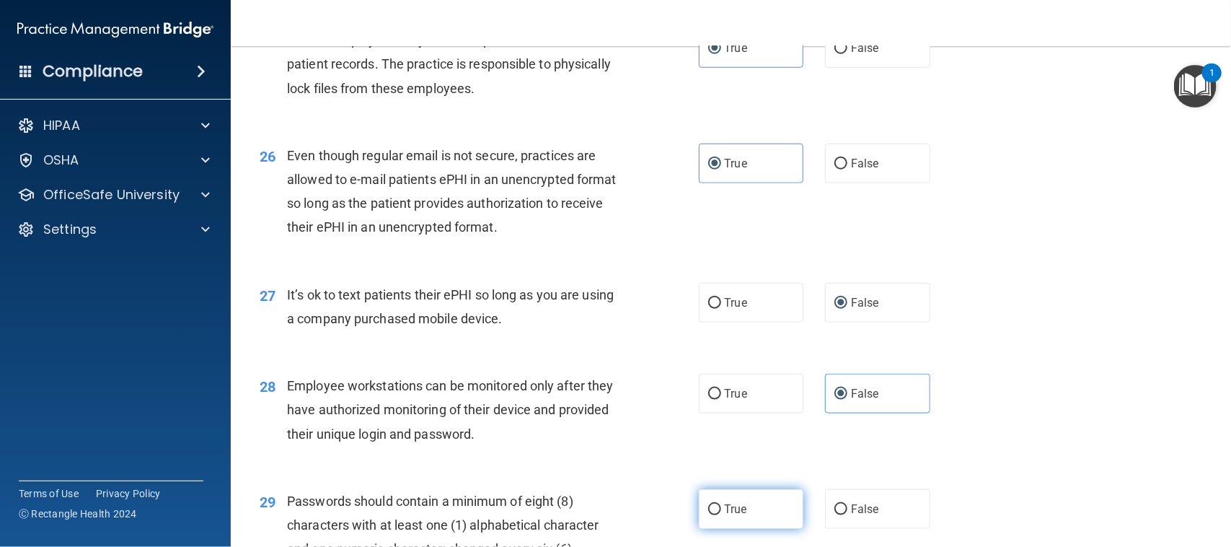
click at [770, 502] on label "True" at bounding box center [751, 509] width 105 height 40
click at [721, 504] on input "True" at bounding box center [714, 509] width 13 height 11
radio input "true"
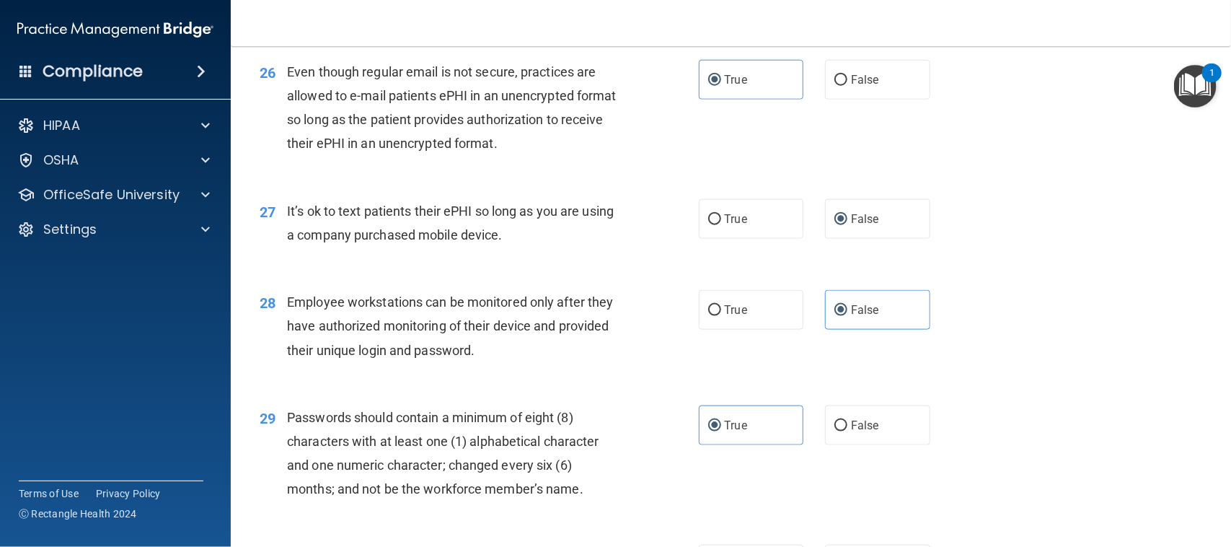
scroll to position [3363, 0]
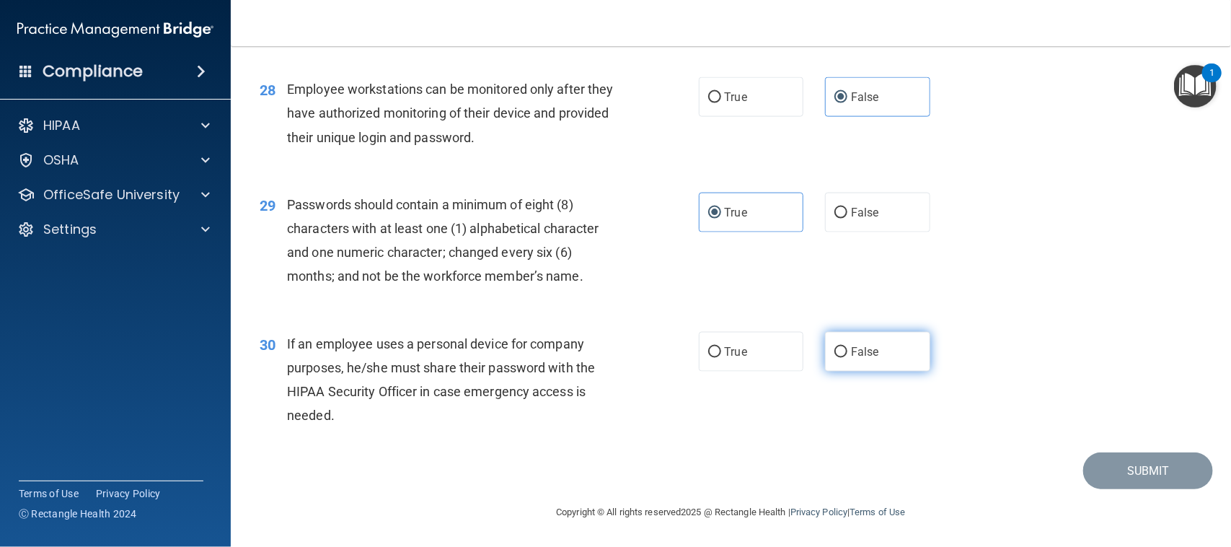
click at [851, 348] on span "False" at bounding box center [865, 352] width 28 height 14
click at [848, 348] on input "False" at bounding box center [841, 352] width 13 height 11
radio input "true"
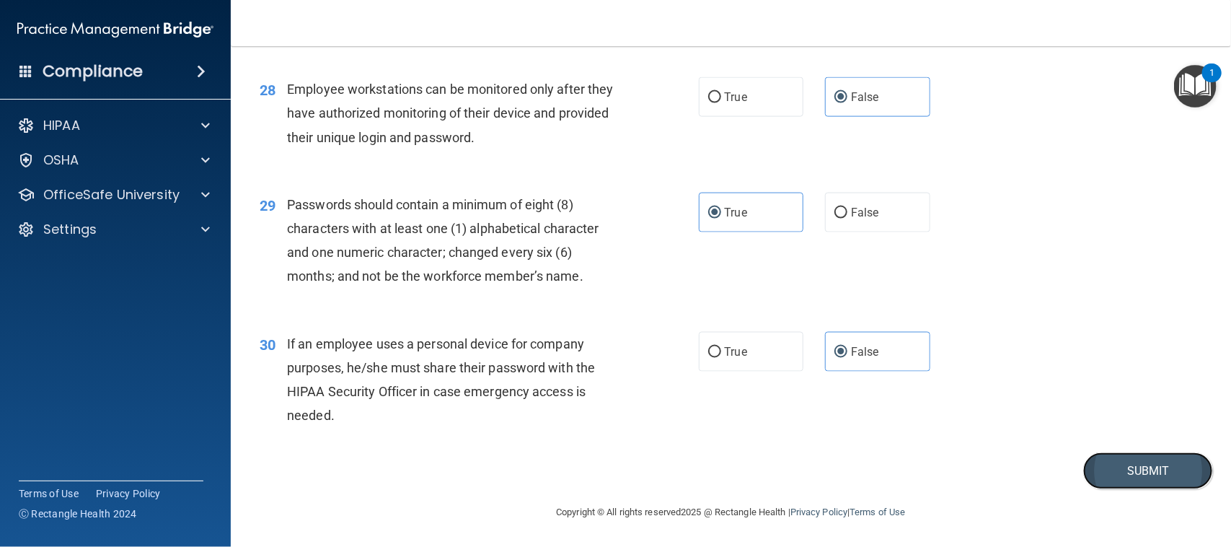
click at [1130, 475] on button "Submit" at bounding box center [1149, 470] width 130 height 37
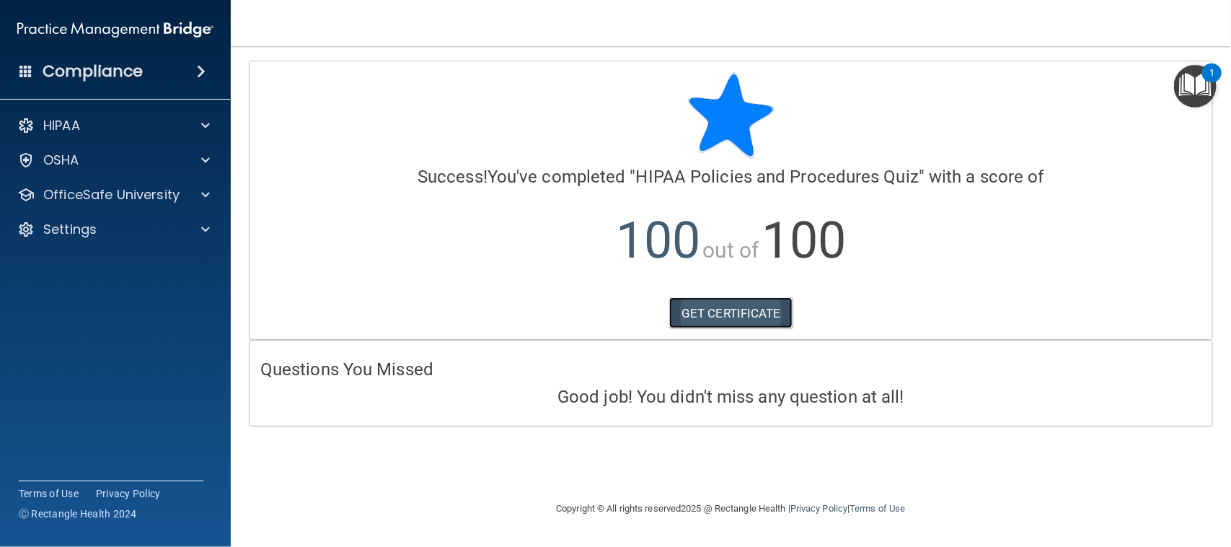
click at [739, 326] on link "GET CERTIFICATE" at bounding box center [730, 313] width 123 height 32
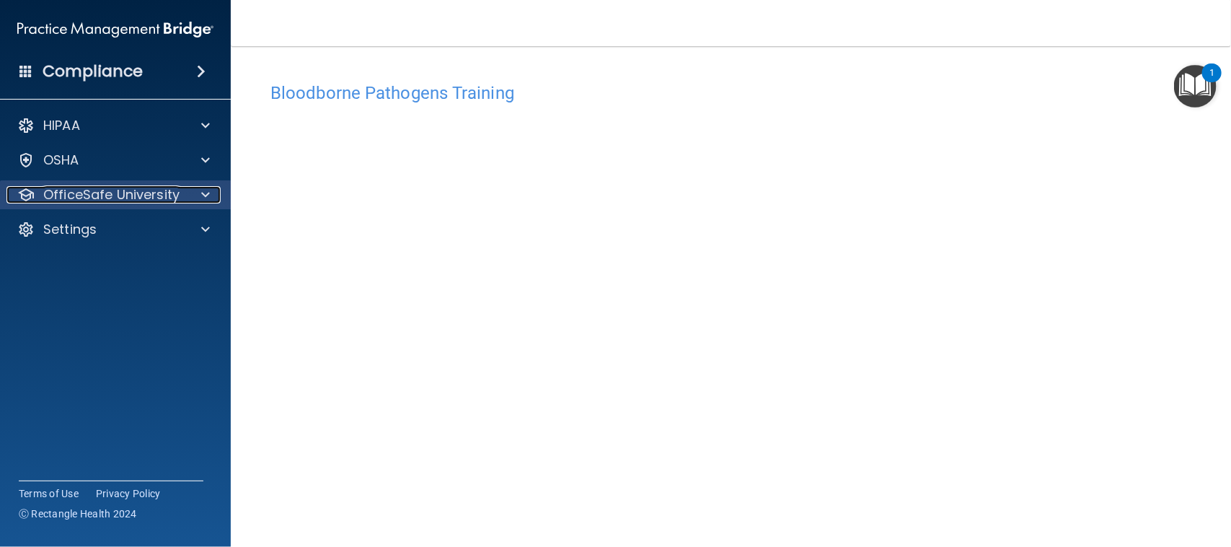
click at [179, 197] on div "OfficeSafe University" at bounding box center [95, 194] width 179 height 17
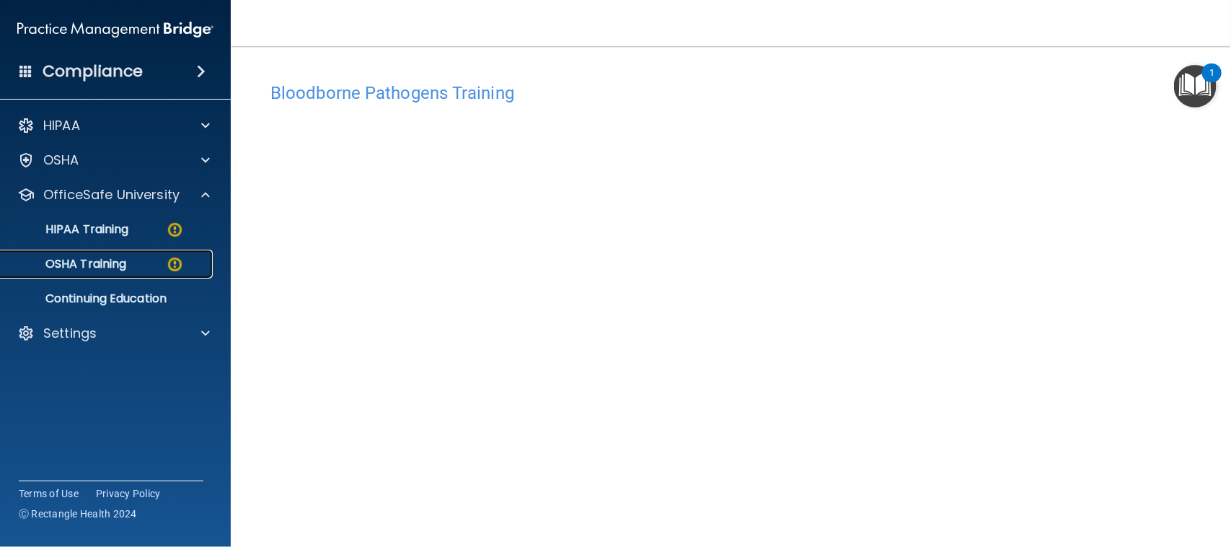
click at [152, 271] on div "OSHA Training" at bounding box center [107, 264] width 197 height 14
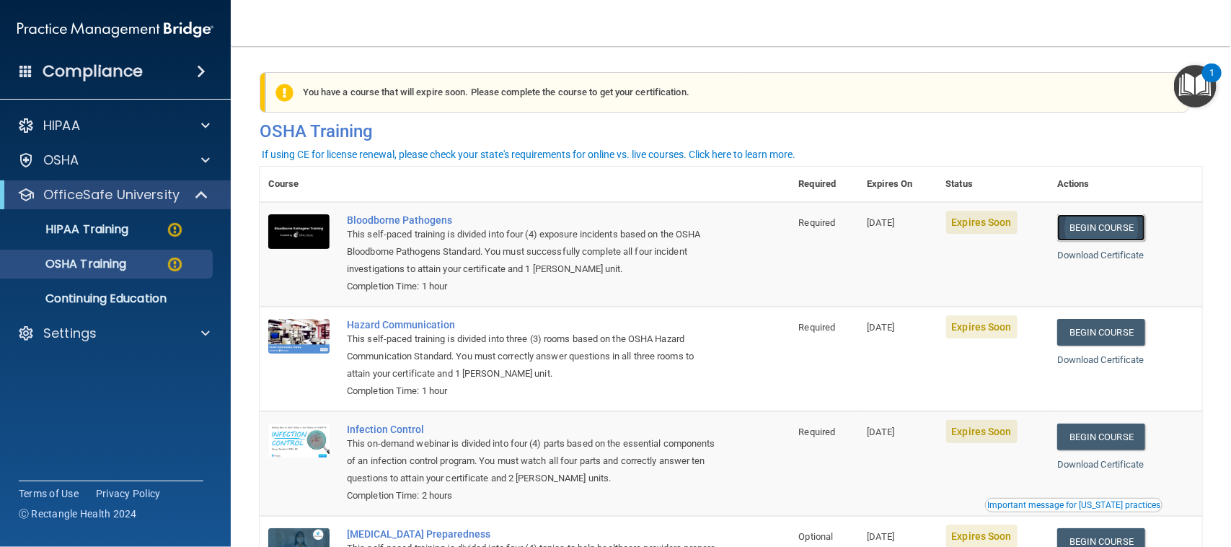
click at [1076, 228] on link "Begin Course" at bounding box center [1102, 227] width 88 height 27
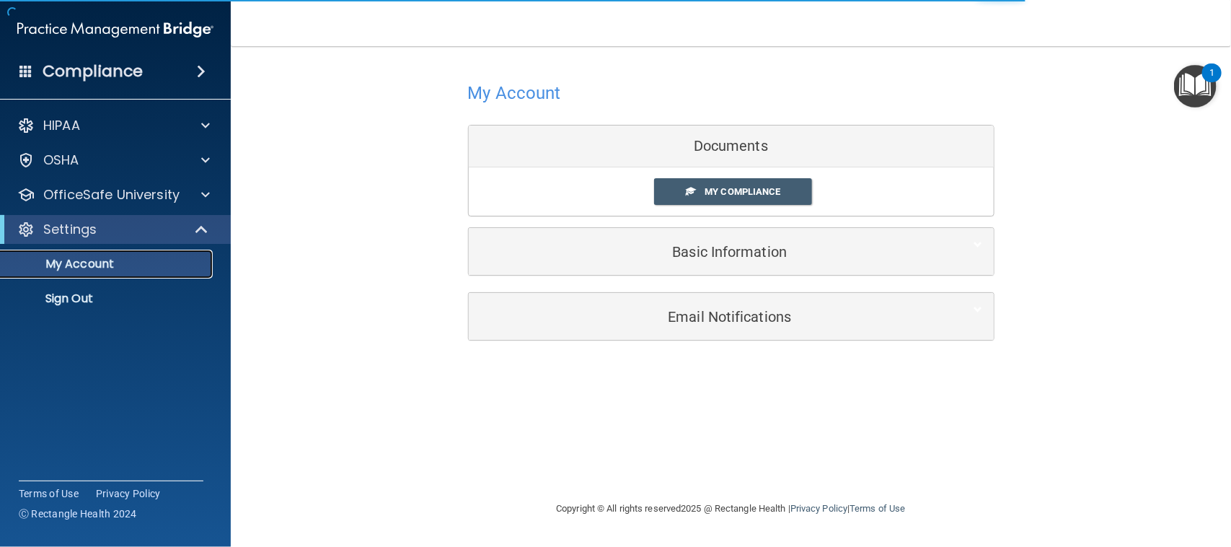
click at [109, 269] on p "My Account" at bounding box center [107, 264] width 197 height 14
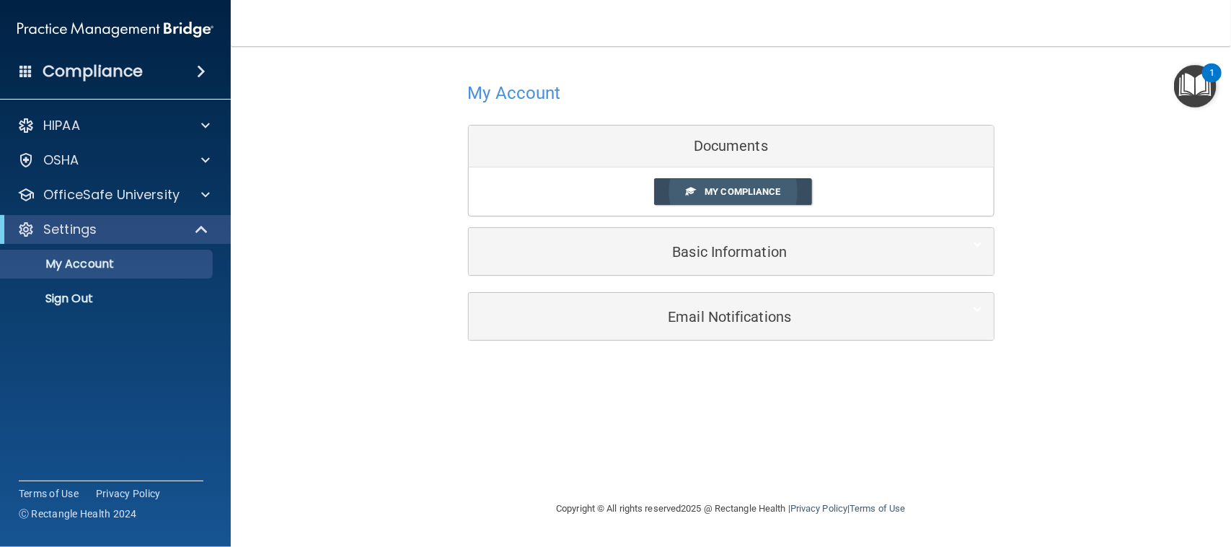
click at [718, 195] on span "My Compliance" at bounding box center [743, 191] width 76 height 11
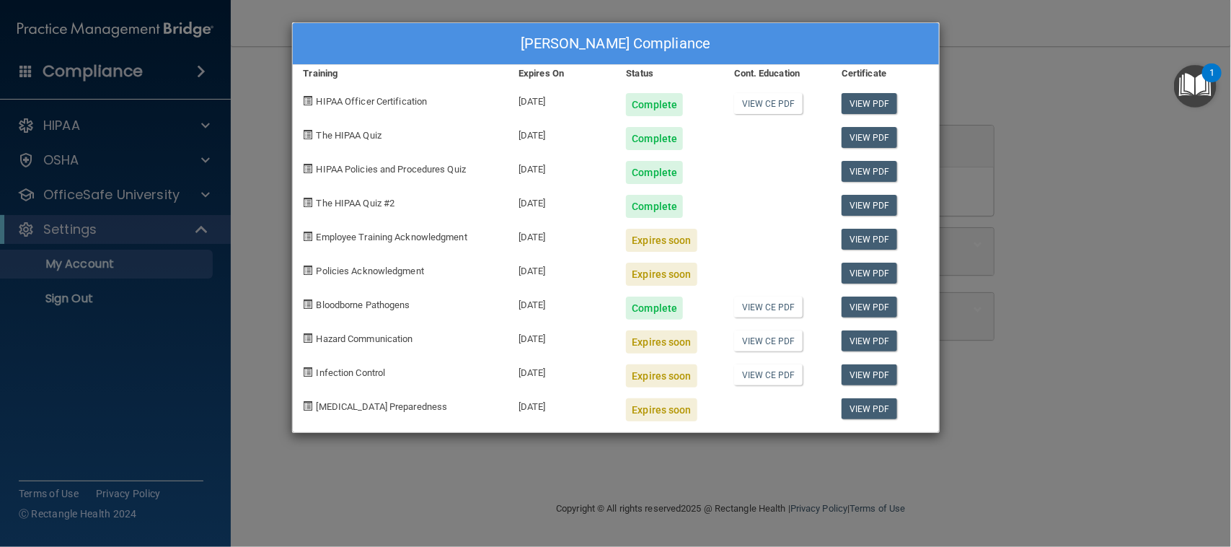
click at [168, 208] on div "[PERSON_NAME] Compliance Training Expires On Status Cont. Education Certificate…" at bounding box center [615, 273] width 1231 height 547
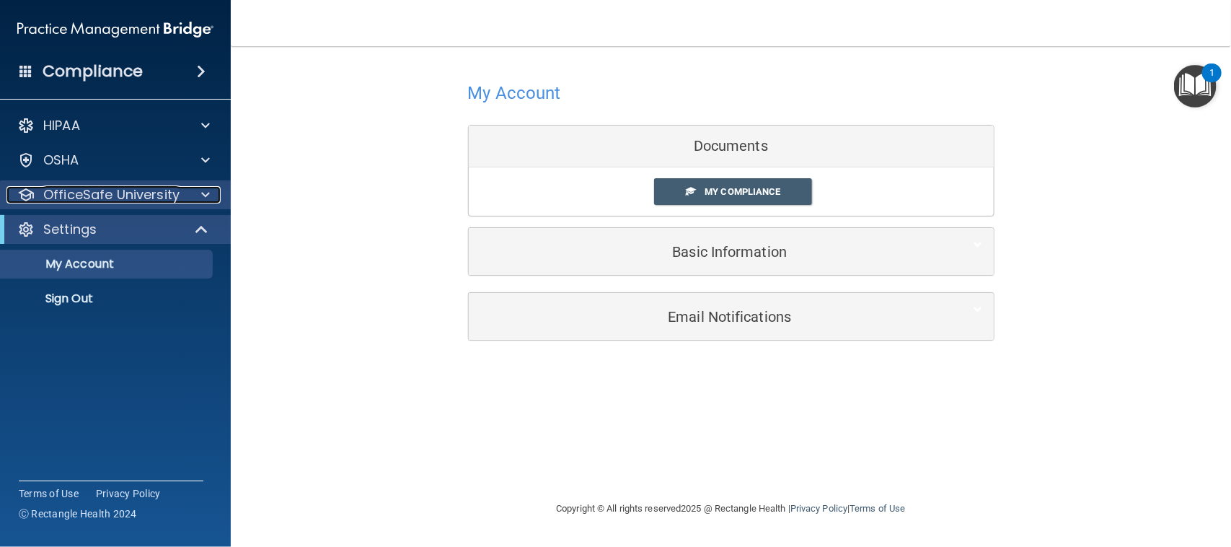
click at [188, 198] on div at bounding box center [203, 194] width 36 height 17
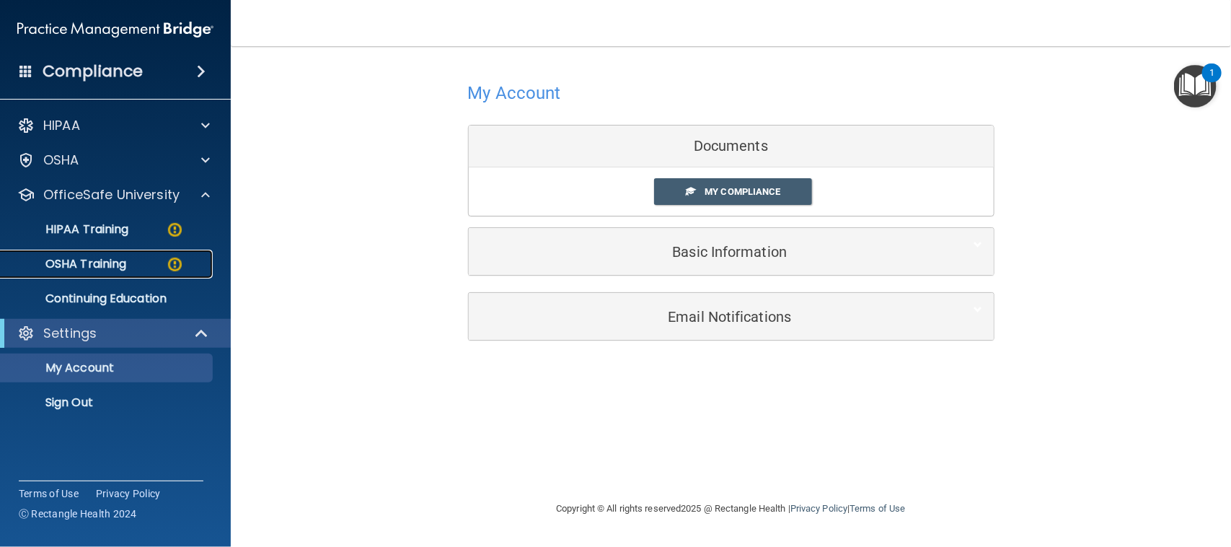
click at [131, 268] on div "OSHA Training" at bounding box center [107, 264] width 197 height 14
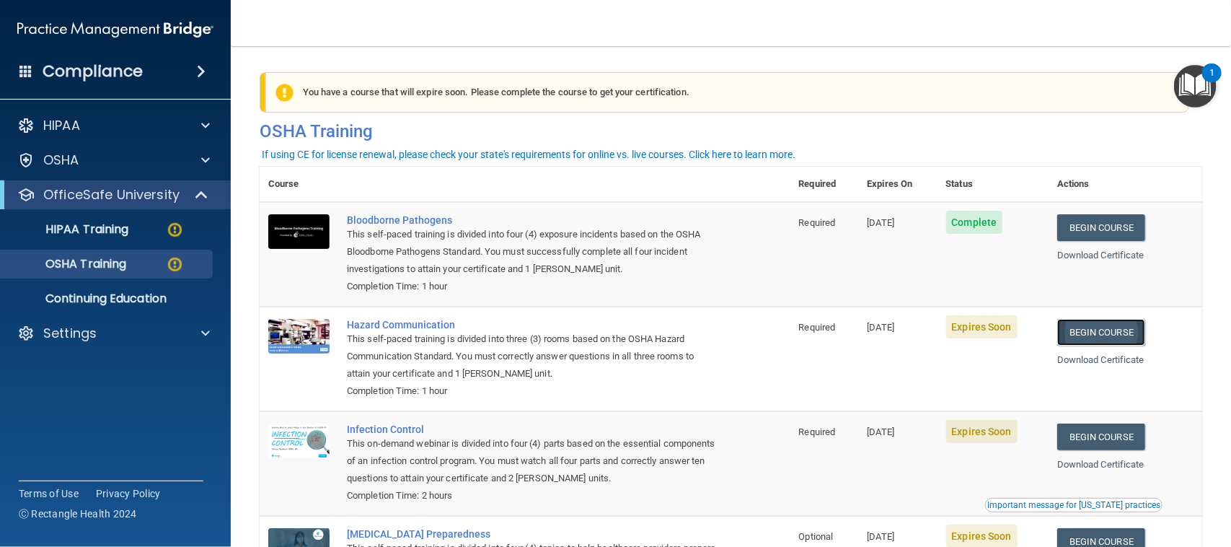
click at [1071, 330] on link "Begin Course" at bounding box center [1102, 332] width 88 height 27
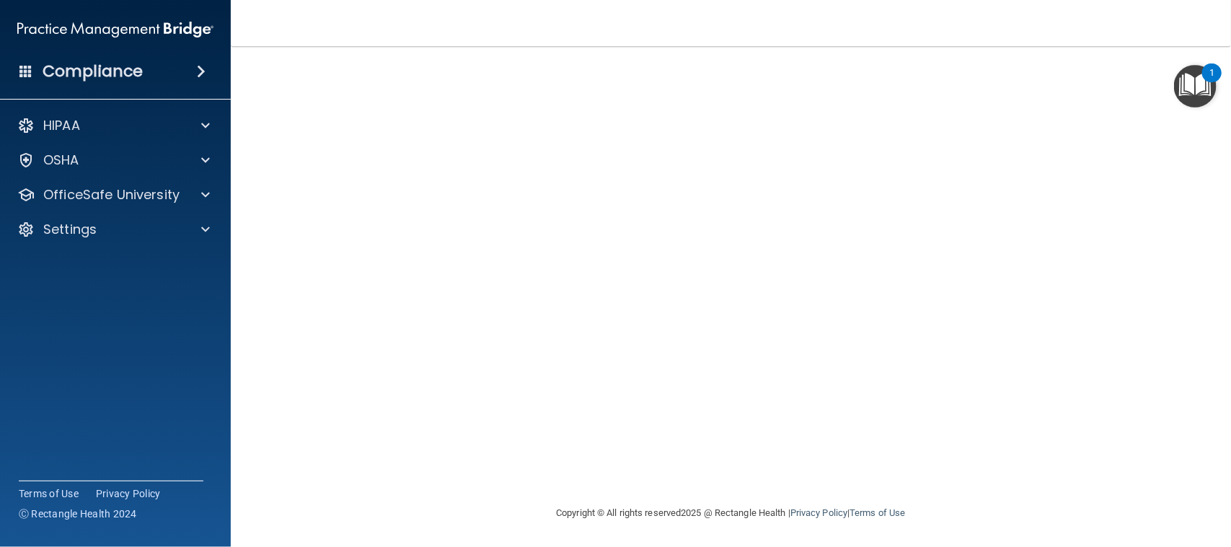
scroll to position [12, 0]
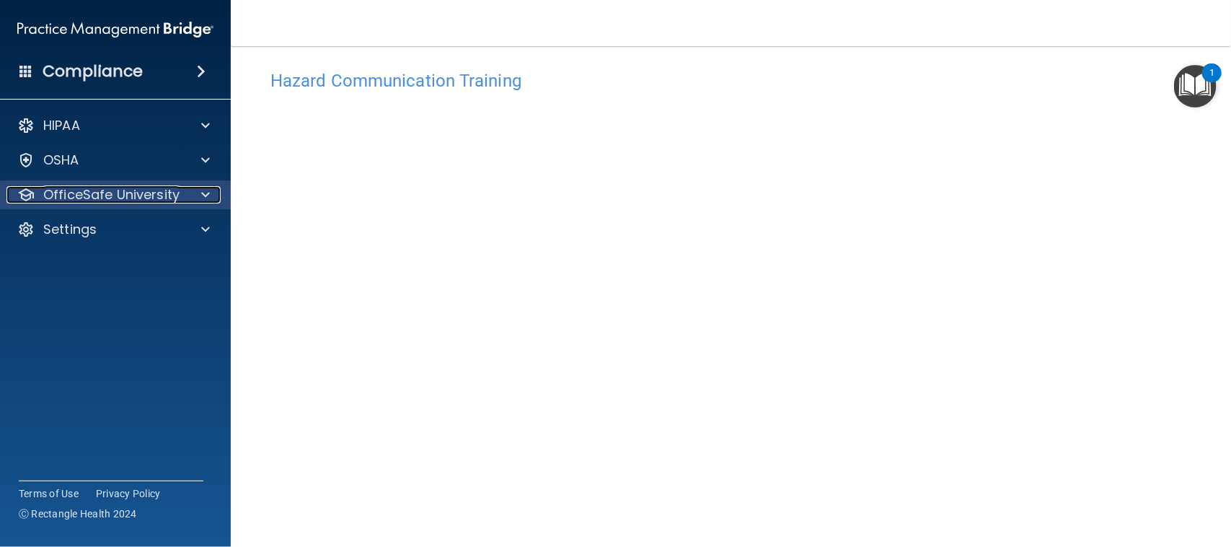
click at [101, 195] on p "OfficeSafe University" at bounding box center [111, 194] width 136 height 17
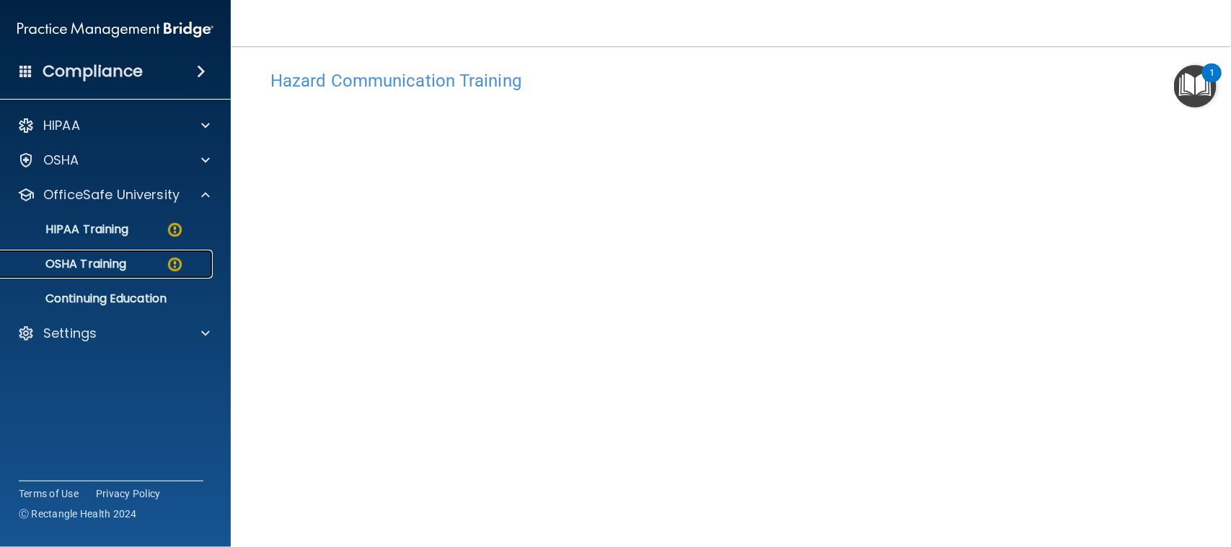
click at [105, 262] on p "OSHA Training" at bounding box center [67, 264] width 117 height 14
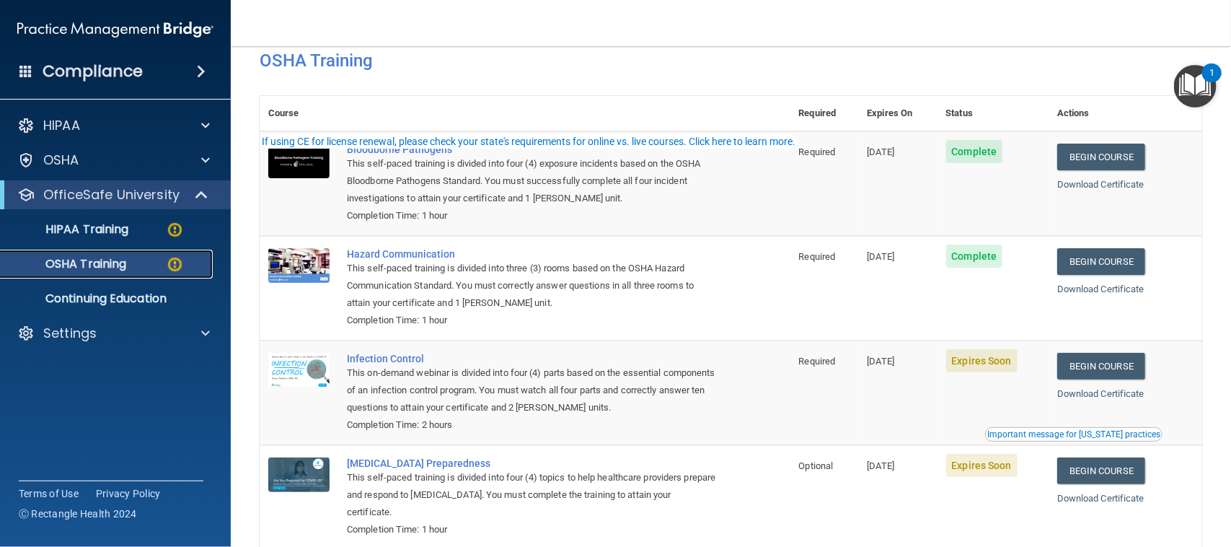
scroll to position [102, 0]
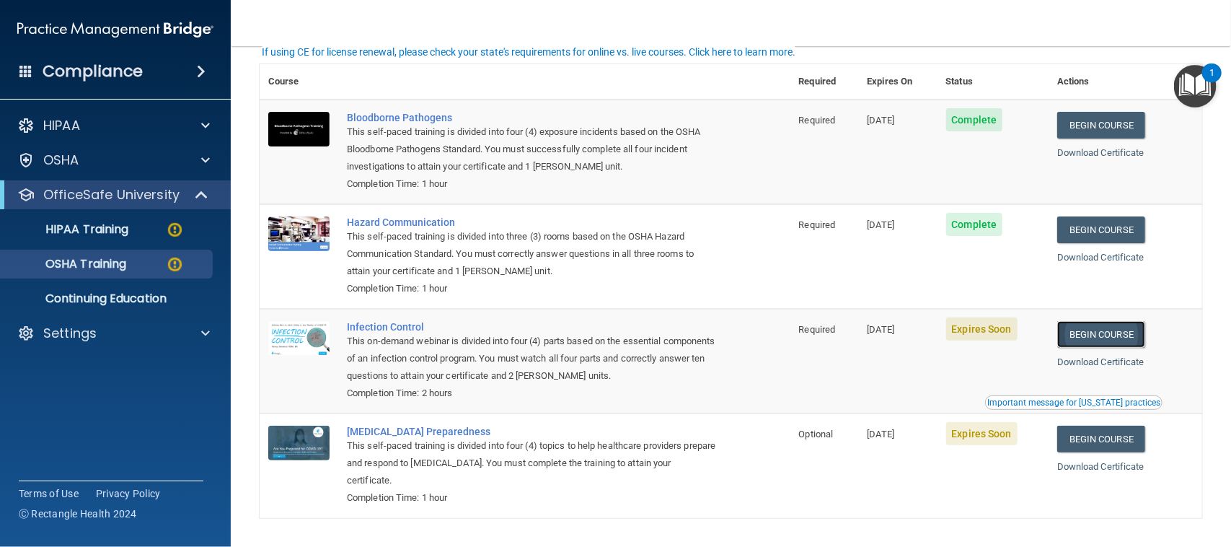
click at [1117, 337] on link "Begin Course" at bounding box center [1102, 334] width 88 height 27
click at [157, 263] on div "OSHA Training" at bounding box center [107, 264] width 197 height 14
click at [159, 222] on div "HIPAA Training" at bounding box center [107, 229] width 197 height 14
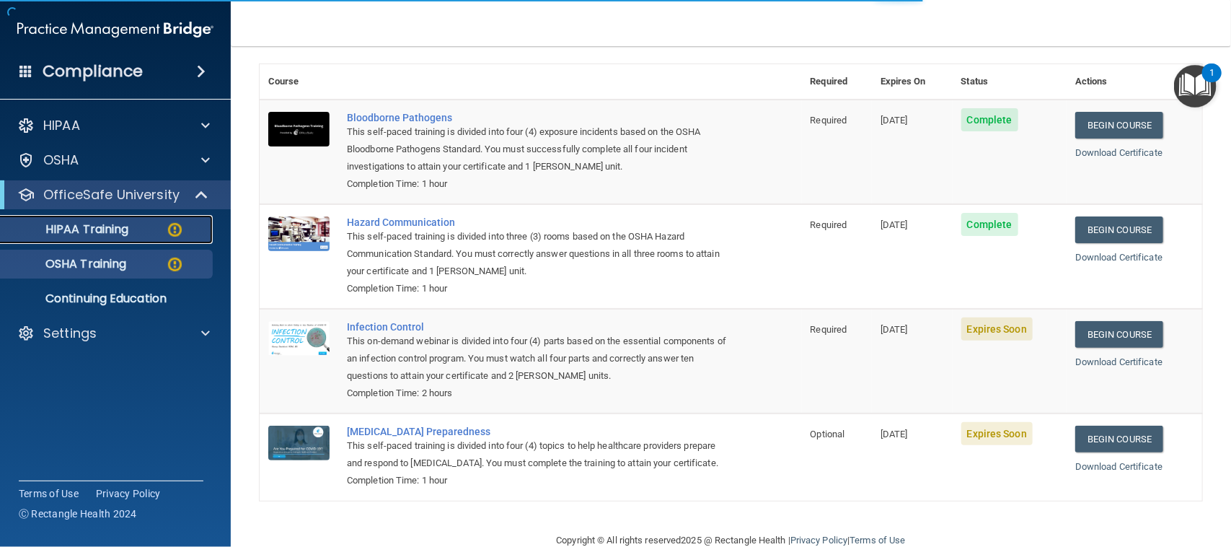
scroll to position [491, 0]
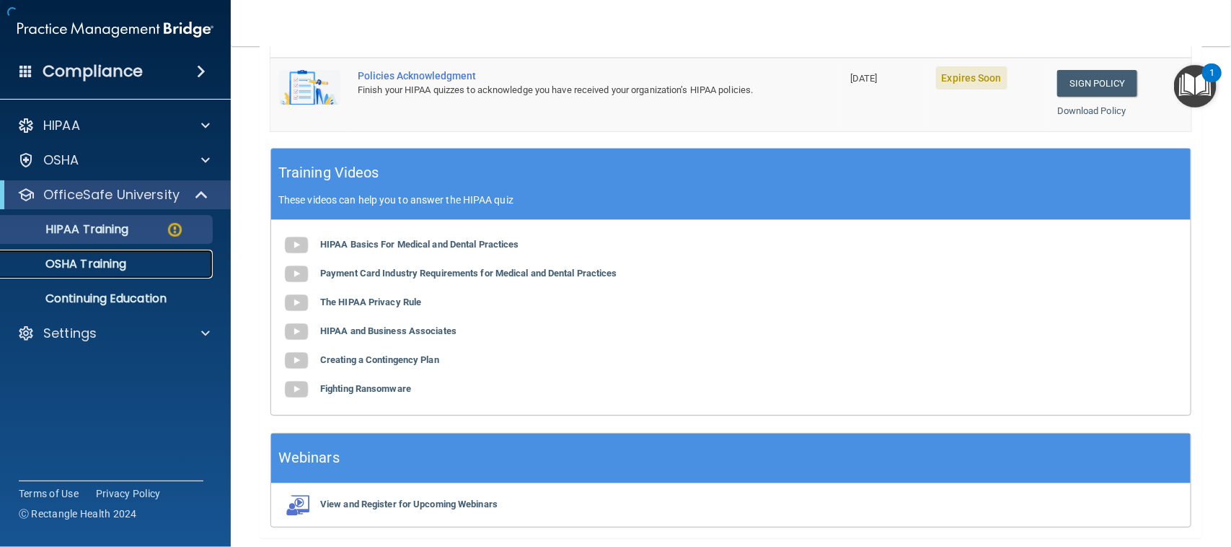
click at [131, 268] on div "OSHA Training" at bounding box center [107, 264] width 197 height 14
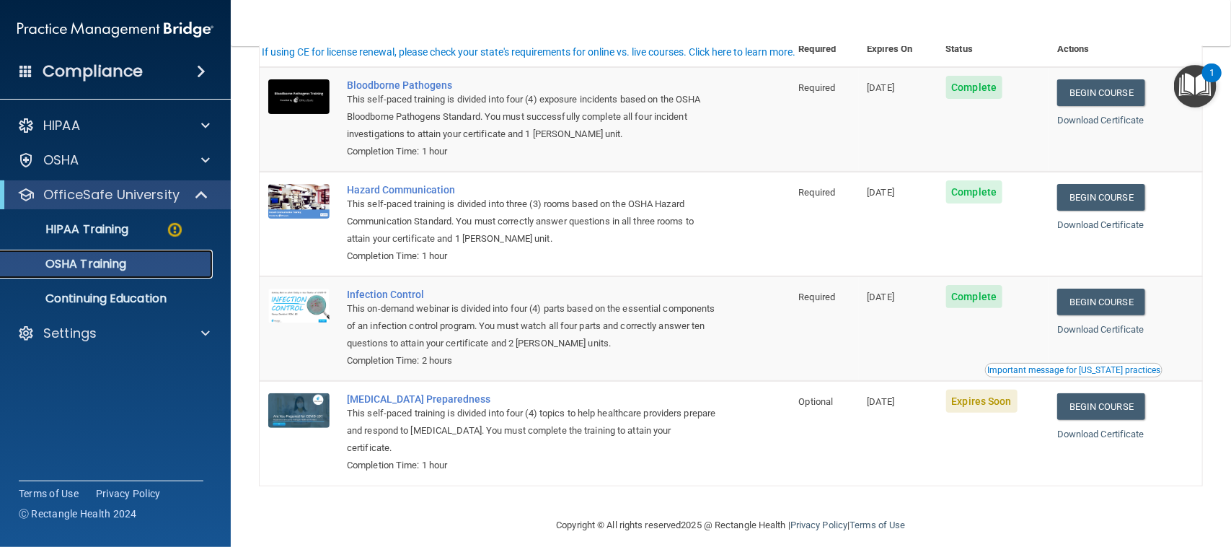
scroll to position [112, 0]
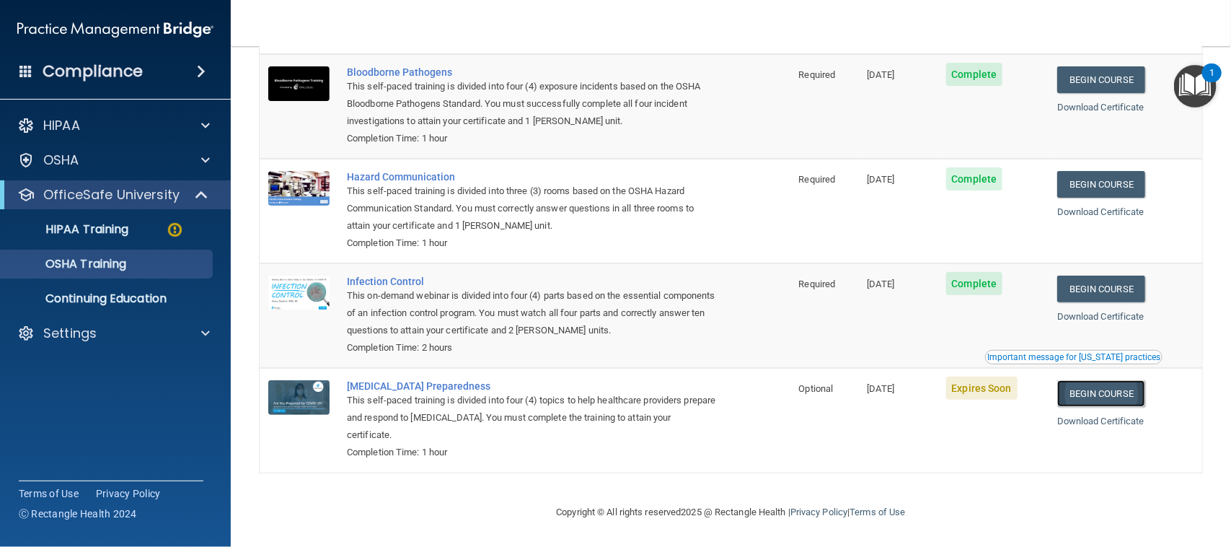
click at [1086, 395] on link "Begin Course" at bounding box center [1102, 393] width 88 height 27
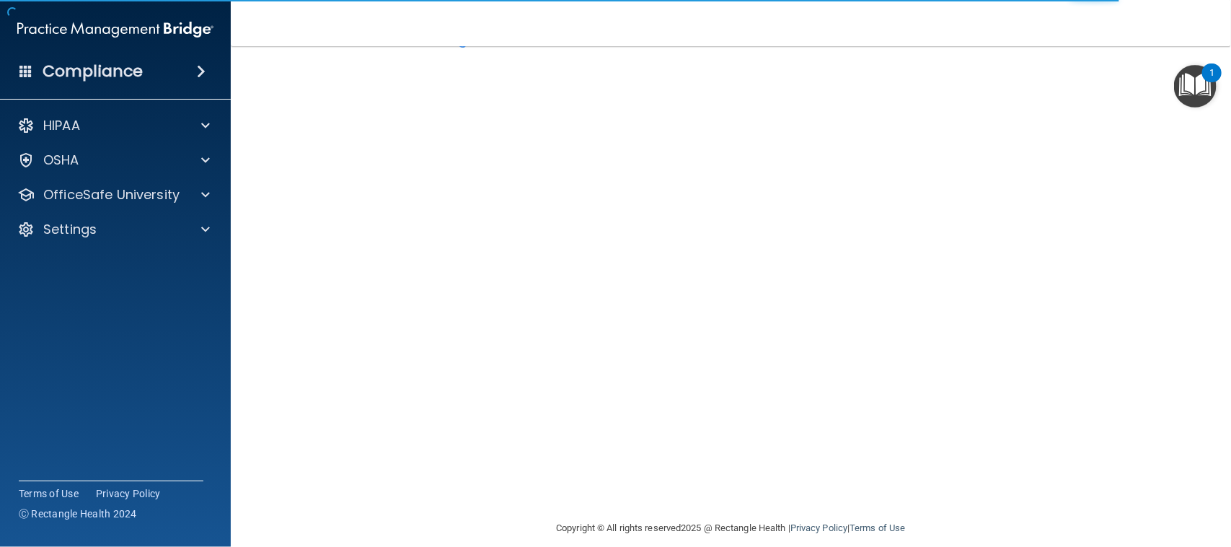
scroll to position [70, 0]
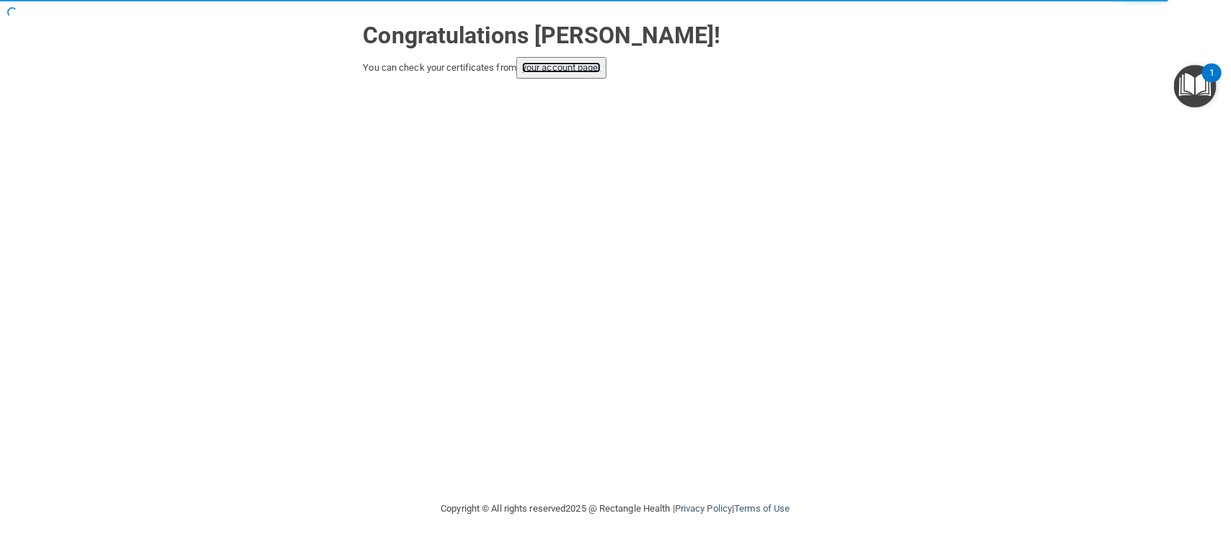
click at [568, 72] on link "your account page!" at bounding box center [561, 67] width 79 height 11
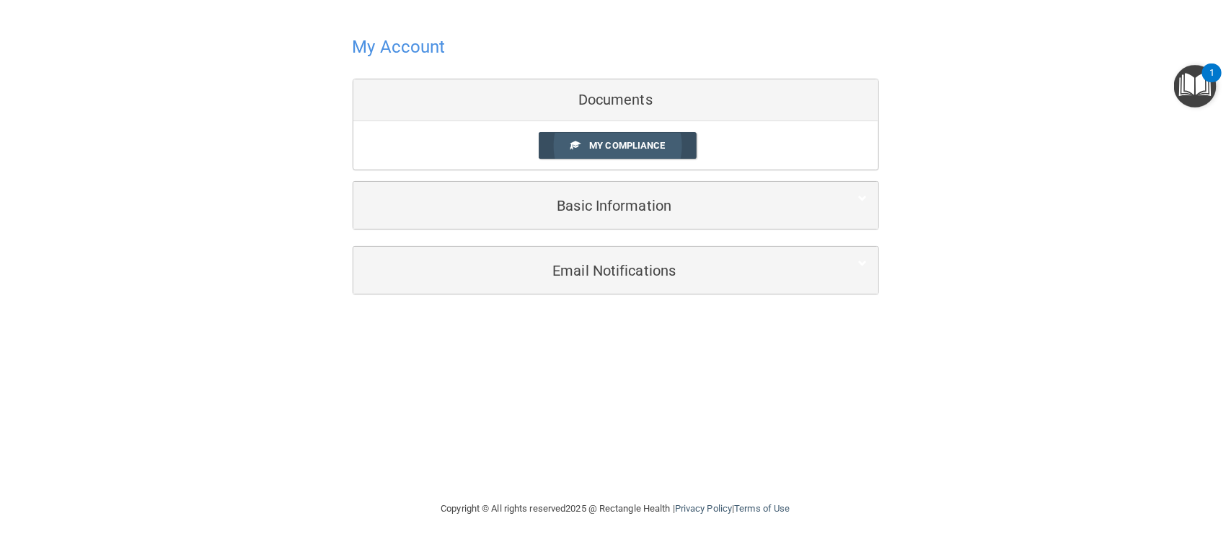
click at [676, 136] on link "My Compliance" at bounding box center [618, 145] width 158 height 27
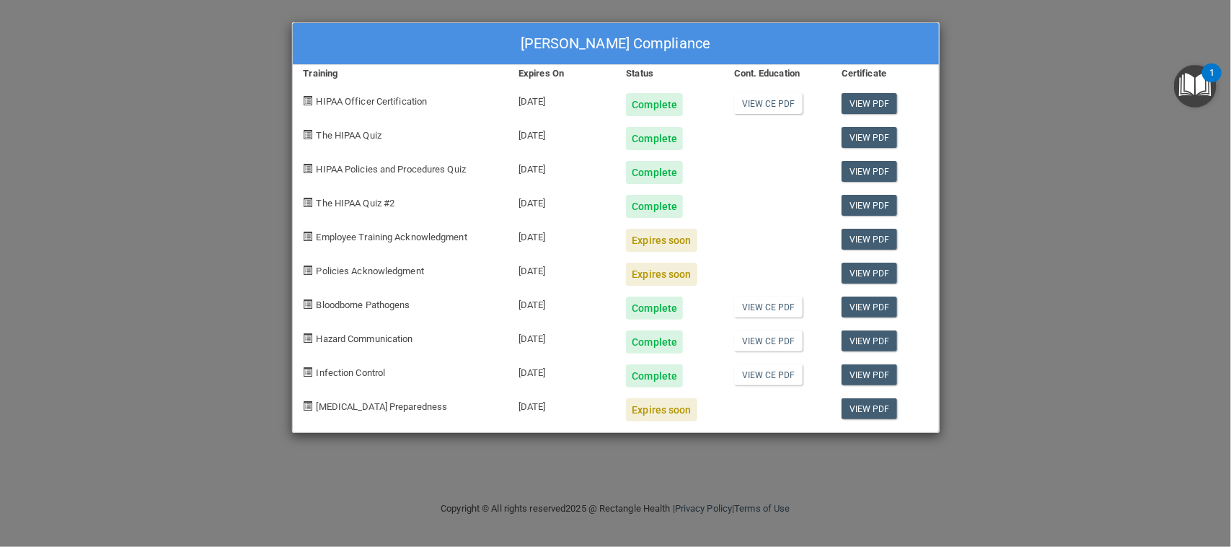
click at [959, 84] on div "[PERSON_NAME] Compliance Training Expires On Status Cont. Education Certificate…" at bounding box center [615, 273] width 1231 height 547
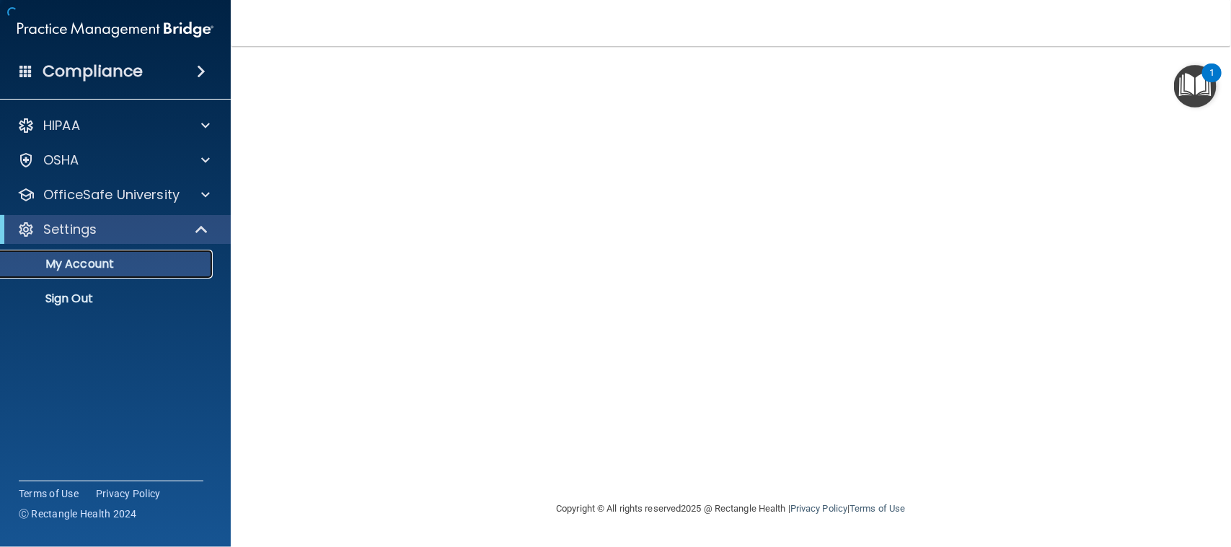
click at [167, 263] on p "My Account" at bounding box center [107, 264] width 197 height 14
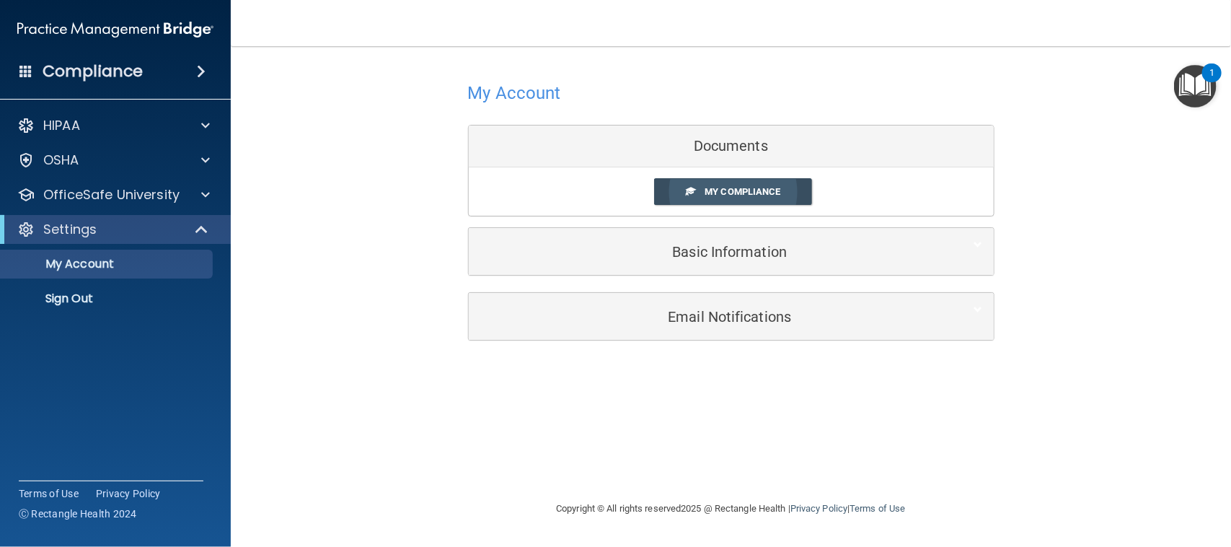
click at [730, 185] on link "My Compliance" at bounding box center [733, 191] width 158 height 27
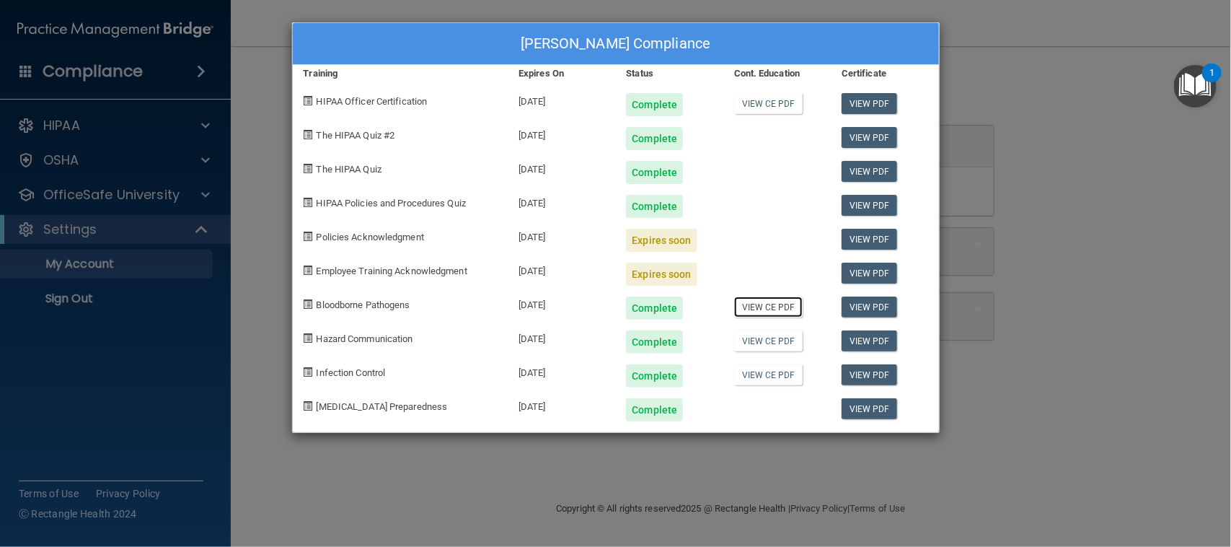
click at [763, 312] on link "View CE PDF" at bounding box center [768, 306] width 69 height 21
click at [762, 339] on link "View CE PDF" at bounding box center [768, 340] width 69 height 21
click at [786, 374] on link "View CE PDF" at bounding box center [768, 374] width 69 height 21
click at [155, 196] on div "Jennifer Abrams's Compliance Training Expires On Status Cont. Education Certifi…" at bounding box center [615, 273] width 1231 height 547
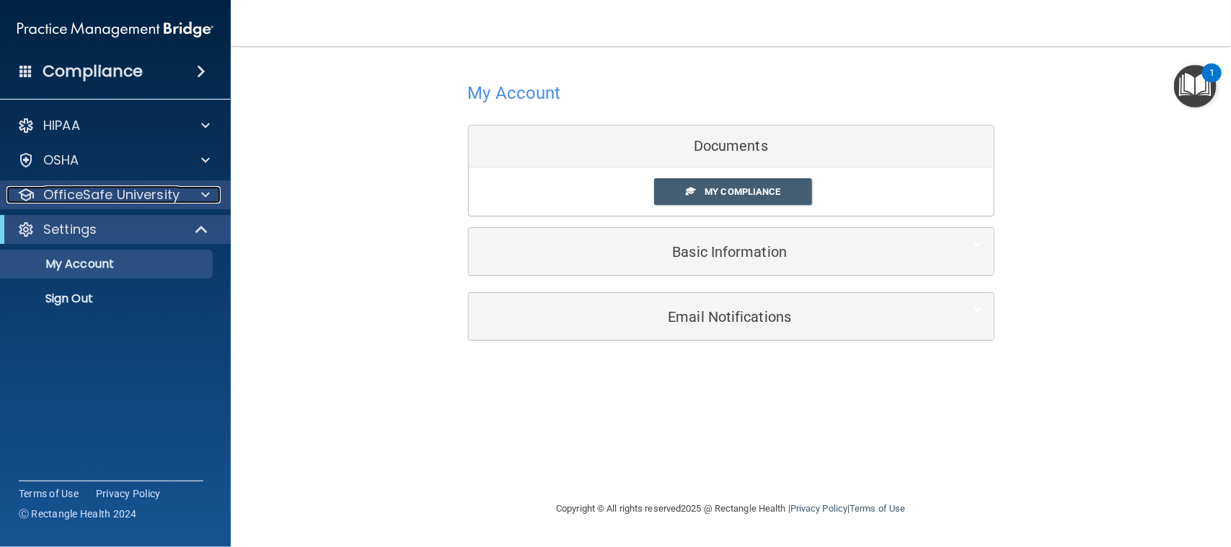
click at [159, 196] on p "OfficeSafe University" at bounding box center [111, 194] width 136 height 17
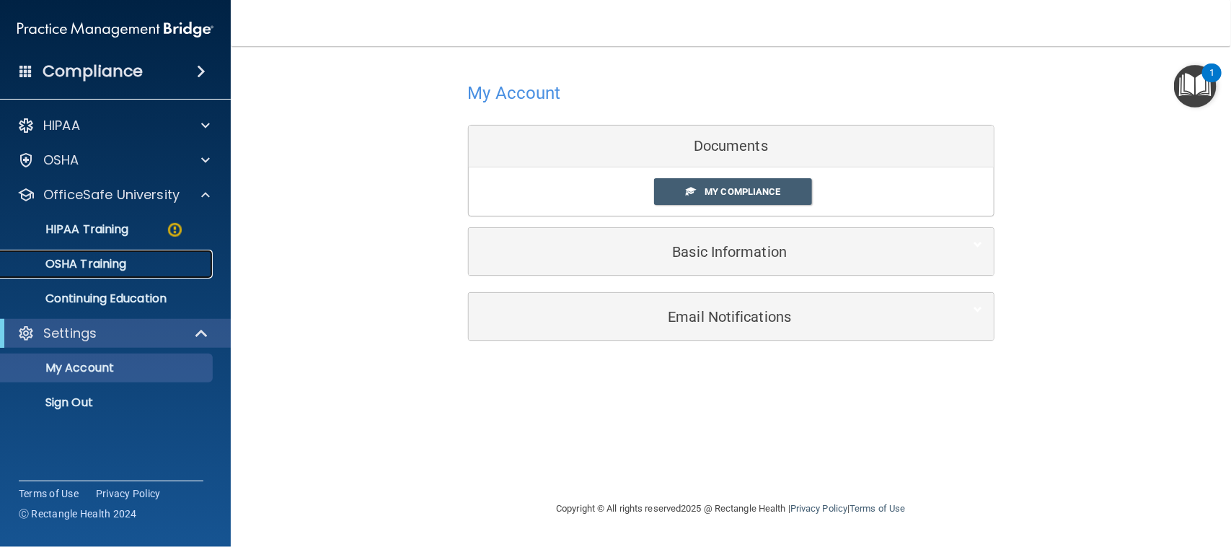
click at [125, 264] on p "OSHA Training" at bounding box center [67, 264] width 117 height 14
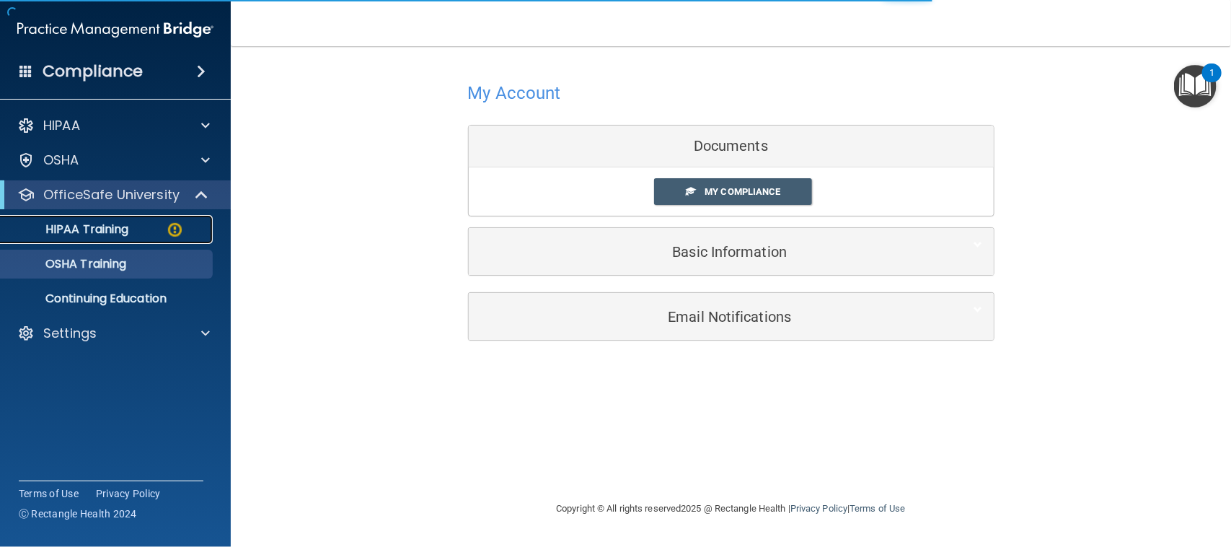
click at [126, 224] on p "HIPAA Training" at bounding box center [68, 229] width 119 height 14
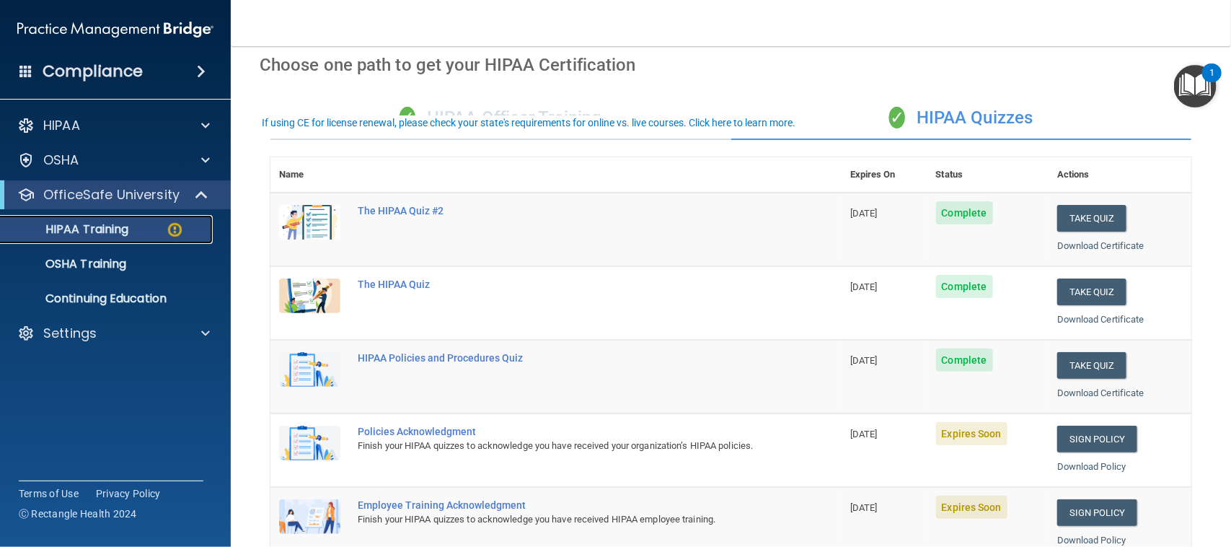
scroll to position [180, 0]
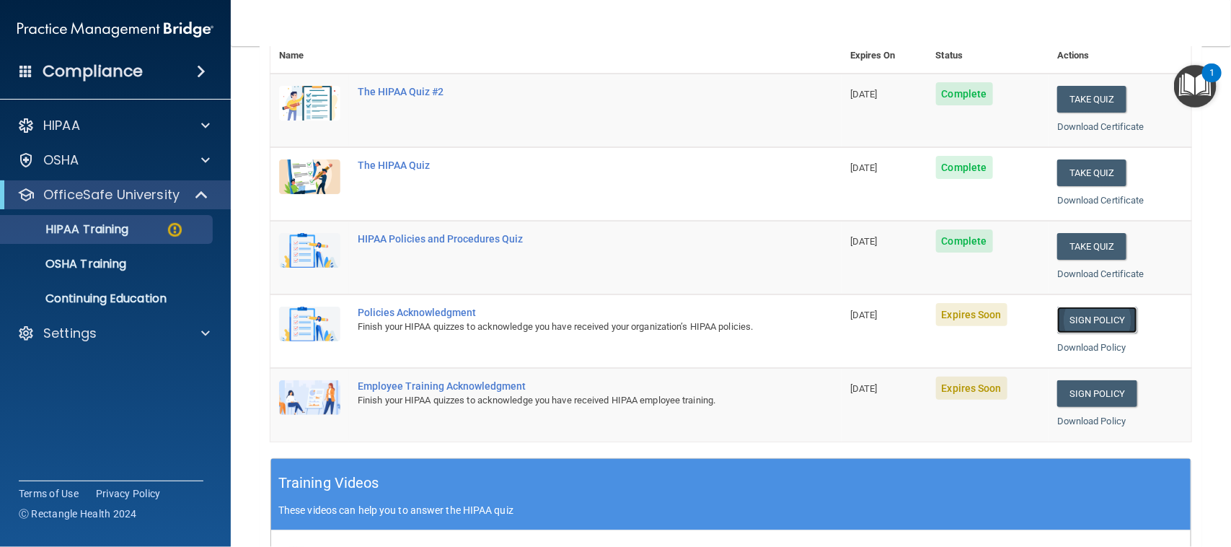
click at [1079, 315] on link "Sign Policy" at bounding box center [1098, 320] width 80 height 27
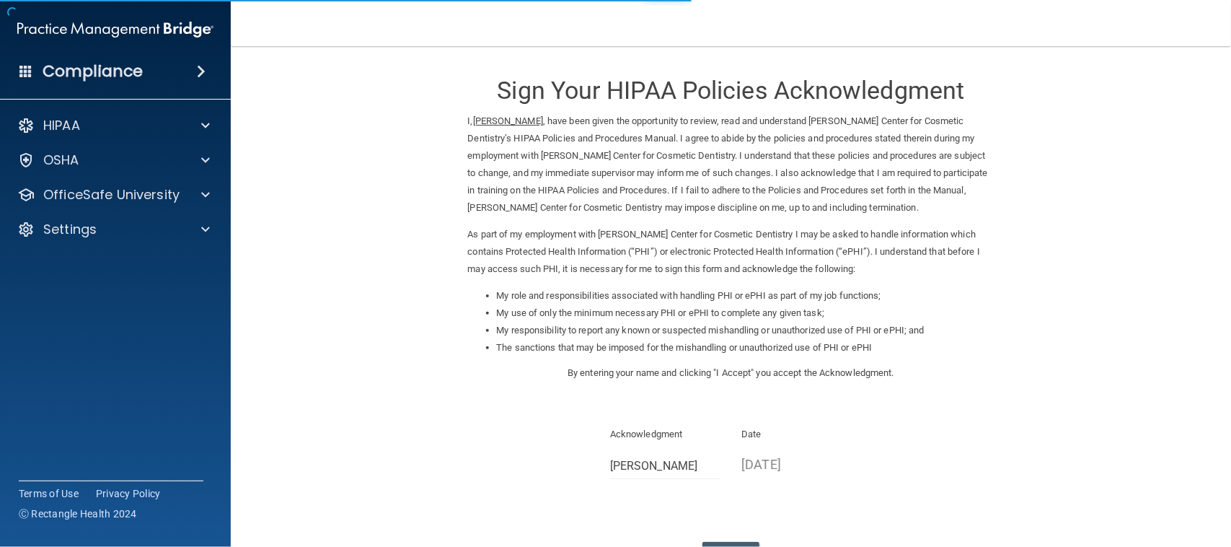
scroll to position [90, 0]
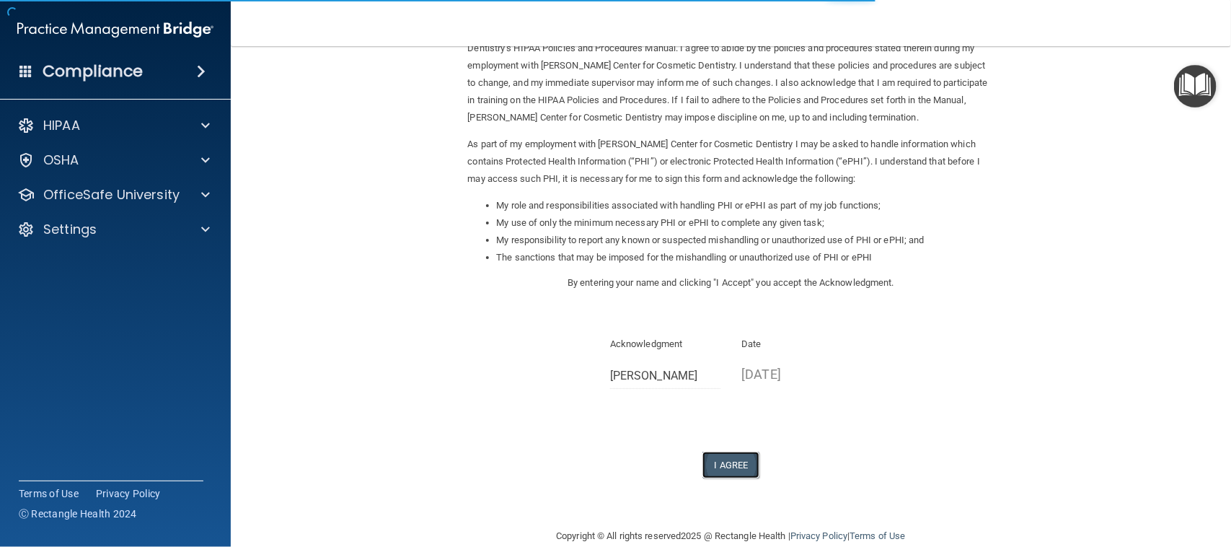
click at [713, 473] on button "I Agree" at bounding box center [732, 465] width 58 height 27
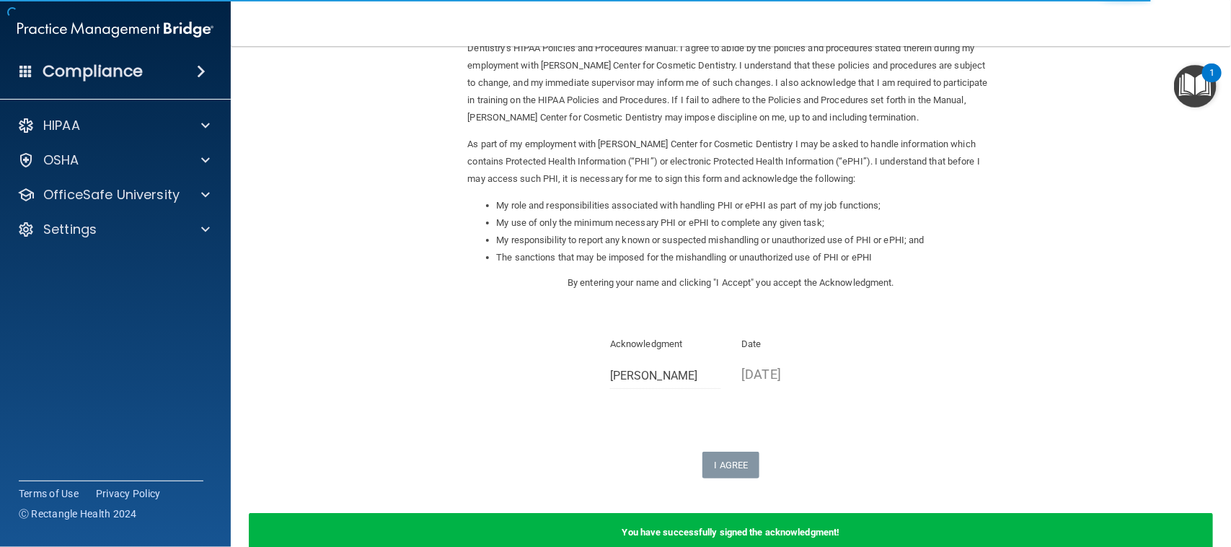
scroll to position [0, 0]
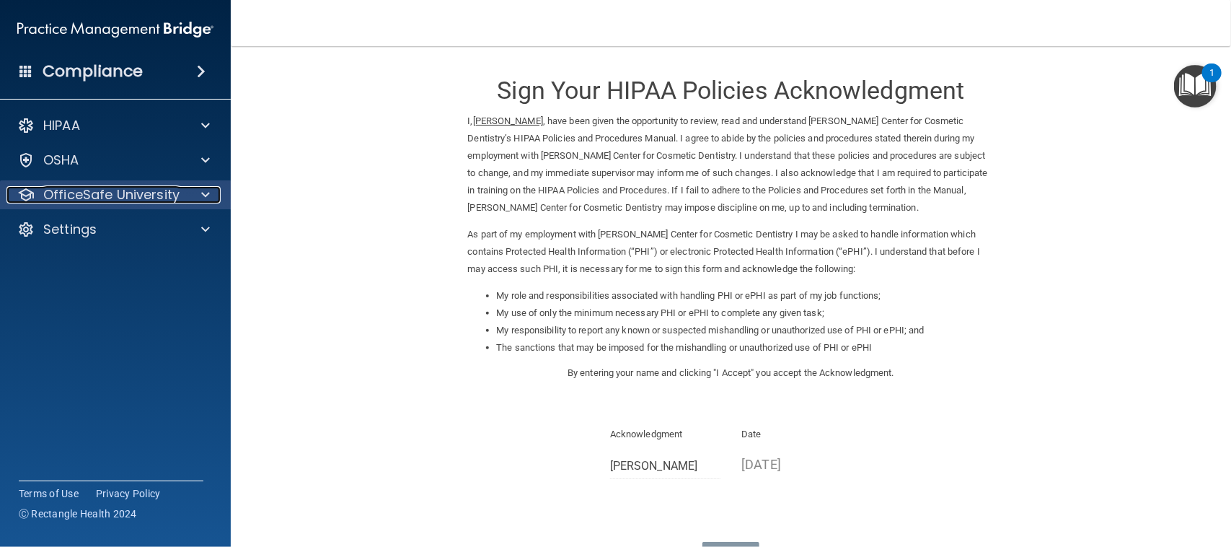
click at [131, 186] on p "OfficeSafe University" at bounding box center [111, 194] width 136 height 17
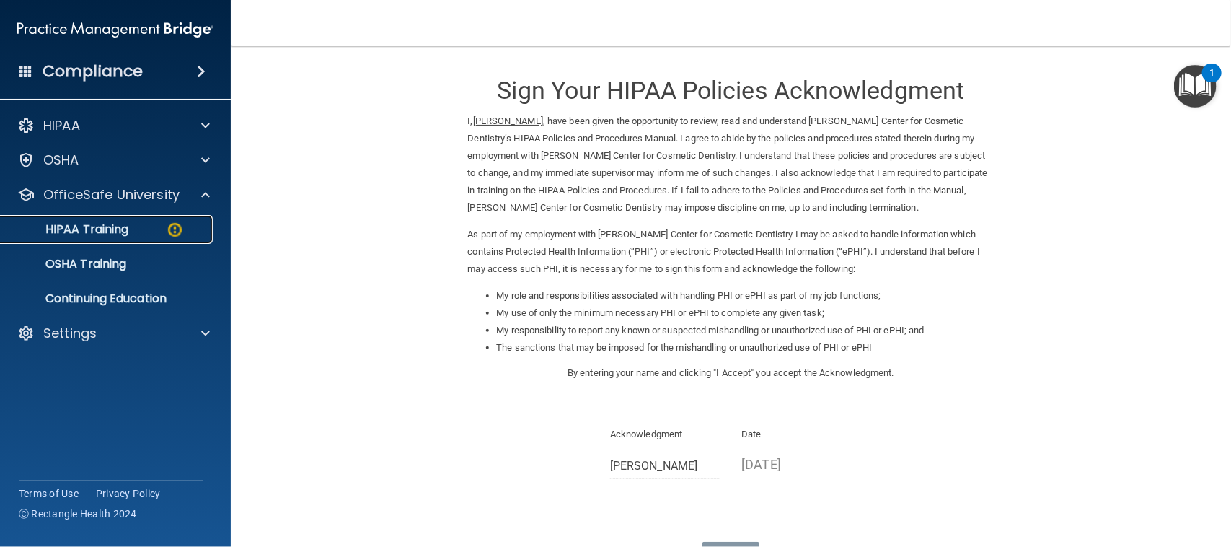
click at [138, 222] on div "HIPAA Training" at bounding box center [107, 229] width 197 height 14
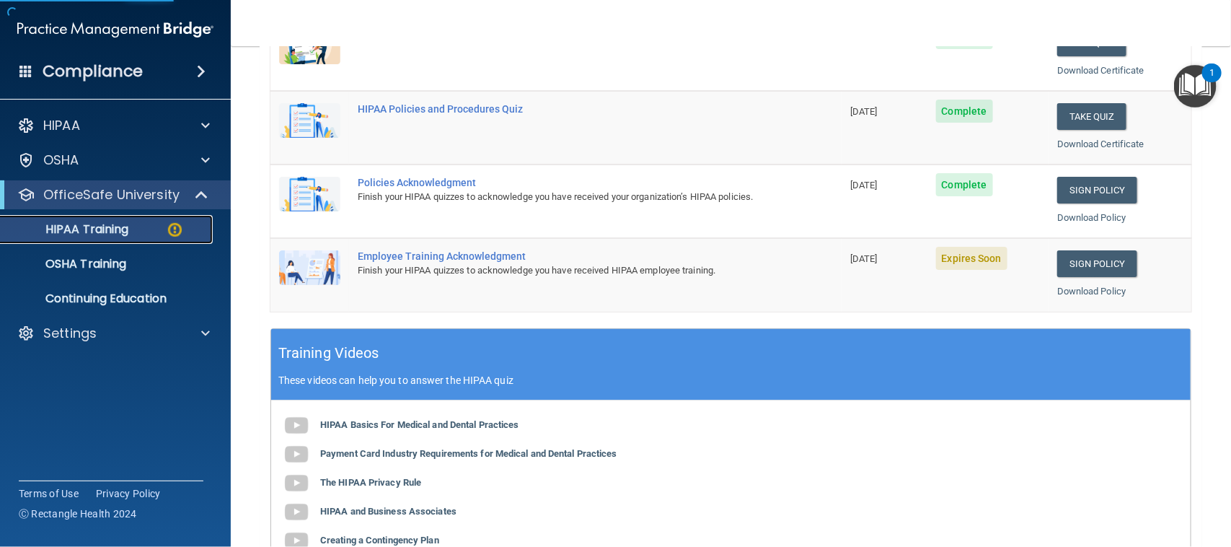
scroll to position [361, 0]
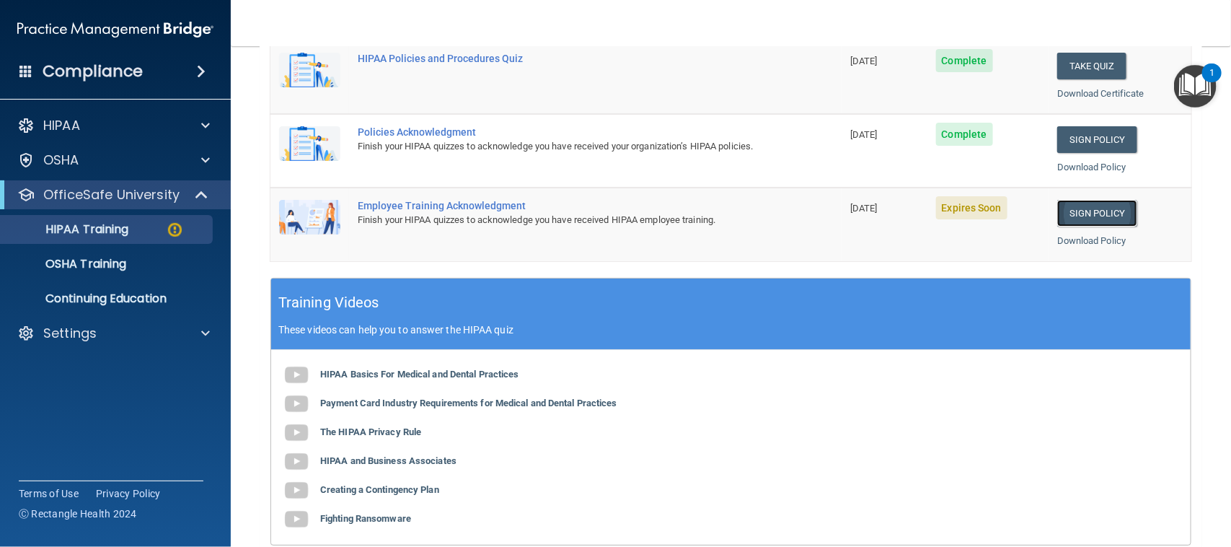
click at [1072, 217] on link "Sign Policy" at bounding box center [1098, 213] width 80 height 27
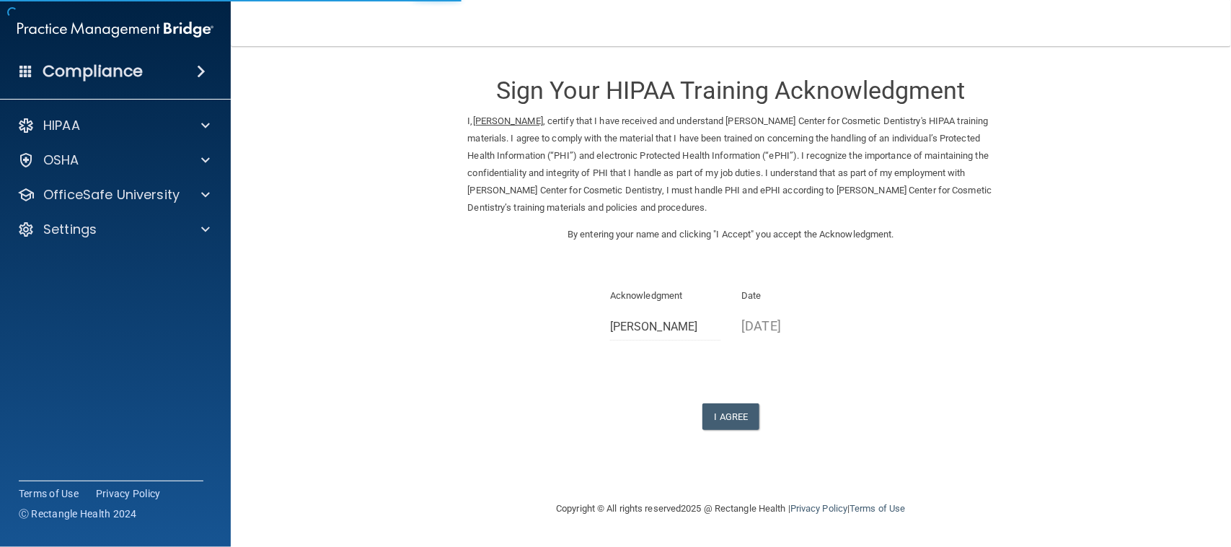
click at [737, 400] on div "Sign Your HIPAA Training Acknowledgment I, [PERSON_NAME] , certify that I have …" at bounding box center [731, 245] width 527 height 369
